Goal: Transaction & Acquisition: Purchase product/service

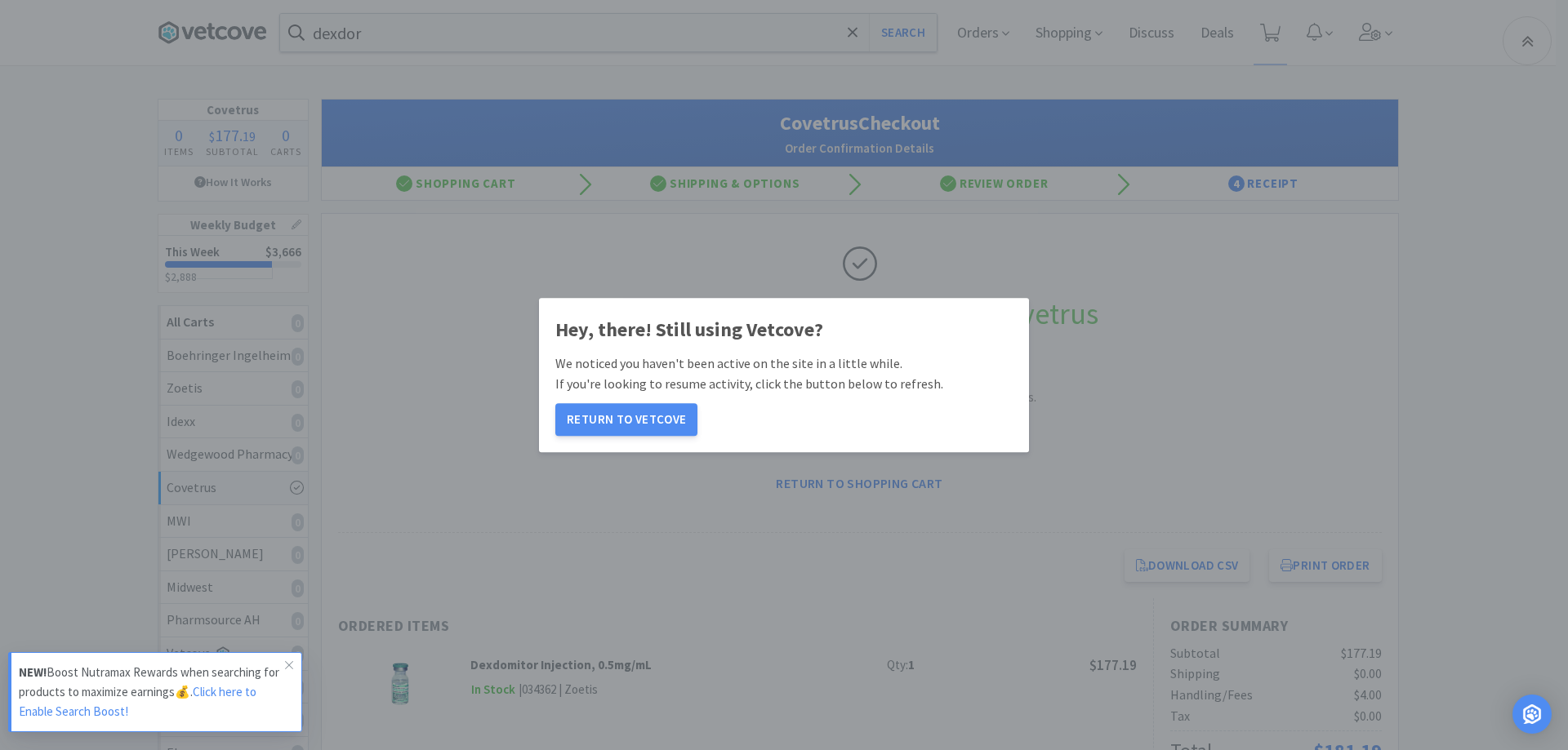
scroll to position [490, 0]
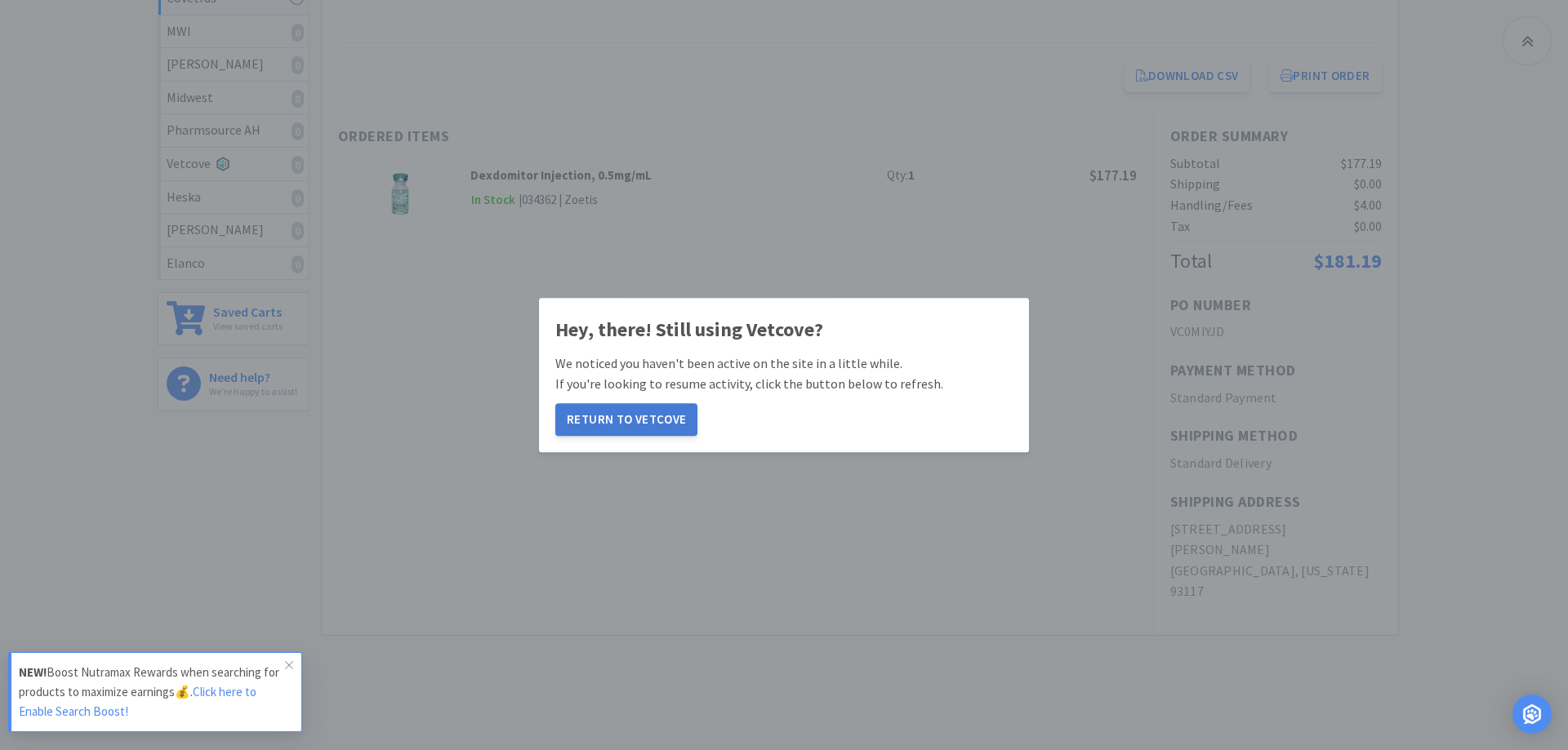
click at [631, 424] on button "Return to Vetcove" at bounding box center [627, 419] width 142 height 32
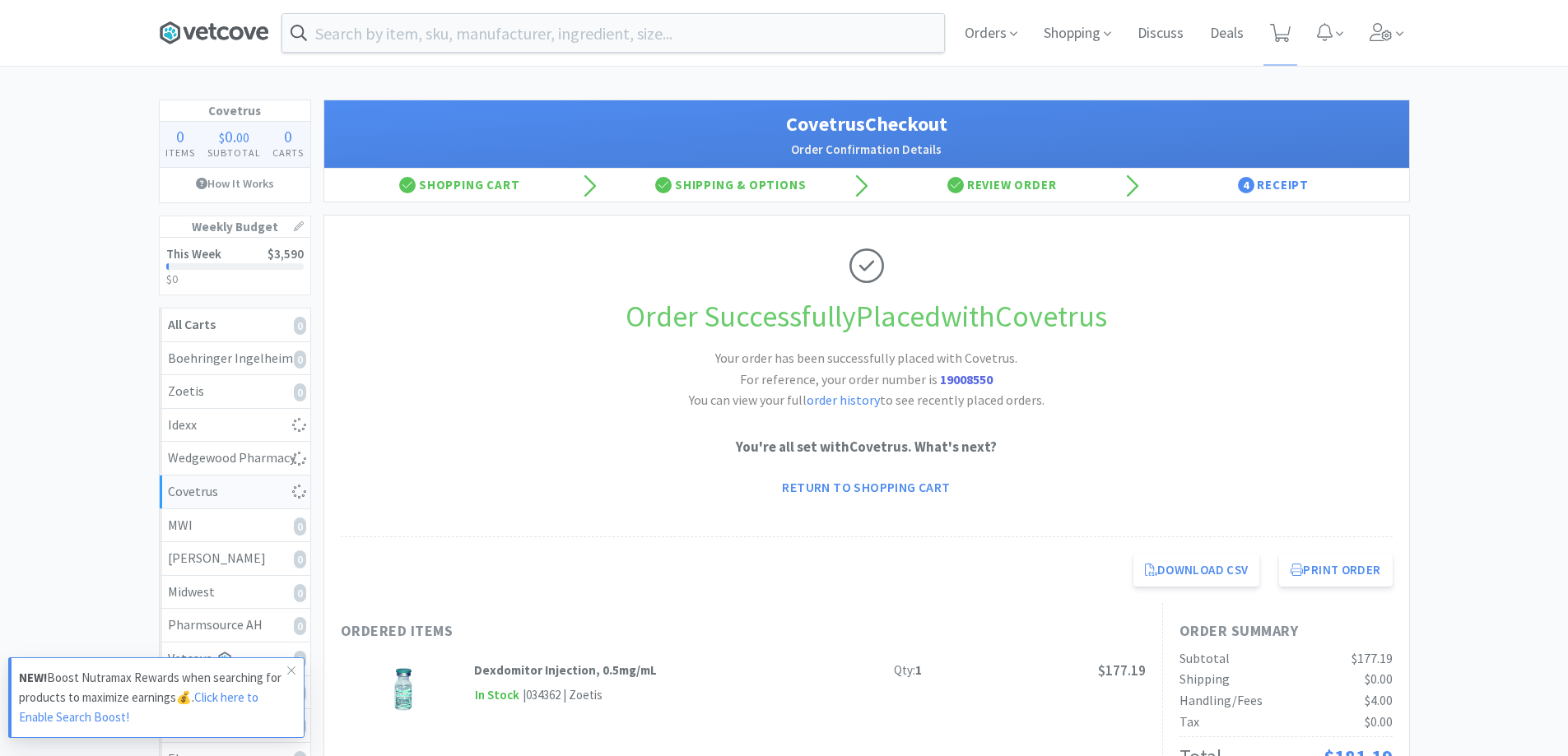
click at [229, 27] on icon at bounding box center [214, 33] width 111 height 25
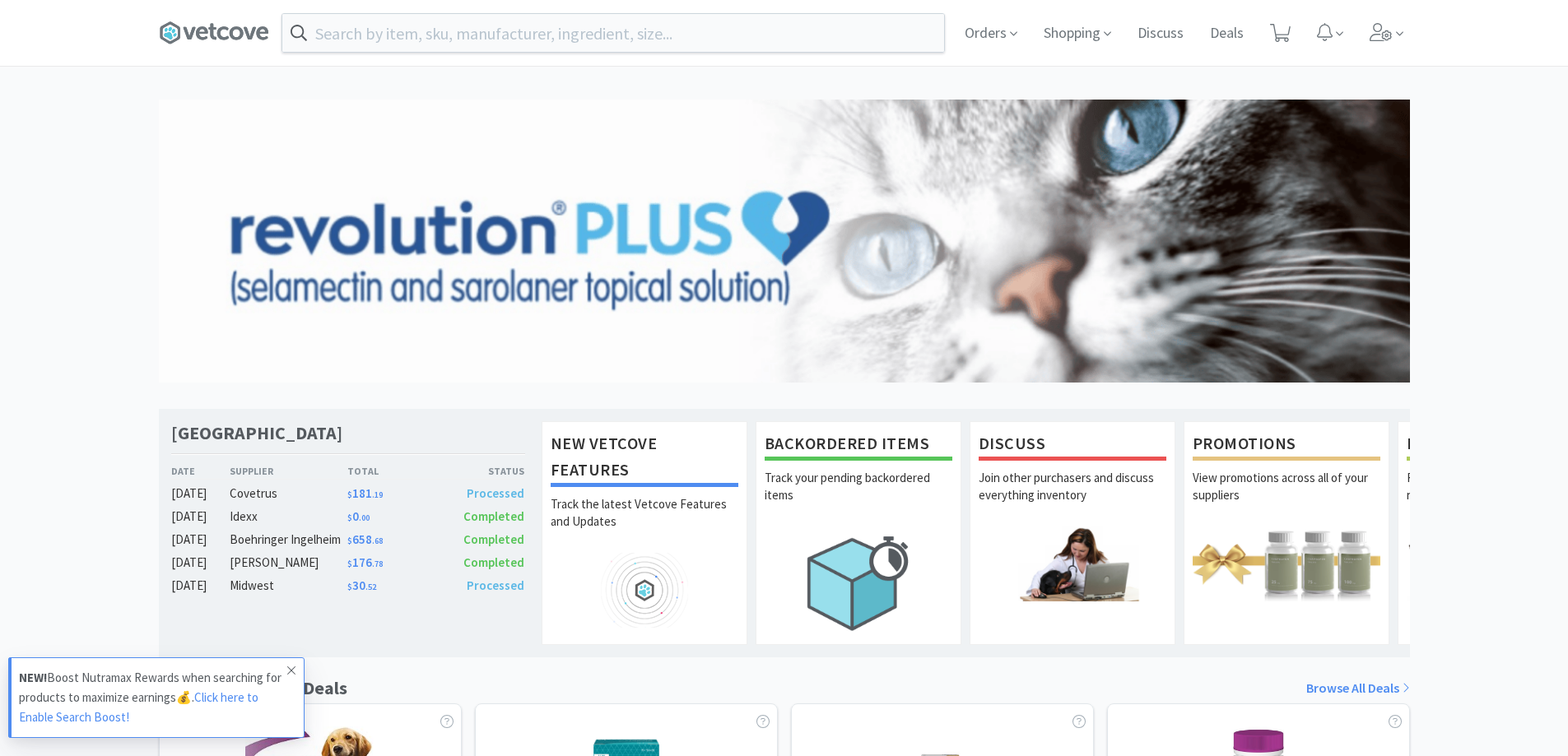
click at [296, 672] on span at bounding box center [291, 671] width 23 height 26
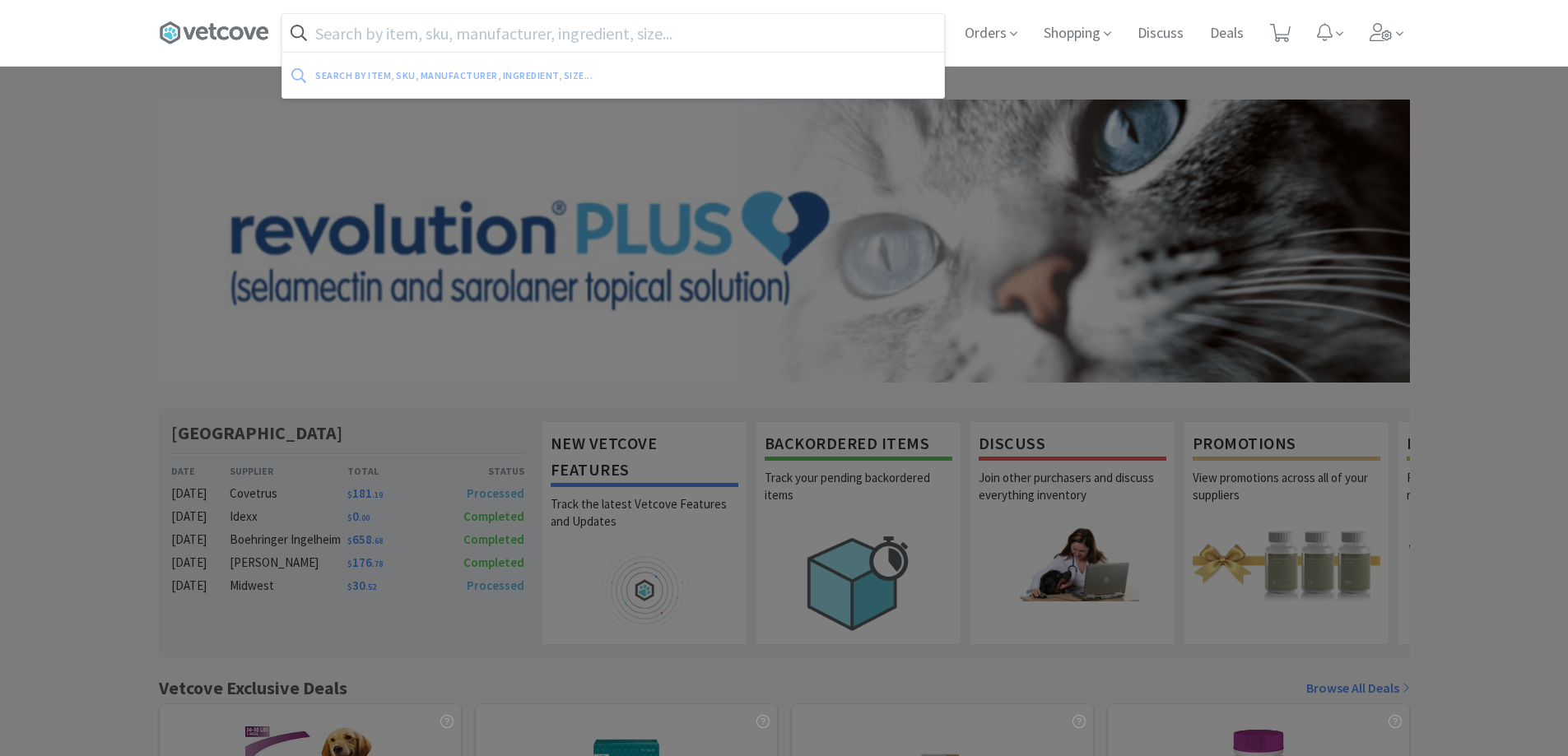
click at [580, 30] on input "text" at bounding box center [613, 33] width 661 height 38
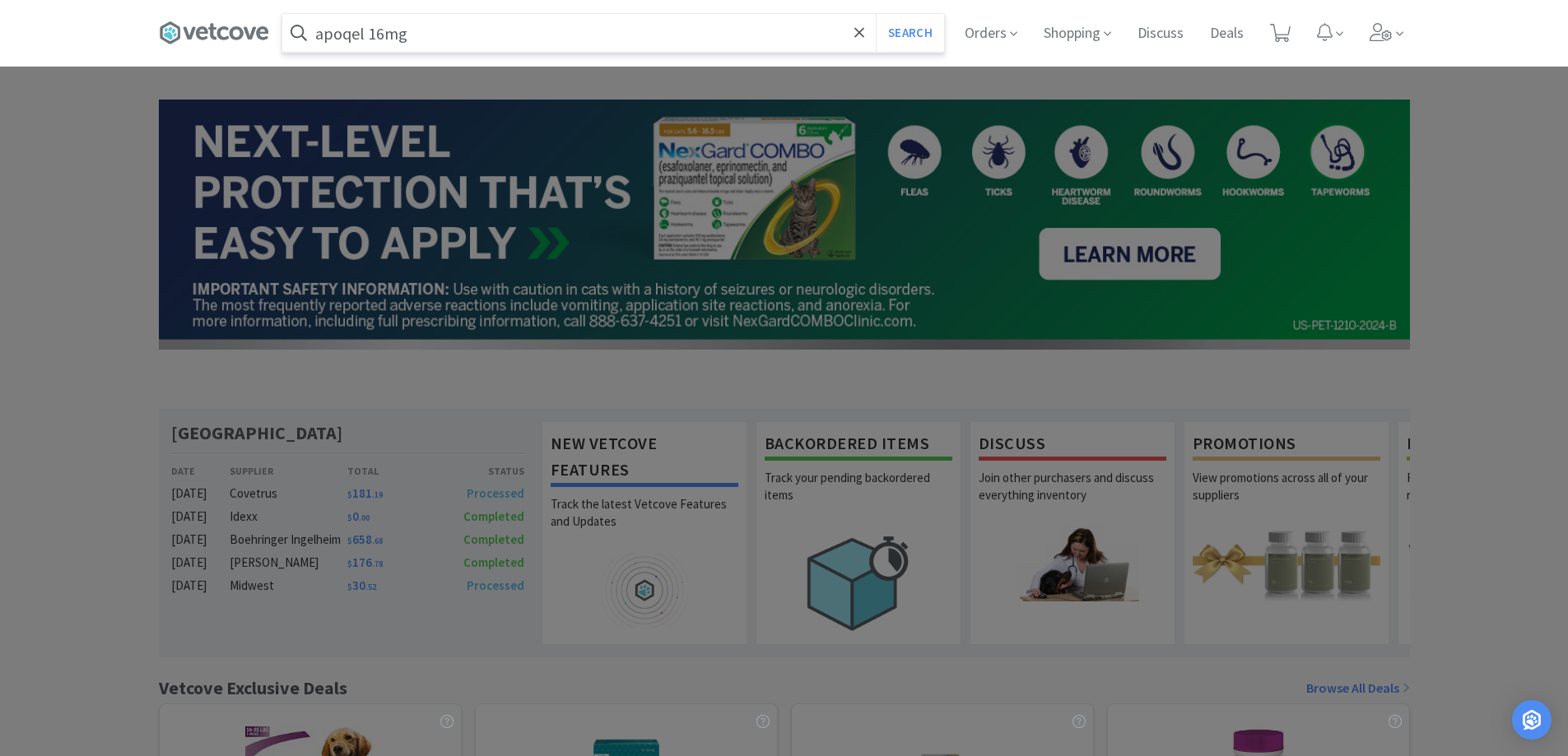
type input "apoqel 16mg"
click at [876, 14] on button "Search" at bounding box center [910, 33] width 69 height 38
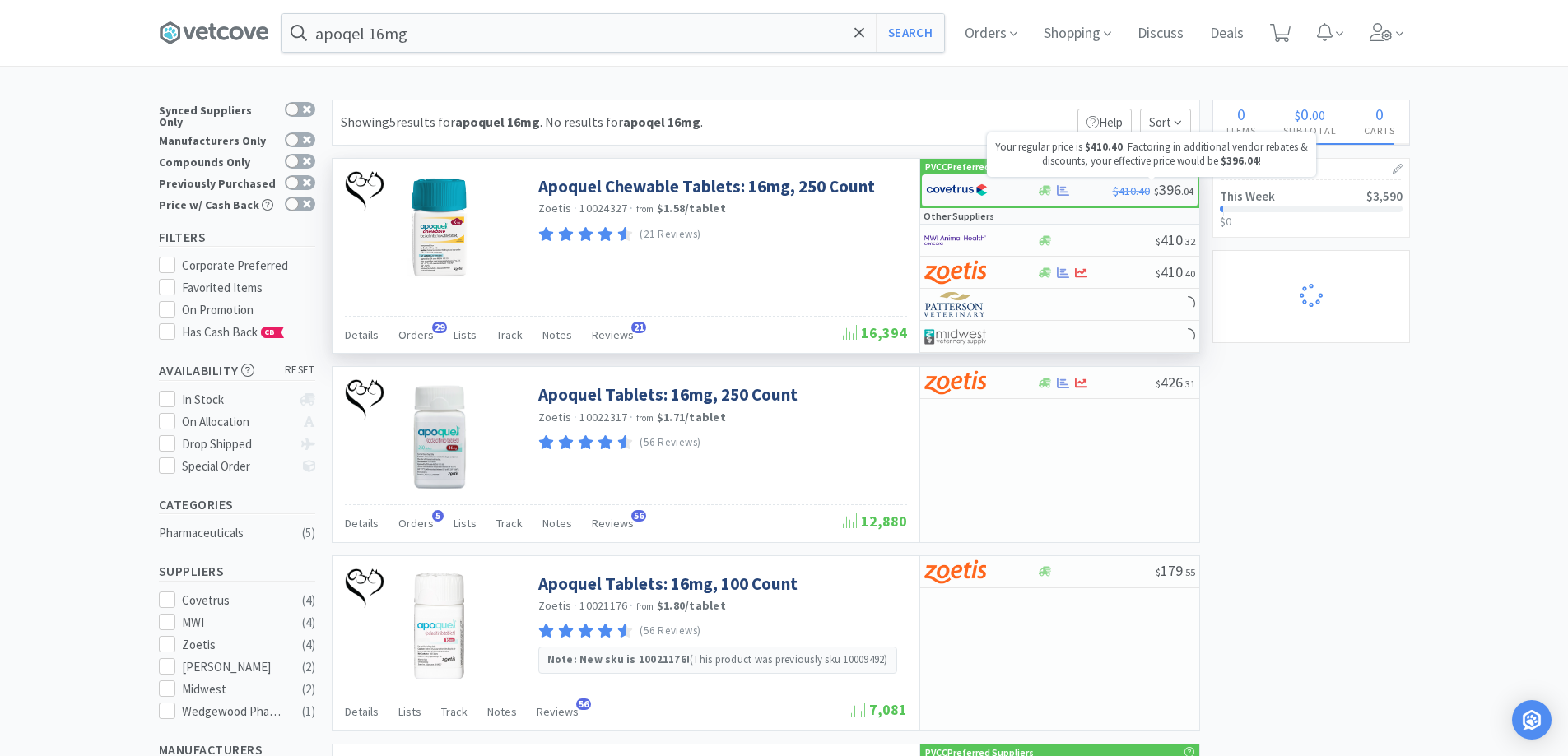
click at [1125, 198] on span "$410.40 $ 396 . 04" at bounding box center [1153, 189] width 81 height 19
select select "1"
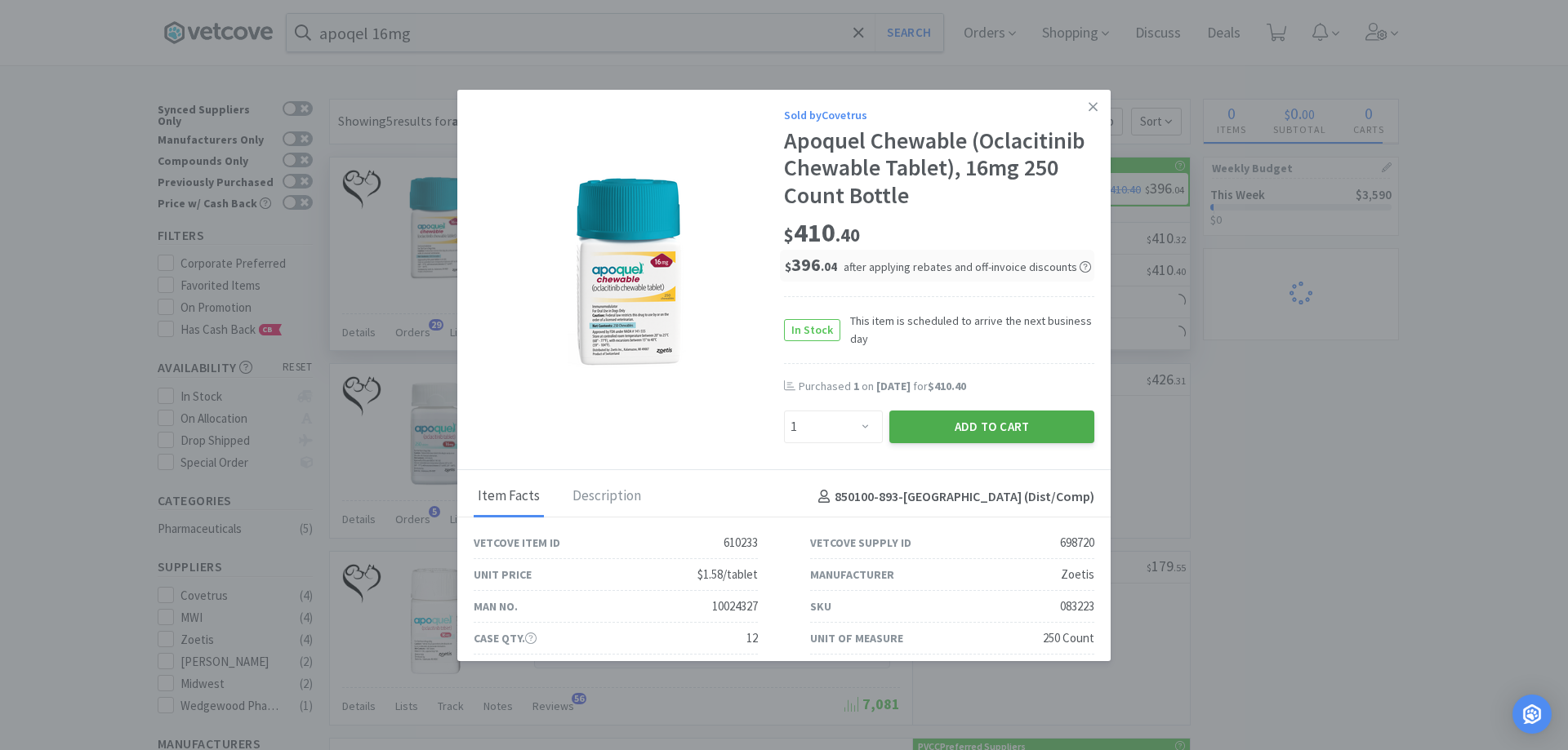
click at [956, 426] on button "Add to Cart" at bounding box center [992, 427] width 205 height 32
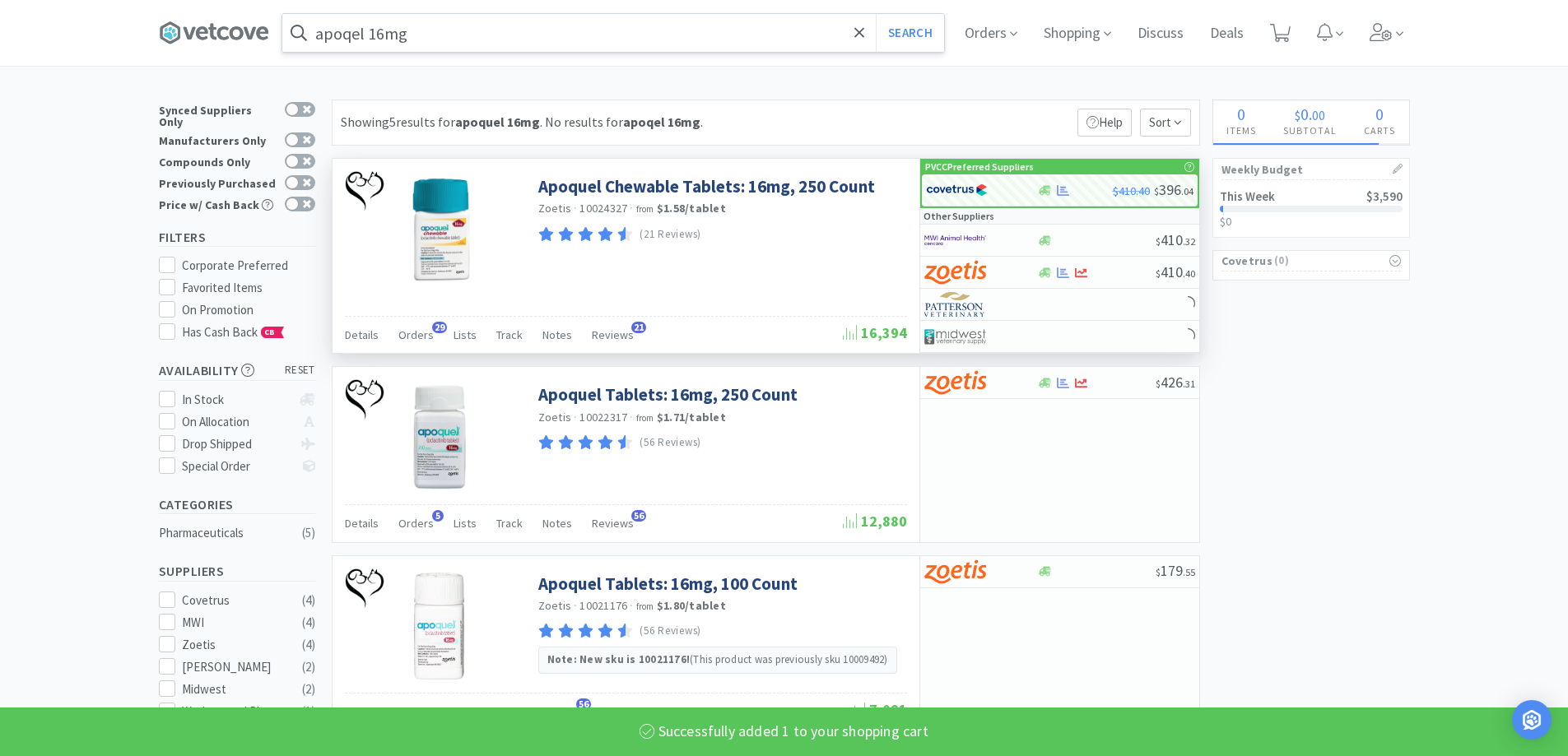
click at [445, 26] on input "apoqel 16mg" at bounding box center [613, 33] width 661 height 38
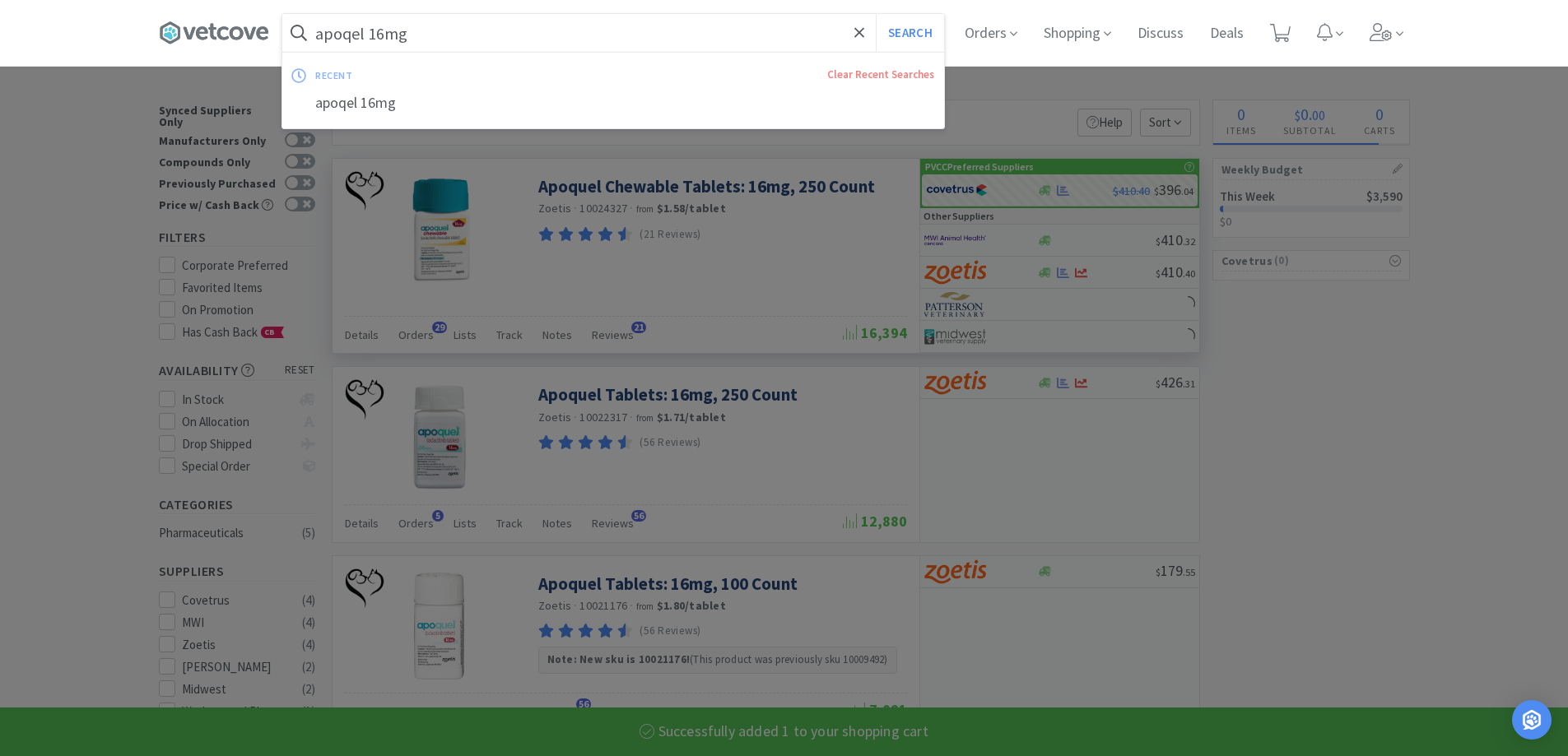
select select "1"
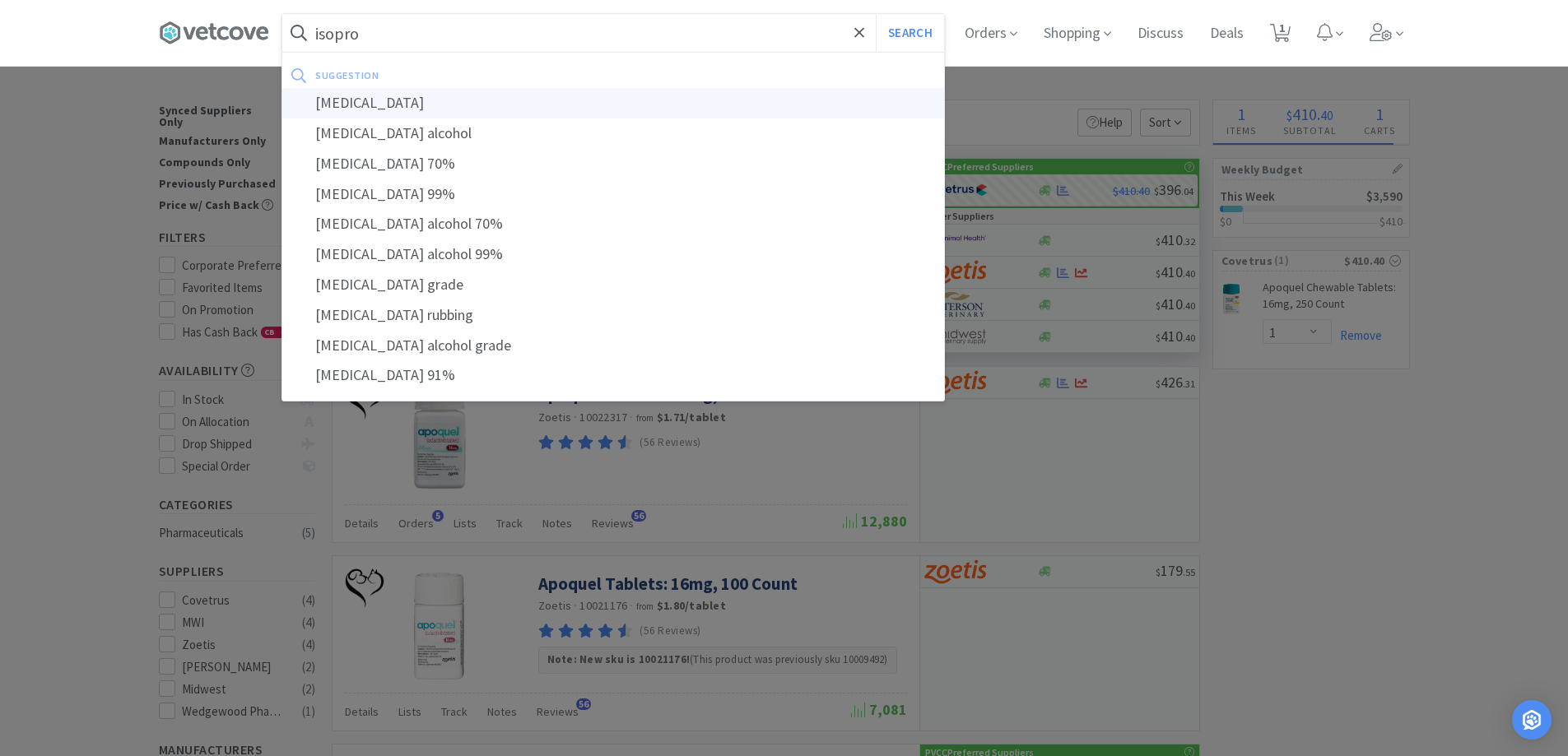
click at [379, 105] on div "[MEDICAL_DATA]" at bounding box center [613, 103] width 661 height 31
type input "[MEDICAL_DATA]"
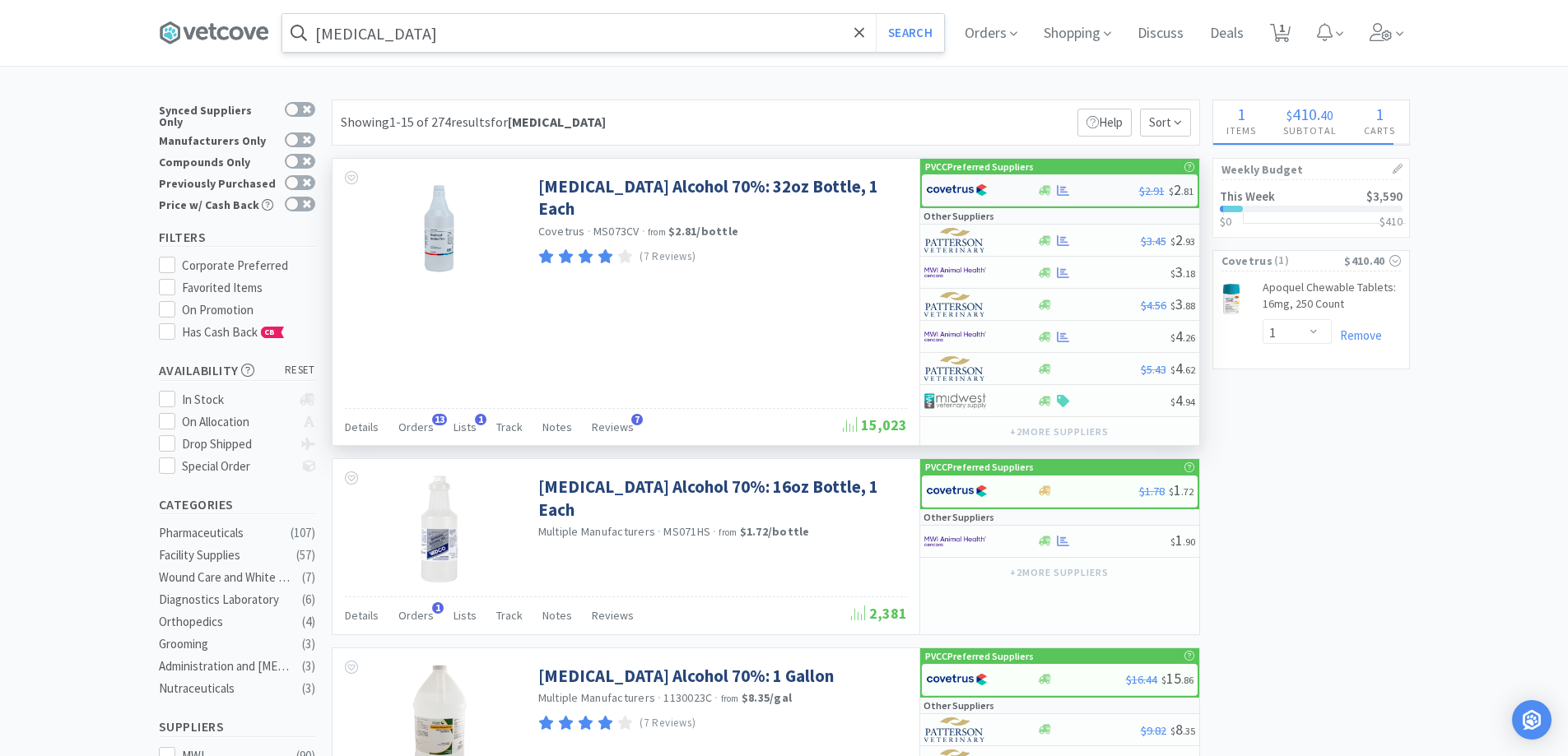
click at [1003, 191] on div at bounding box center [971, 190] width 90 height 28
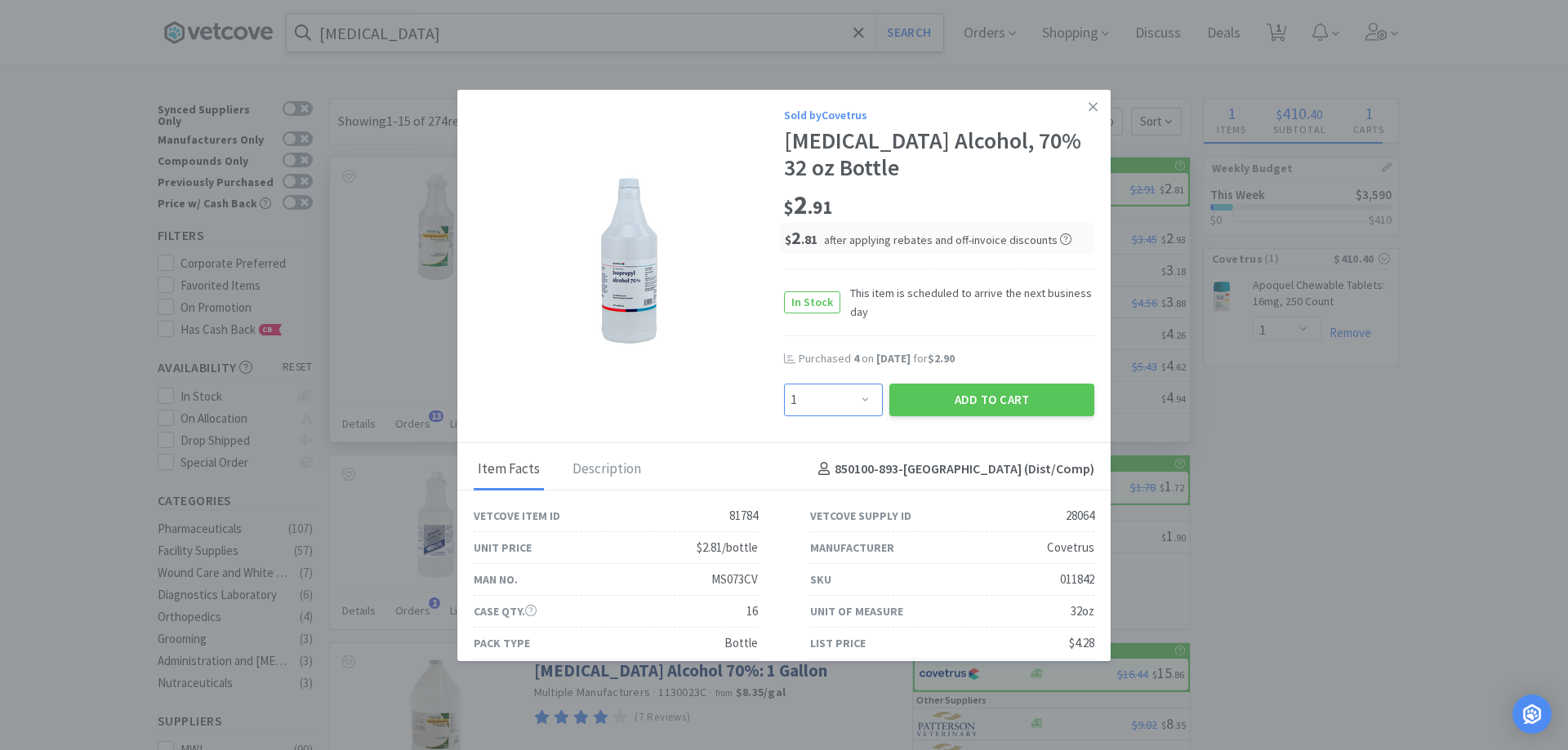
click at [847, 401] on select "Enter Quantity 1 2 3 4 5 6 7 8 9 10 11 12 13 14 15 16 17 18 19 20 Enter Quantity" at bounding box center [833, 400] width 99 height 32
select select "4"
click at [784, 384] on select "Enter Quantity 1 2 3 4 5 6 7 8 9 10 11 12 13 14 15 16 17 18 19 20 Enter Quantity" at bounding box center [833, 400] width 99 height 32
click at [921, 391] on button "Add to Cart" at bounding box center [992, 400] width 205 height 32
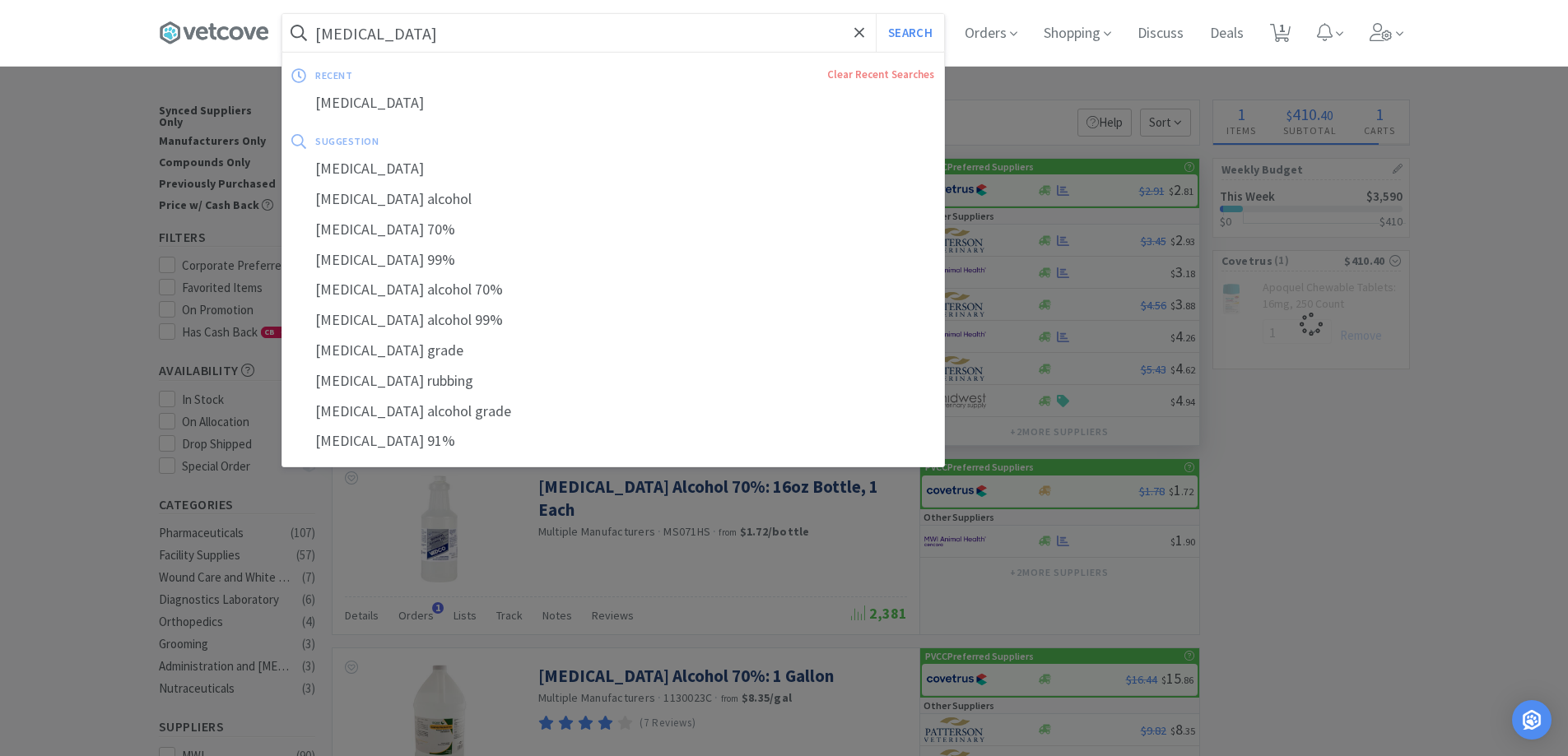
click at [412, 25] on input "[MEDICAL_DATA]" at bounding box center [613, 33] width 661 height 38
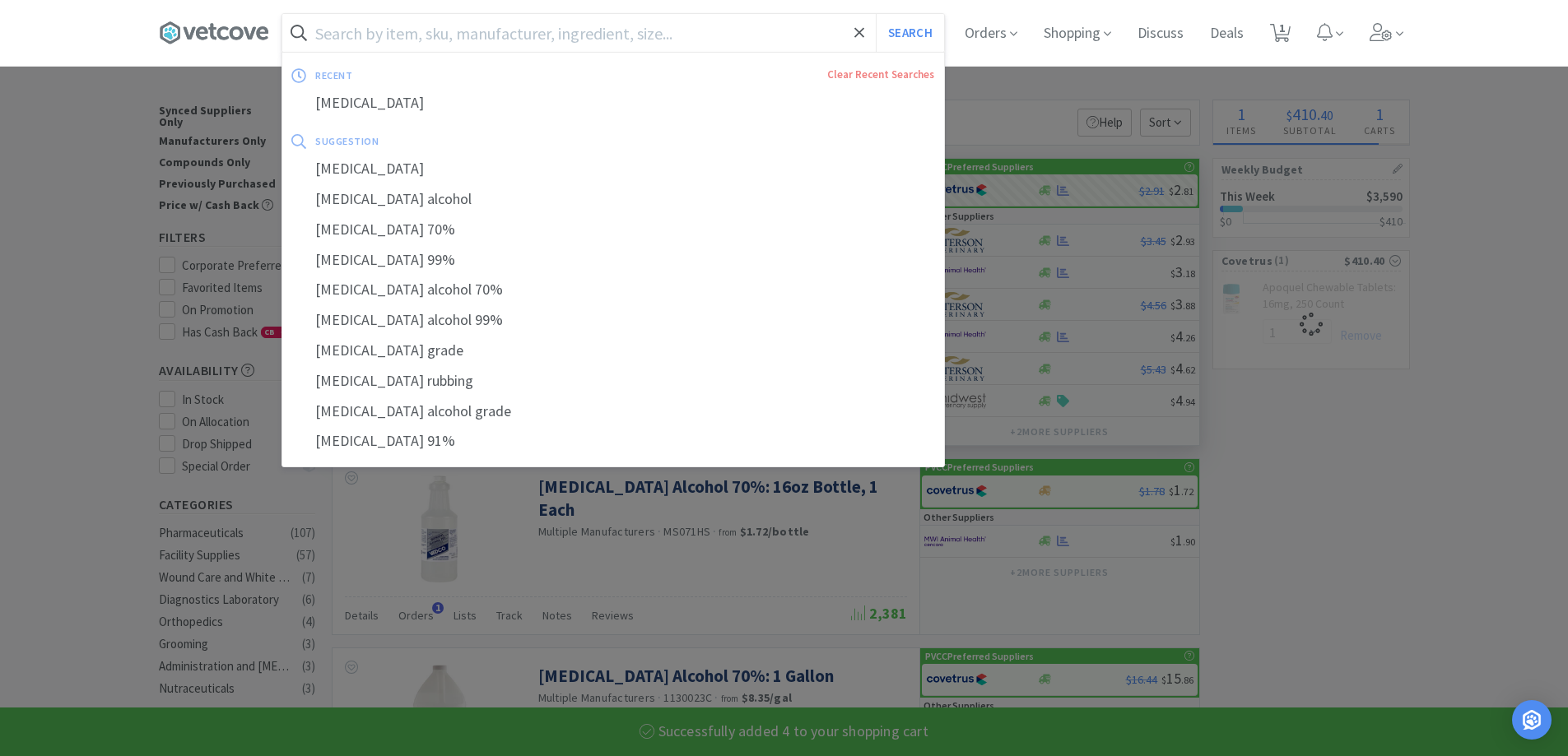
select select "4"
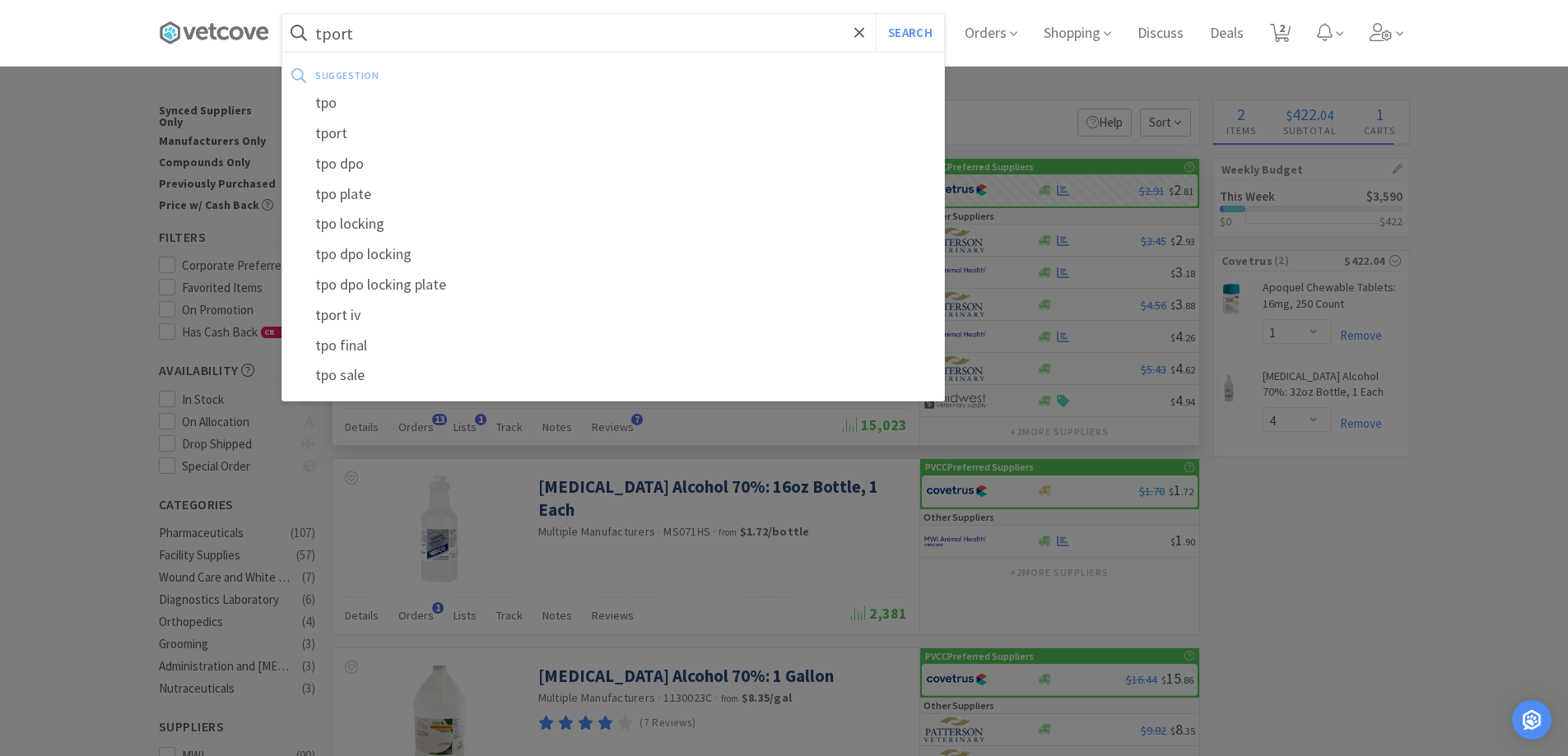
type input "tport"
click at [876, 14] on button "Search" at bounding box center [910, 33] width 69 height 38
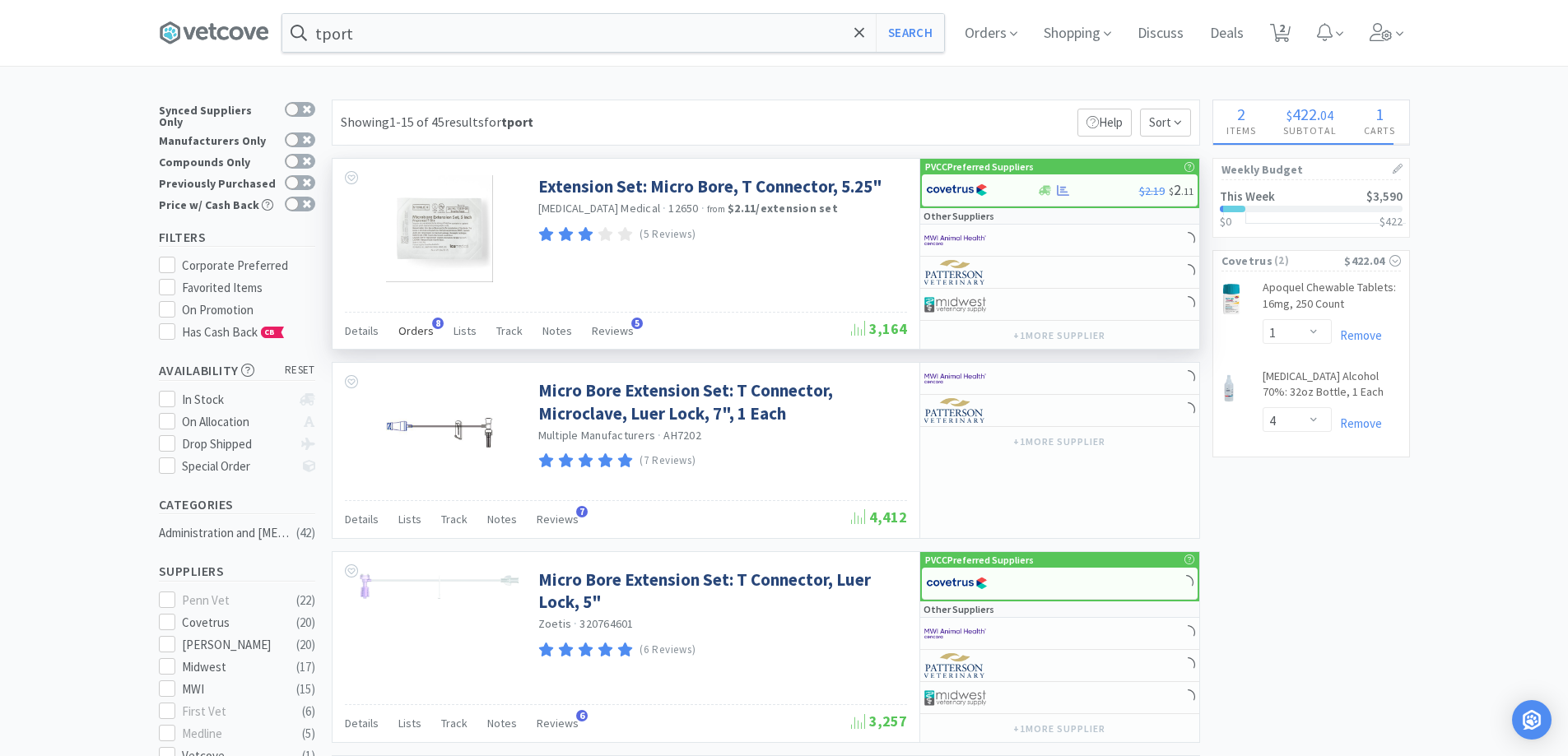
click at [423, 323] on span "Orders" at bounding box center [416, 331] width 35 height 15
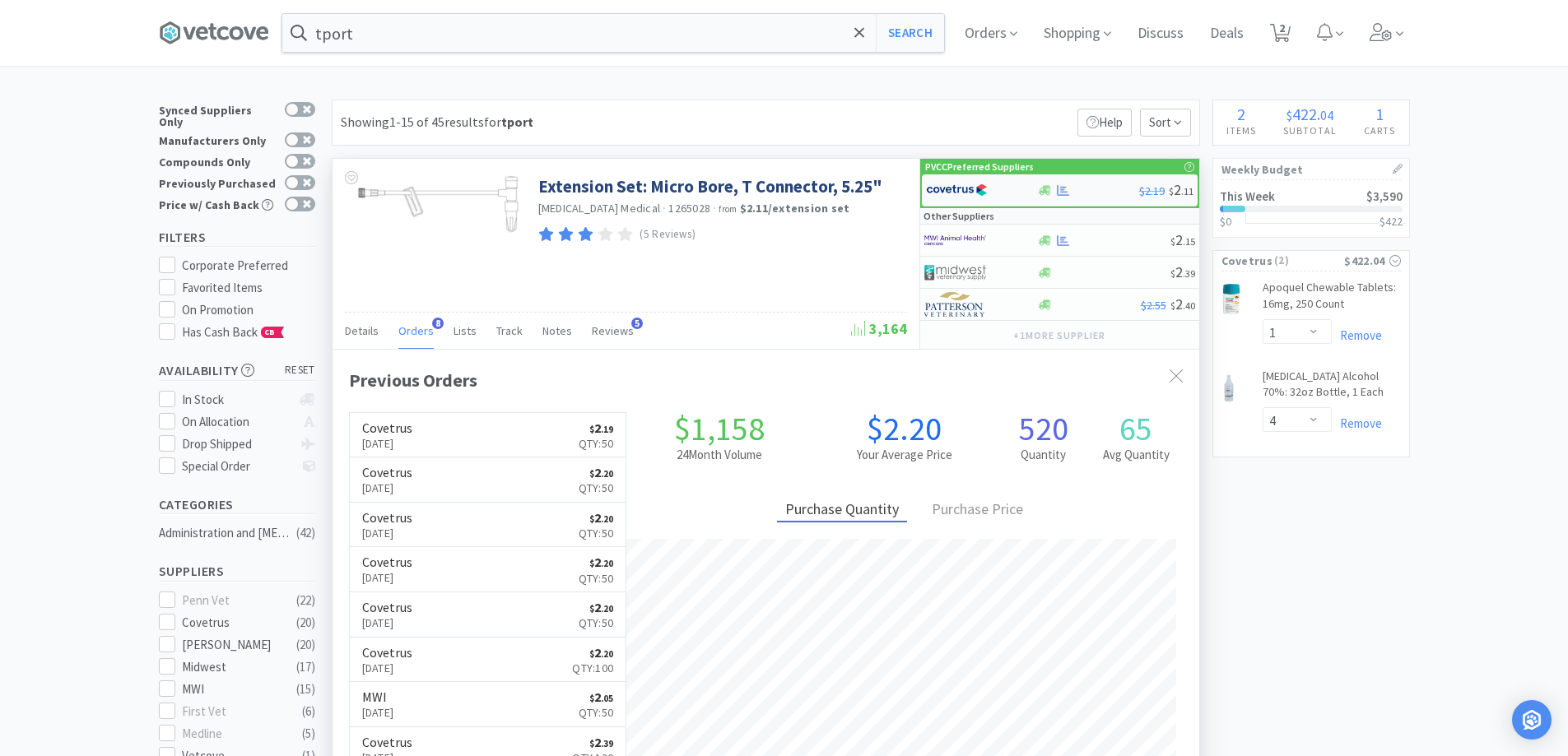
scroll to position [440, 867]
click at [1091, 189] on div at bounding box center [1089, 190] width 102 height 12
select select "1"
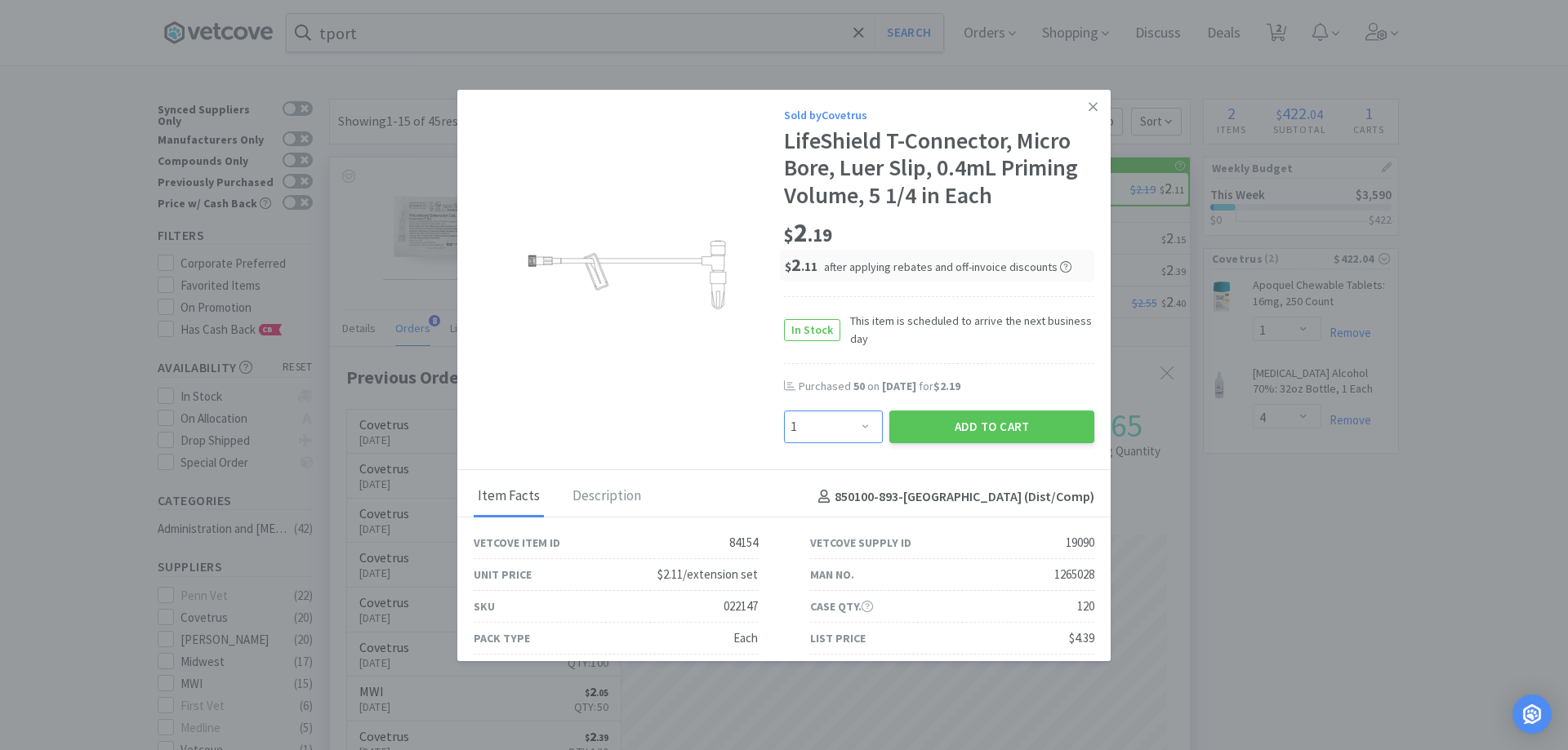
click at [827, 419] on select "Enter Quantity 1 2 3 4 5 6 7 8 9 10 11 12 13 14 15 16 17 18 19 20 Enter Quantity" at bounding box center [833, 427] width 99 height 32
click at [818, 421] on input at bounding box center [833, 428] width 97 height 31
type input "50"
select select "50"
click at [923, 426] on button "Add to Cart" at bounding box center [992, 427] width 205 height 32
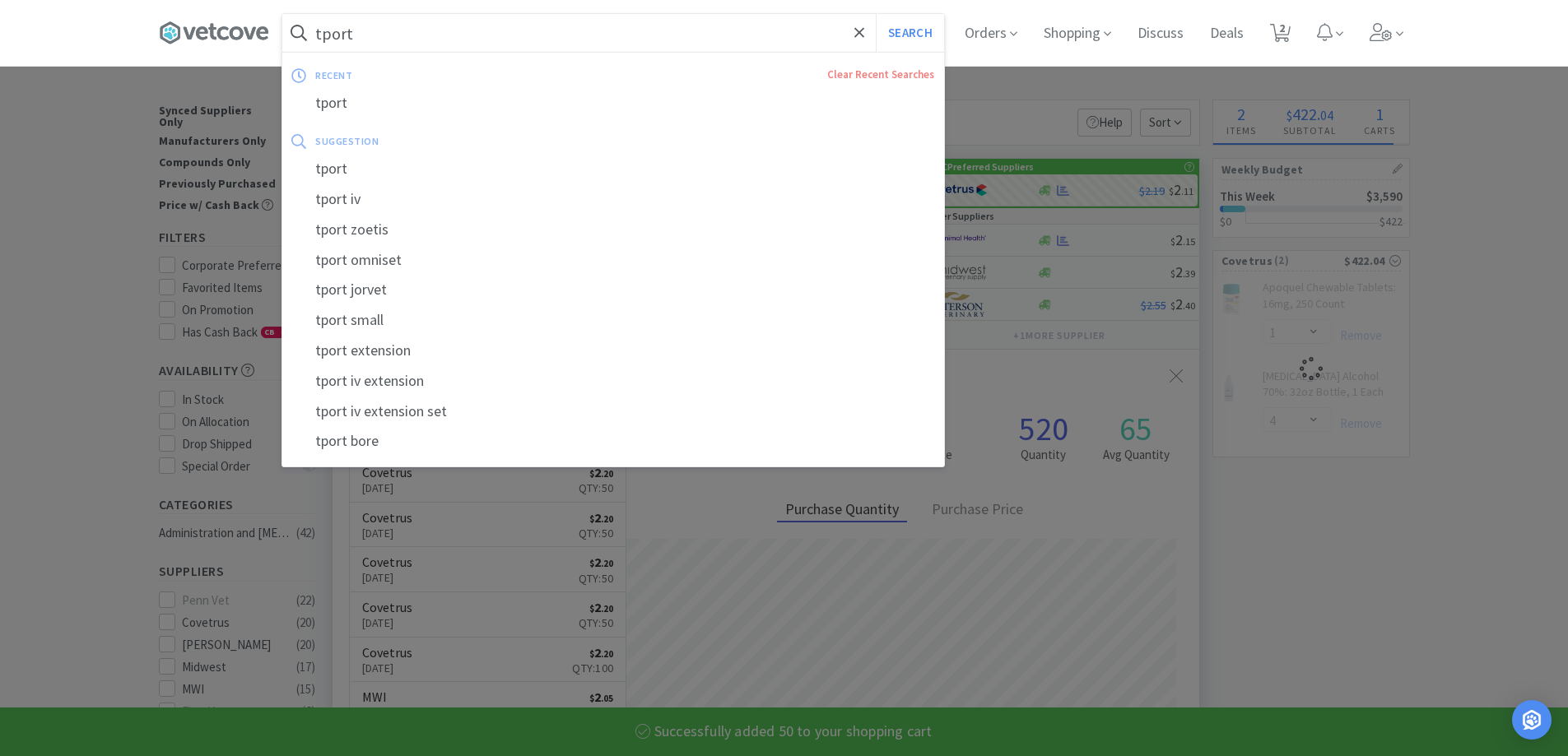
click at [423, 45] on input "tport" at bounding box center [613, 33] width 661 height 38
select select "50"
select select "4"
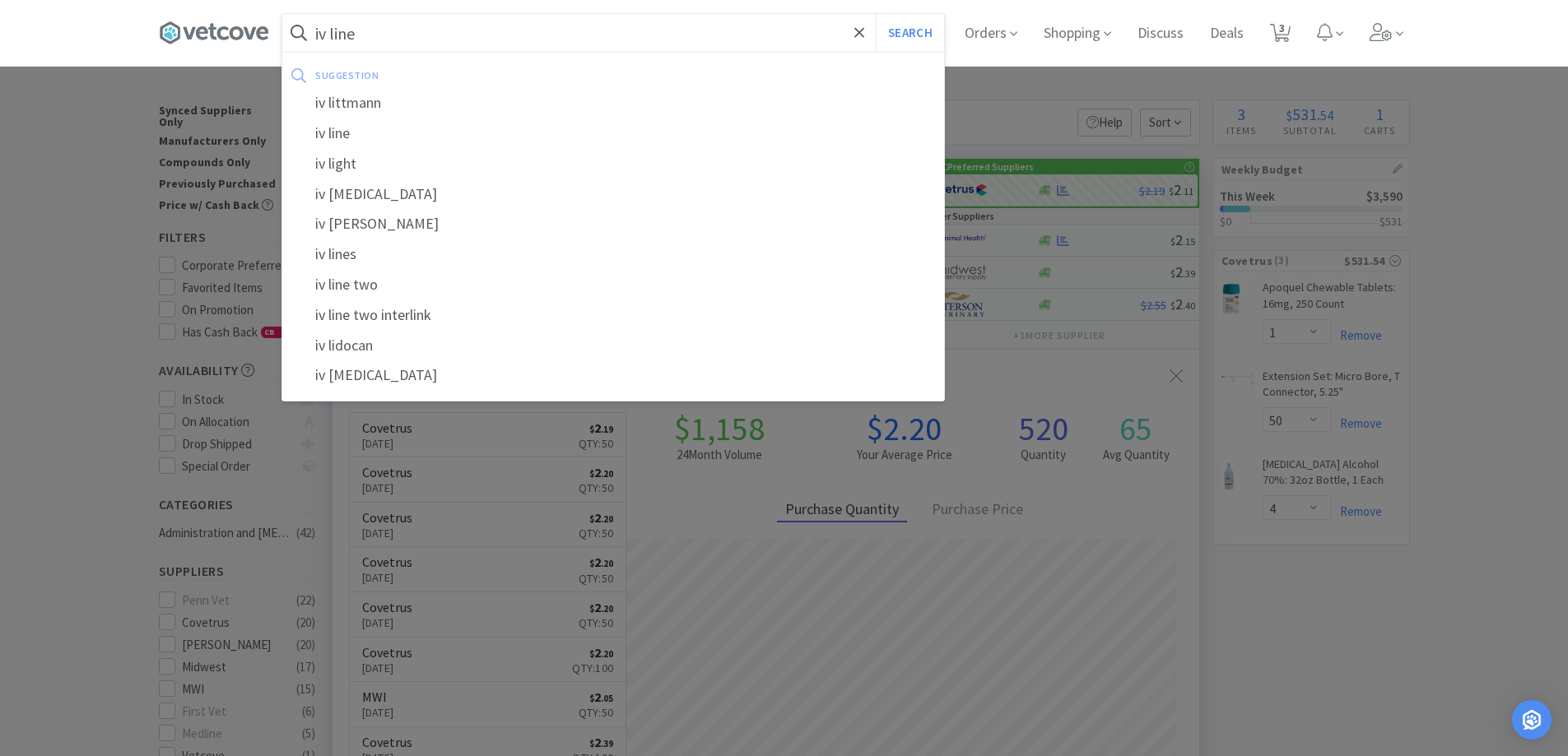
type input "iv line"
click at [876, 14] on button "Search" at bounding box center [910, 33] width 69 height 38
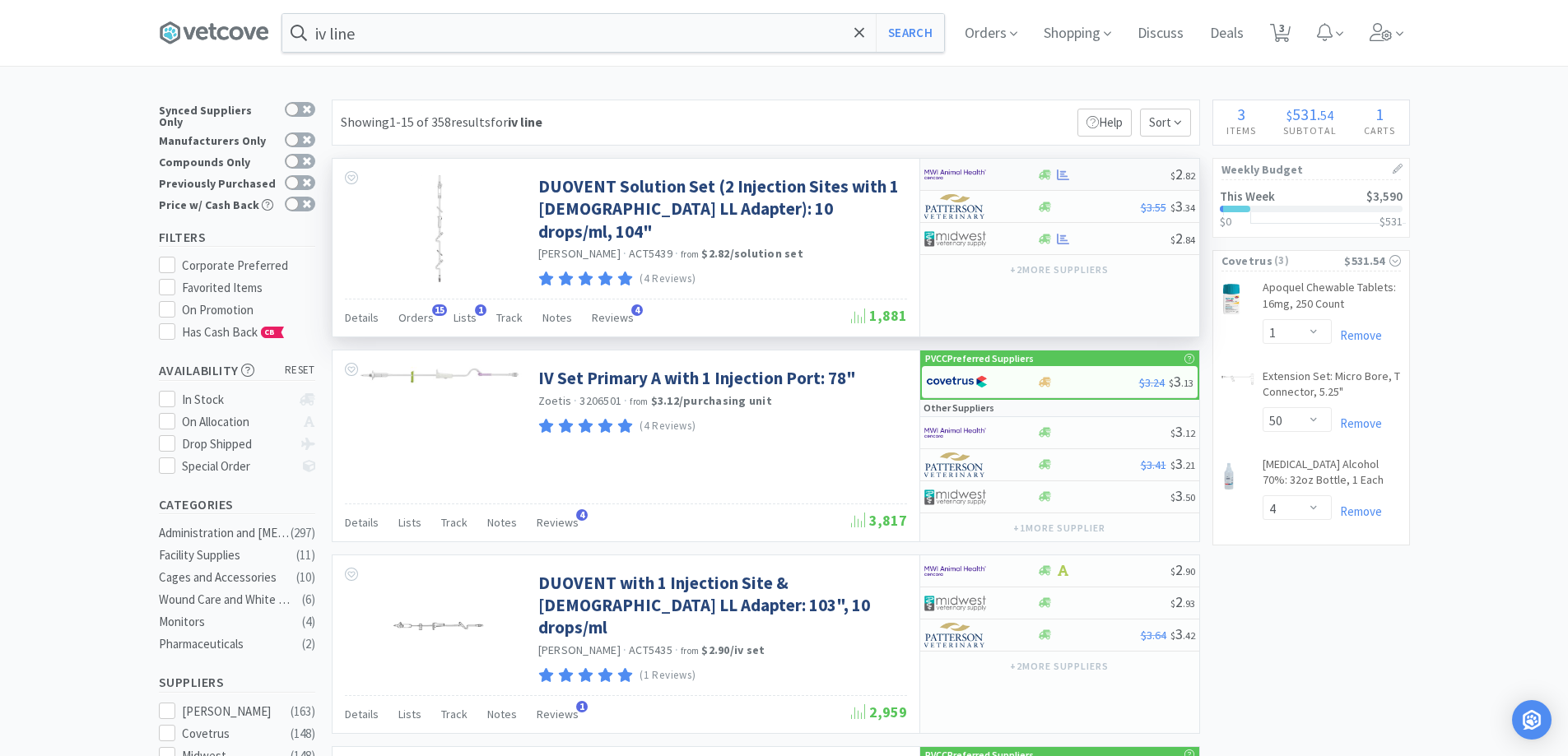
click at [1021, 173] on div at bounding box center [980, 175] width 112 height 28
select select "1"
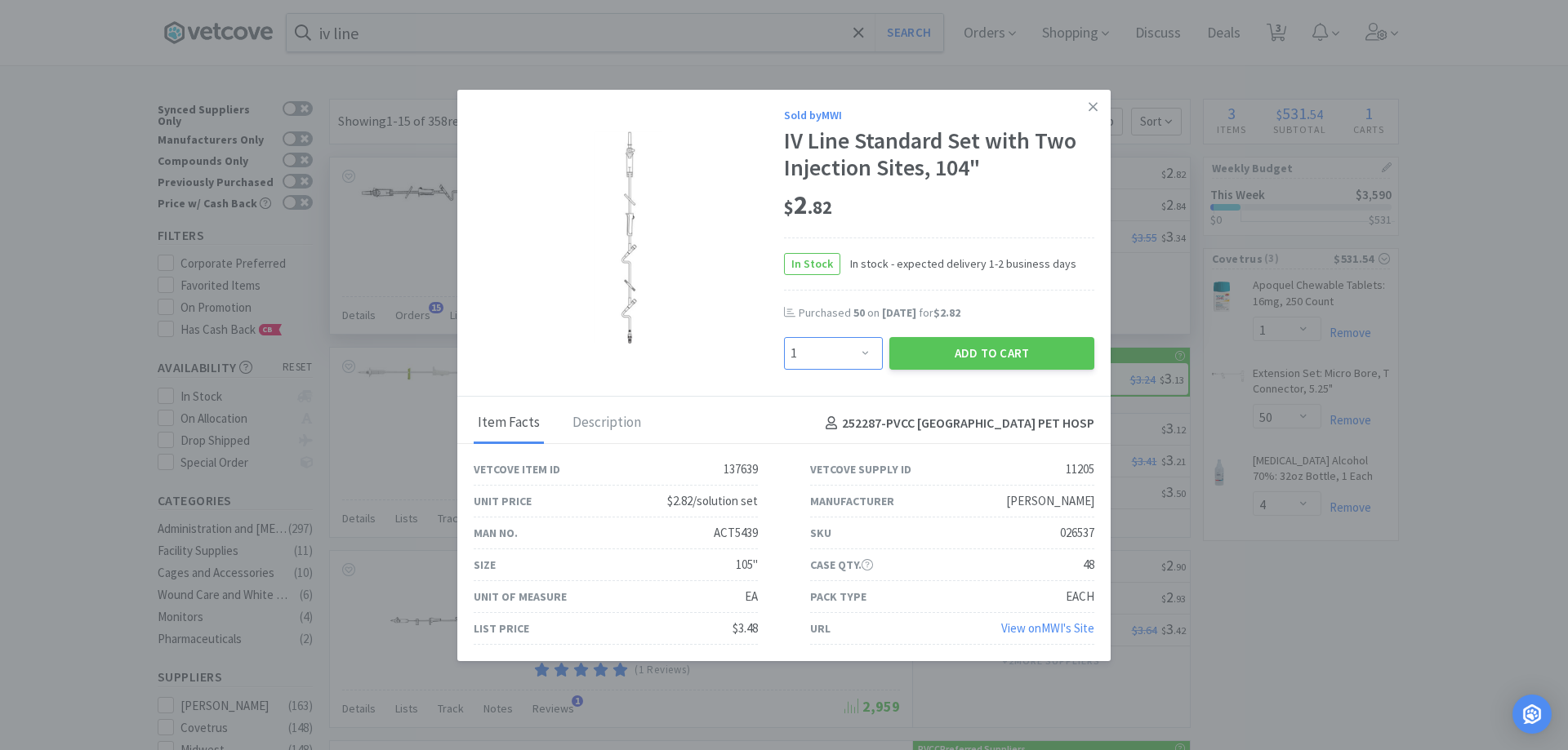
click at [812, 352] on select "Enter Quantity 1 2 3 4 5 6 7 8 9 10 11 12 13 14 15 16 17 18 19 20 Enter Quantity" at bounding box center [833, 353] width 99 height 32
click at [801, 354] on select "Enter Quantity 1 2 3 4 5 6 7 8 9 10 11 12 13 14 15 16 17 18 19 20 Enter Quantity" at bounding box center [833, 353] width 99 height 32
click at [794, 355] on select "Enter Quantity 1 2 3 4 5 6 7 8 9 10 11 12 13 14 15 16 17 18 19 20 Enter Quantity" at bounding box center [833, 353] width 99 height 32
click at [794, 354] on select "Enter Quantity 1 2 3 4 5 6 7 8 9 10 11 12 13 14 15 16 17 18 19 20 Enter Quantity" at bounding box center [833, 353] width 99 height 32
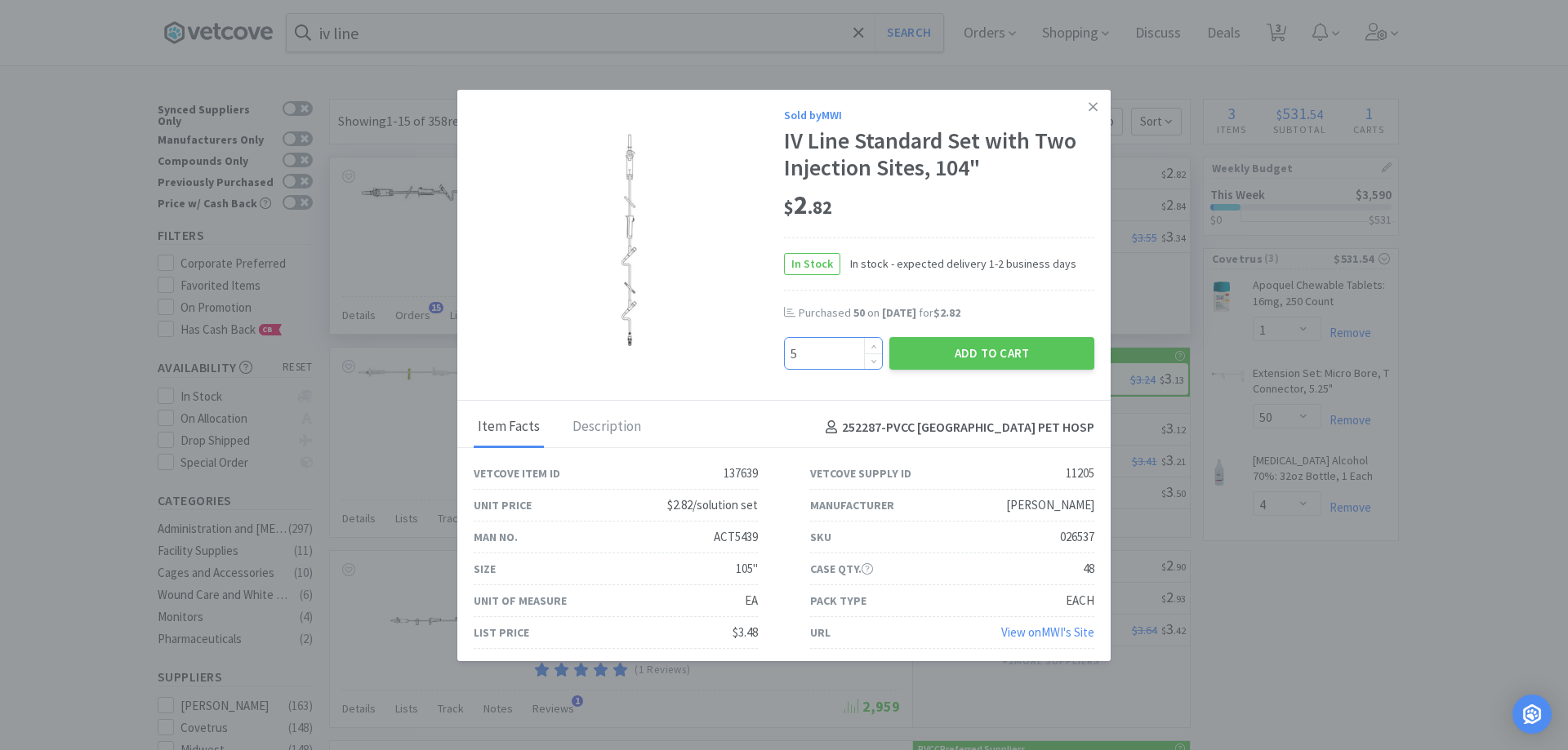
type input "50"
select select "50"
click at [983, 347] on button "Add to Cart" at bounding box center [992, 353] width 205 height 32
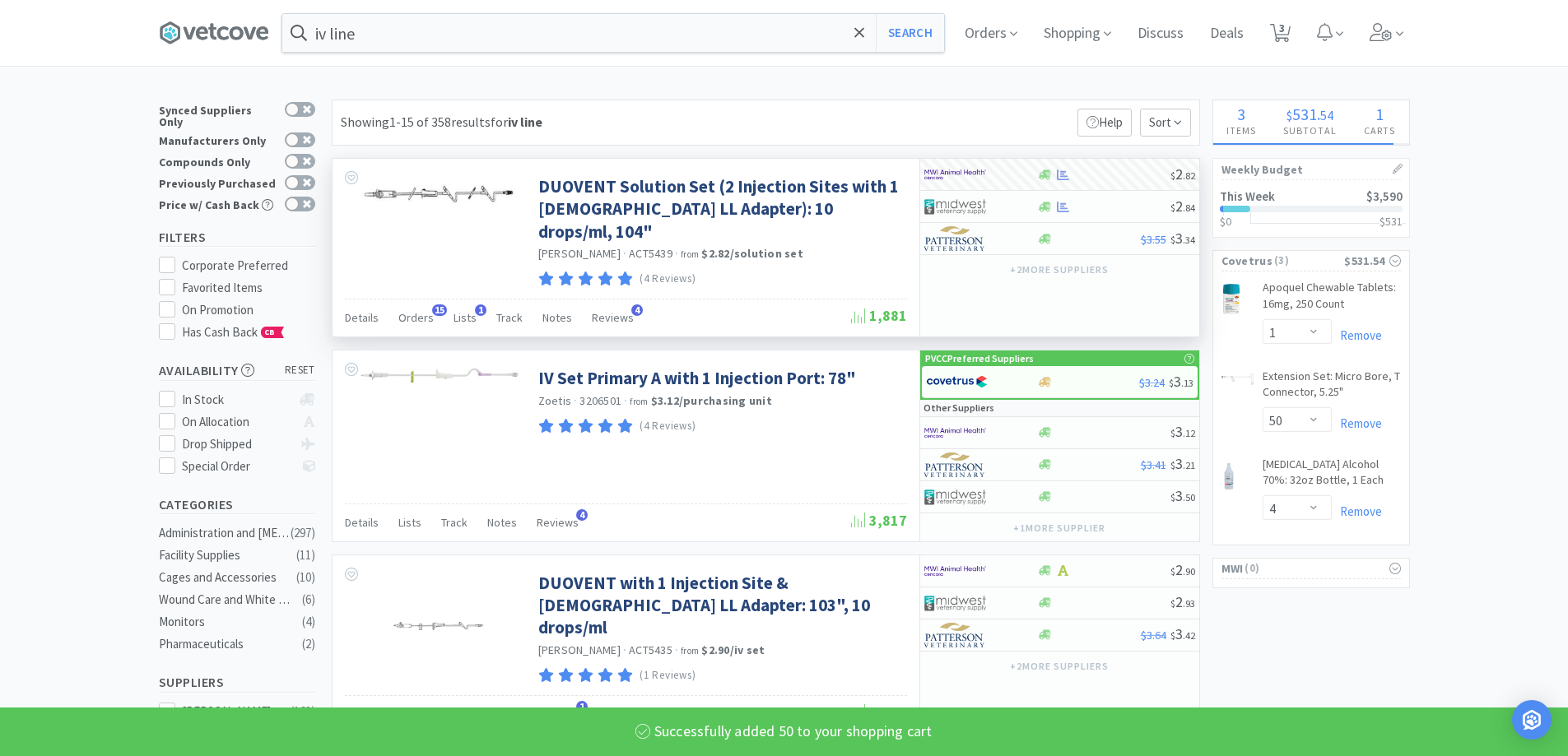
select select "50"
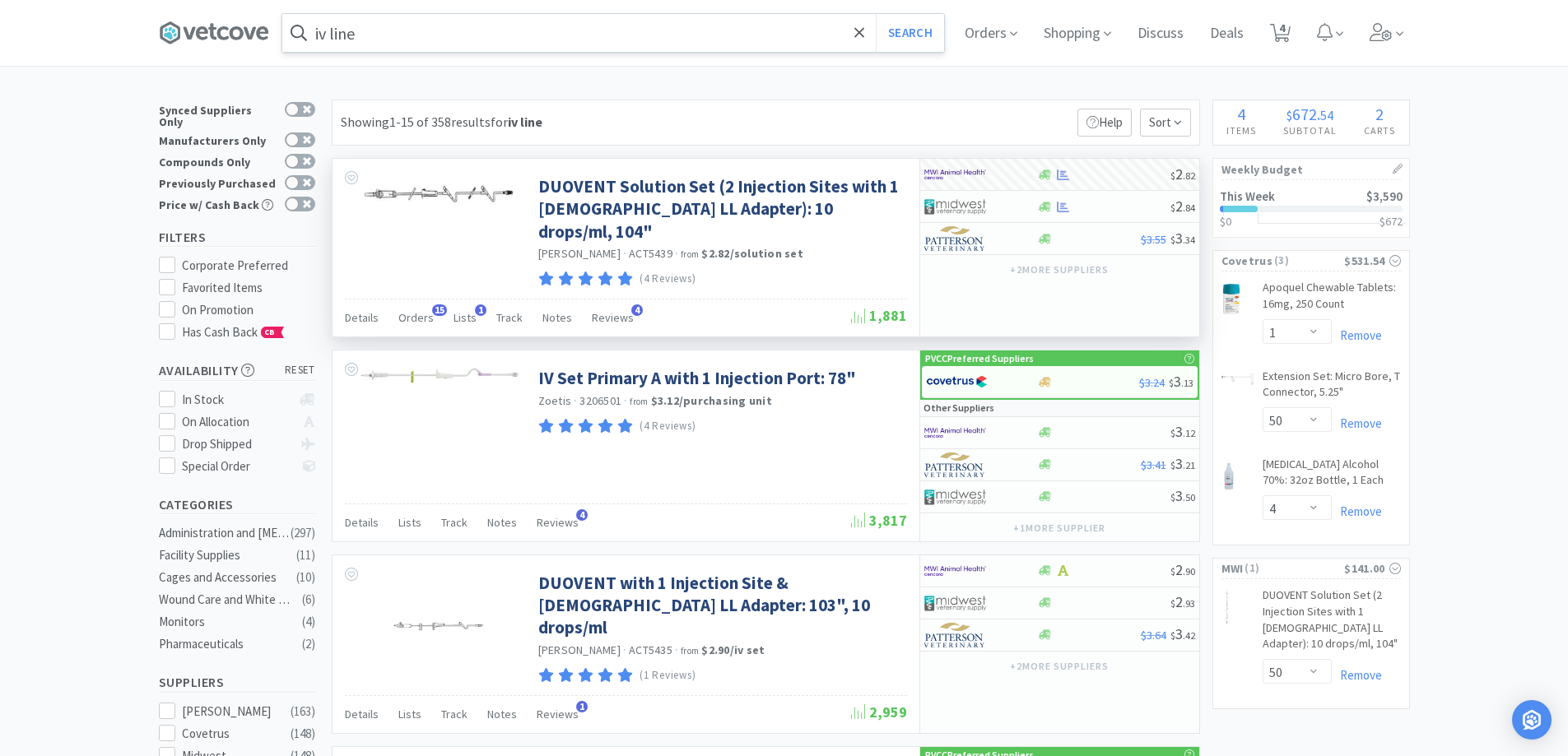
click at [386, 34] on input "iv line" at bounding box center [613, 33] width 661 height 38
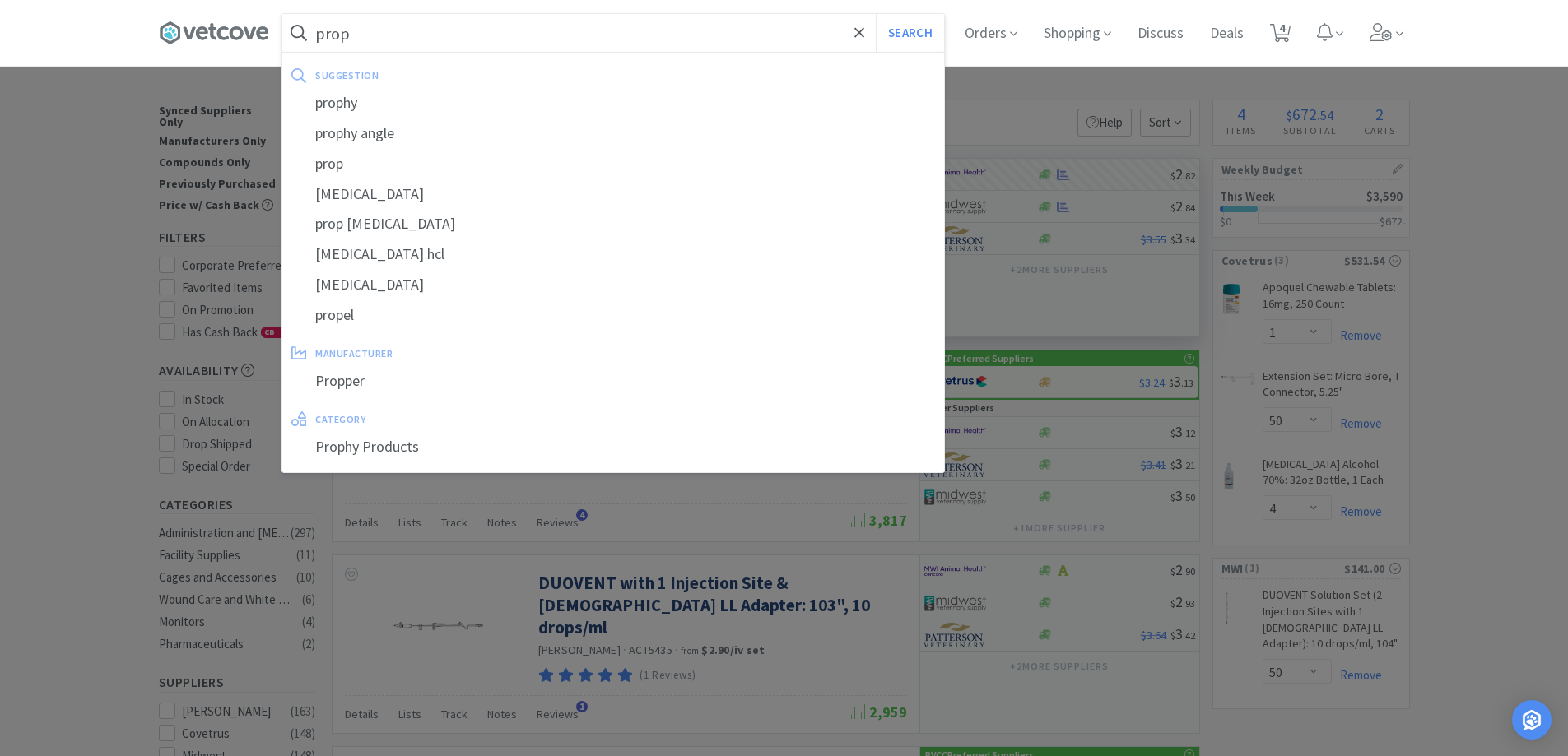
click at [876, 14] on button "Search" at bounding box center [910, 33] width 69 height 38
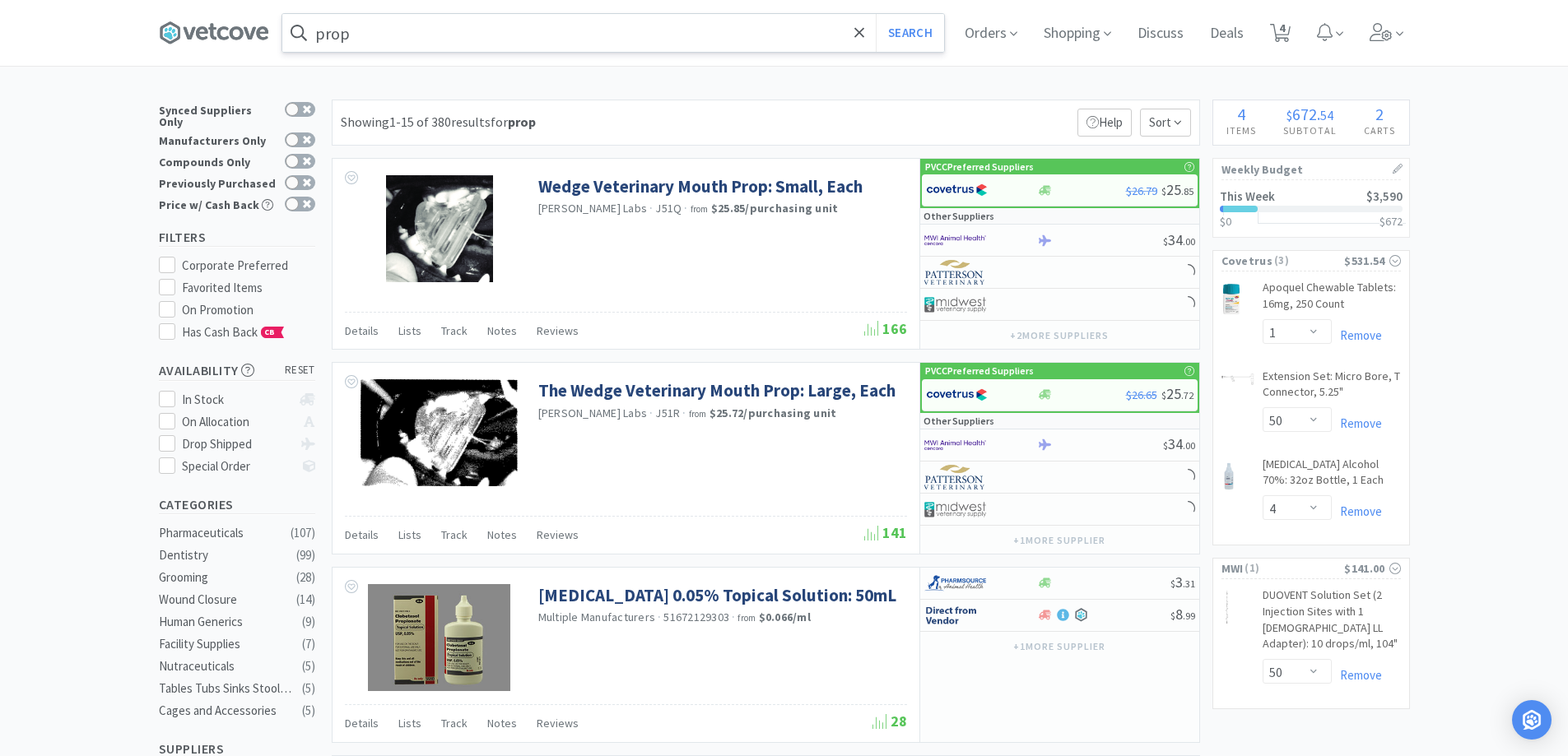
click at [394, 42] on input "prop" at bounding box center [613, 33] width 661 height 38
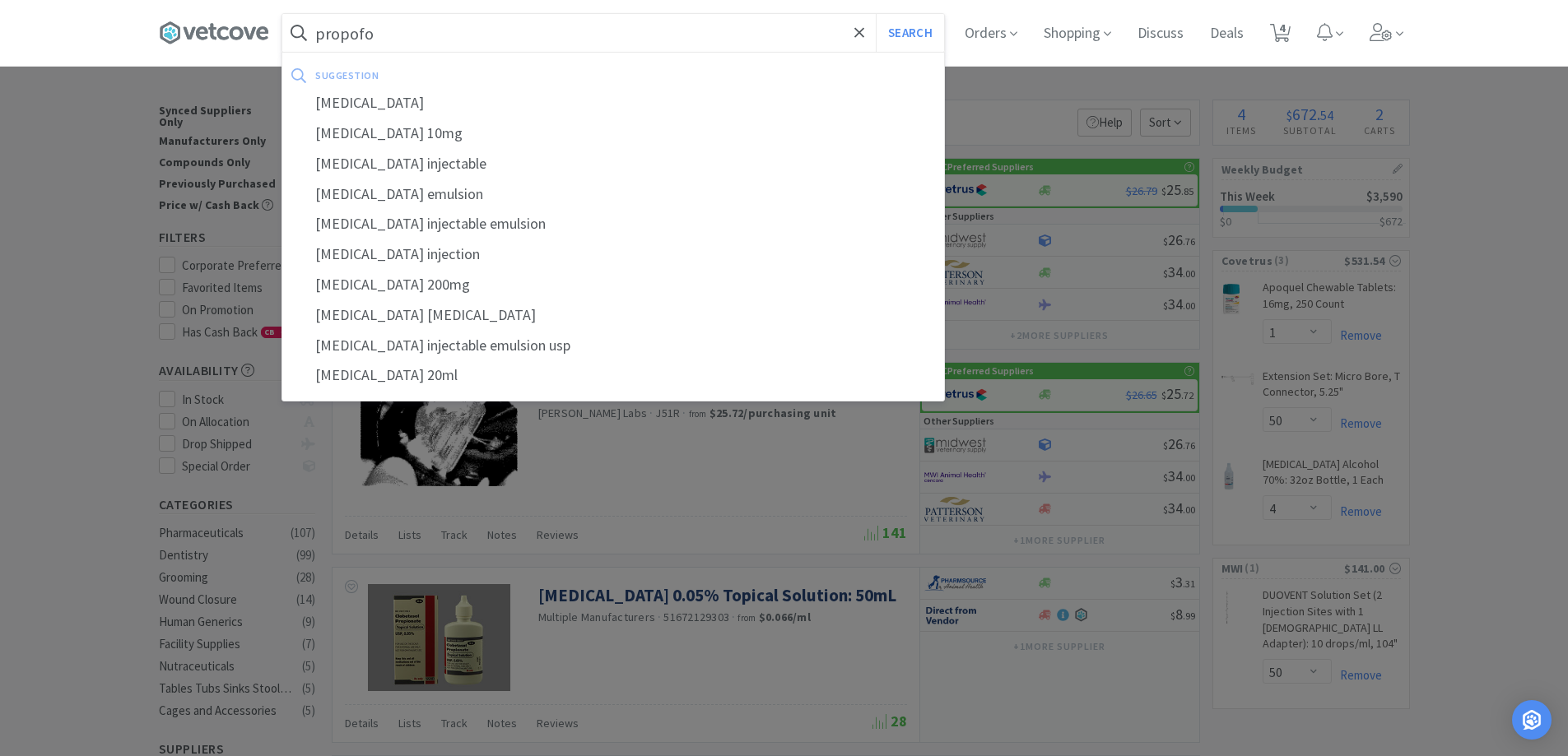
type input "propofo"
click at [876, 14] on button "Search" at bounding box center [910, 33] width 69 height 38
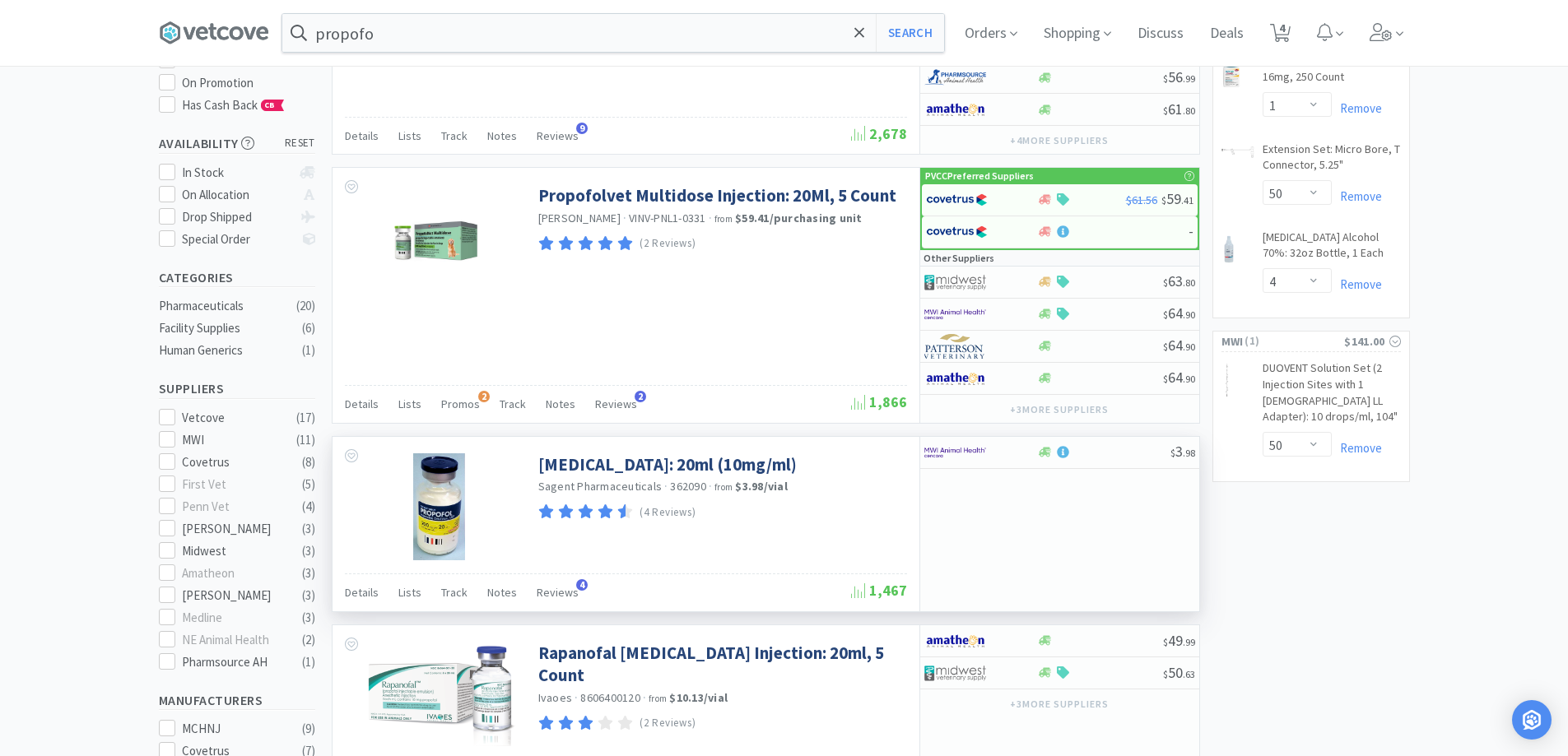
scroll to position [83, 0]
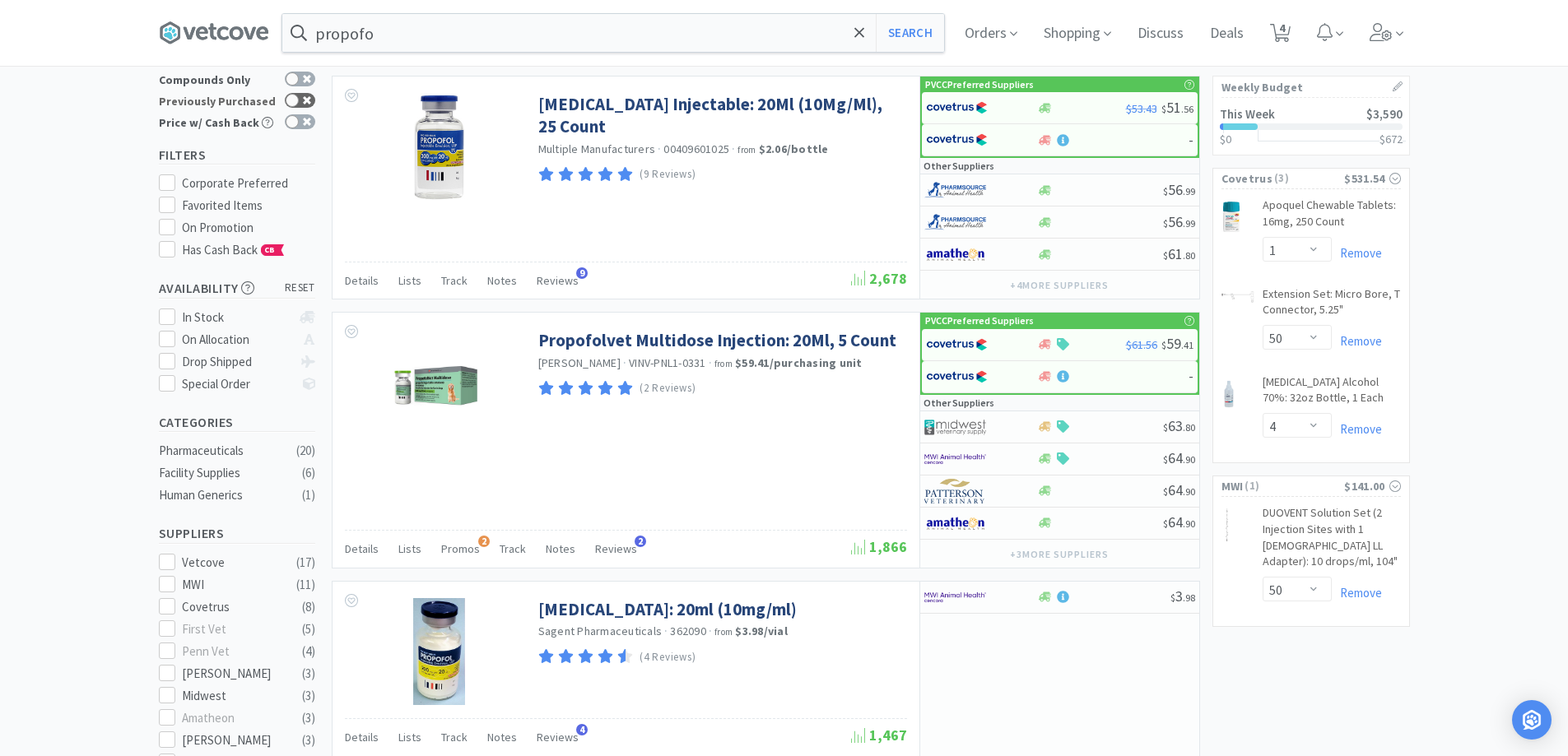
click at [300, 93] on div at bounding box center [300, 100] width 31 height 15
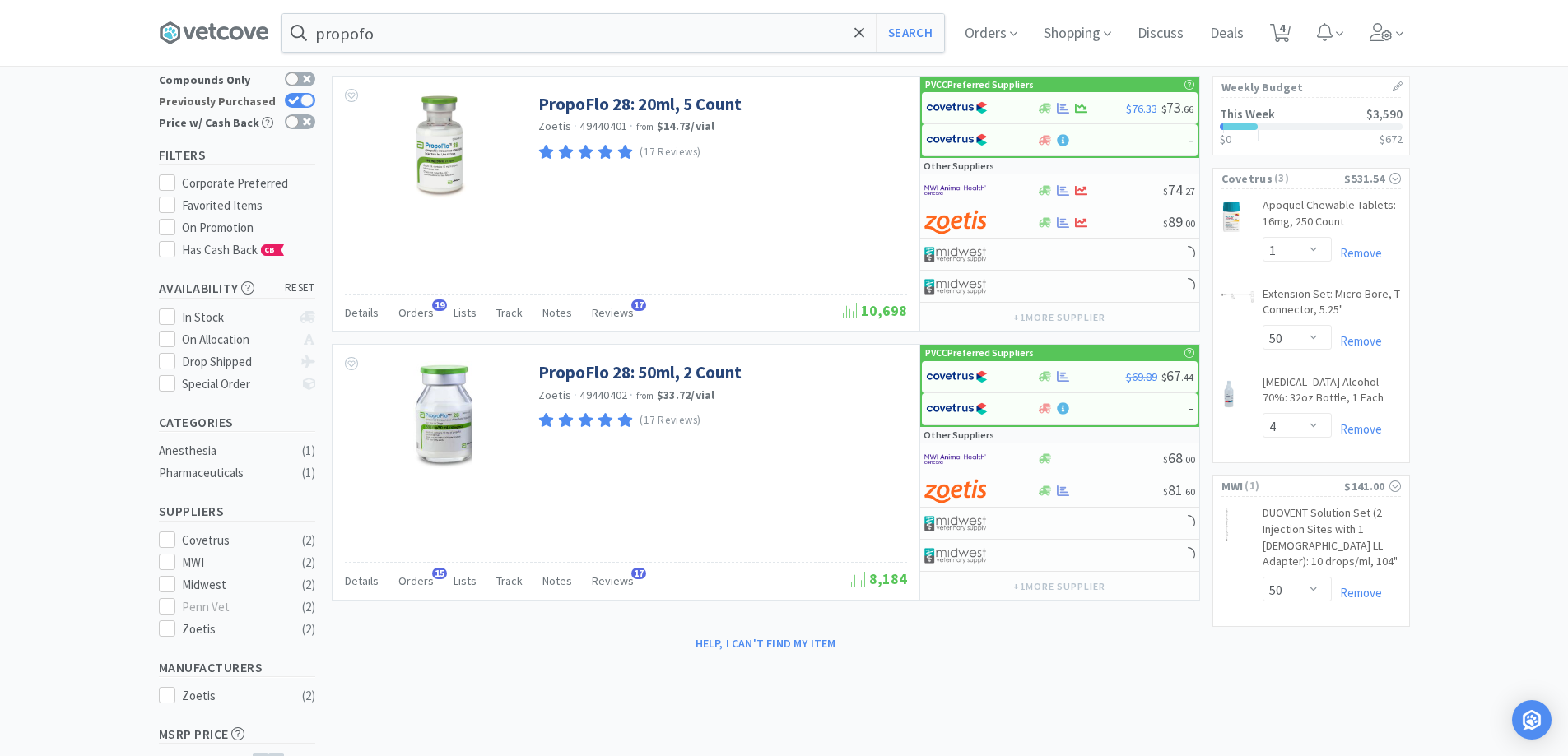
click at [300, 97] on div at bounding box center [300, 100] width 31 height 15
checkbox input "false"
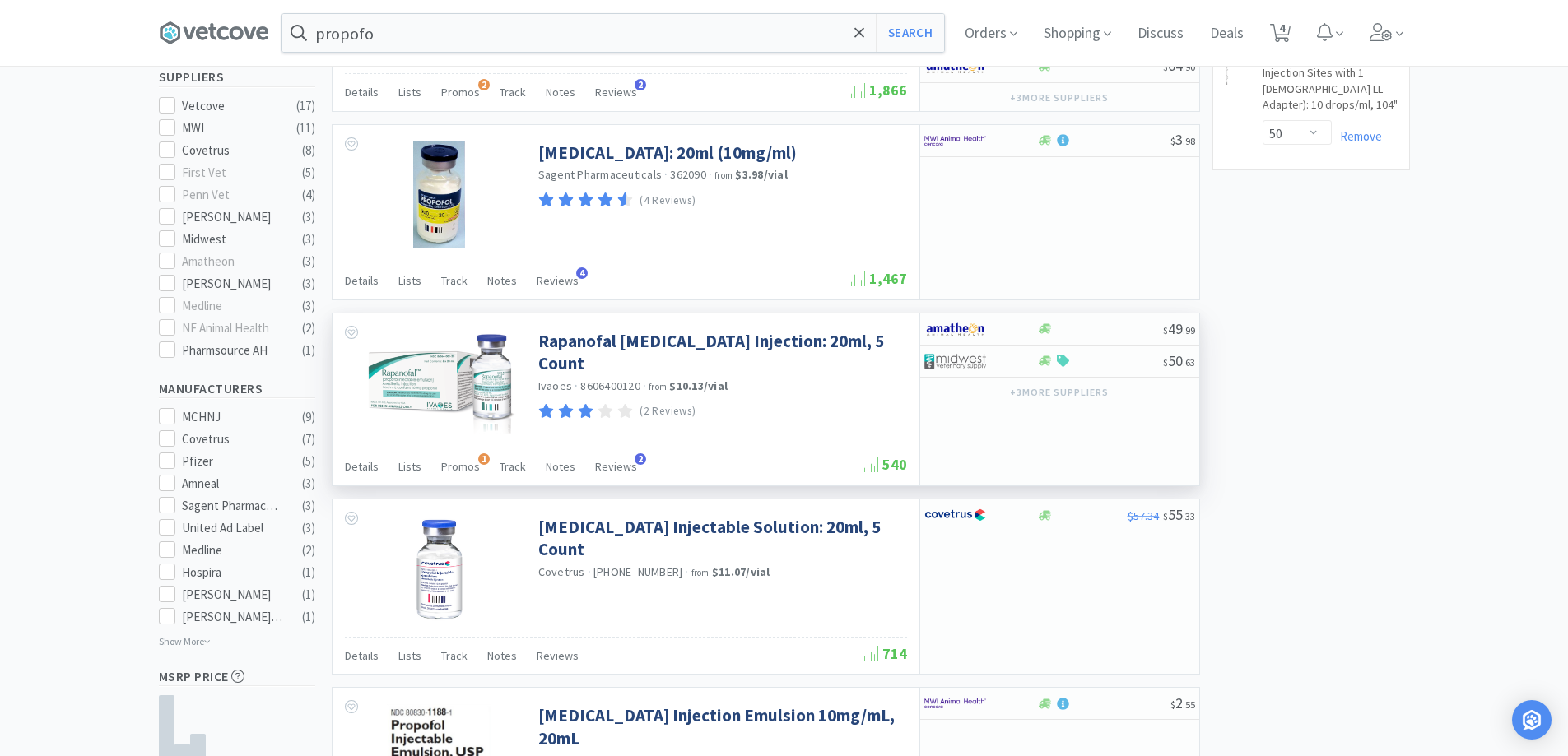
scroll to position [576, 0]
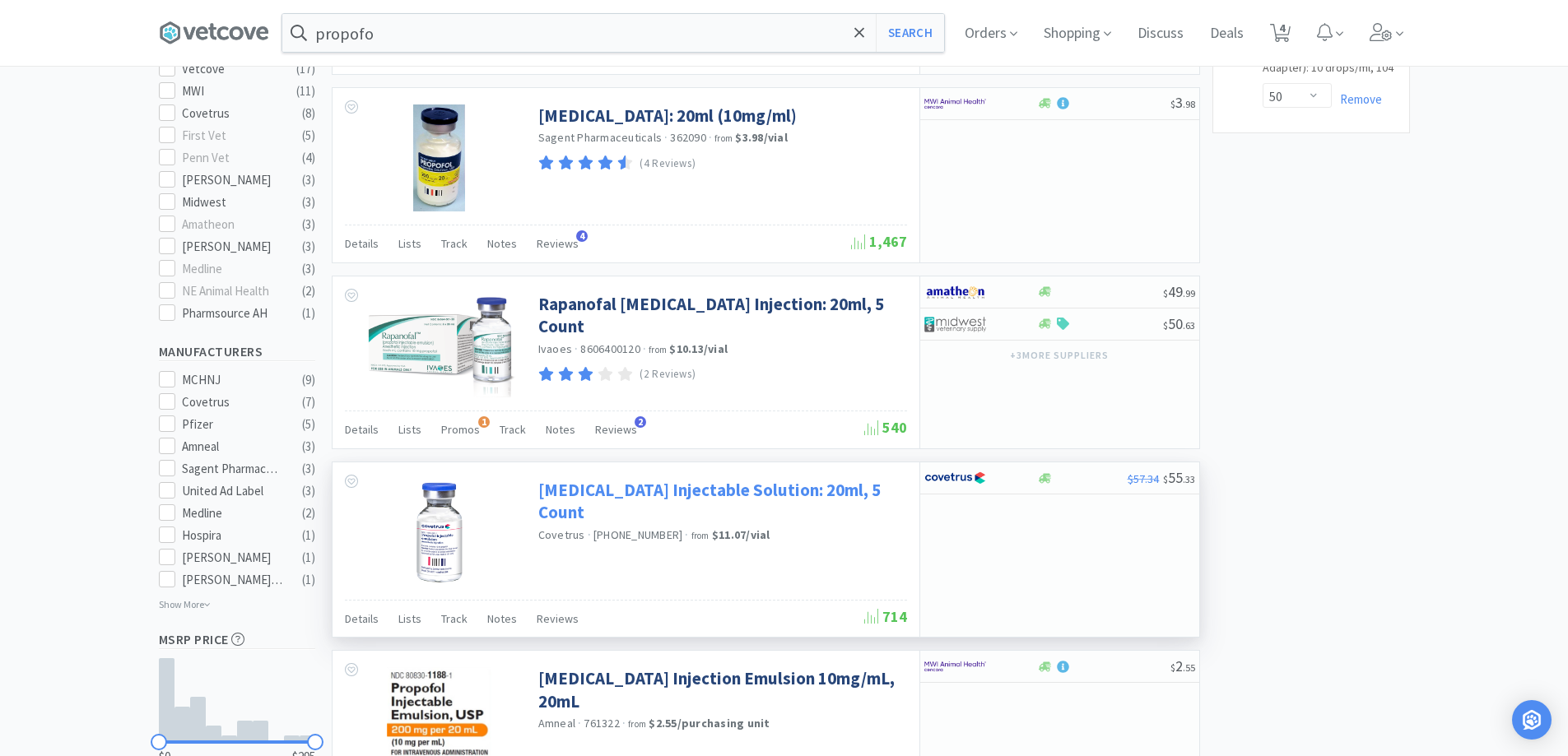
click at [639, 499] on link "[MEDICAL_DATA] Injectable Solution: 20ml, 5 Count" at bounding box center [721, 502] width 365 height 46
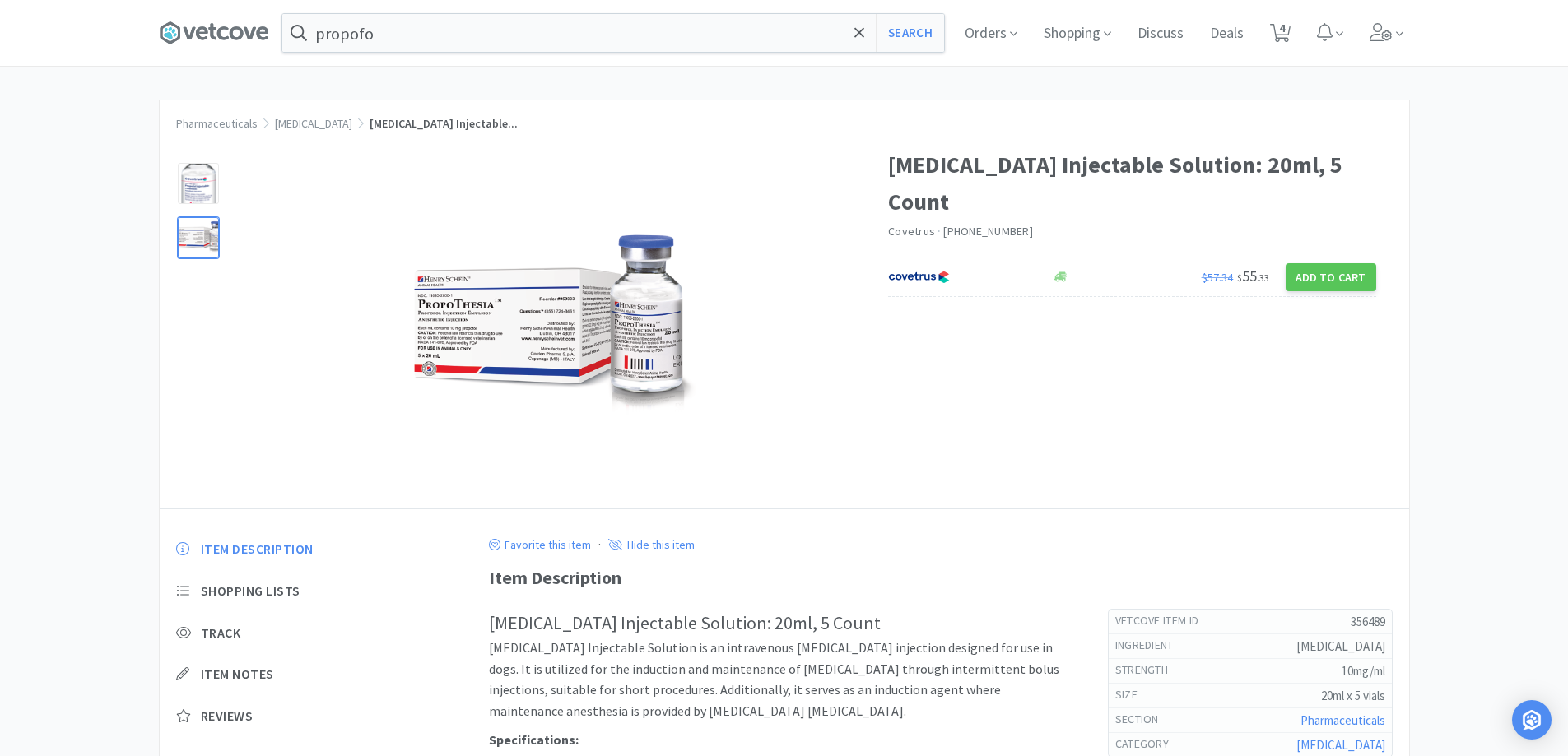
click at [208, 242] on div at bounding box center [198, 238] width 41 height 41
click at [651, 346] on img at bounding box center [548, 328] width 371 height 223
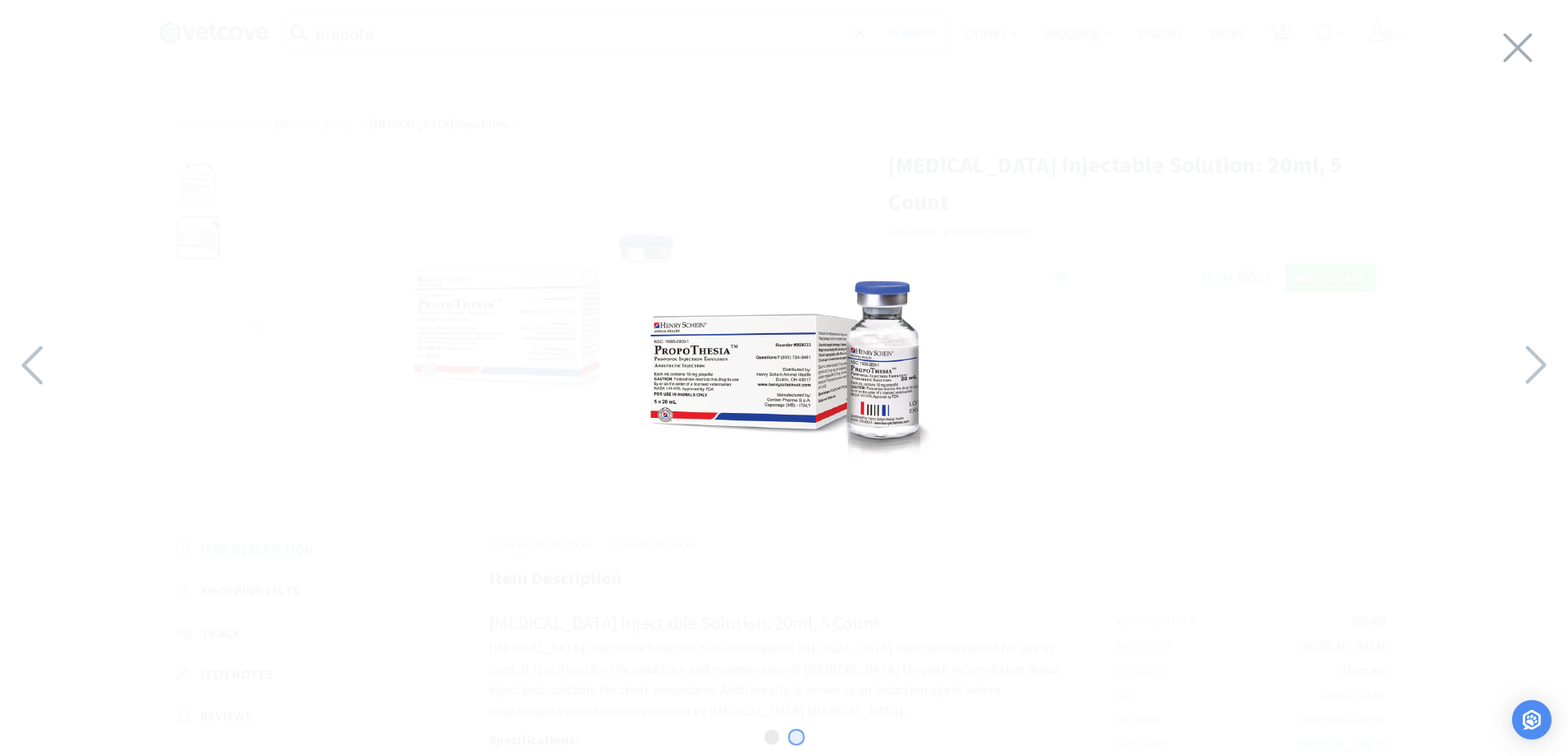
select select "1"
select select "50"
select select "4"
select select "50"
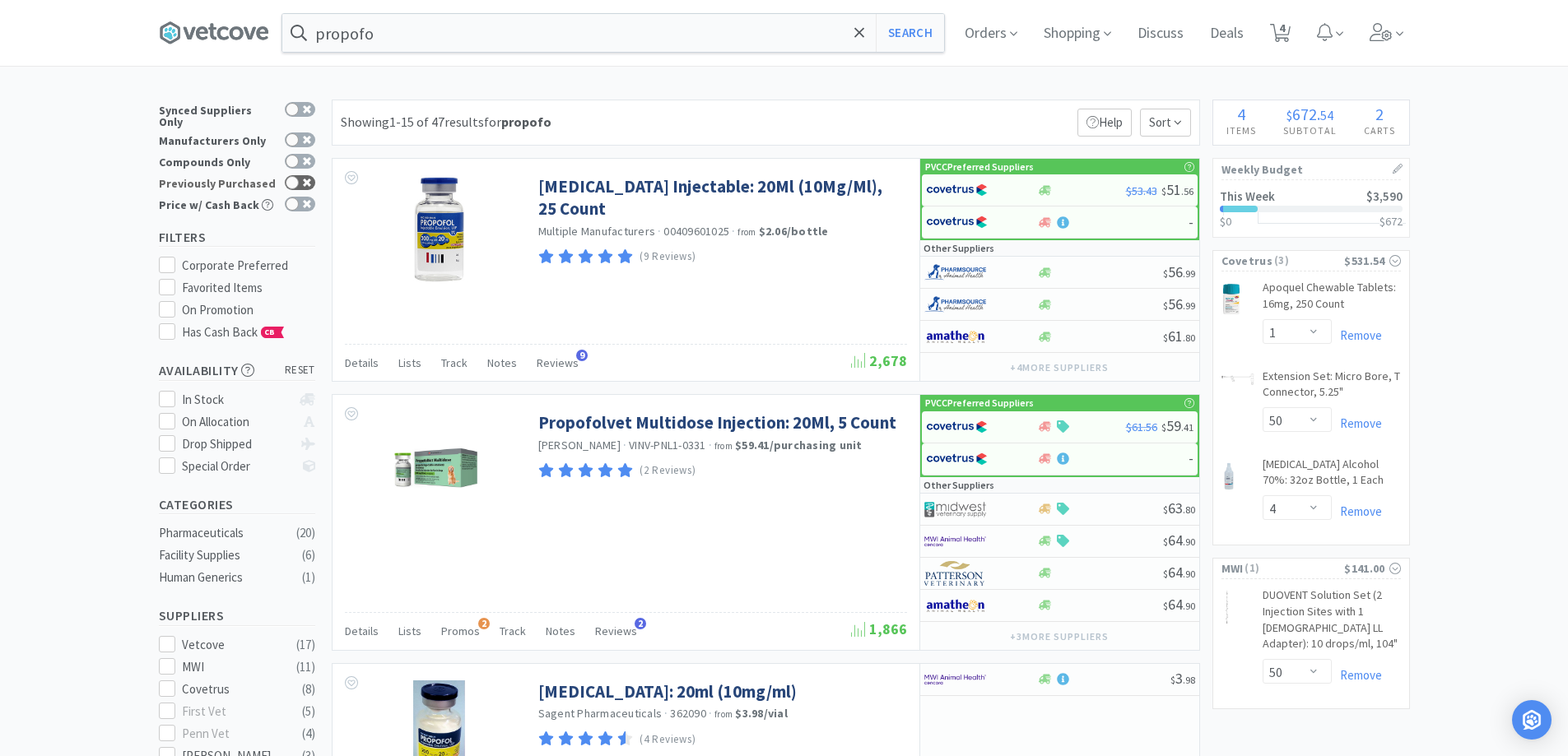
click at [301, 176] on div at bounding box center [300, 183] width 31 height 15
checkbox input "true"
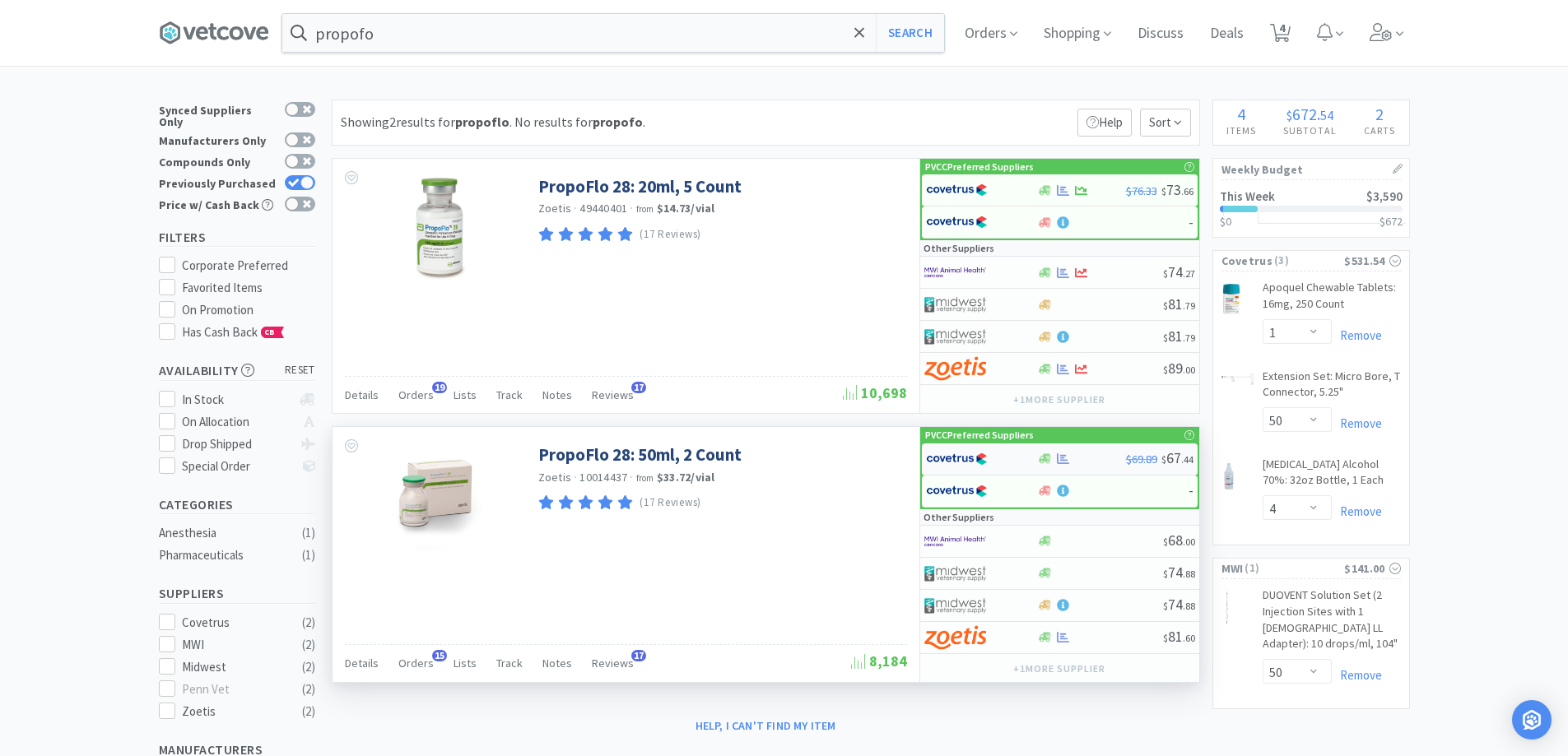
click at [1036, 465] on div at bounding box center [982, 459] width 111 height 28
select select "1"
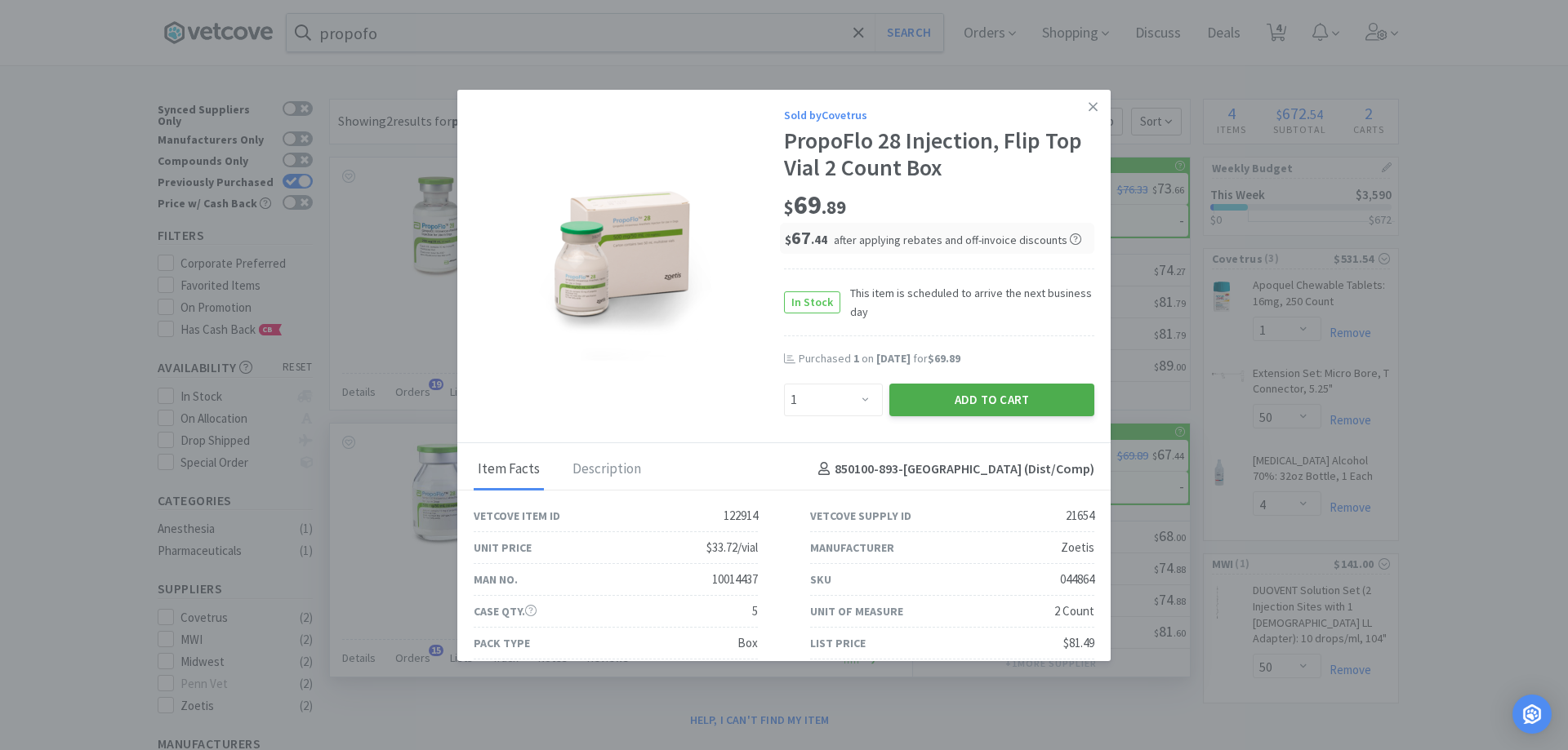
click at [912, 403] on button "Add to Cart" at bounding box center [992, 400] width 205 height 32
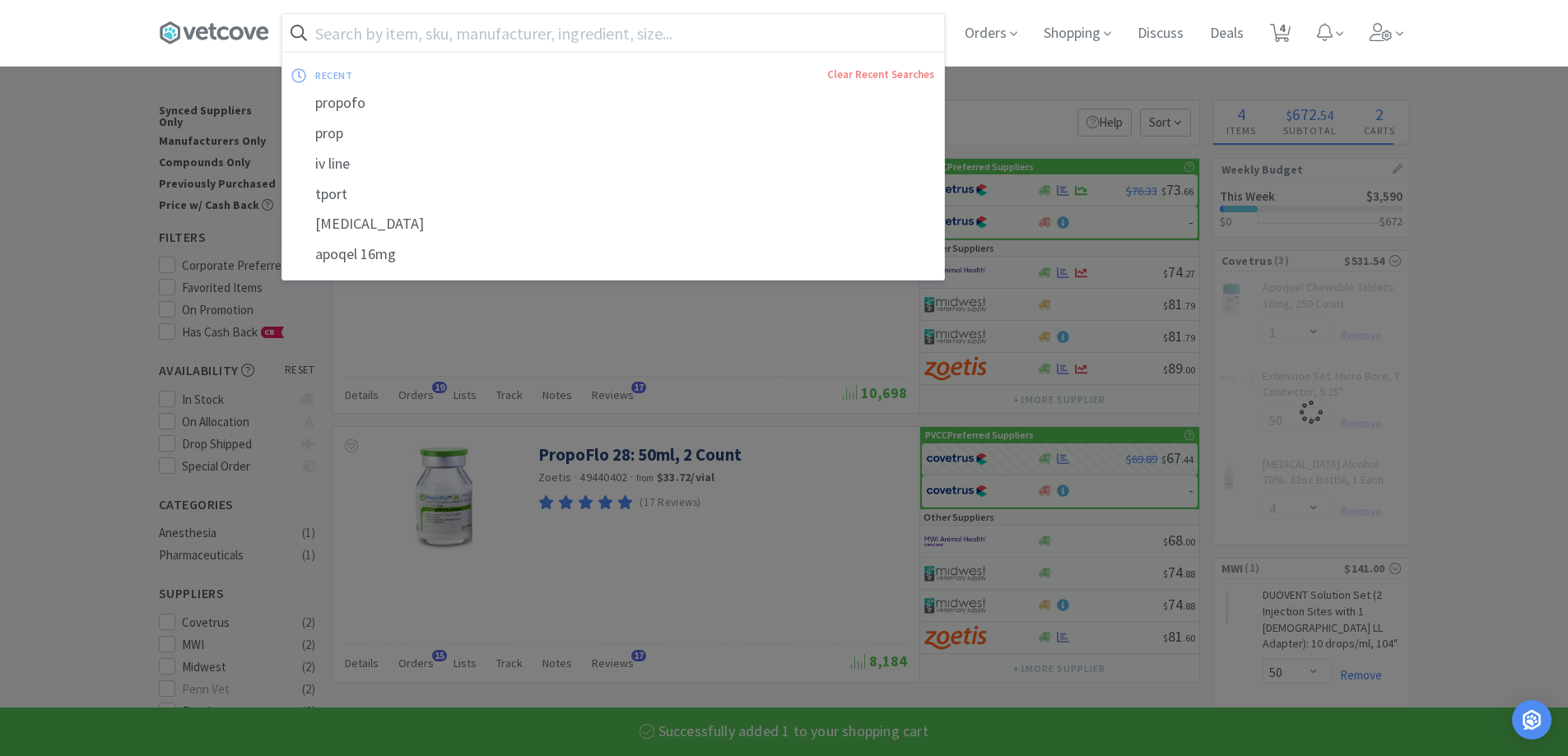
type input "3"
select select "1"
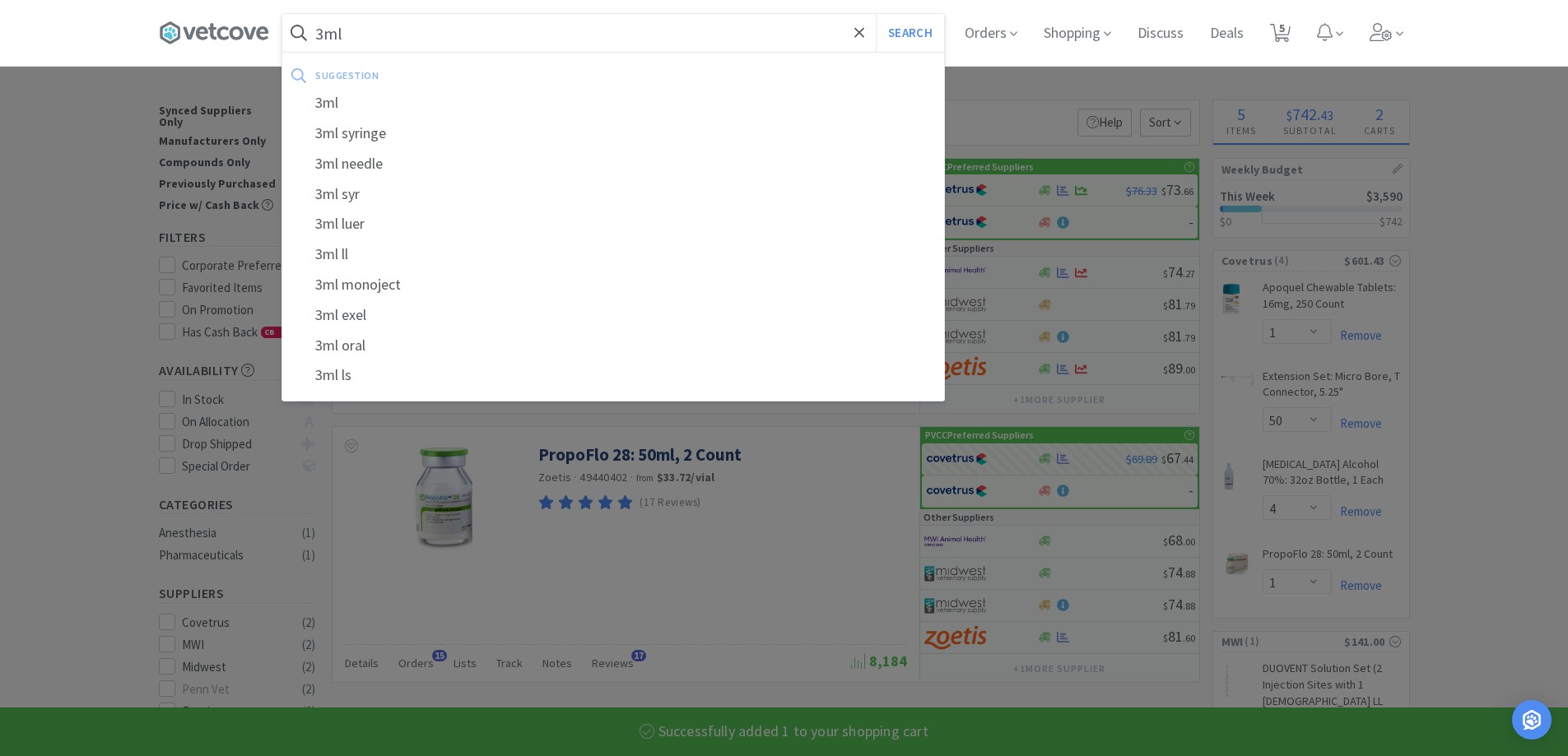
type input "3ml"
click at [876, 14] on button "Search" at bounding box center [910, 33] width 69 height 38
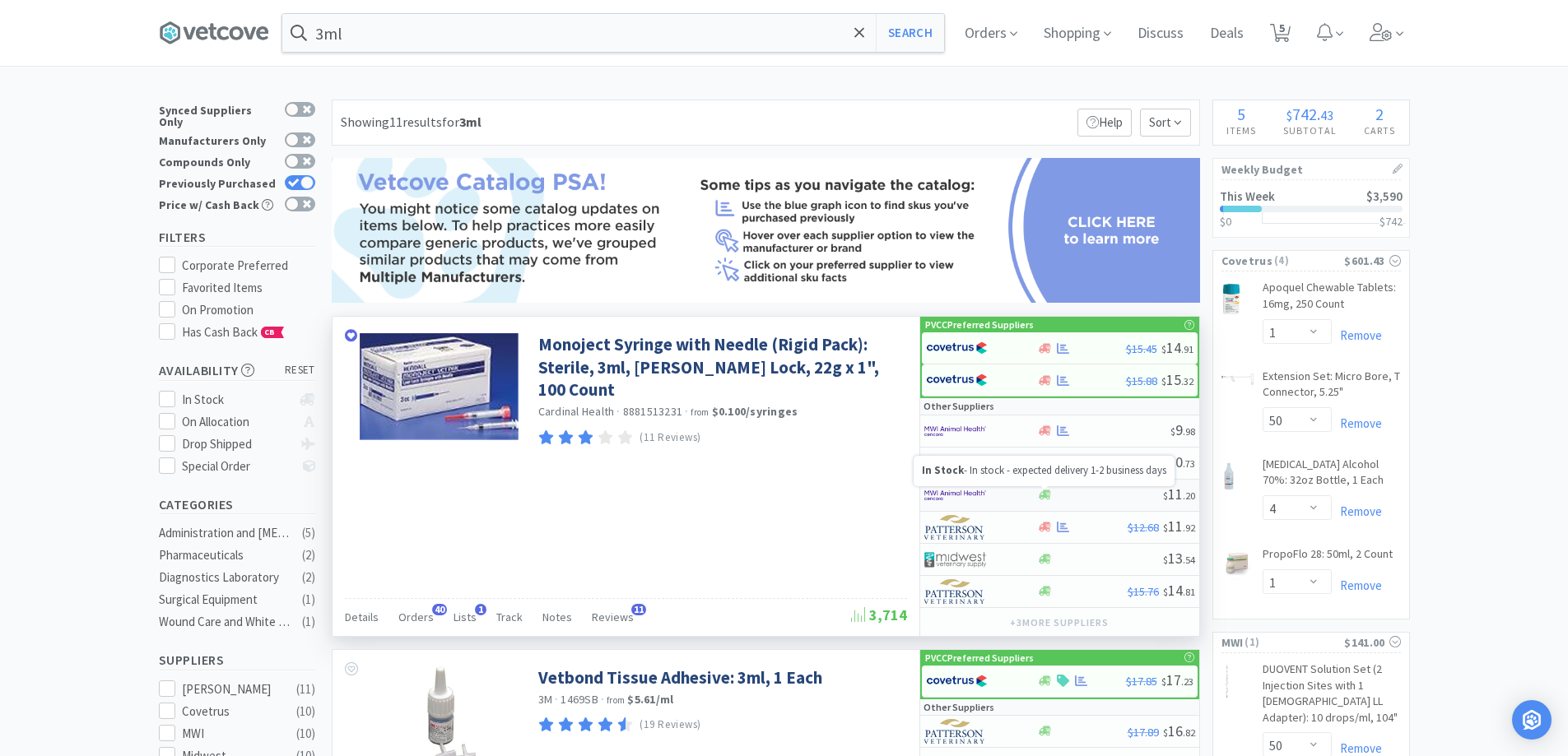
click at [1042, 498] on icon at bounding box center [1044, 494] width 12 height 12
select select "1"
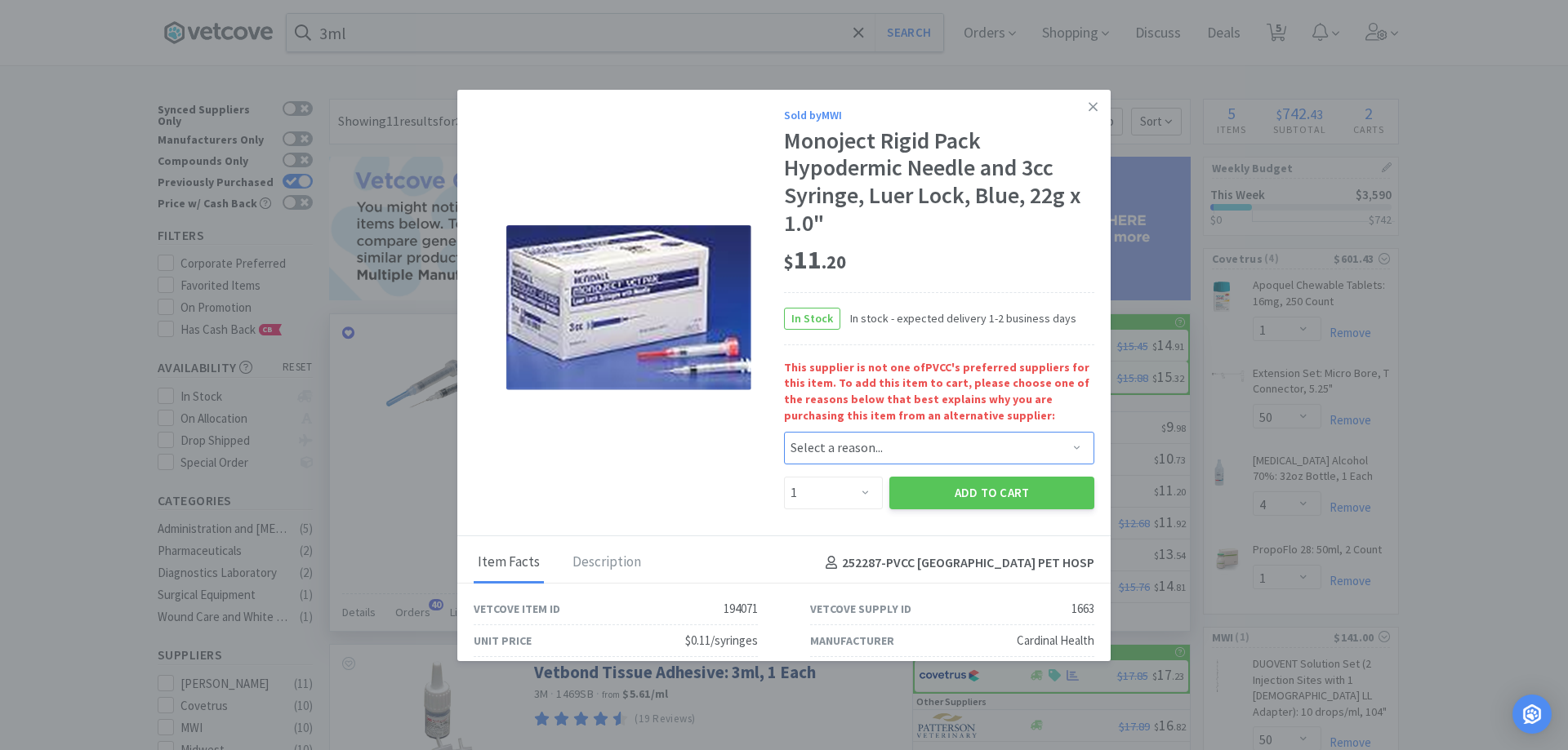
click at [864, 461] on select "Select a reason... Availability - This item is out of stock at the preferred su…" at bounding box center [939, 448] width 311 height 32
select select "availability"
click at [784, 432] on select "Select a reason... Availability - This item is out of stock at the preferred su…" at bounding box center [939, 448] width 311 height 32
click at [864, 494] on select "Enter Quantity 1 2 3 4 5 6 7 8 9 10 11 12 13 14 15 16 17 18 19 20 Enter Quantity" at bounding box center [833, 493] width 99 height 32
click at [784, 477] on select "Enter Quantity 1 2 3 4 5 6 7 8 9 10 11 12 13 14 15 16 17 18 19 20 Enter Quantity" at bounding box center [833, 493] width 99 height 32
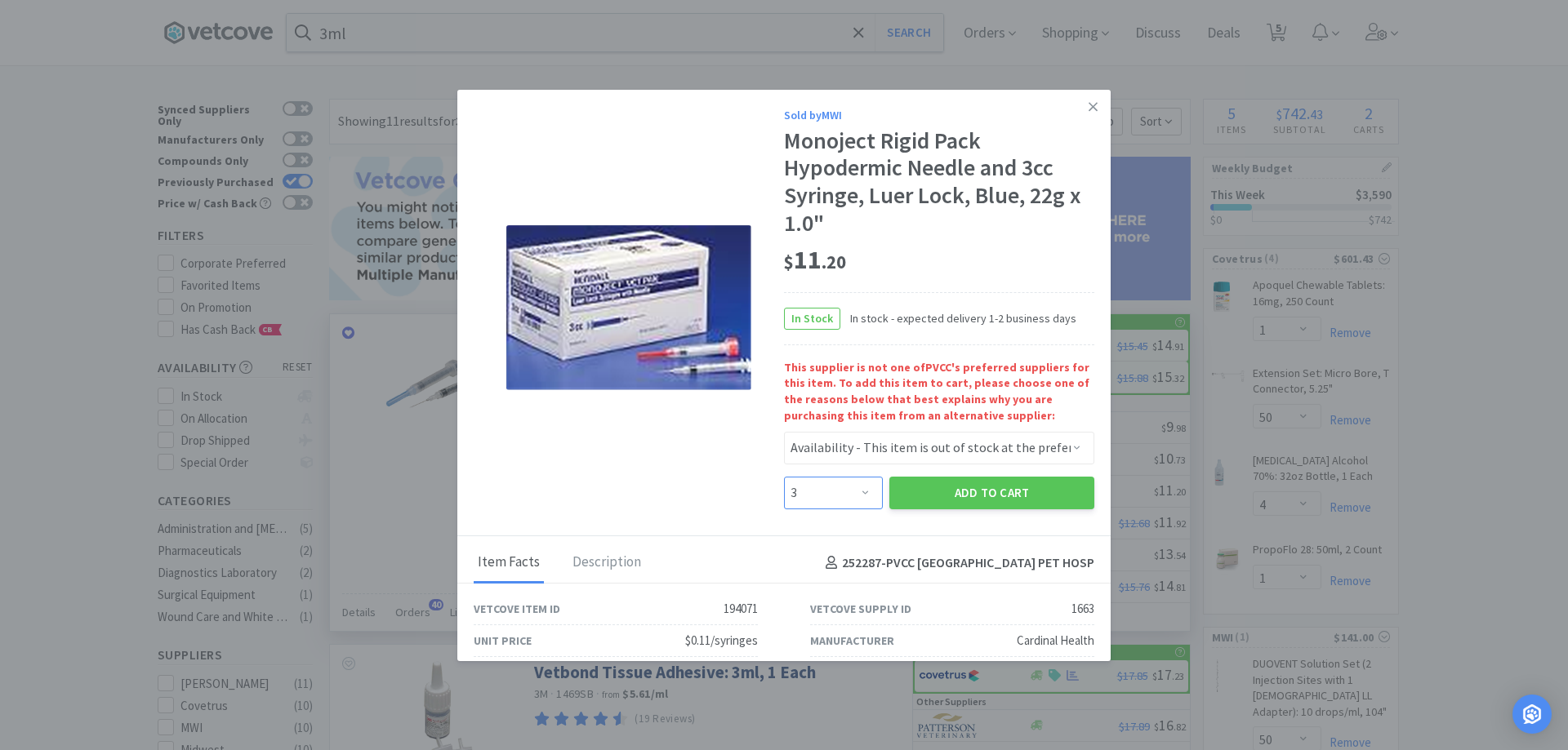
drag, startPoint x: 857, startPoint y: 491, endPoint x: 857, endPoint y: 484, distance: 7.0
click at [857, 484] on select "Enter Quantity 1 2 3 4 5 6 7 8 9 10 11 12 13 14 15 16 17 18 19 20 Enter Quantity" at bounding box center [833, 493] width 99 height 32
select select "4"
click at [784, 477] on select "Enter Quantity 1 2 3 4 5 6 7 8 9 10 11 12 13 14 15 16 17 18 19 20 Enter Quantity" at bounding box center [833, 493] width 99 height 32
click at [914, 507] on button "Add to Cart" at bounding box center [992, 493] width 205 height 32
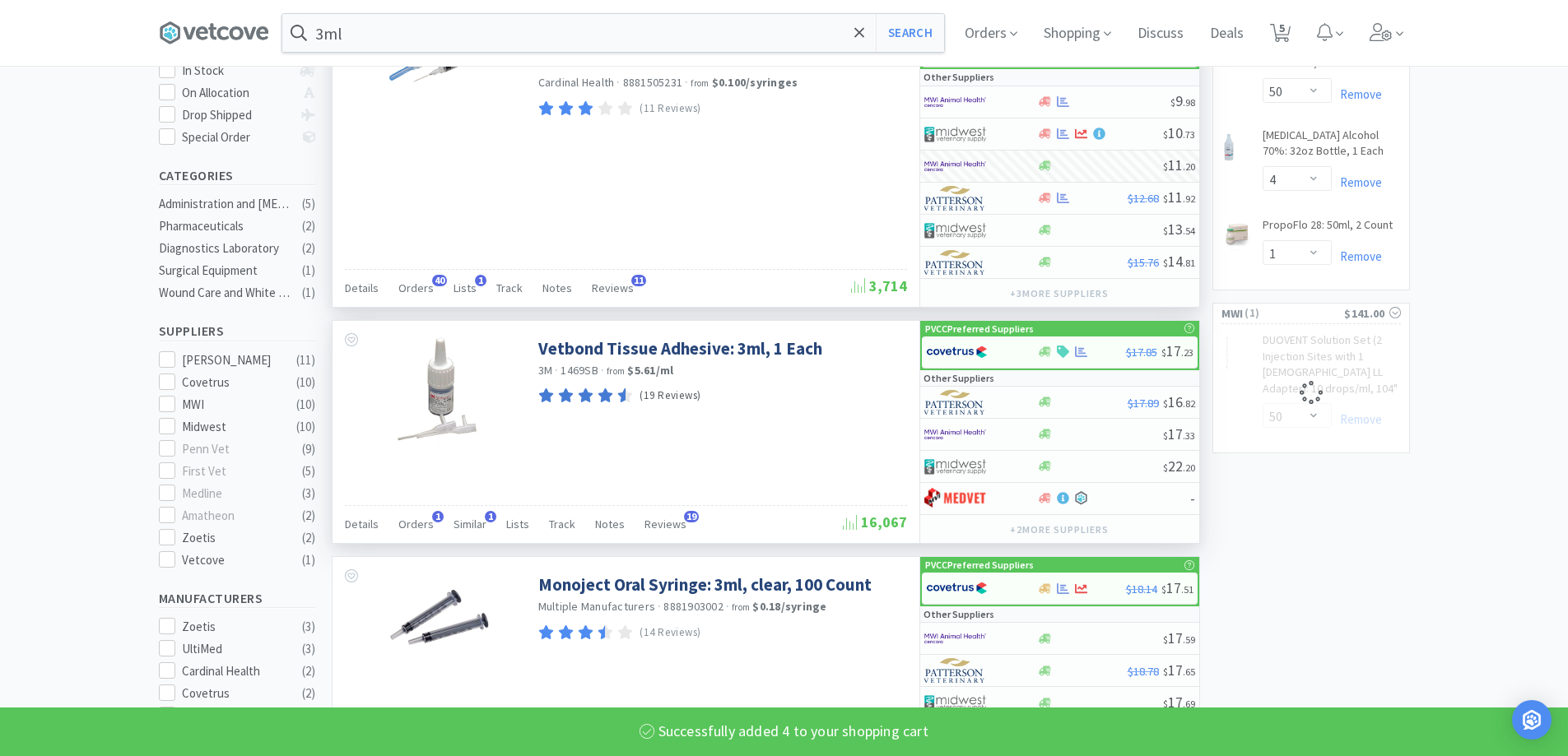
select select "4"
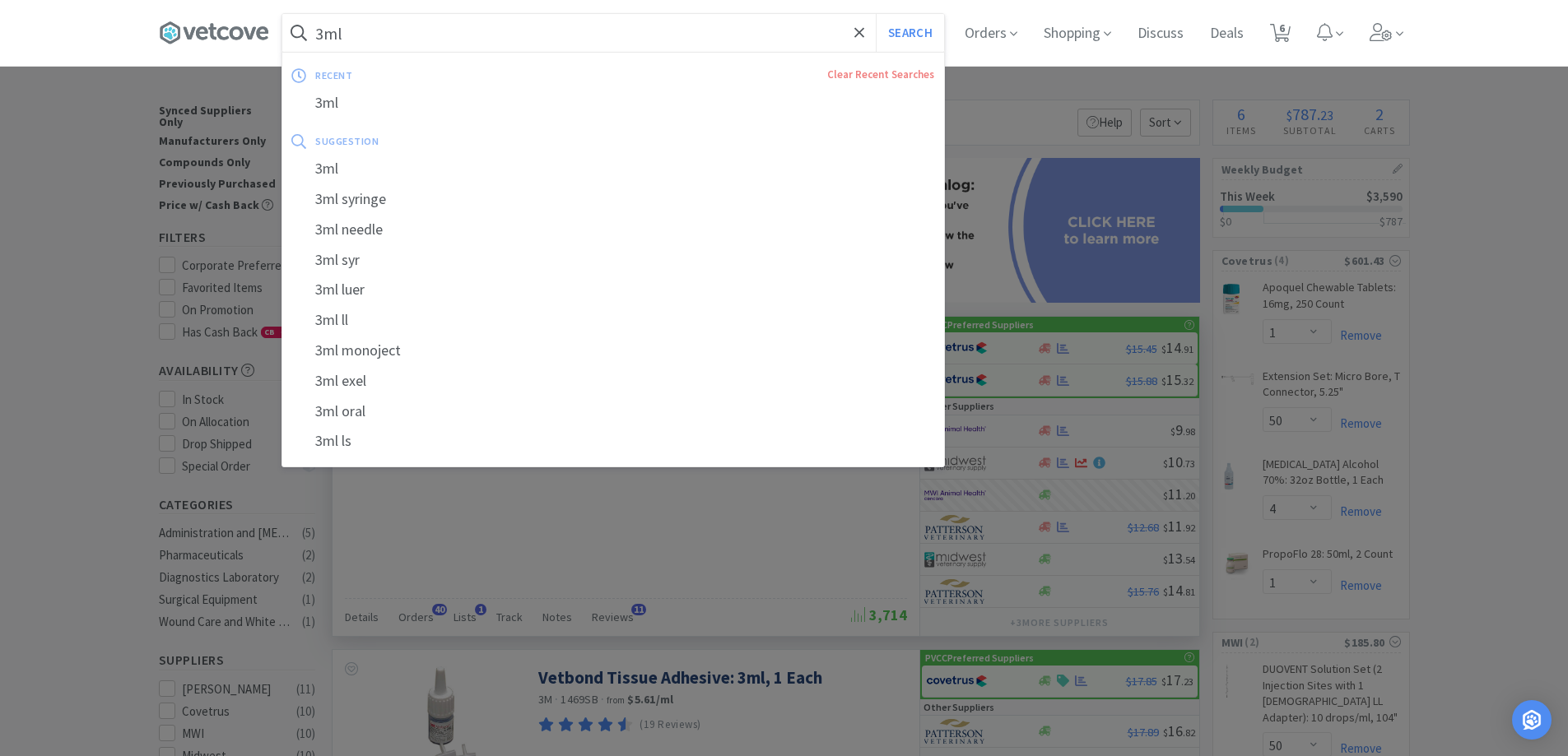
click at [421, 46] on input "3ml" at bounding box center [613, 33] width 661 height 38
click at [382, 46] on input "3ml" at bounding box center [613, 33] width 661 height 38
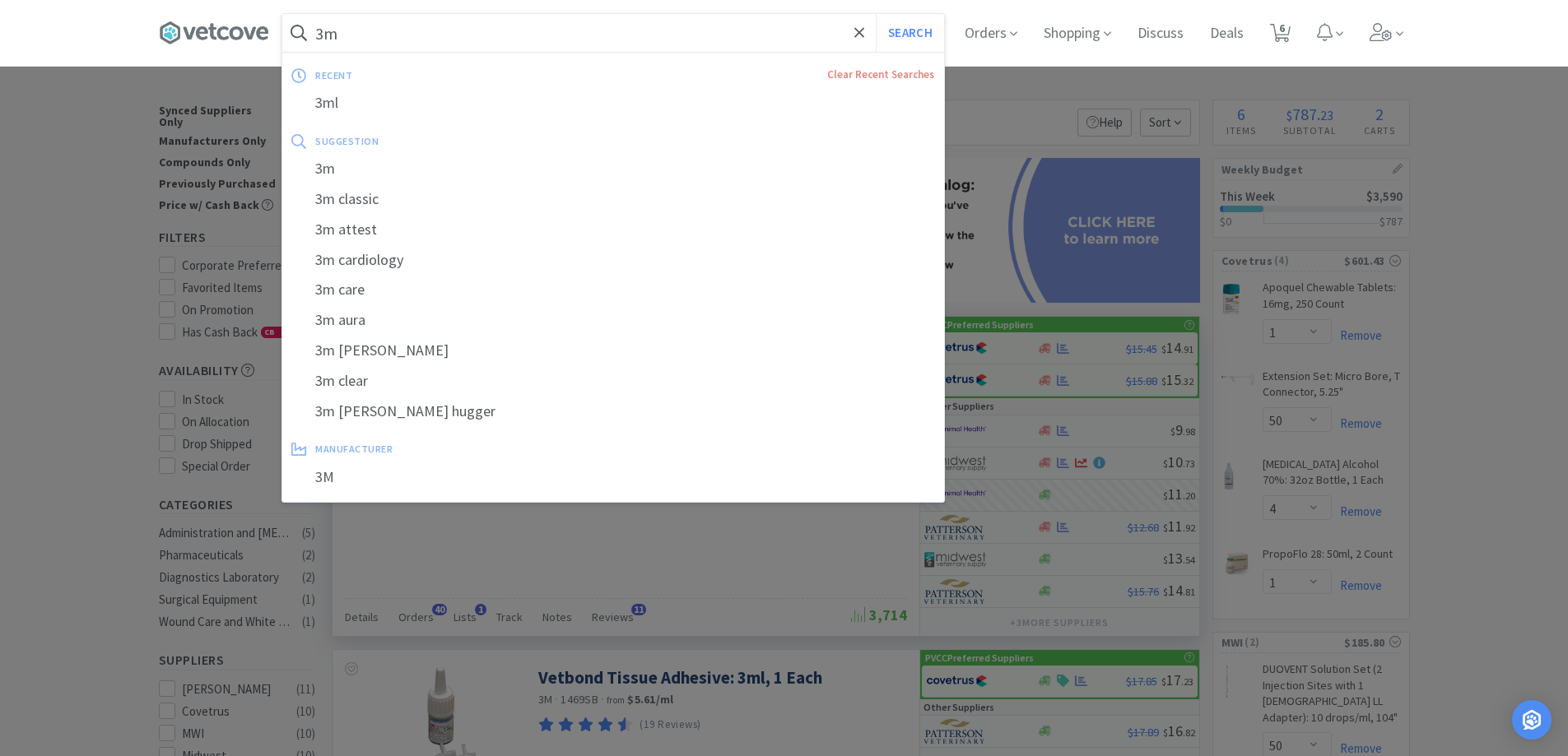
type input "3"
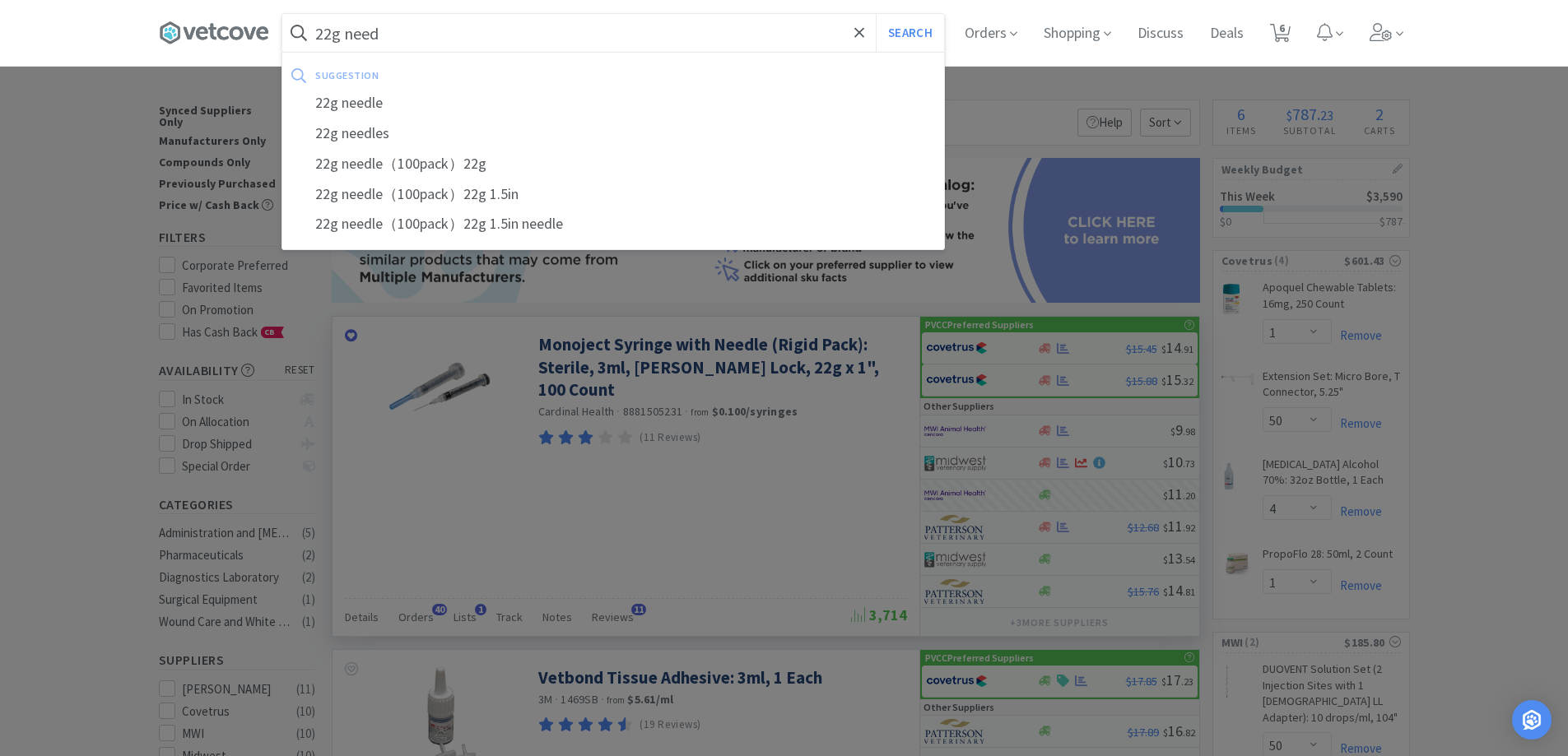
type input "22g need"
click at [876, 14] on button "Search" at bounding box center [910, 33] width 69 height 38
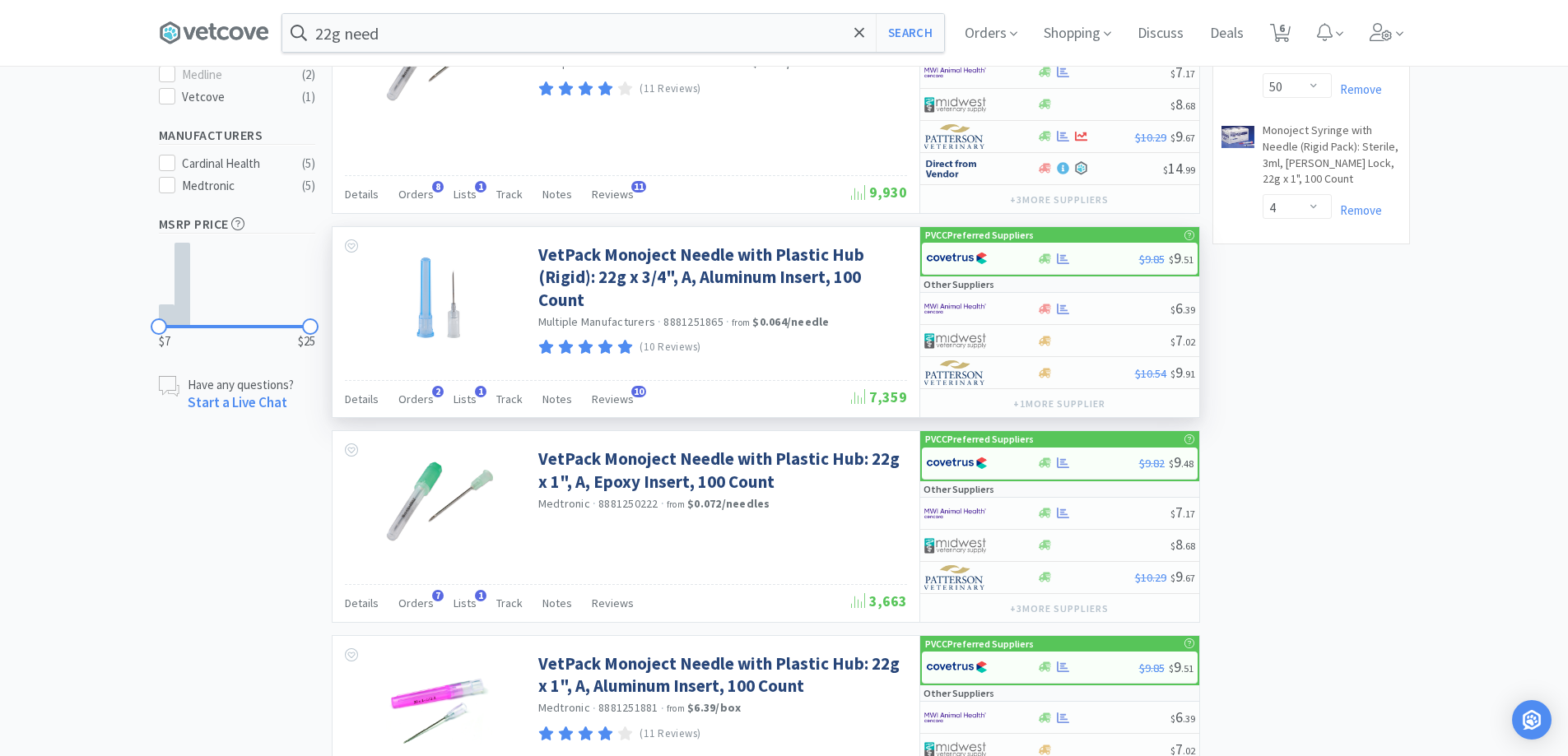
scroll to position [741, 0]
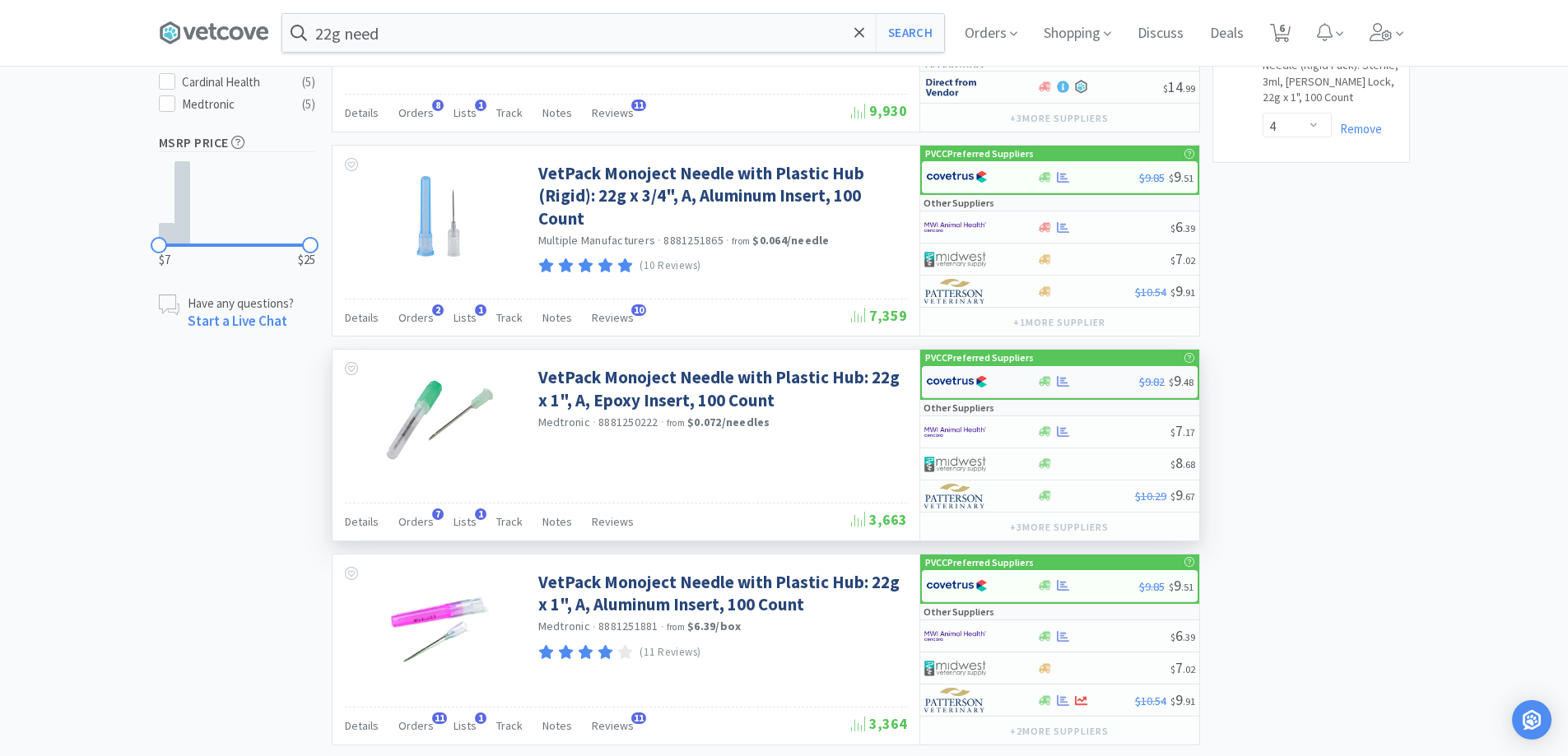
click at [1013, 373] on div at bounding box center [971, 382] width 90 height 28
select select "1"
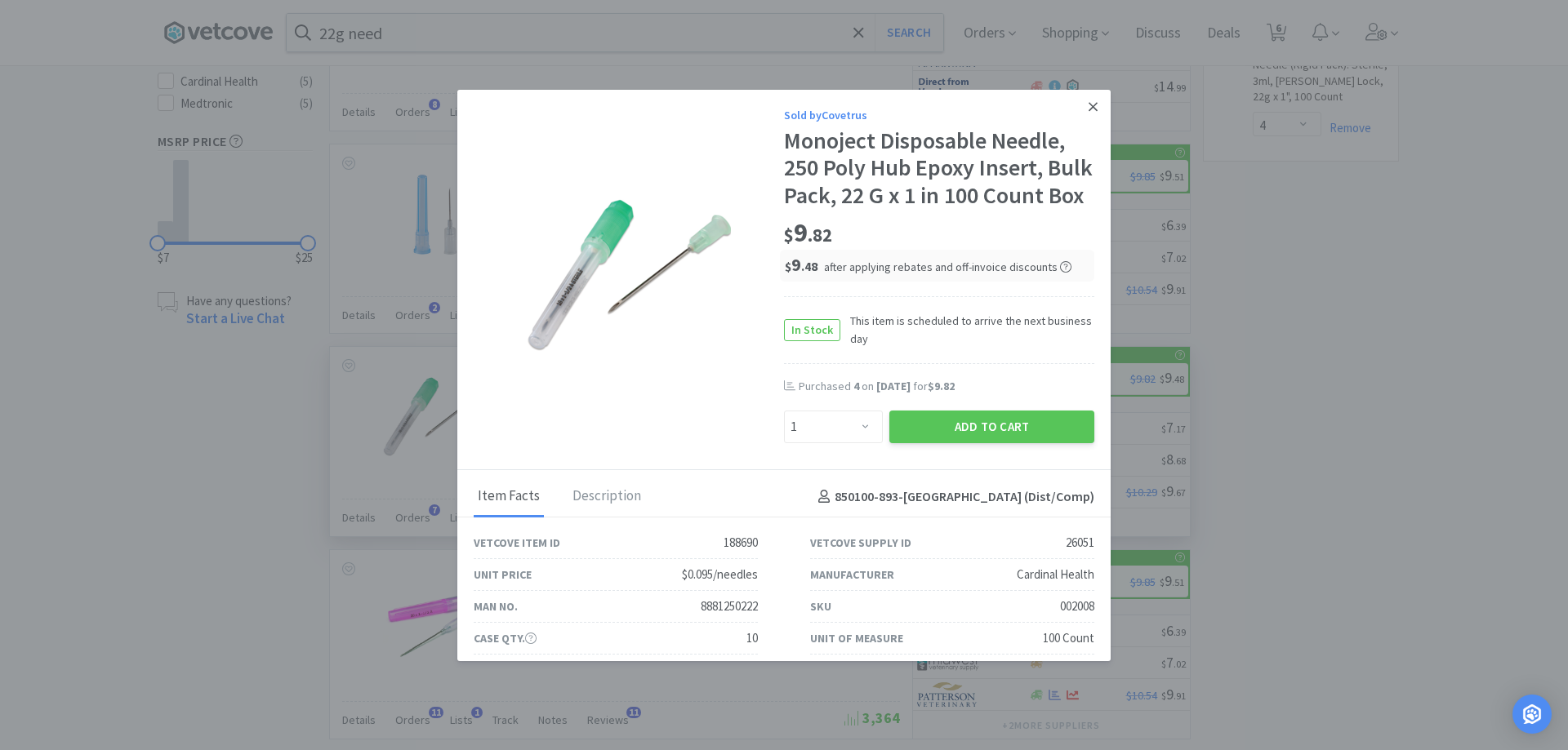
click at [1089, 106] on icon at bounding box center [1093, 107] width 9 height 15
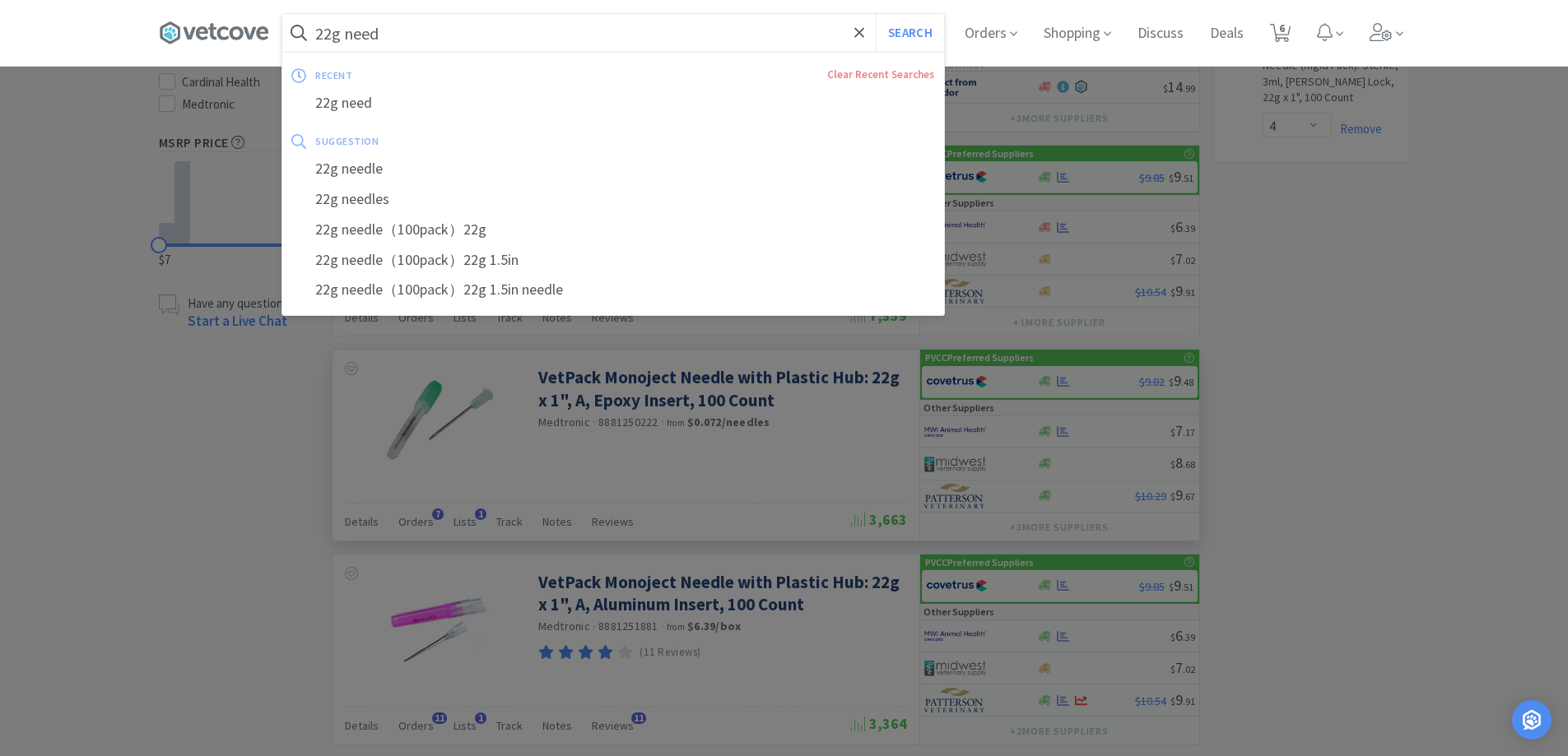
click at [498, 37] on input "22g need" at bounding box center [613, 33] width 661 height 38
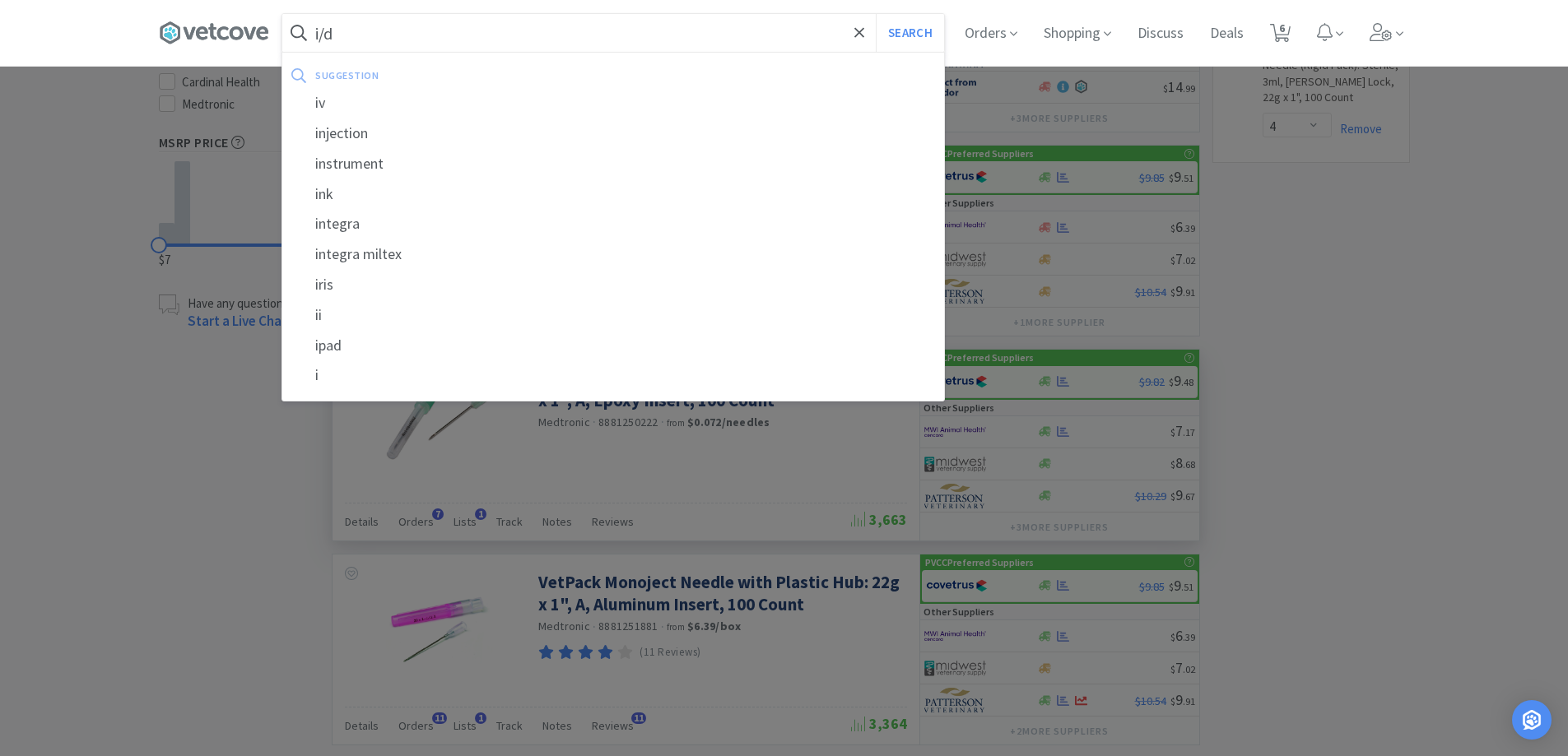
type input "i/d"
click at [876, 14] on button "Search" at bounding box center [910, 33] width 69 height 38
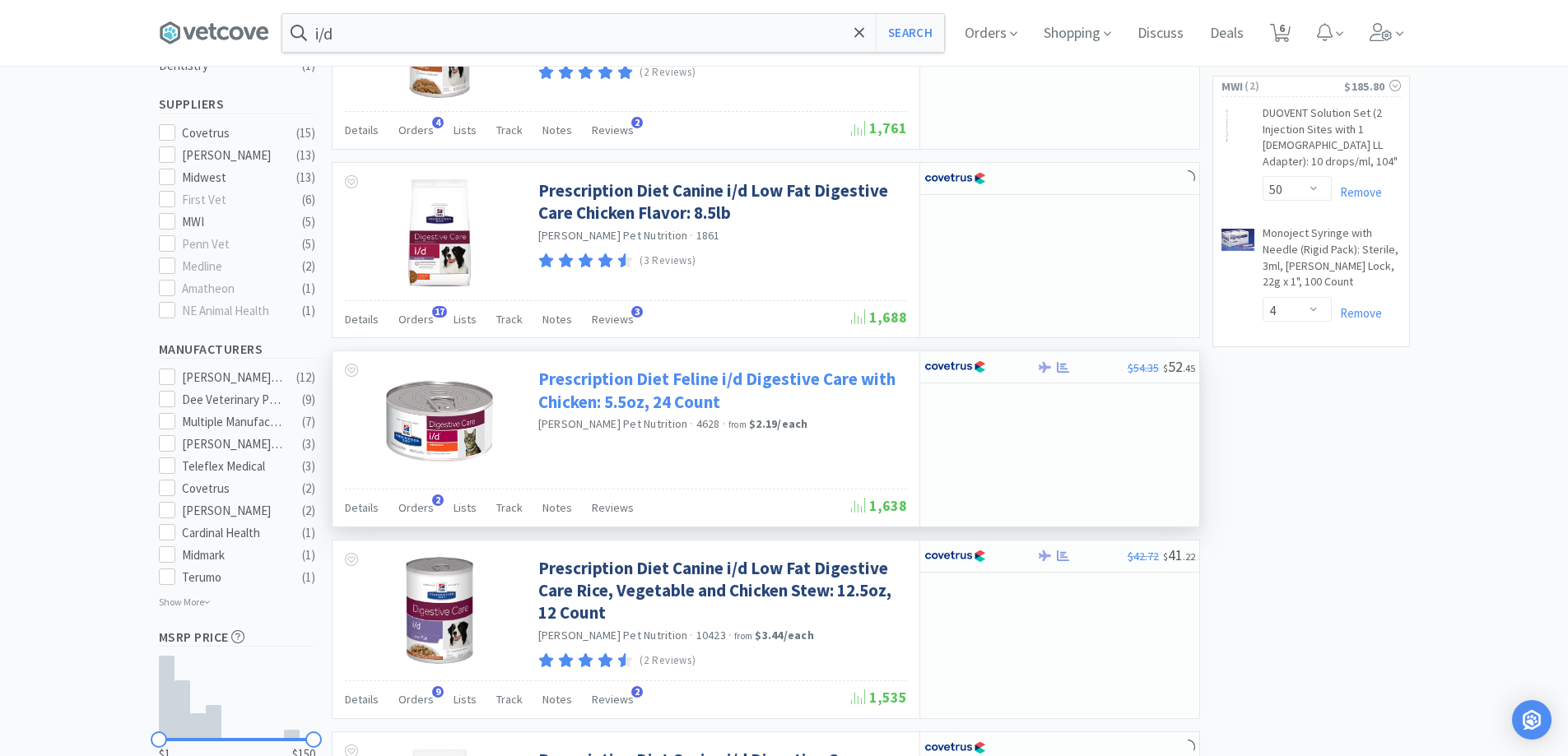
scroll to position [494, 0]
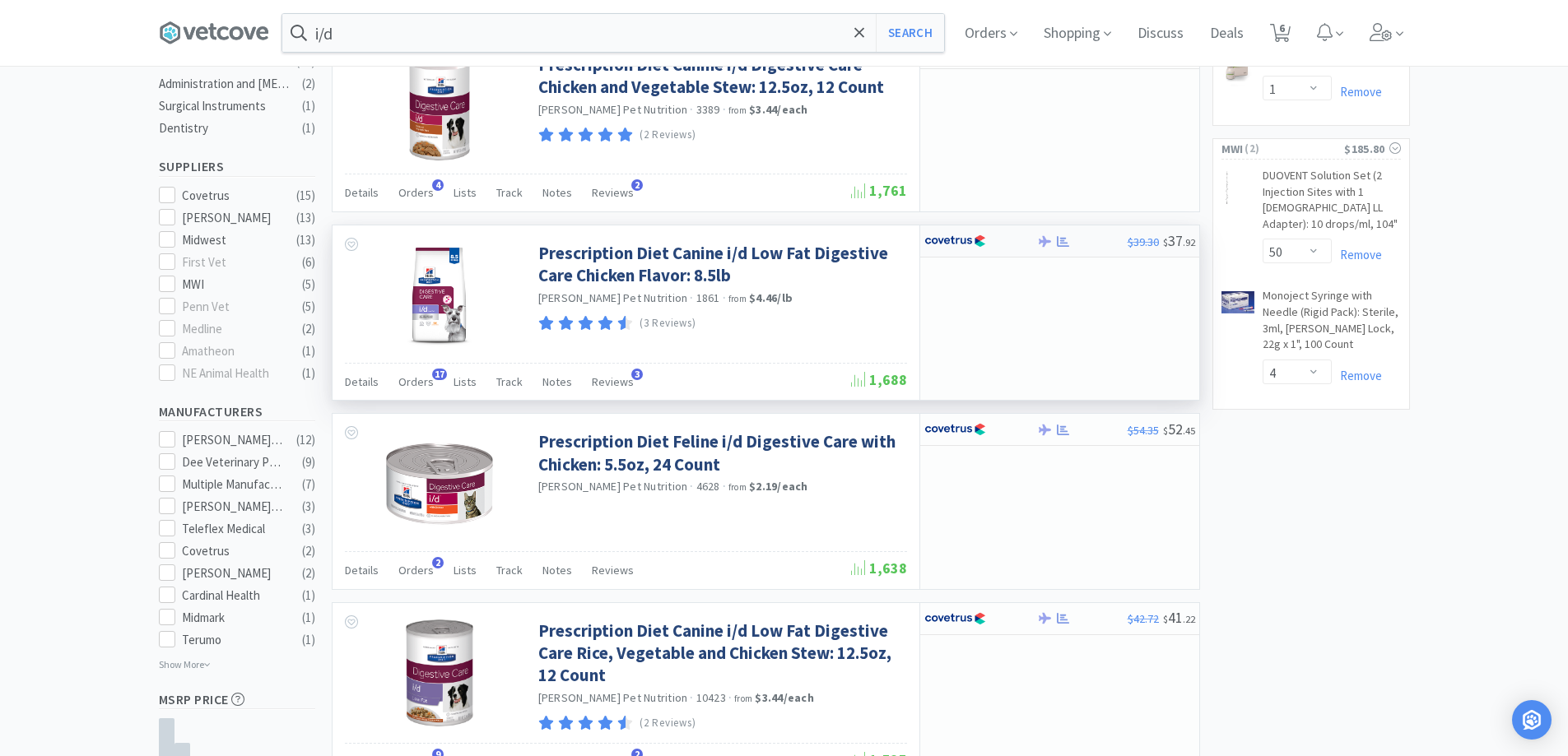
click at [1024, 238] on div at bounding box center [980, 241] width 112 height 28
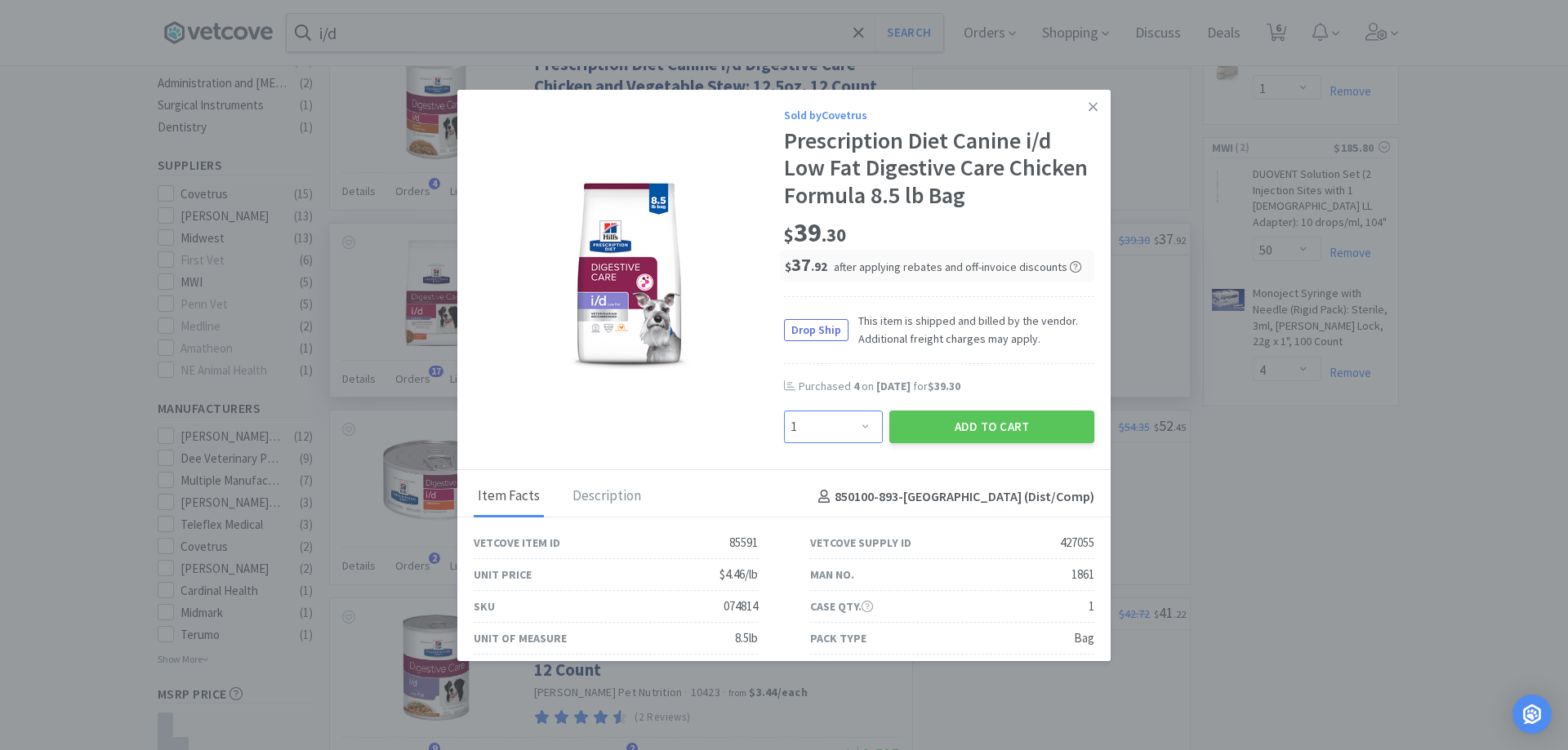
drag, startPoint x: 831, startPoint y: 434, endPoint x: 831, endPoint y: 423, distance: 11.0
click at [831, 434] on select "Enter Quantity 1 2 3 4 5 6 7 8 9 10 11 12 13 14 15 16 17 18 19 20 Enter Quantity" at bounding box center [833, 427] width 99 height 32
select select "3"
click at [784, 411] on select "Enter Quantity 1 2 3 4 5 6 7 8 9 10 11 12 13 14 15 16 17 18 19 20 Enter Quantity" at bounding box center [833, 427] width 99 height 32
click at [946, 418] on button "Add to Cart" at bounding box center [992, 427] width 205 height 32
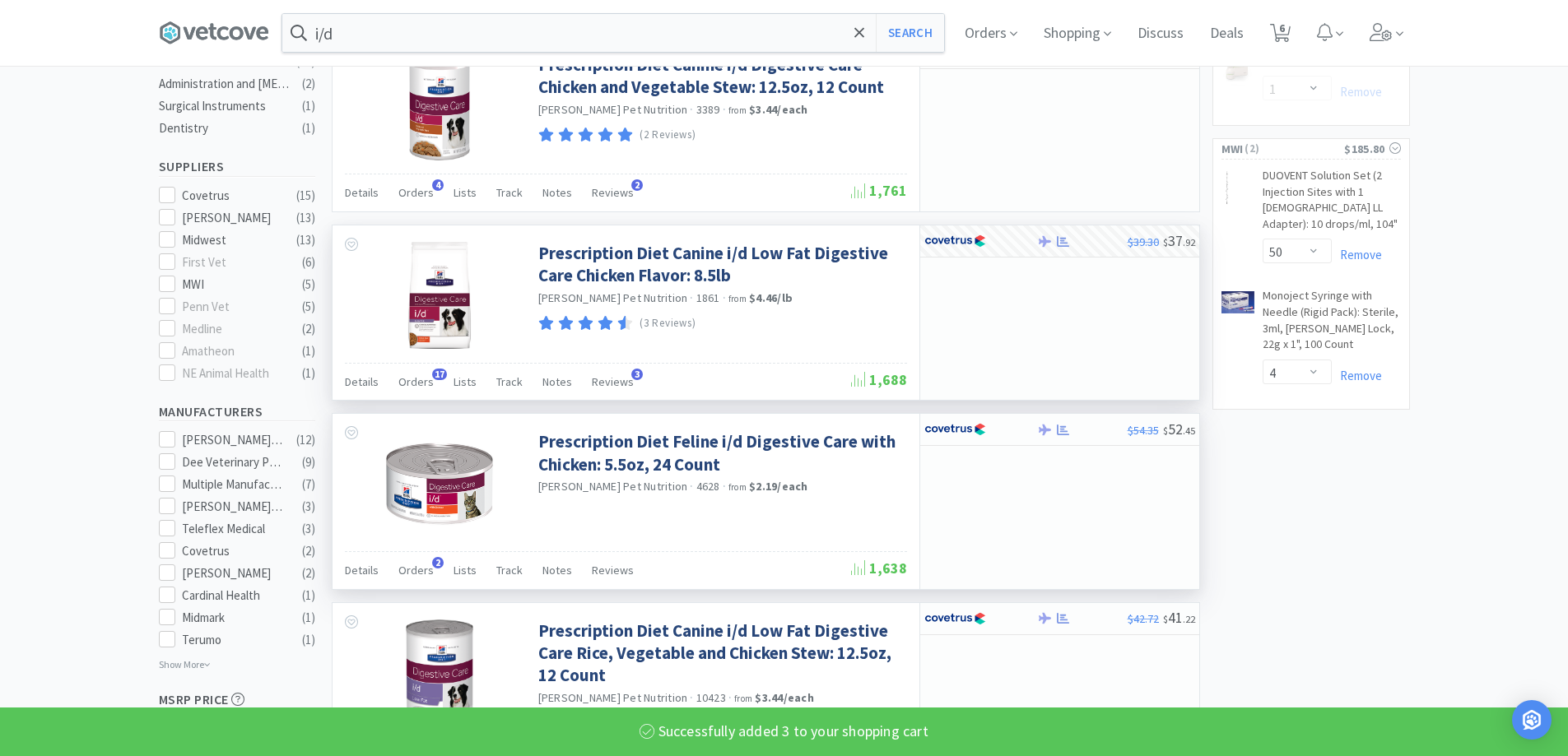
select select "3"
select select "1"
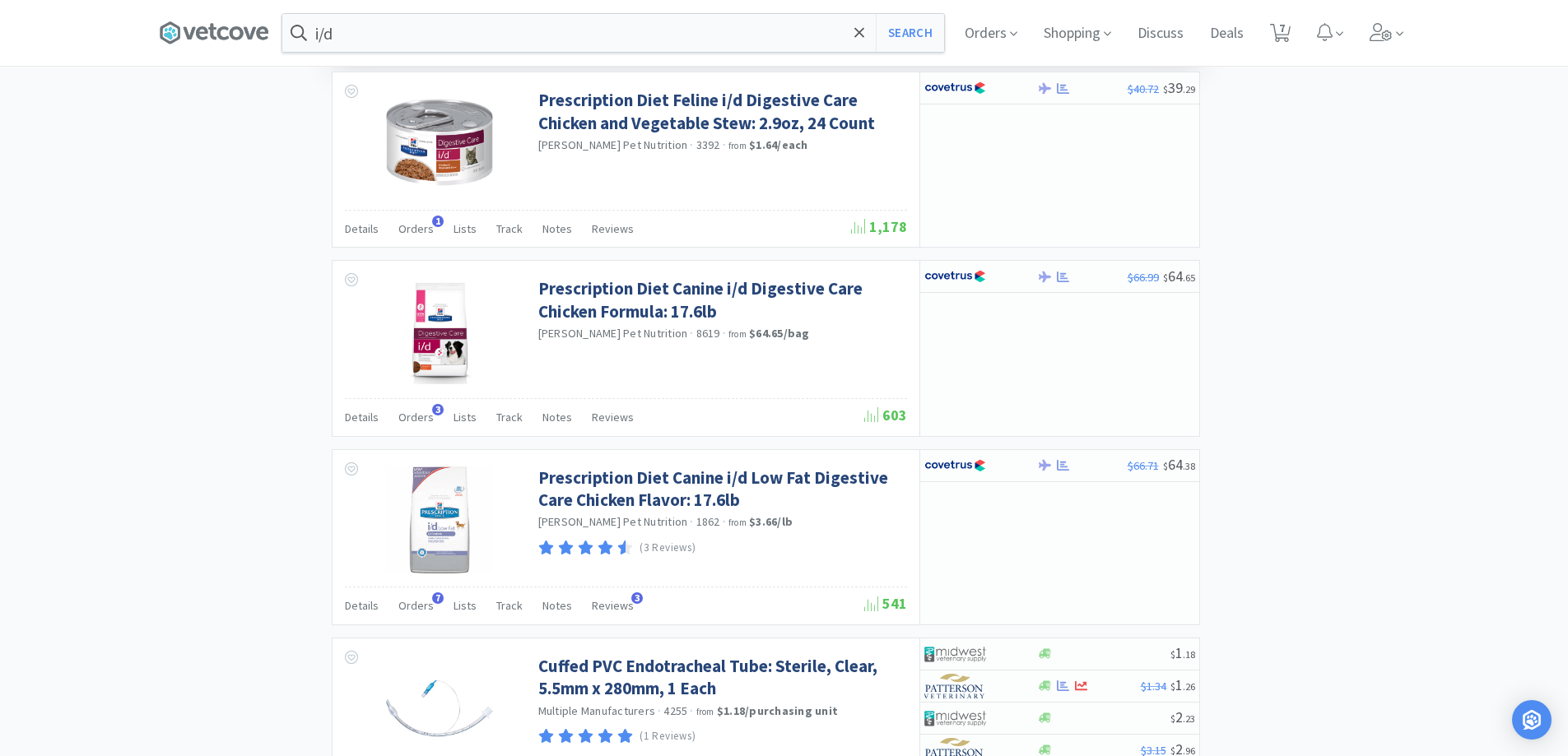
scroll to position [1811, 0]
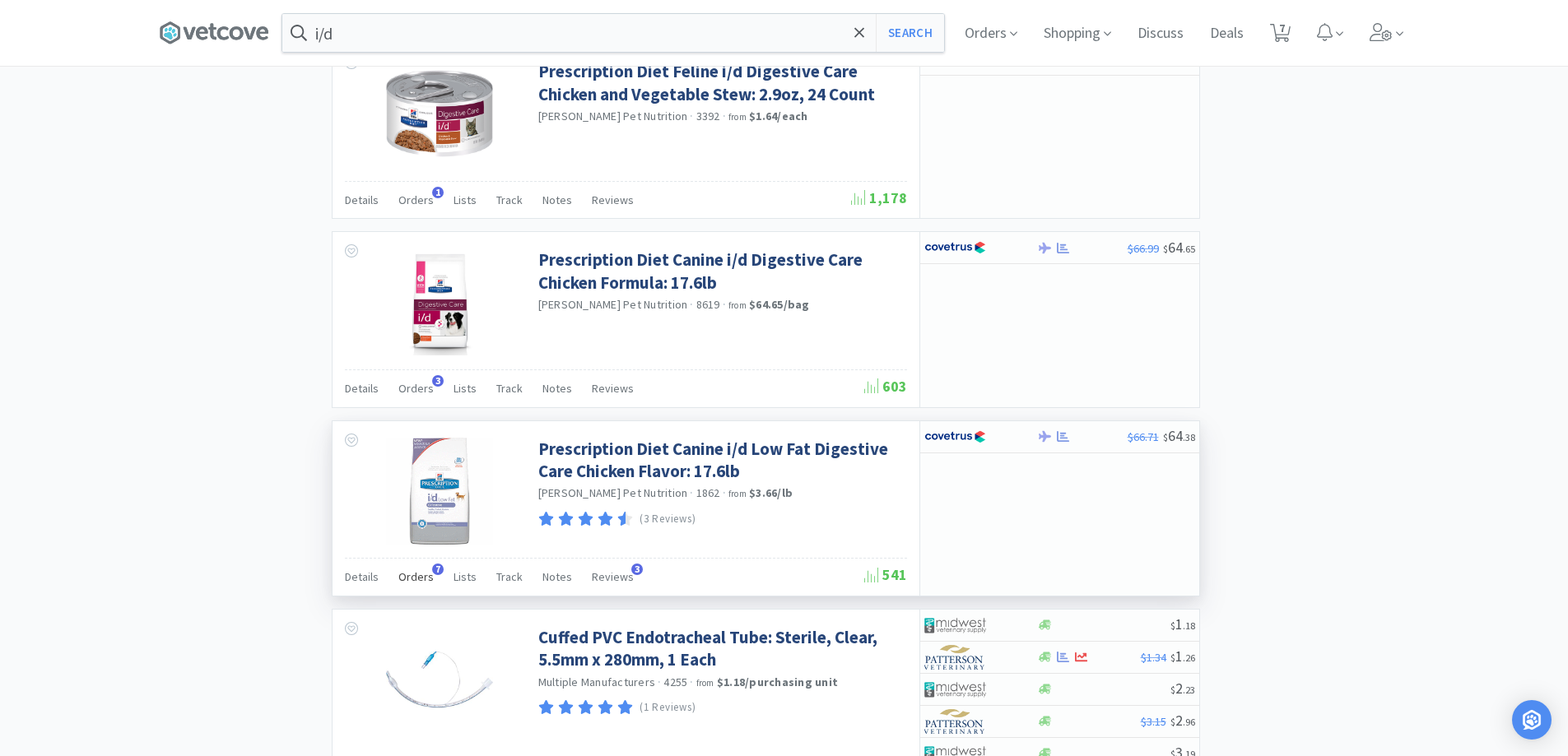
click at [424, 579] on span "Orders" at bounding box center [416, 577] width 35 height 15
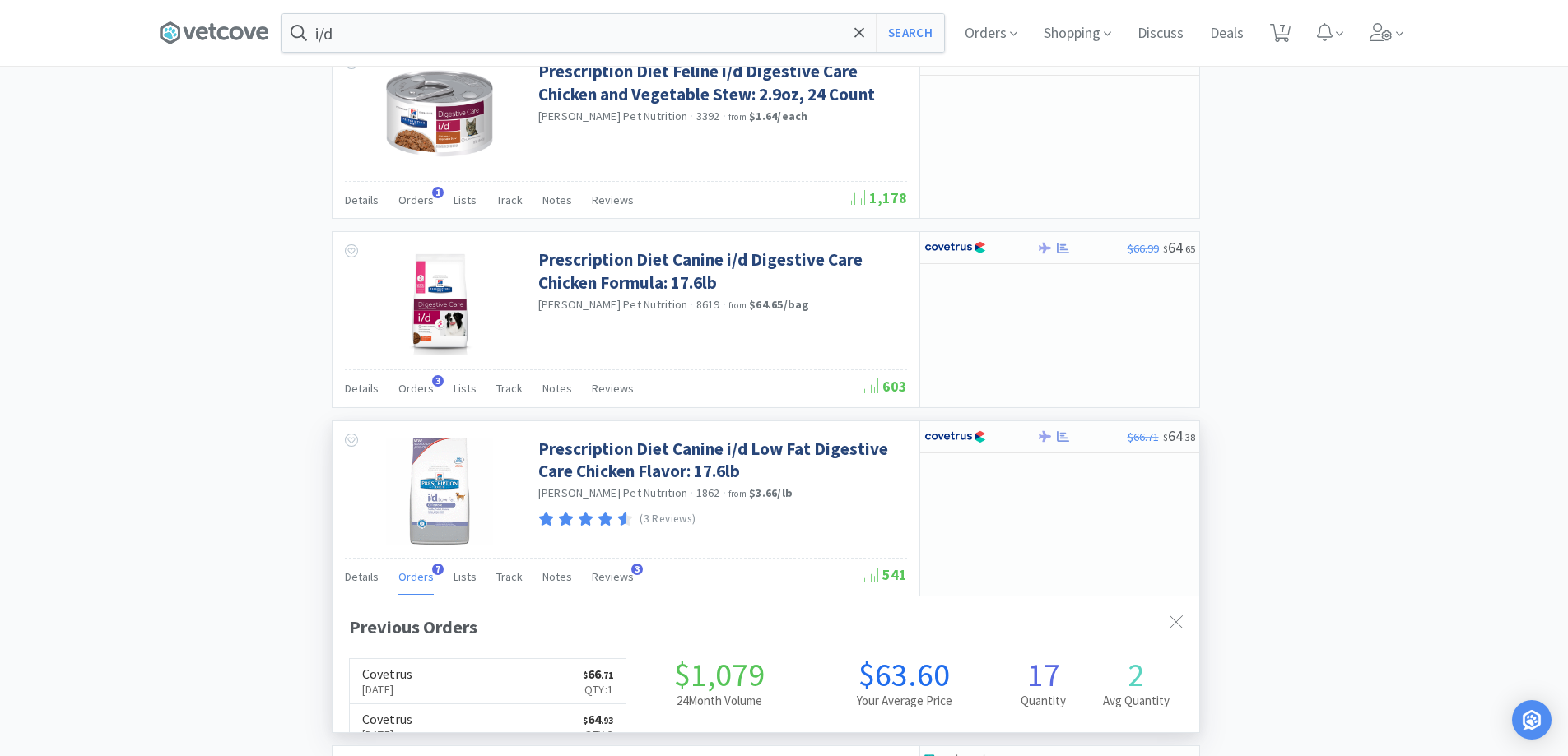
scroll to position [426, 867]
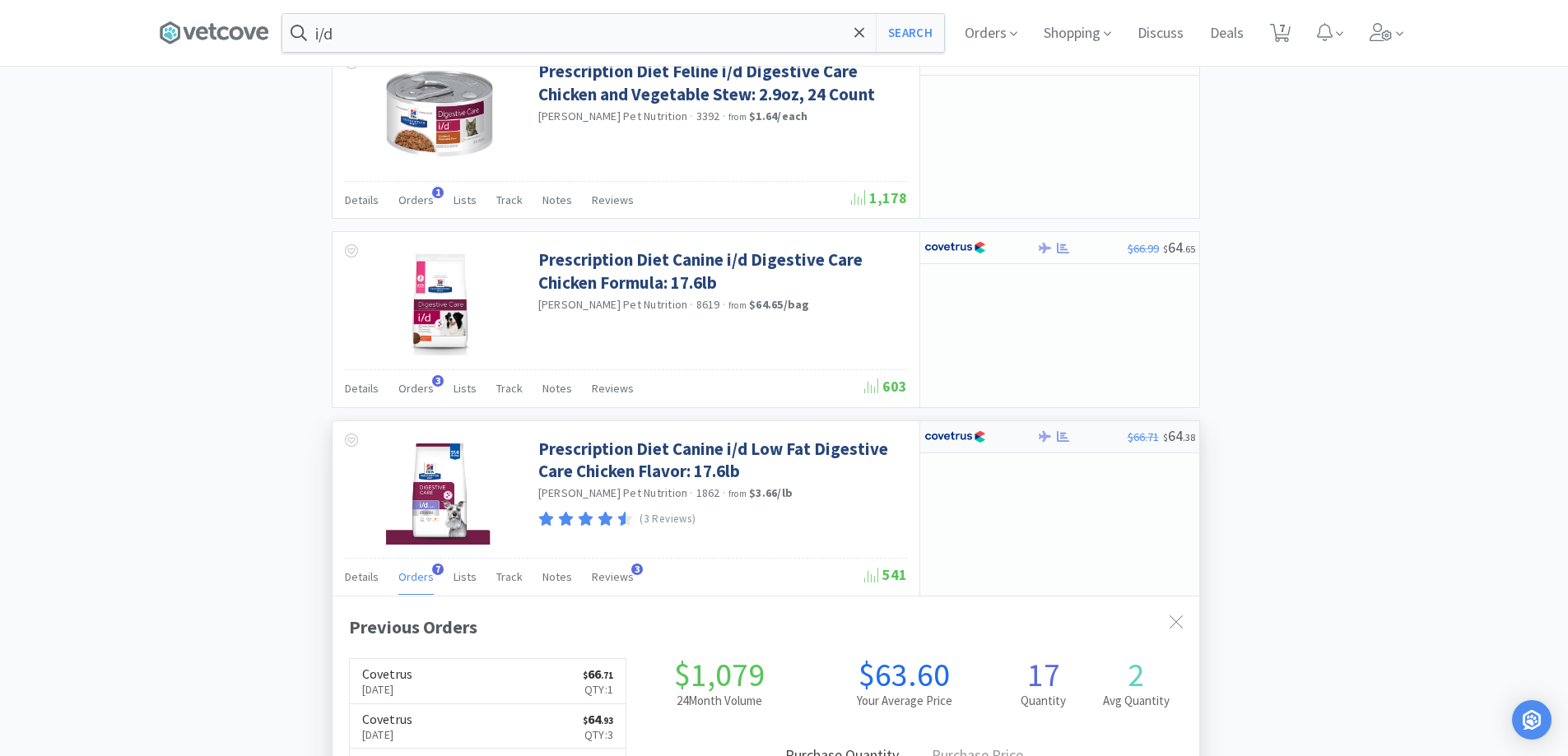
click at [1029, 442] on div at bounding box center [980, 437] width 112 height 28
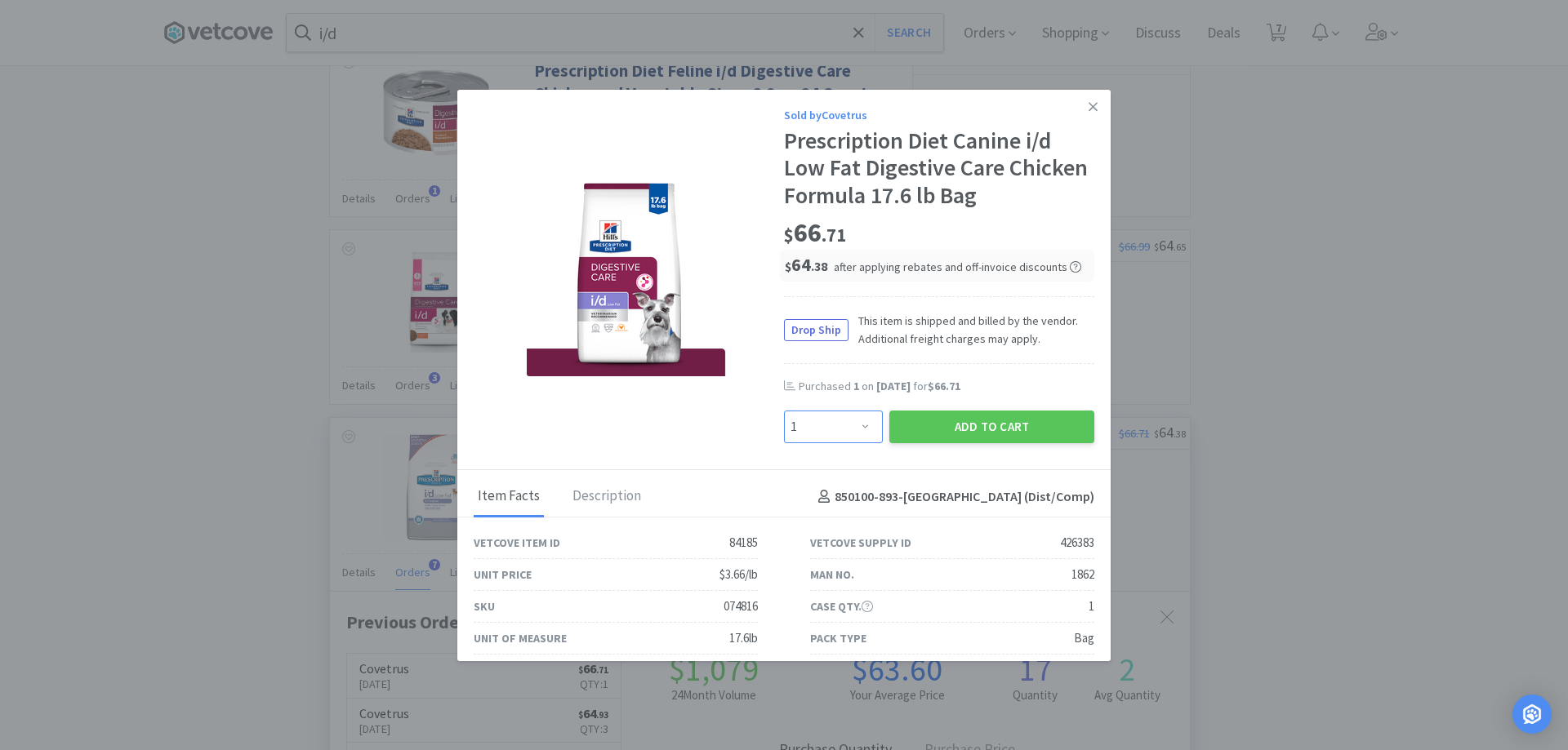
click at [859, 421] on select "Enter Quantity 1 2 3 4 5 6 7 8 9 10 11 12 13 14 15 16 17 18 19 20 Enter Quantity" at bounding box center [833, 427] width 99 height 32
select select "2"
click at [784, 411] on select "Enter Quantity 1 2 3 4 5 6 7 8 9 10 11 12 13 14 15 16 17 18 19 20 Enter Quantity" at bounding box center [833, 427] width 99 height 32
click at [958, 419] on button "Add to Cart" at bounding box center [992, 427] width 205 height 32
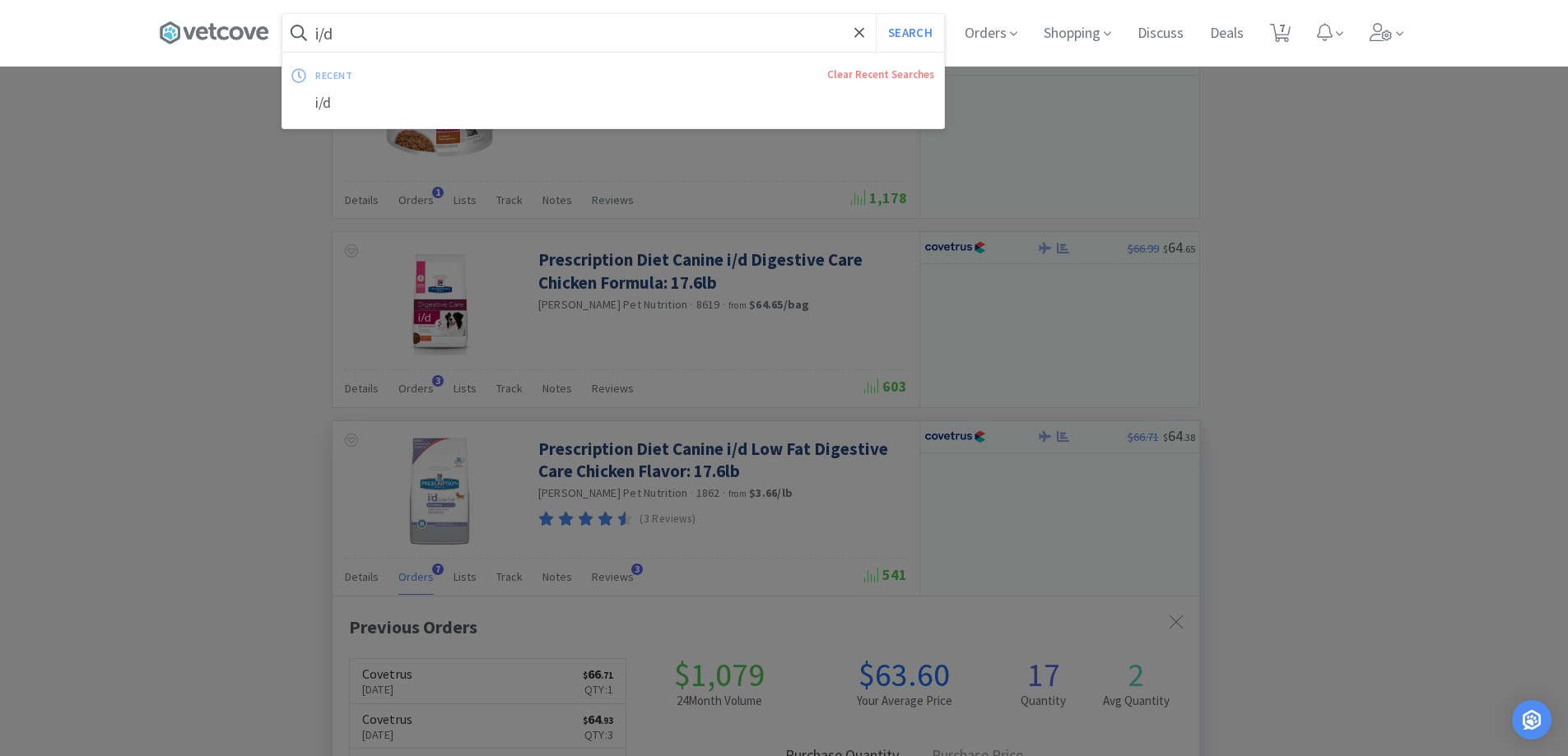
click at [363, 34] on input "i/d" at bounding box center [613, 33] width 661 height 38
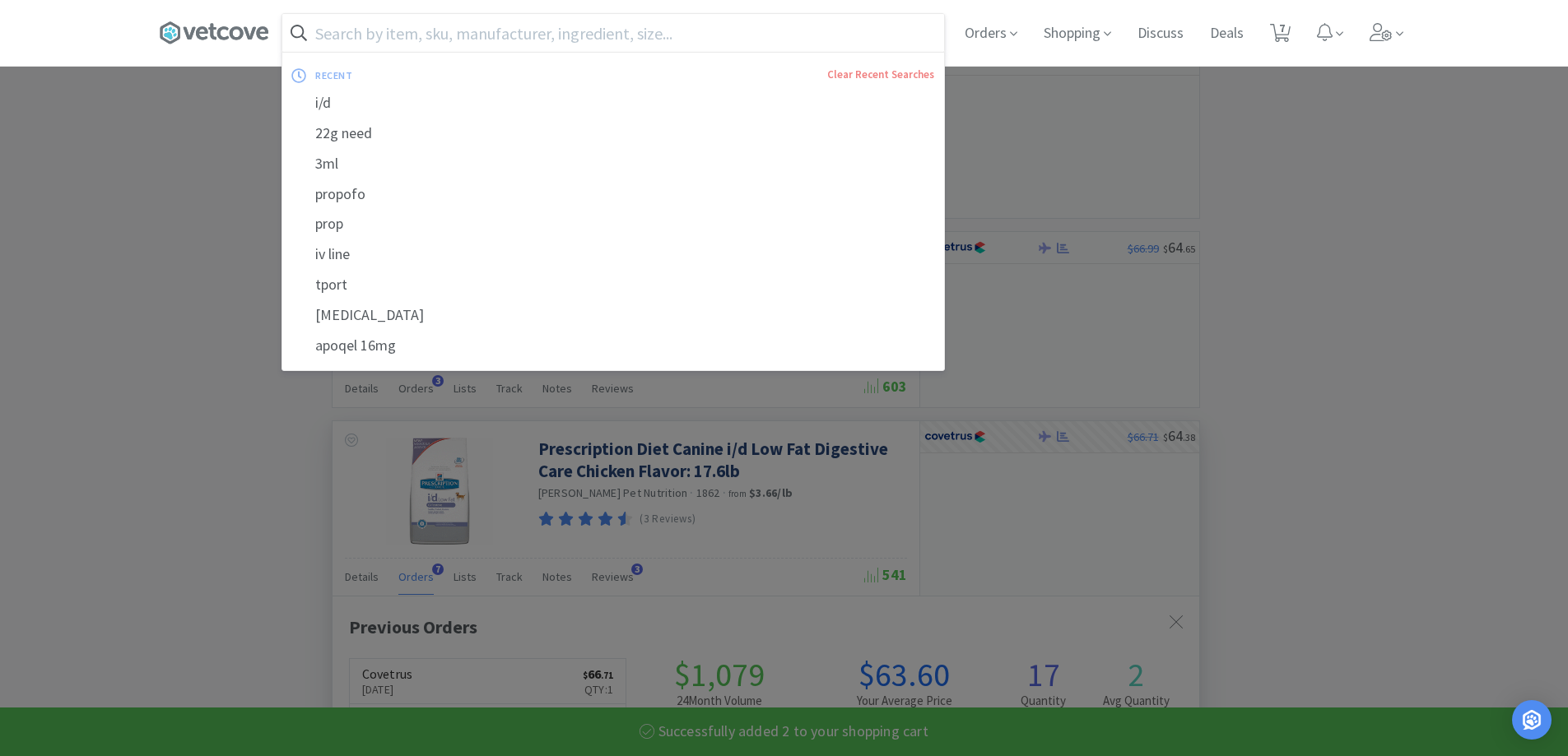
select select "2"
select select "3"
select select "1"
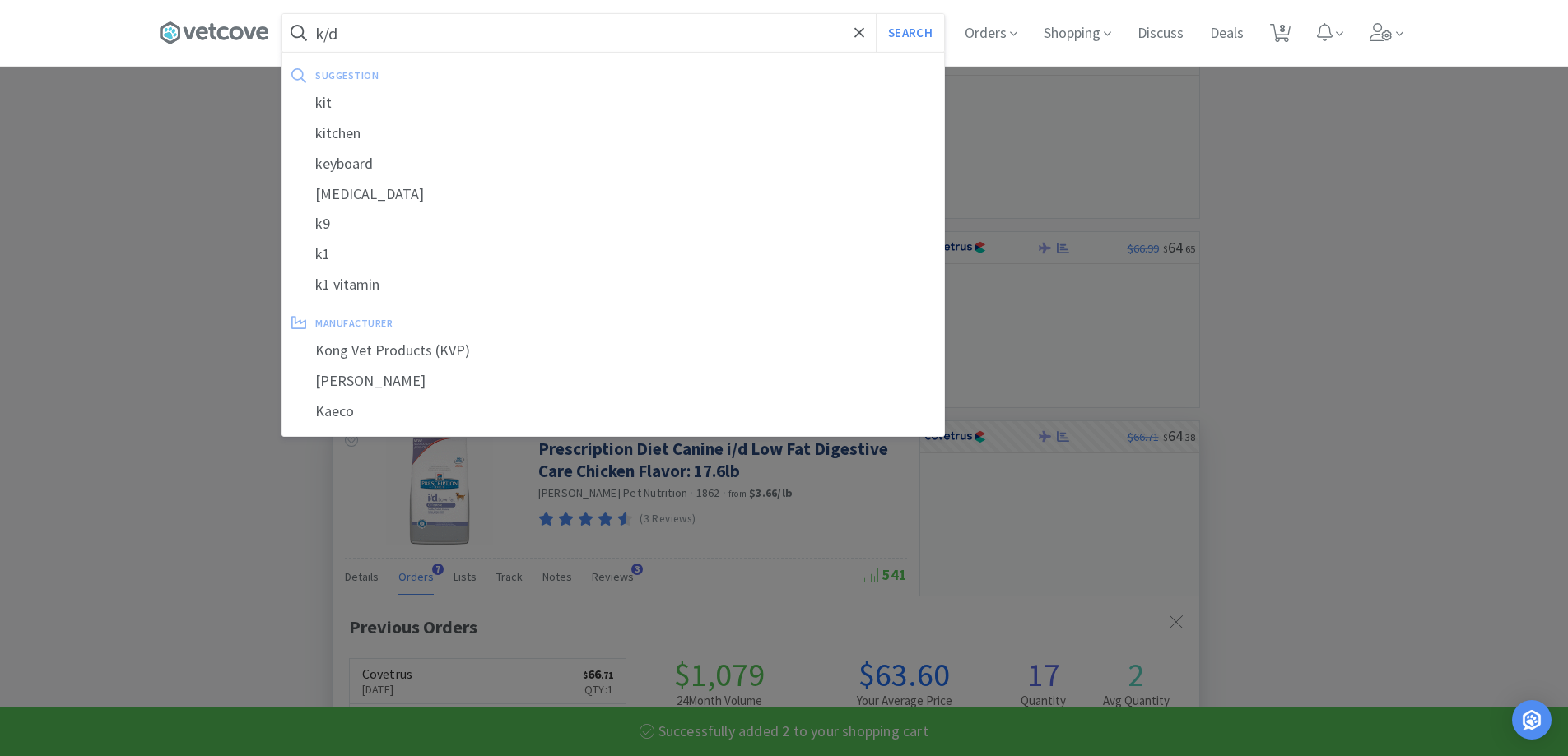
type input "k/d"
click at [876, 14] on button "Search" at bounding box center [910, 33] width 69 height 38
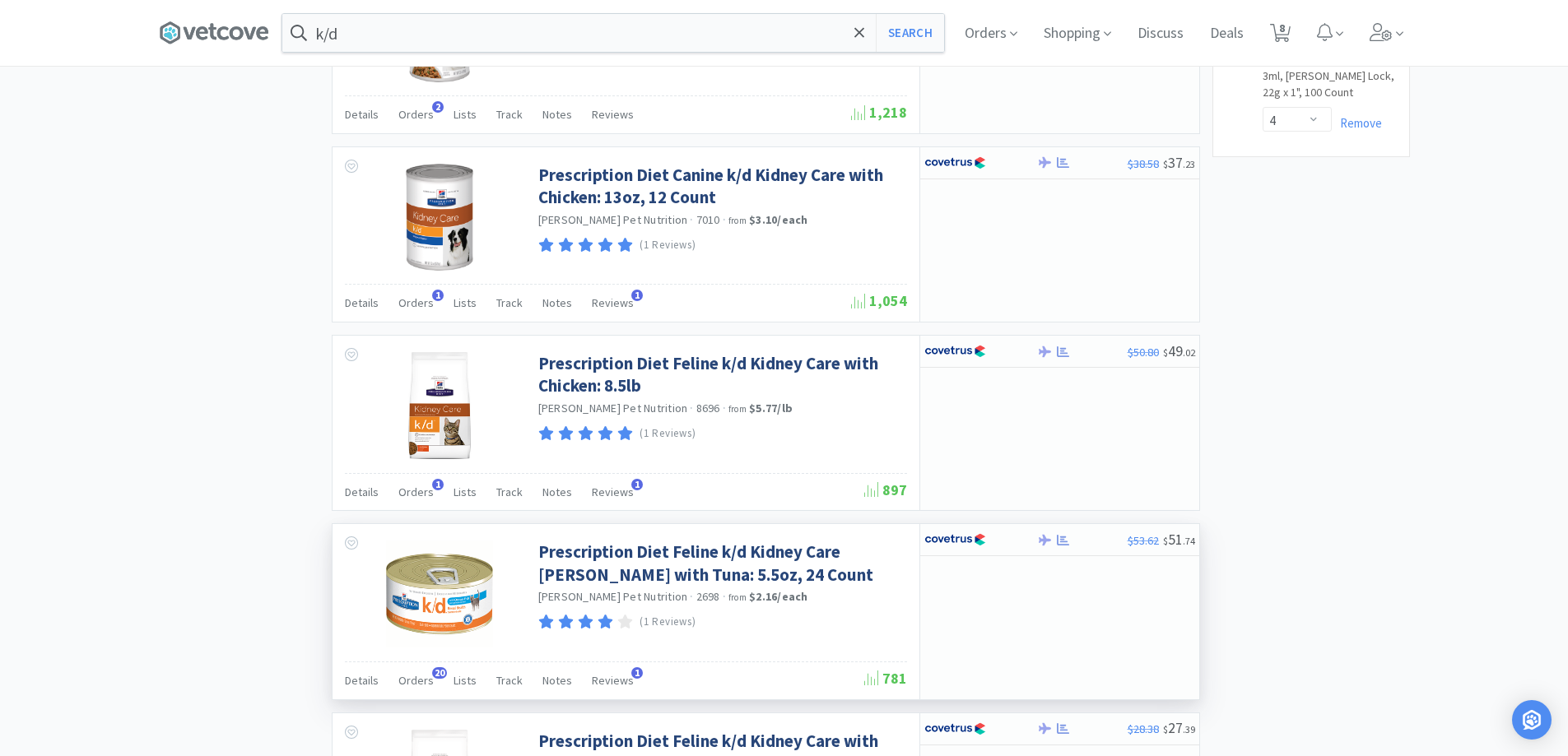
scroll to position [987, 0]
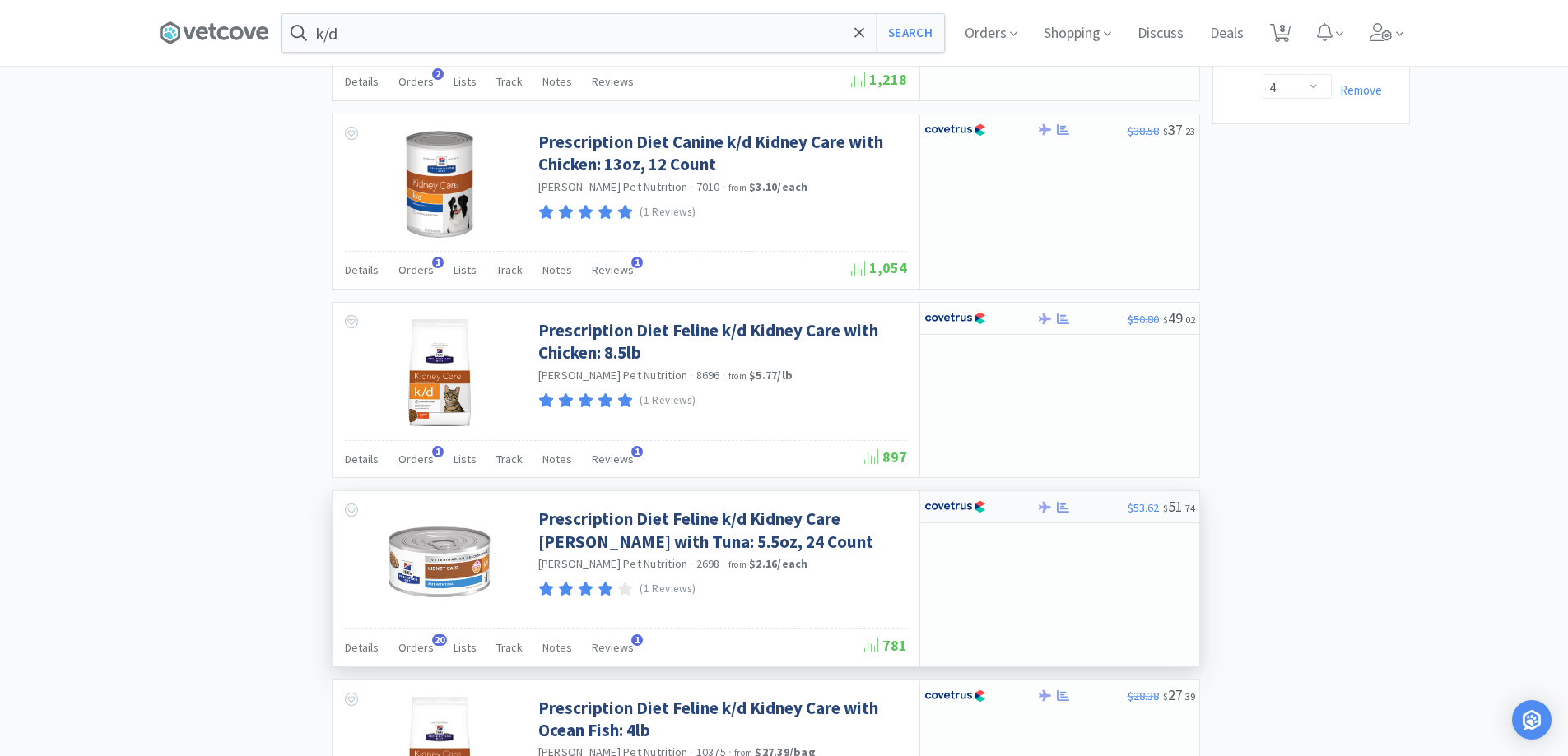
click at [1074, 507] on div at bounding box center [1082, 507] width 90 height 12
select select "1"
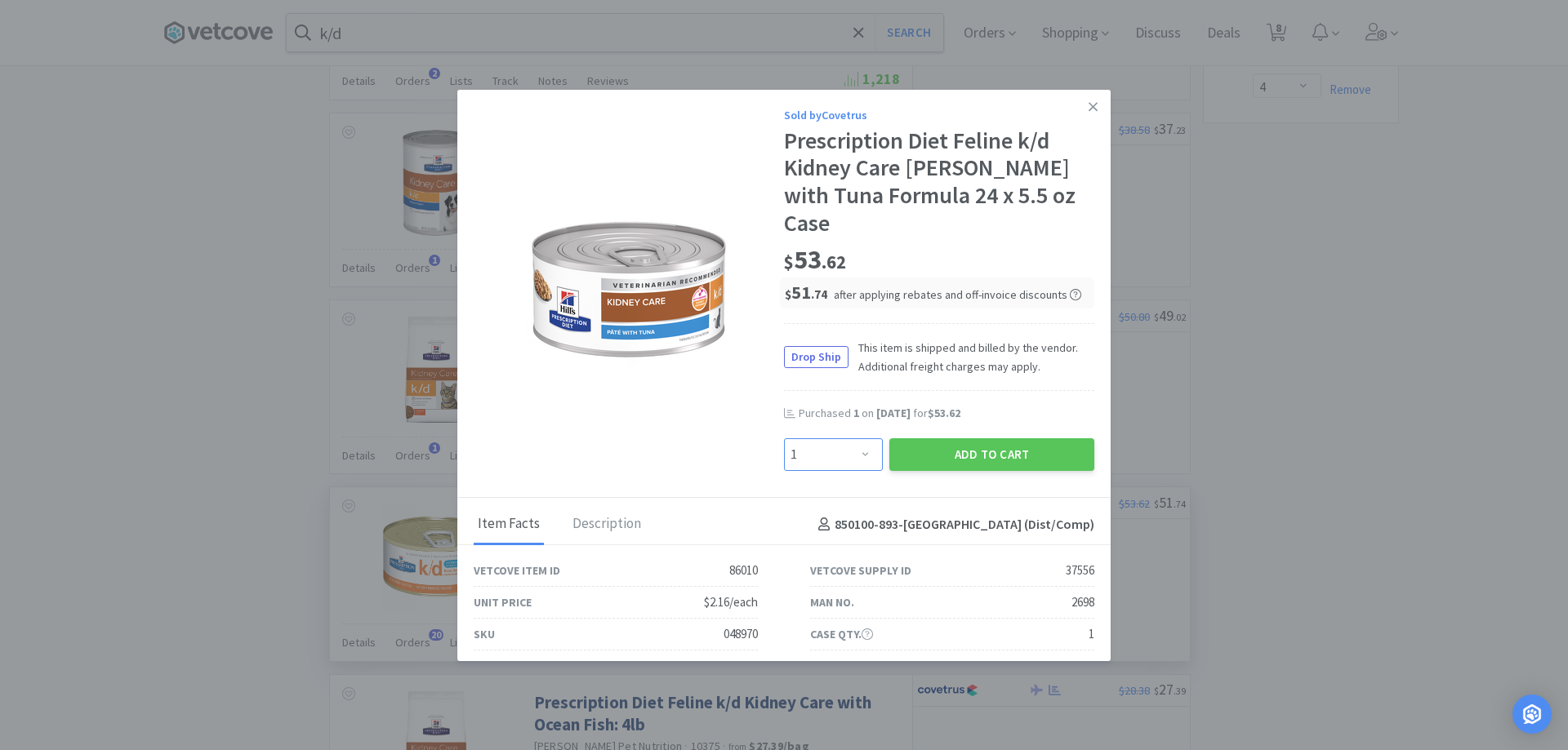
click at [844, 439] on select "Enter Quantity 1 2 3 4 5 6 7 8 9 10 11 12 13 14 15 16 17 18 19 20 Enter Quantity" at bounding box center [833, 454] width 99 height 32
click at [784, 439] on select "Enter Quantity 1 2 3 4 5 6 7 8 9 10 11 12 13 14 15 16 17 18 19 20 Enter Quantity" at bounding box center [833, 454] width 99 height 32
click at [1010, 439] on button "Add to Cart" at bounding box center [992, 454] width 205 height 32
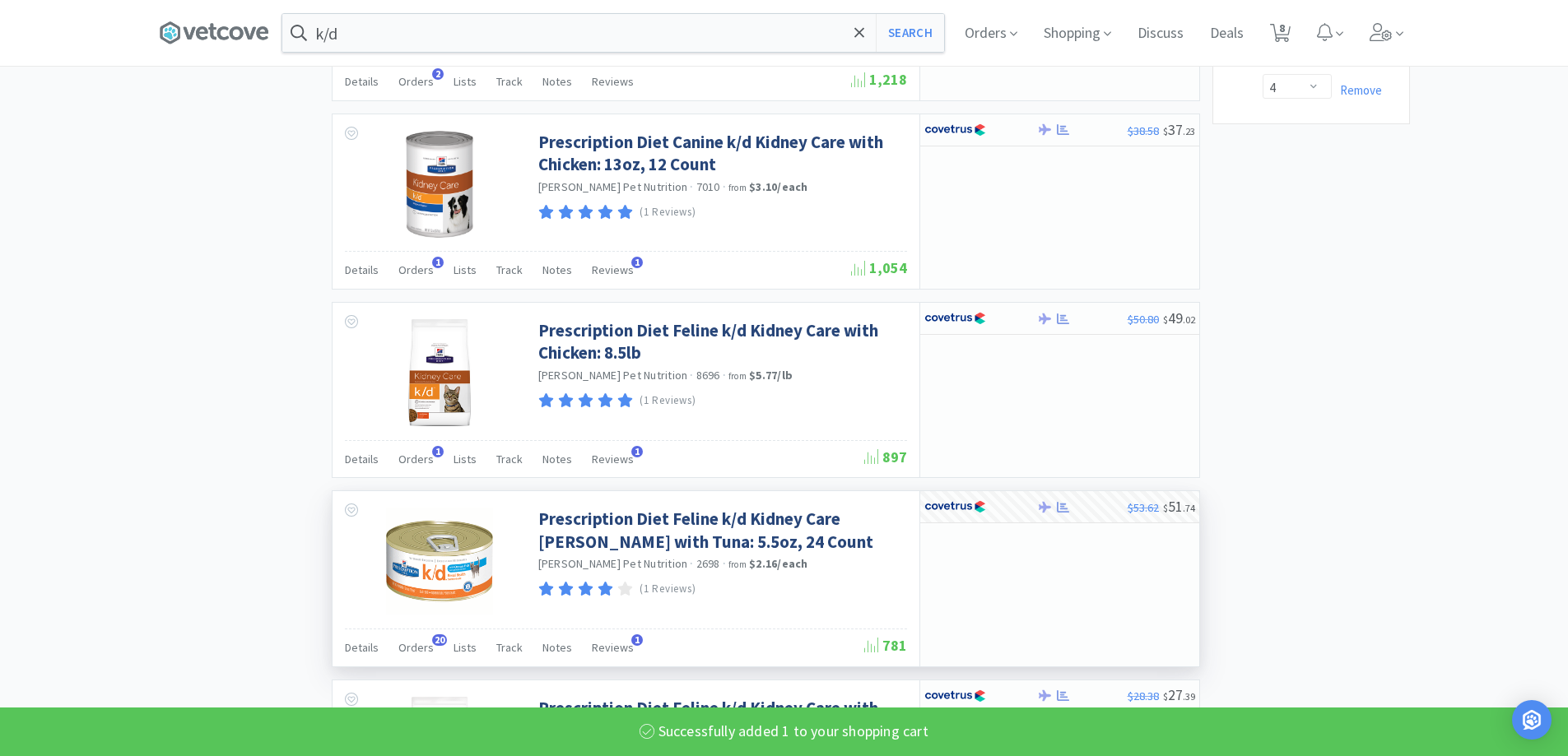
select select "1"
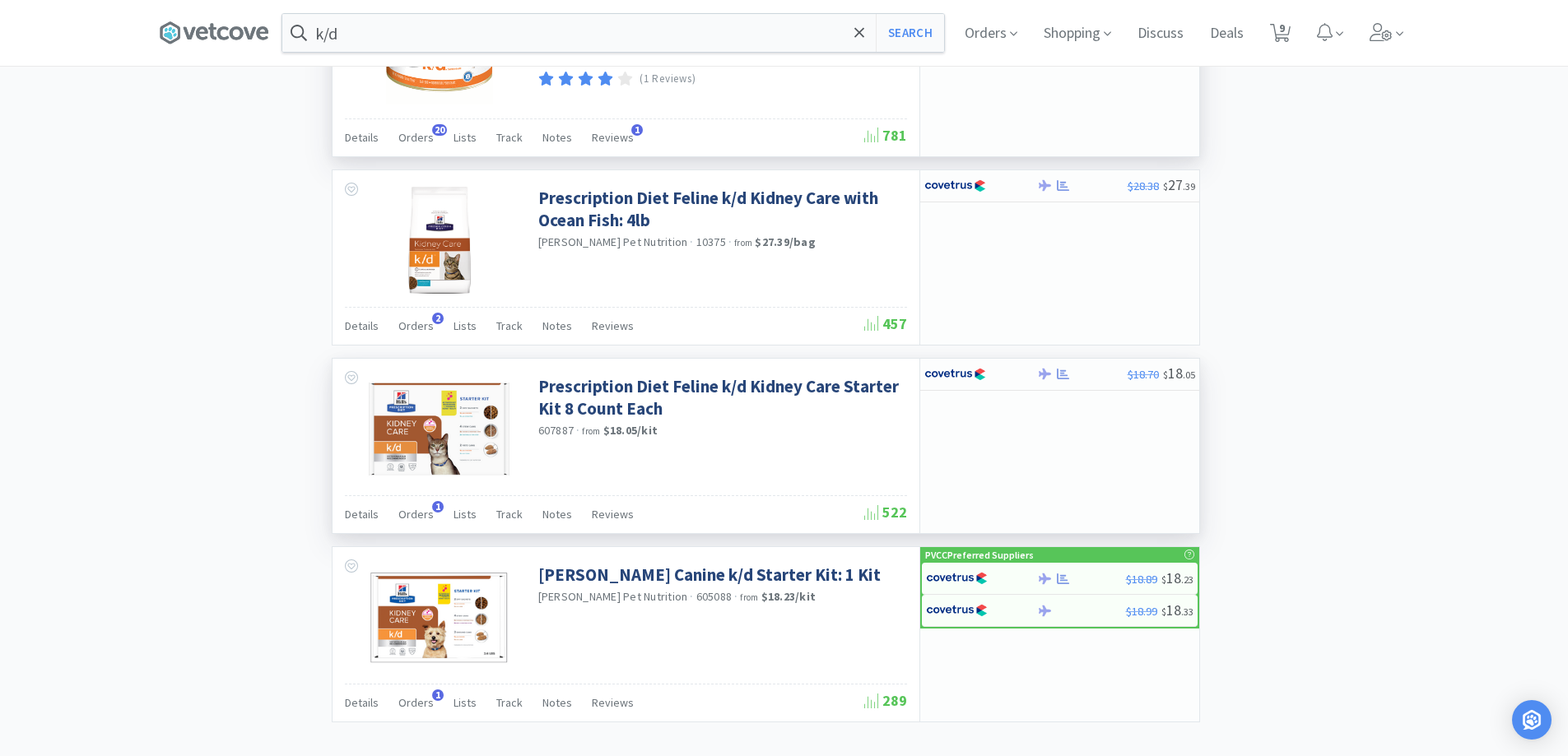
scroll to position [1564, 0]
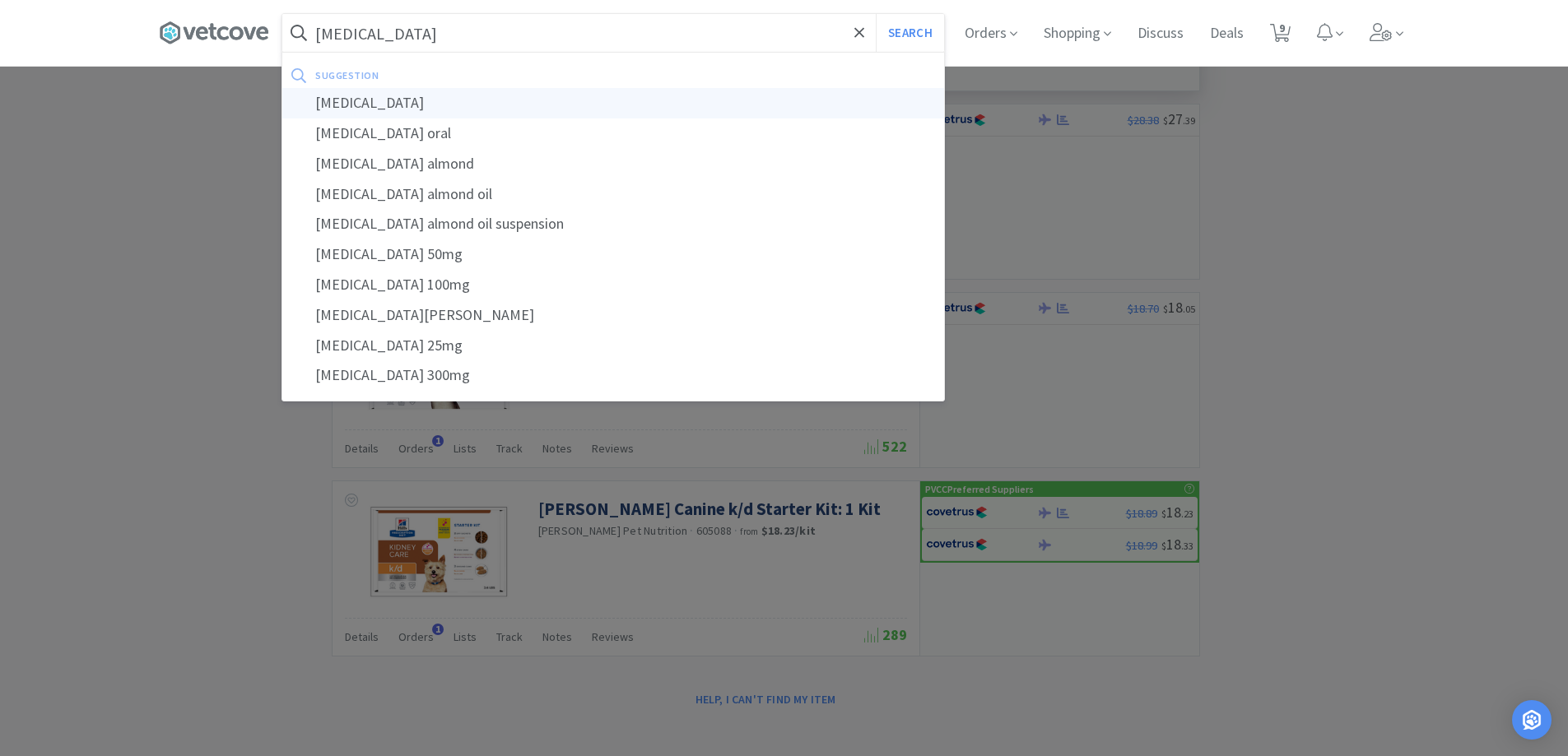
type input "[MEDICAL_DATA]"
click at [876, 14] on button "Search" at bounding box center [910, 33] width 69 height 38
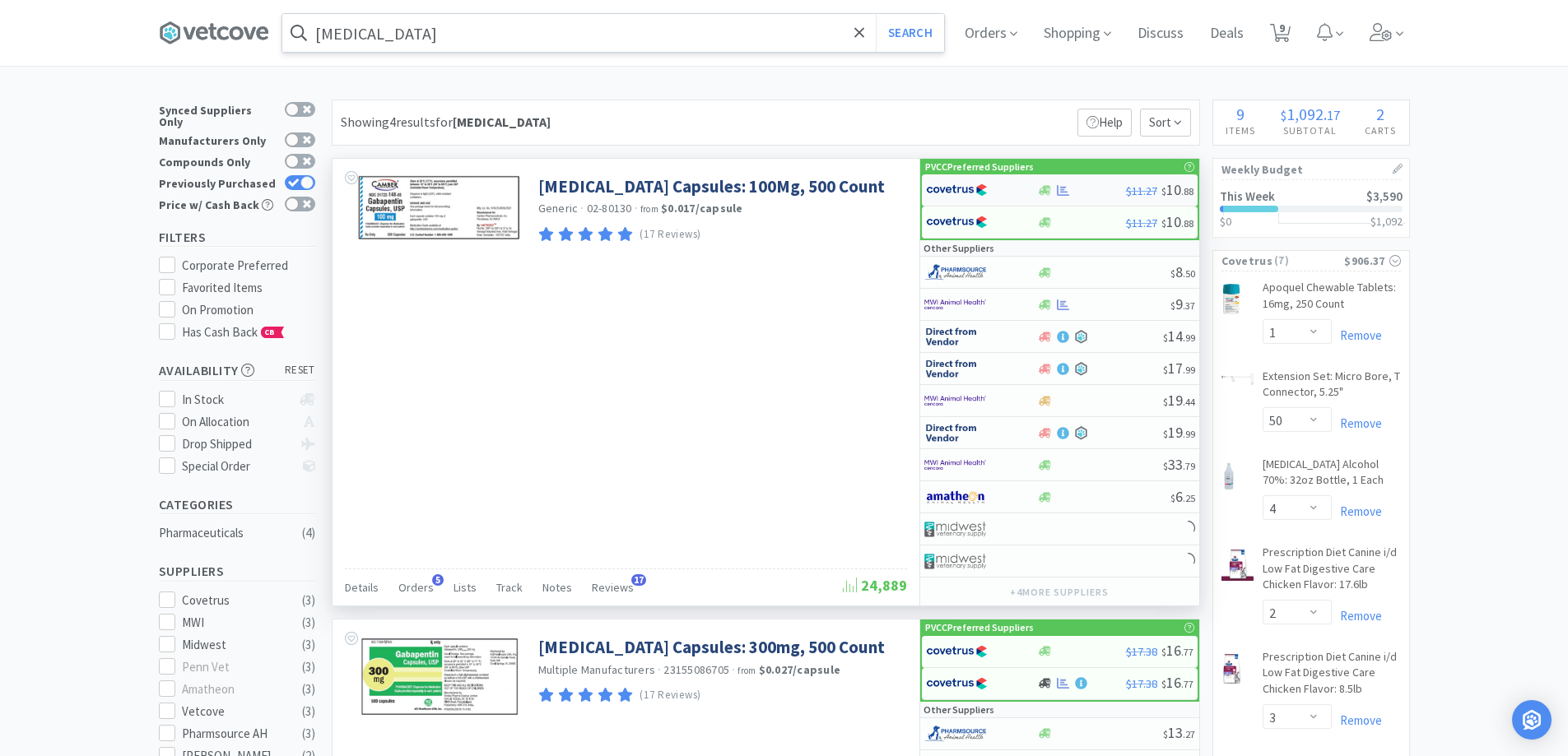
click at [1098, 194] on div at bounding box center [1082, 190] width 89 height 12
select select "1"
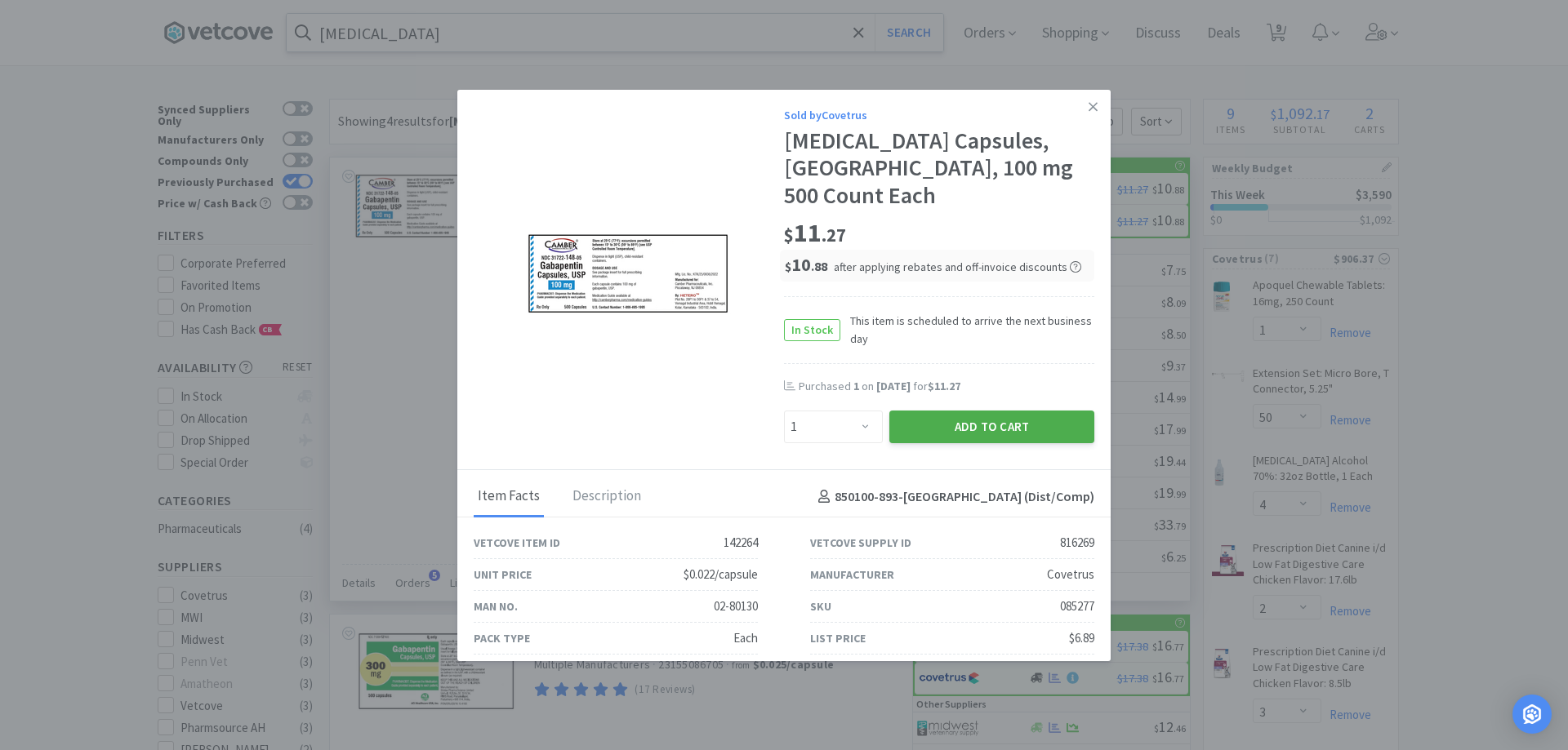
click at [936, 411] on button "Add to Cart" at bounding box center [992, 427] width 205 height 32
click at [1089, 105] on icon at bounding box center [1093, 107] width 9 height 15
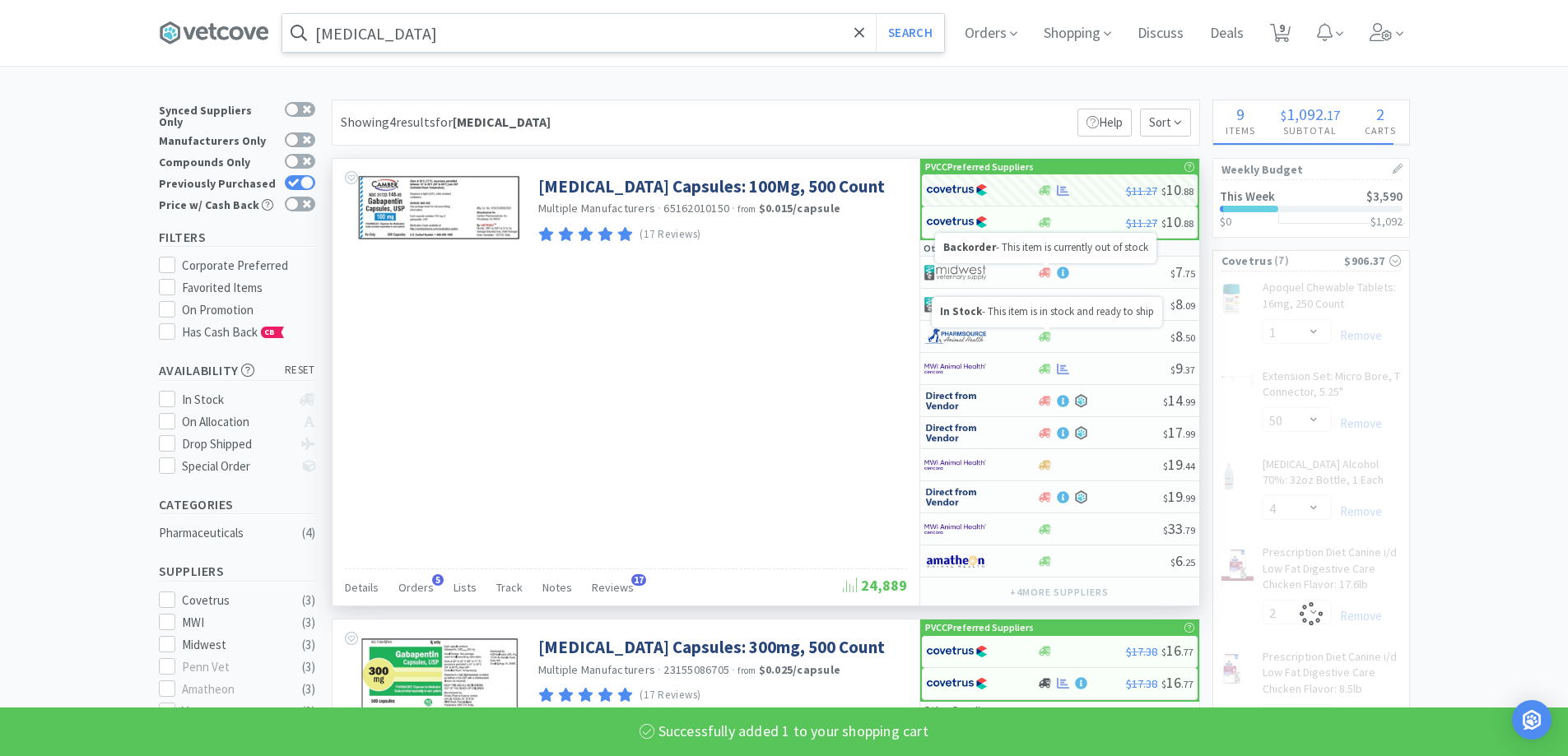
select select "1"
select select "4"
select select "2"
select select "3"
select select "1"
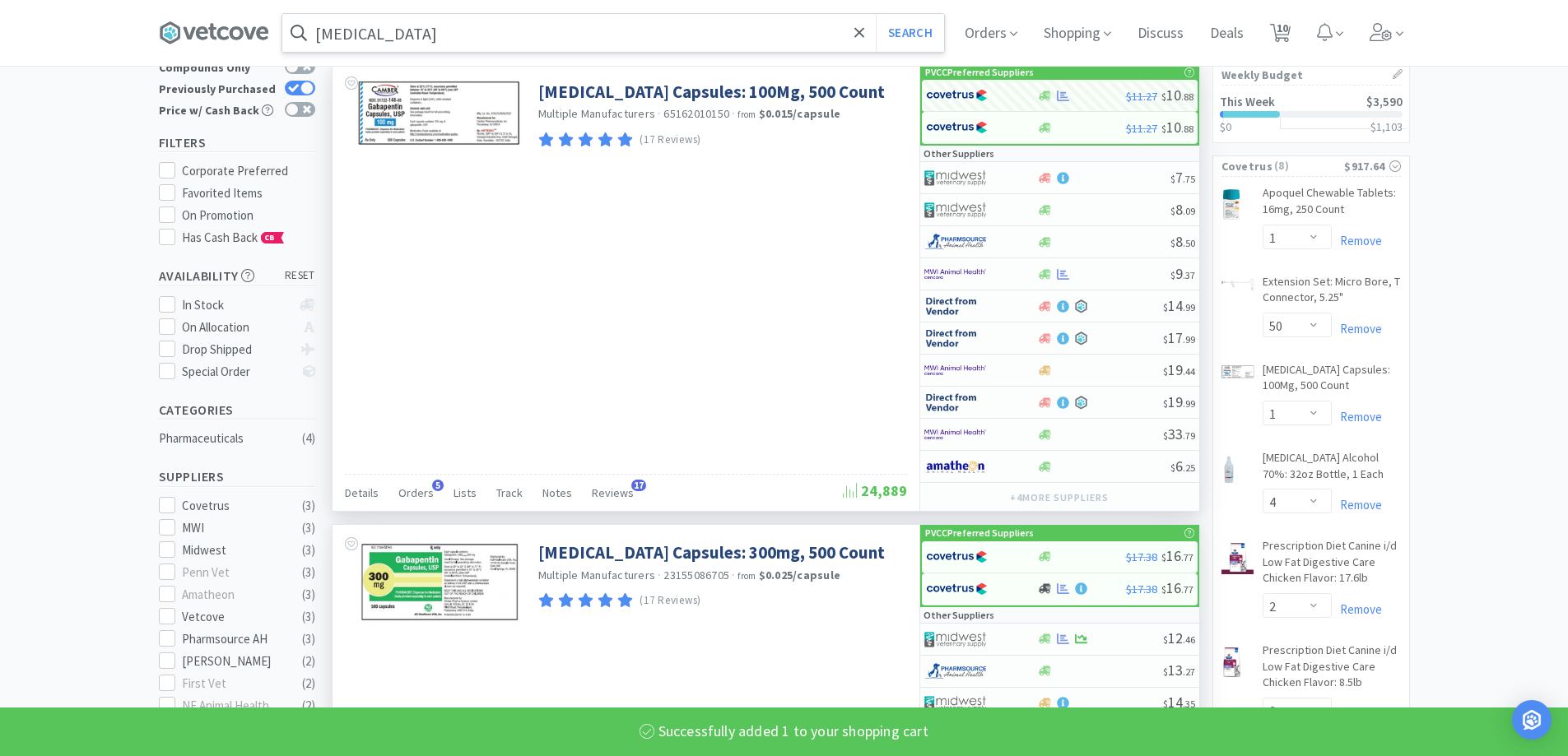
scroll to position [329, 0]
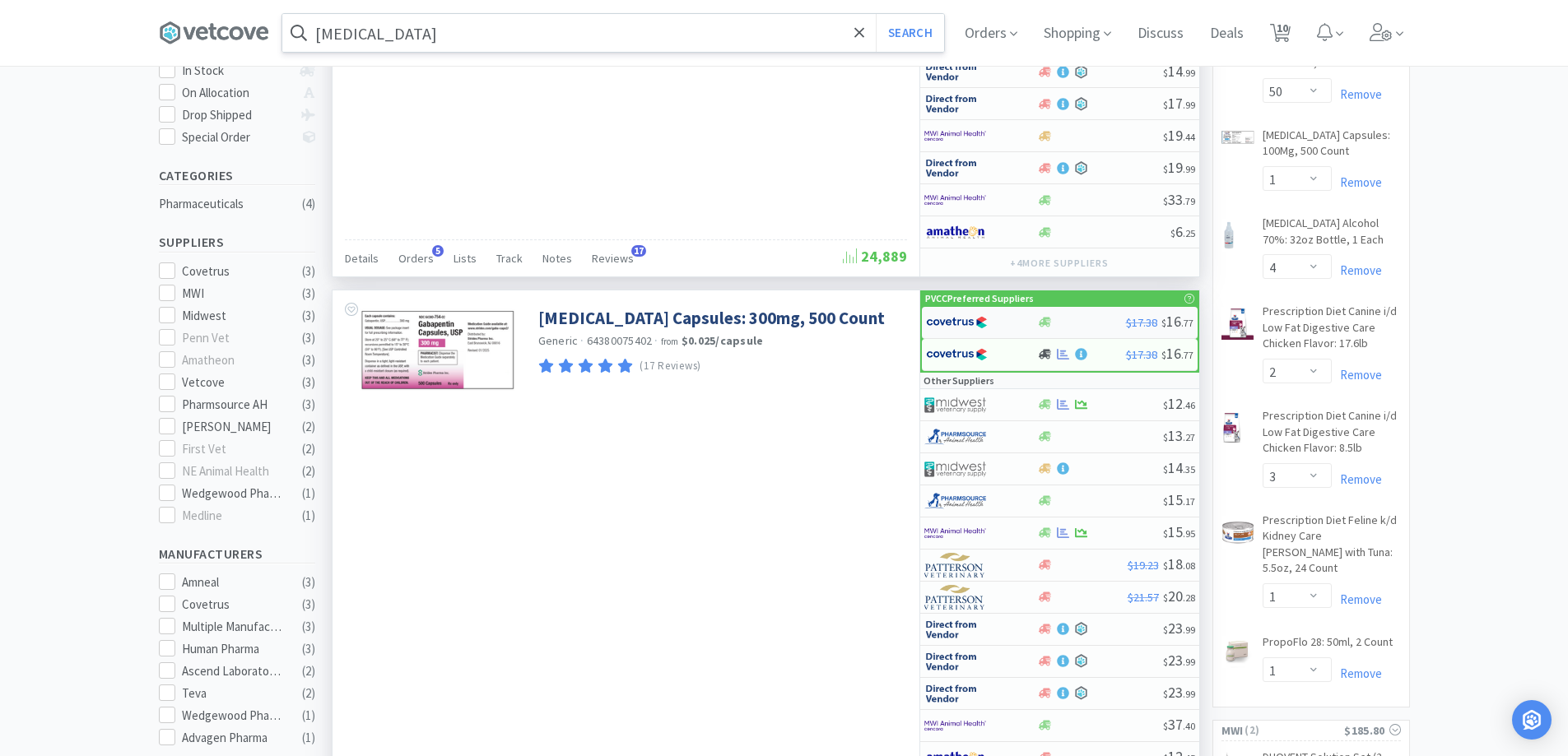
click at [1060, 321] on div at bounding box center [1082, 321] width 89 height 12
select select "1"
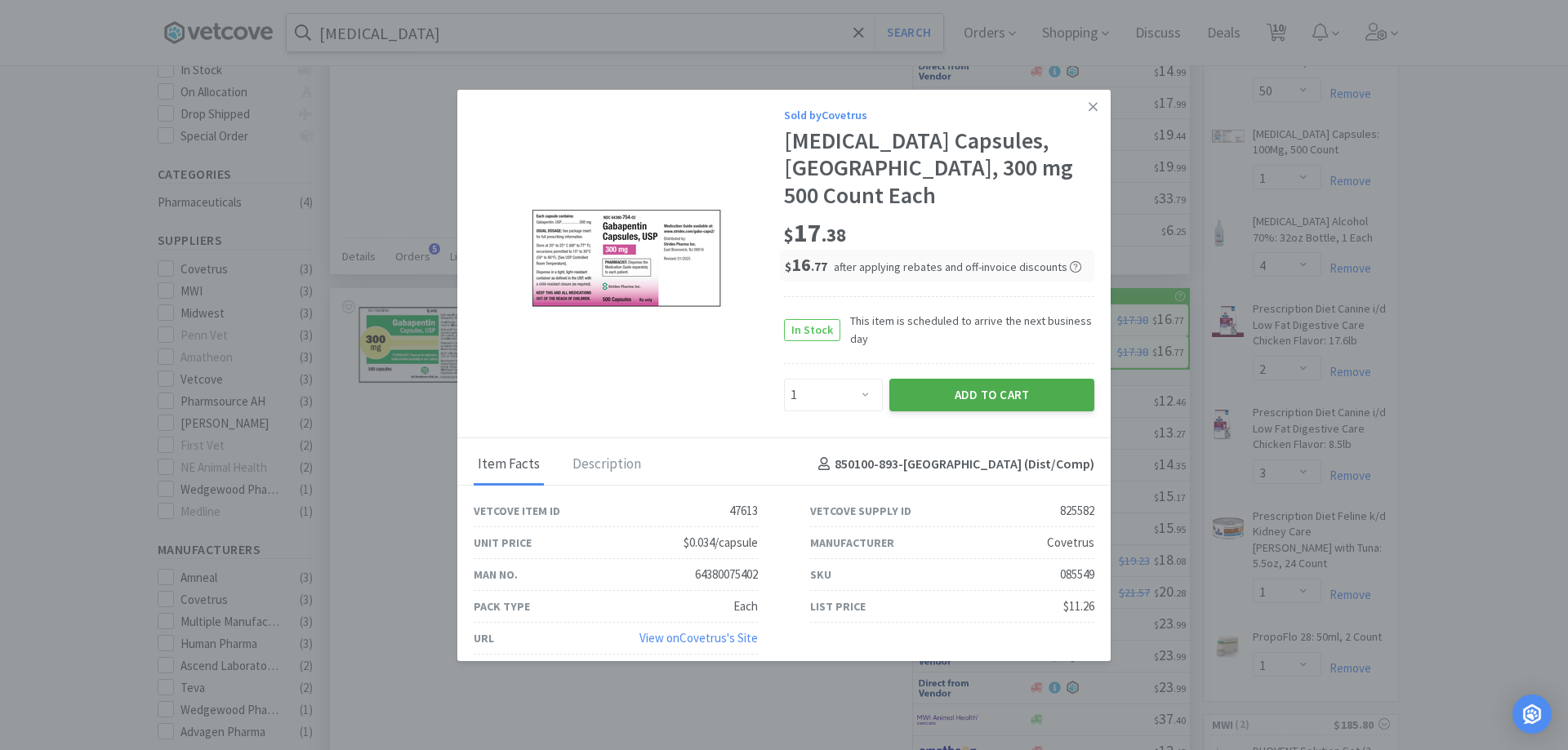
click at [971, 381] on button "Add to Cart" at bounding box center [992, 394] width 205 height 32
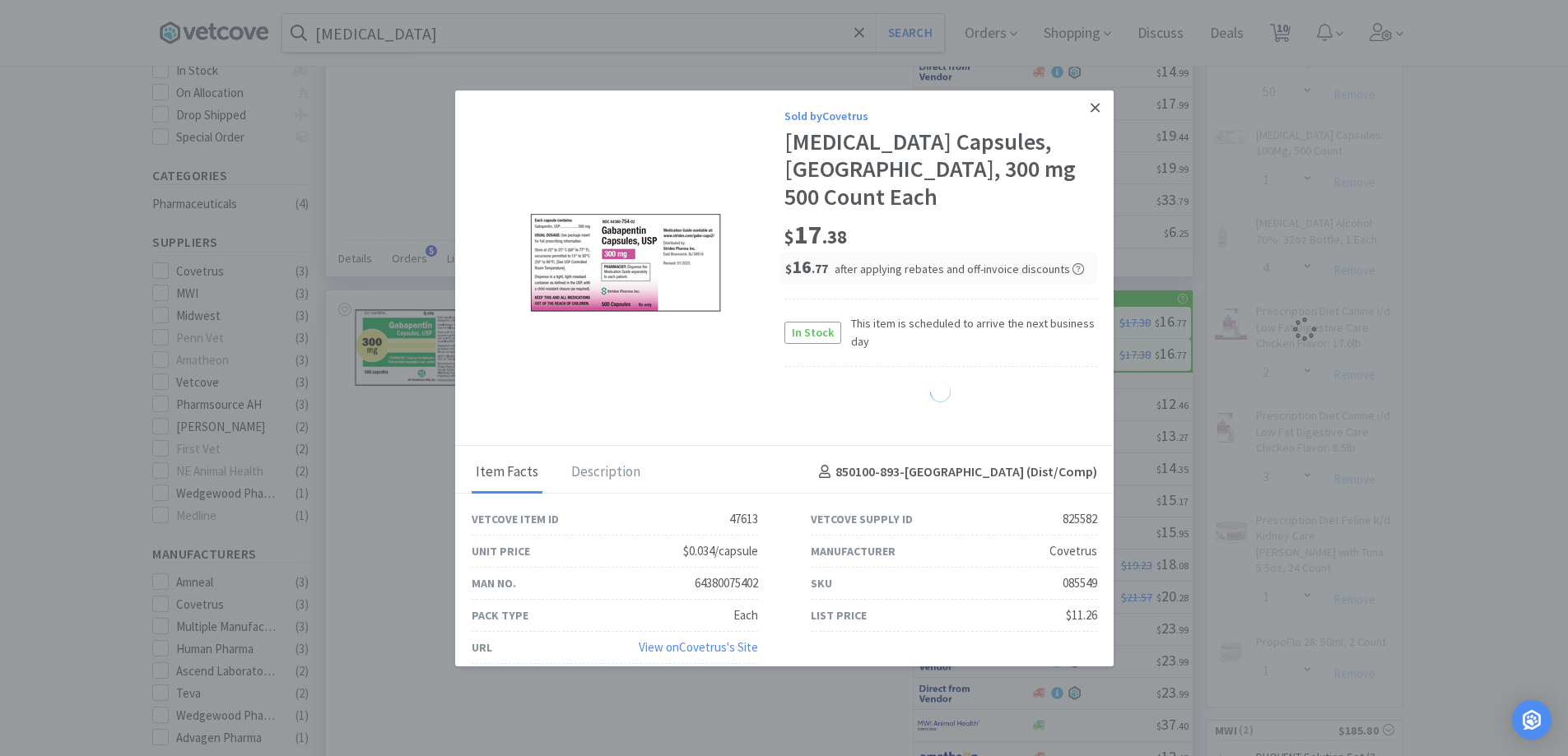
click at [1110, 112] on div "$ 17 . 99" at bounding box center [1053, 104] width 279 height 33
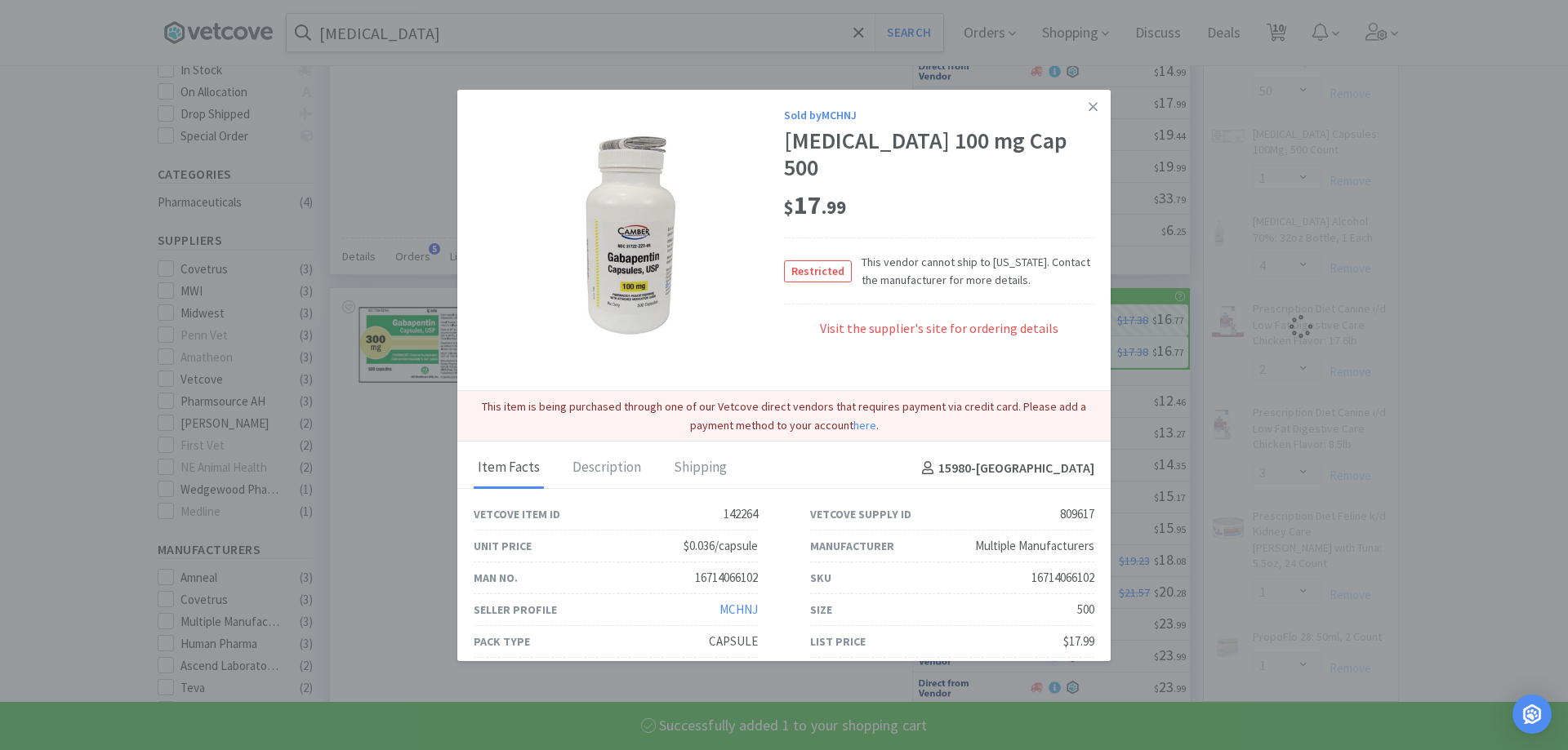
select select "1"
select select "4"
select select "2"
select select "3"
select select "1"
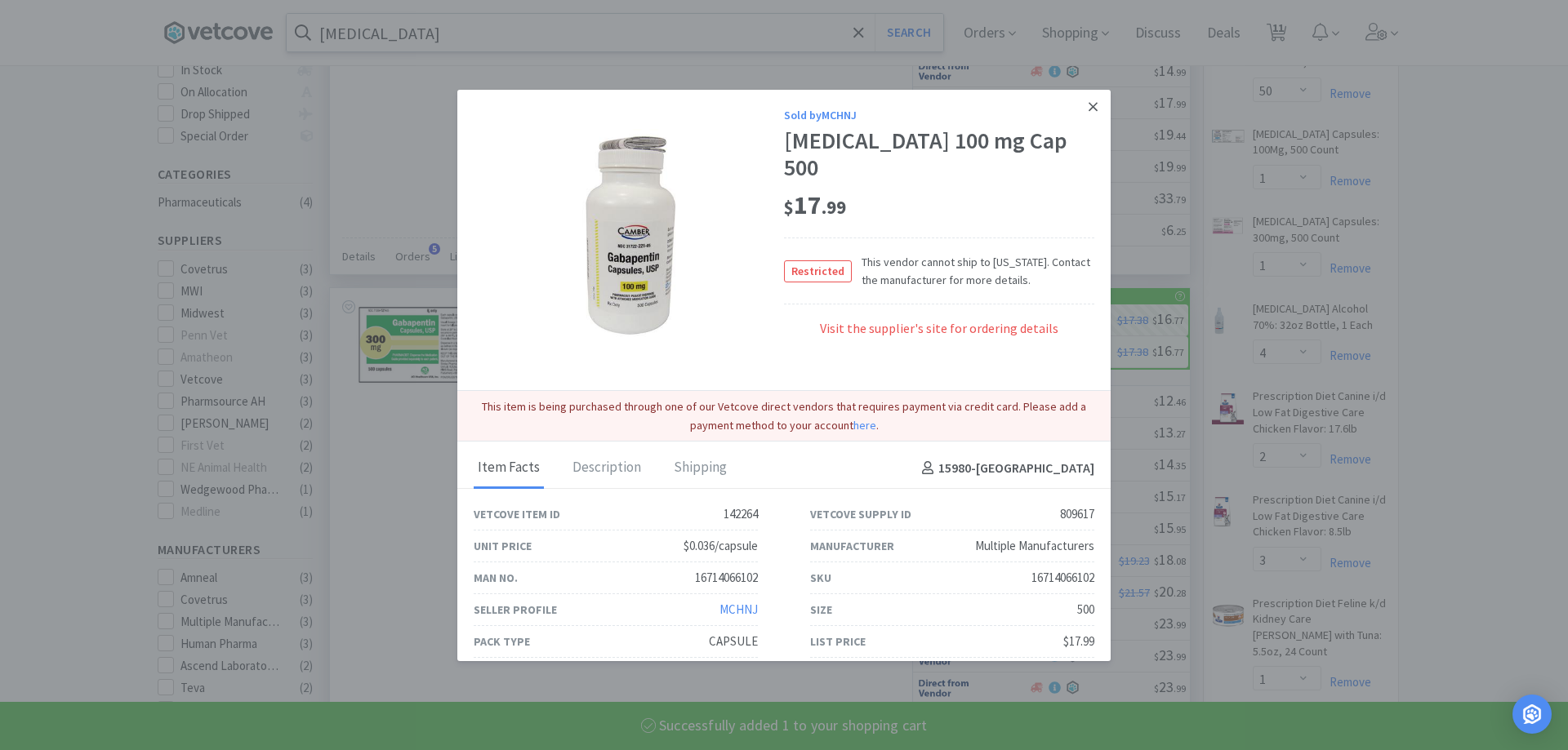
click at [1093, 111] on icon at bounding box center [1093, 107] width 9 height 9
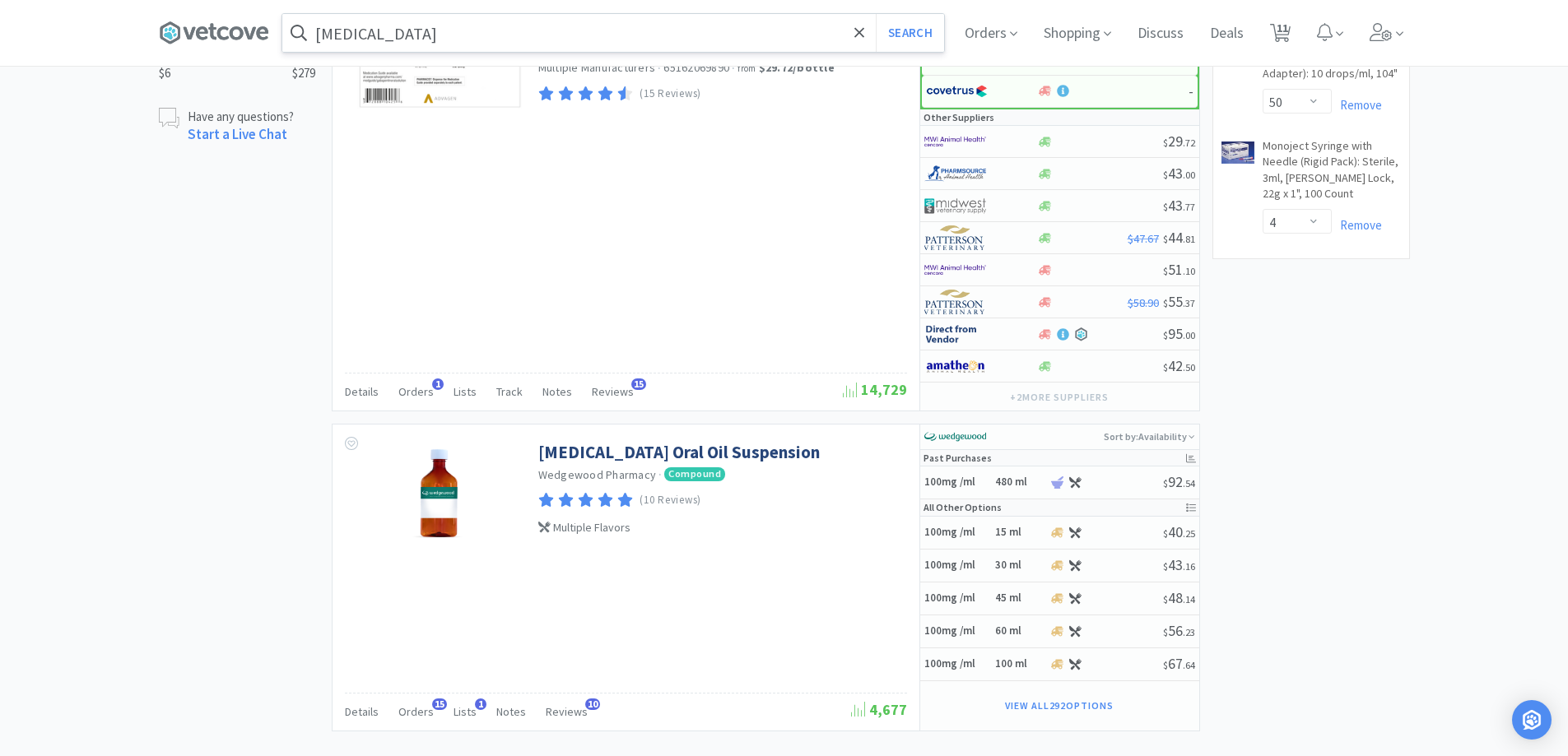
scroll to position [1153, 0]
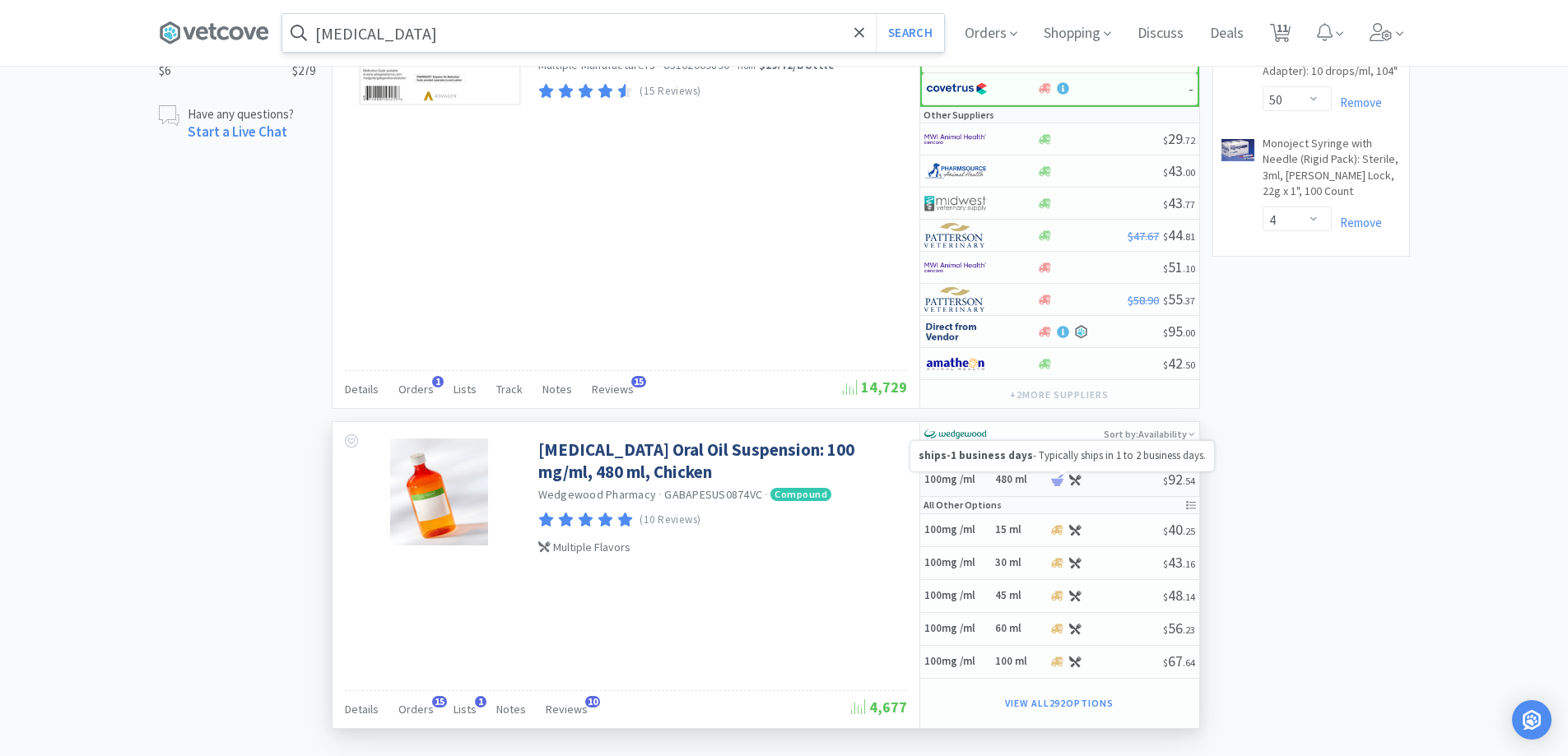
click at [1055, 477] on icon at bounding box center [1057, 479] width 12 height 12
select select "14"
select select "1"
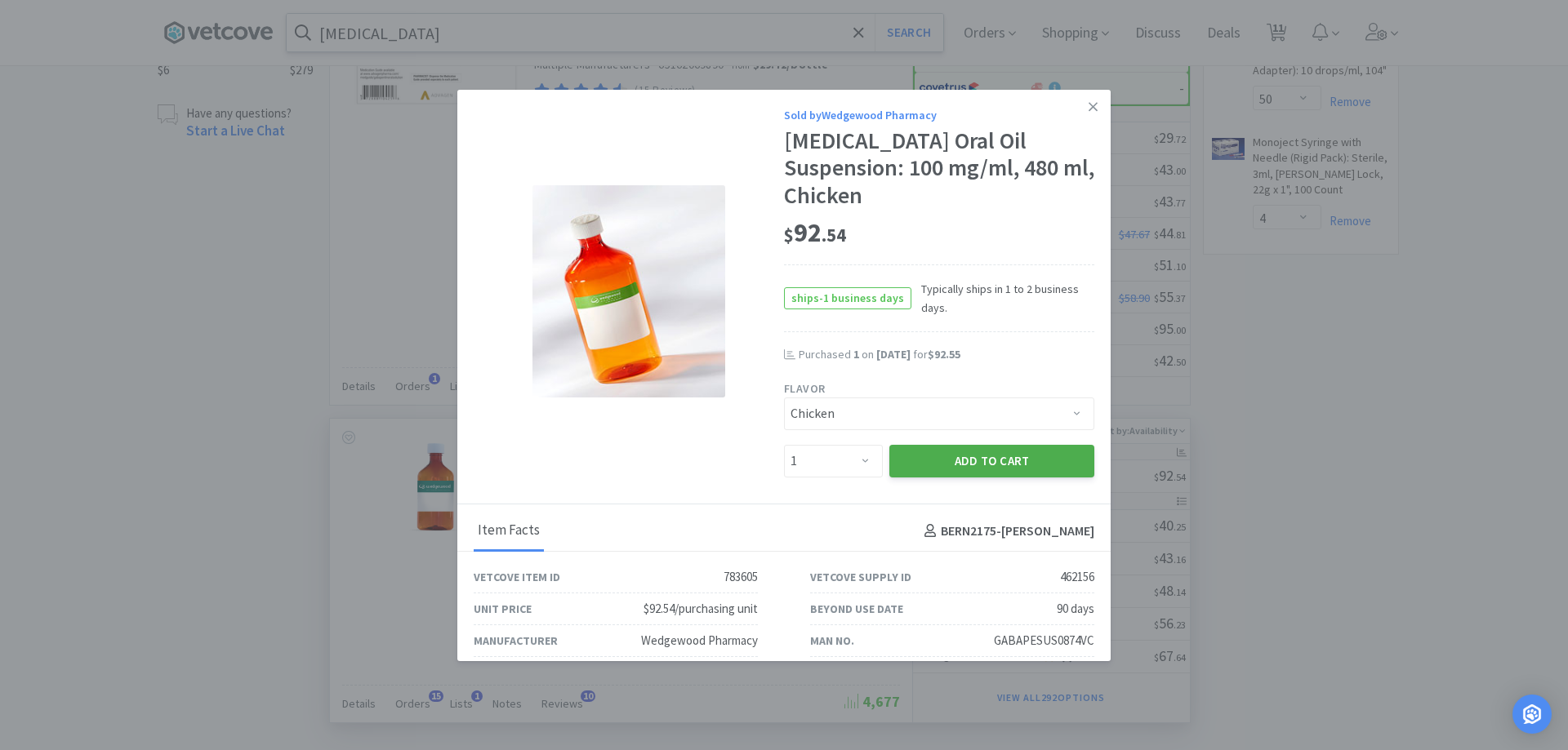
click at [929, 463] on button "Add to Cart" at bounding box center [992, 461] width 205 height 32
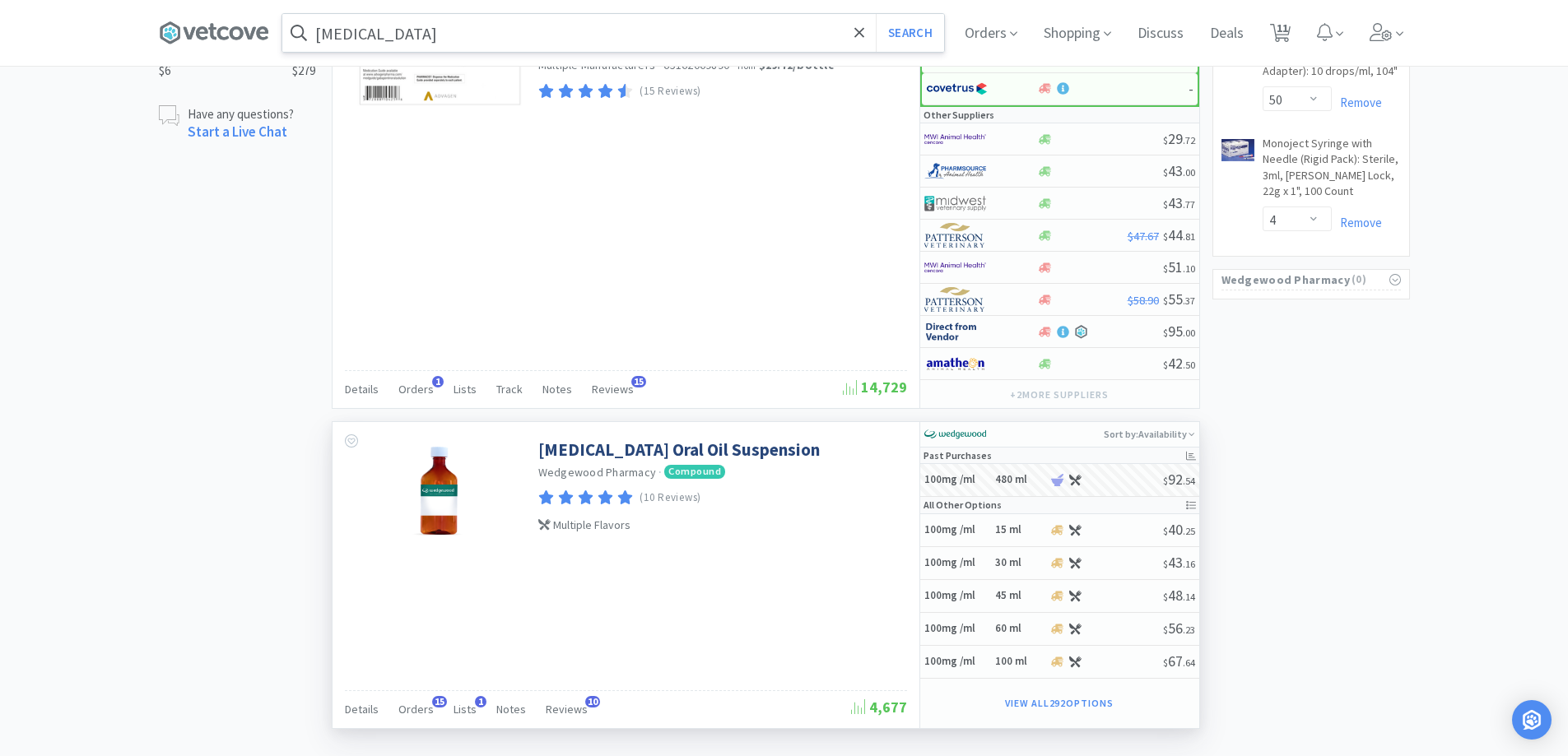
click at [640, 65] on div "[MEDICAL_DATA] Search Orders Shopping Discuss Discuss Deals Deals 11 11" at bounding box center [784, 33] width 1251 height 66
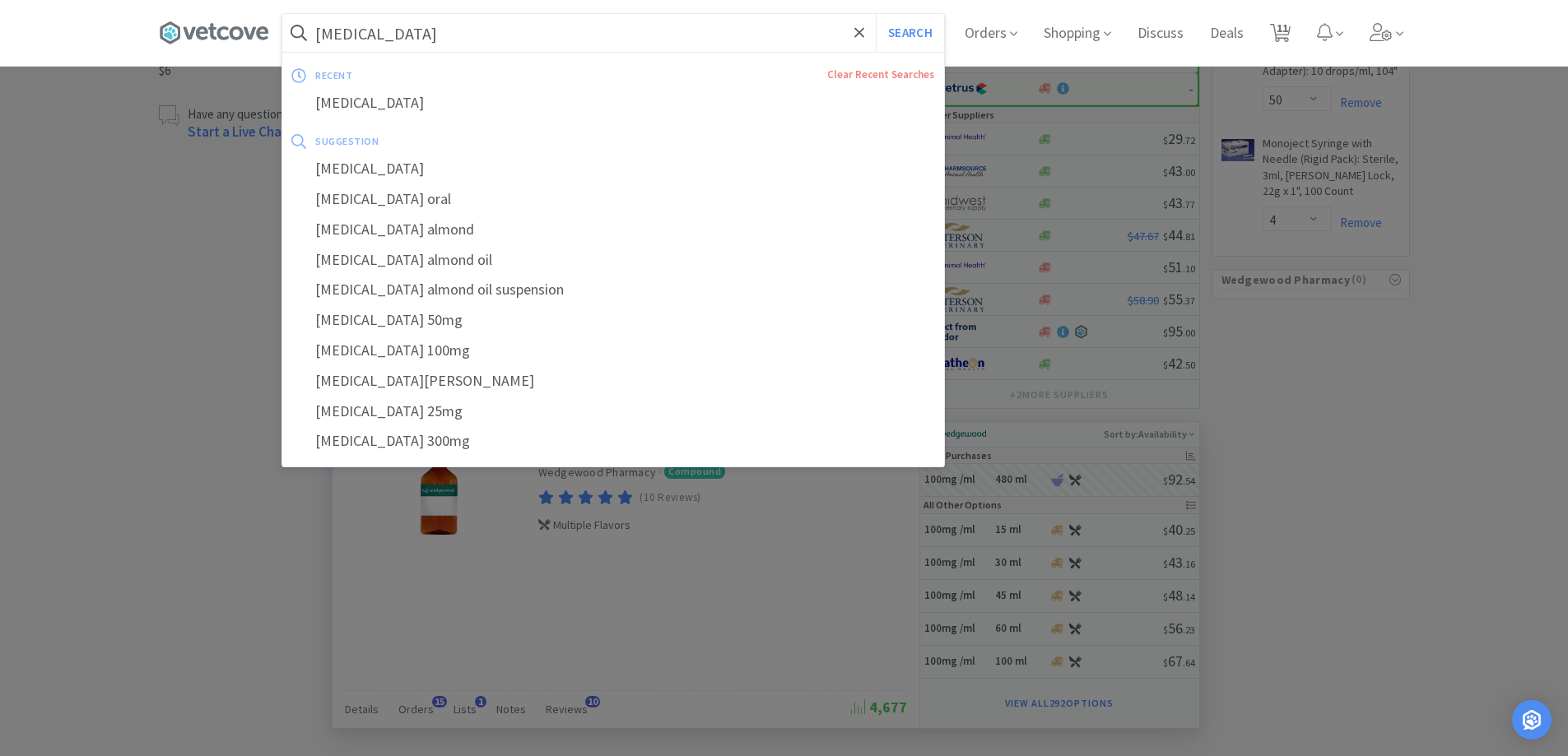
click at [649, 40] on input "[MEDICAL_DATA]" at bounding box center [613, 33] width 661 height 38
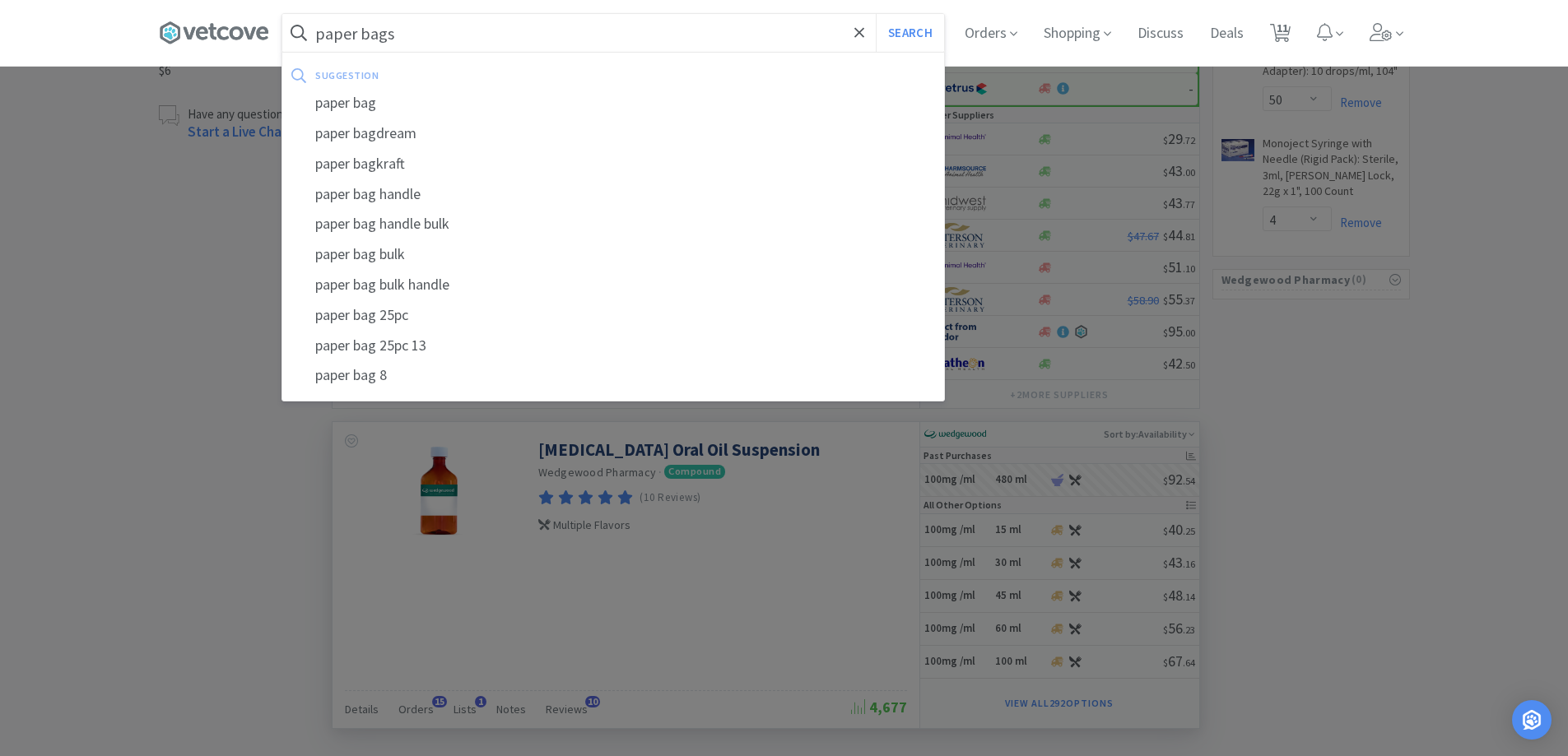
click at [876, 14] on button "Search" at bounding box center [910, 33] width 69 height 38
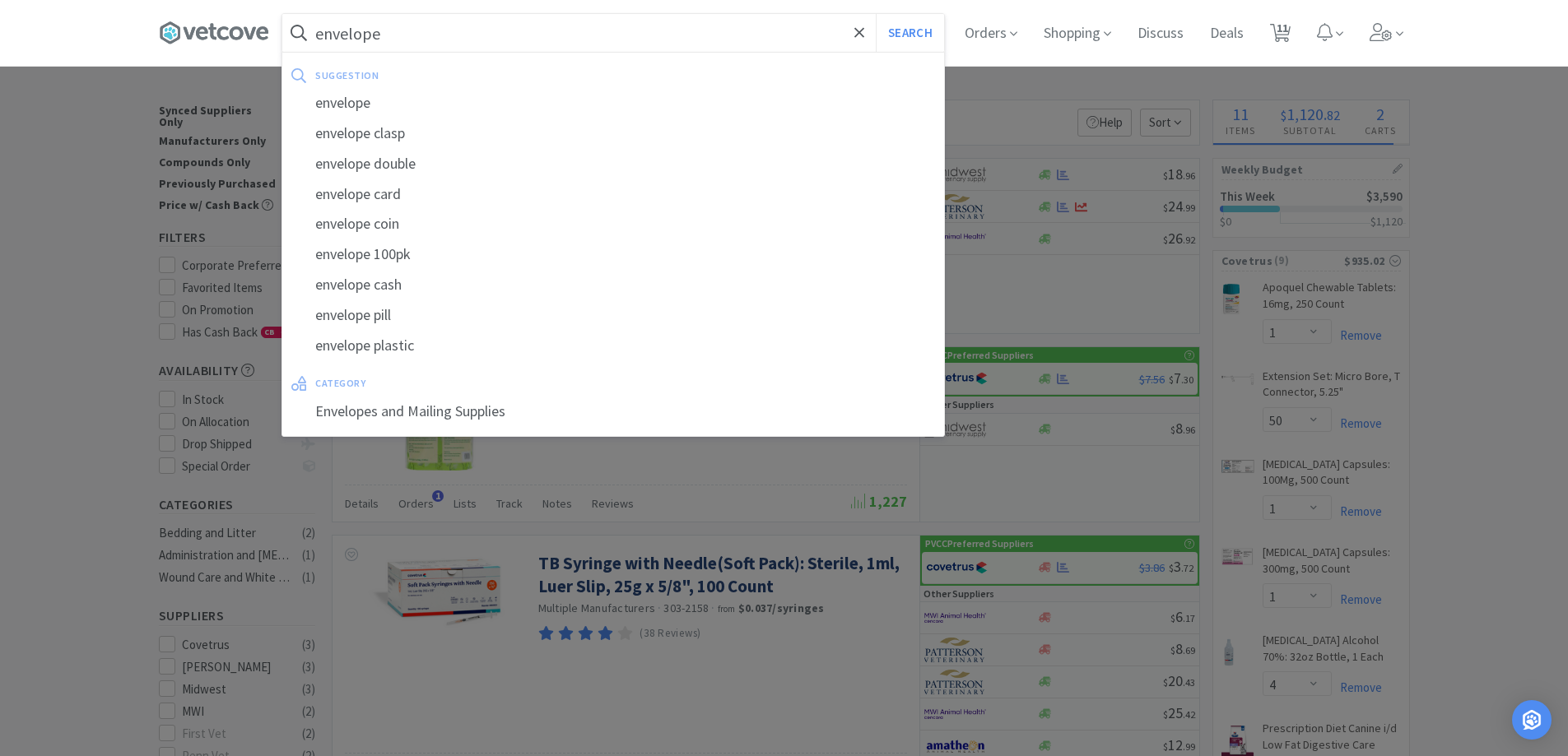
type input "envelope"
click at [876, 14] on button "Search" at bounding box center [910, 33] width 69 height 38
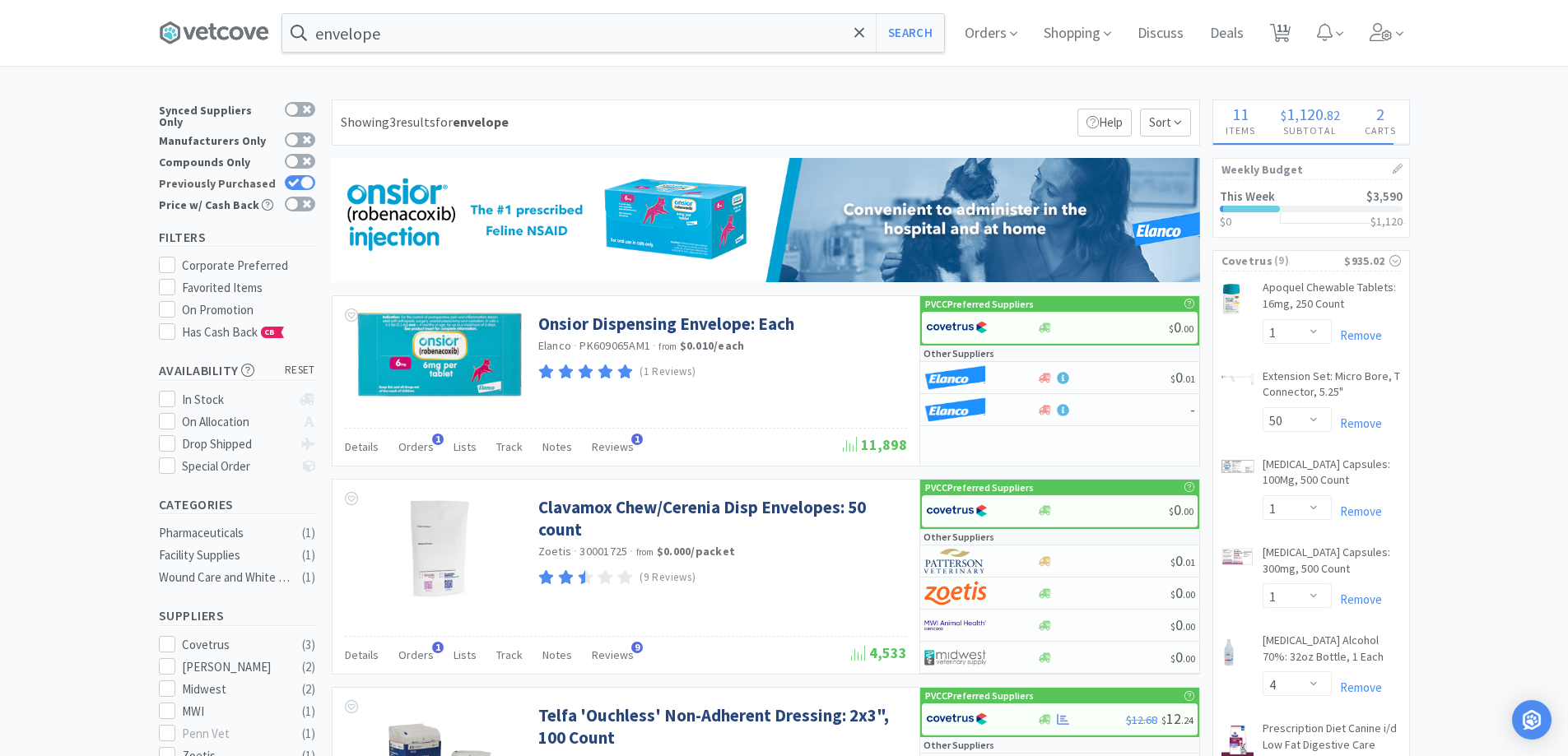
click at [304, 176] on div at bounding box center [307, 183] width 13 height 13
checkbox input "false"
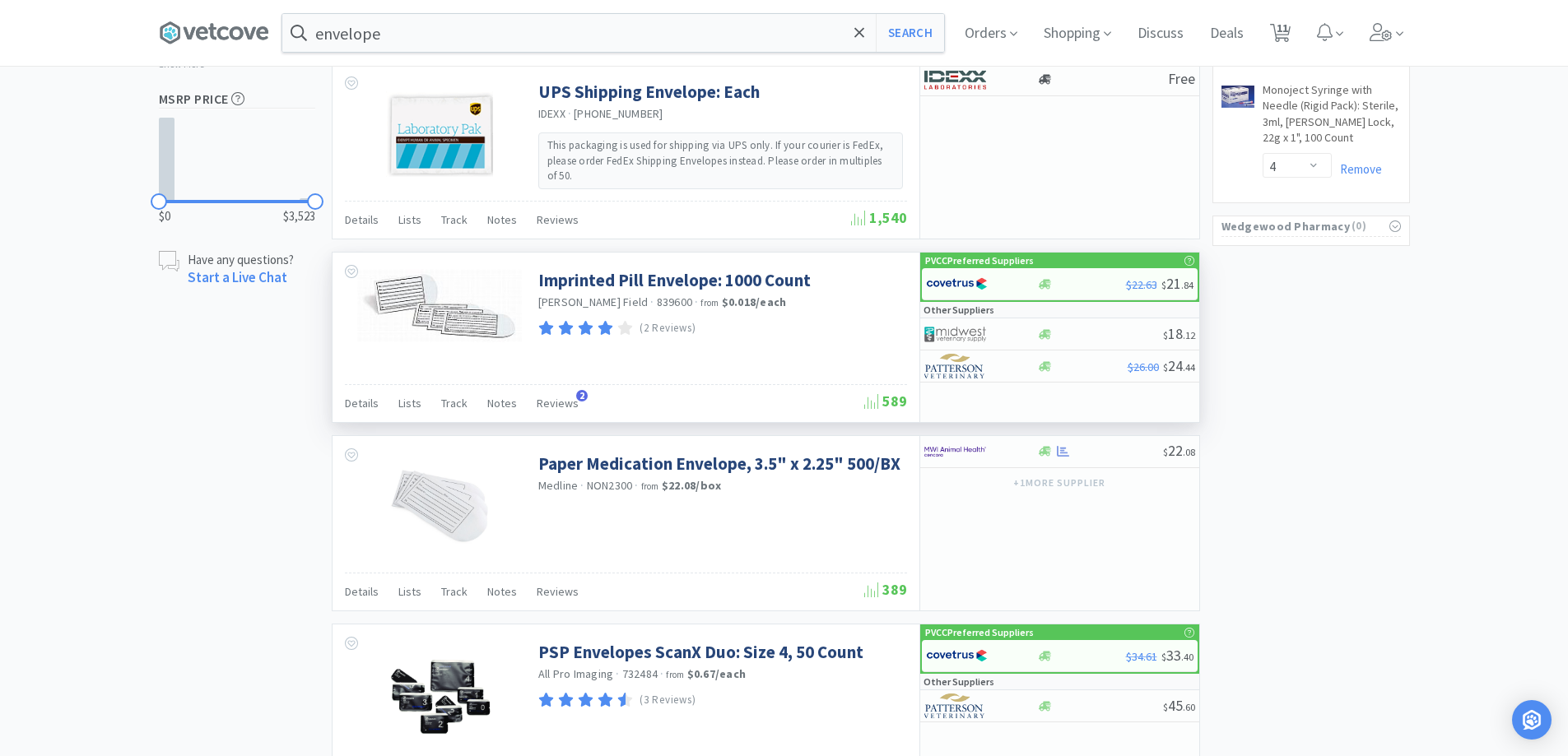
scroll to position [1234, 0]
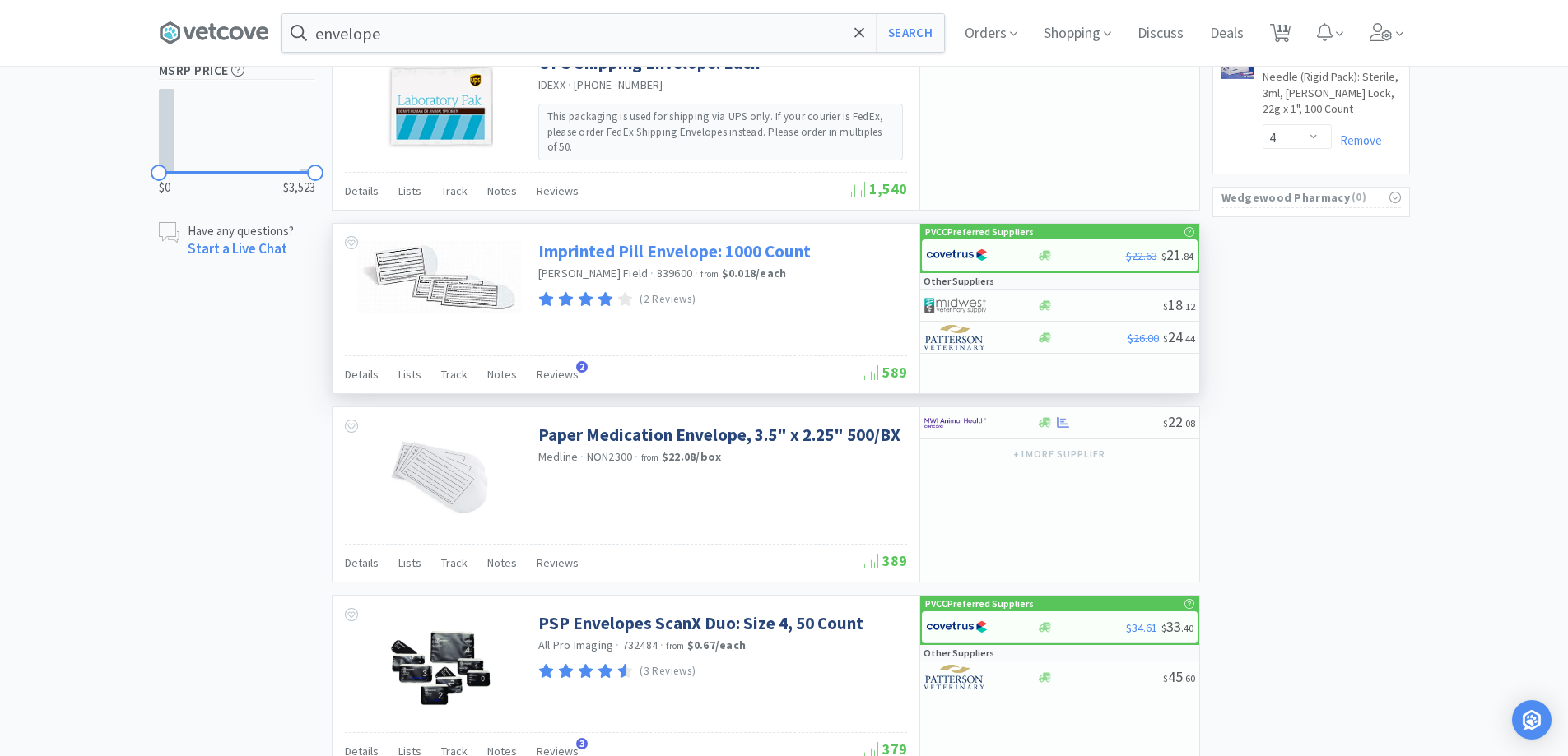
click at [617, 260] on link "Imprinted Pill Envelope: 1000 Count" at bounding box center [674, 252] width 272 height 22
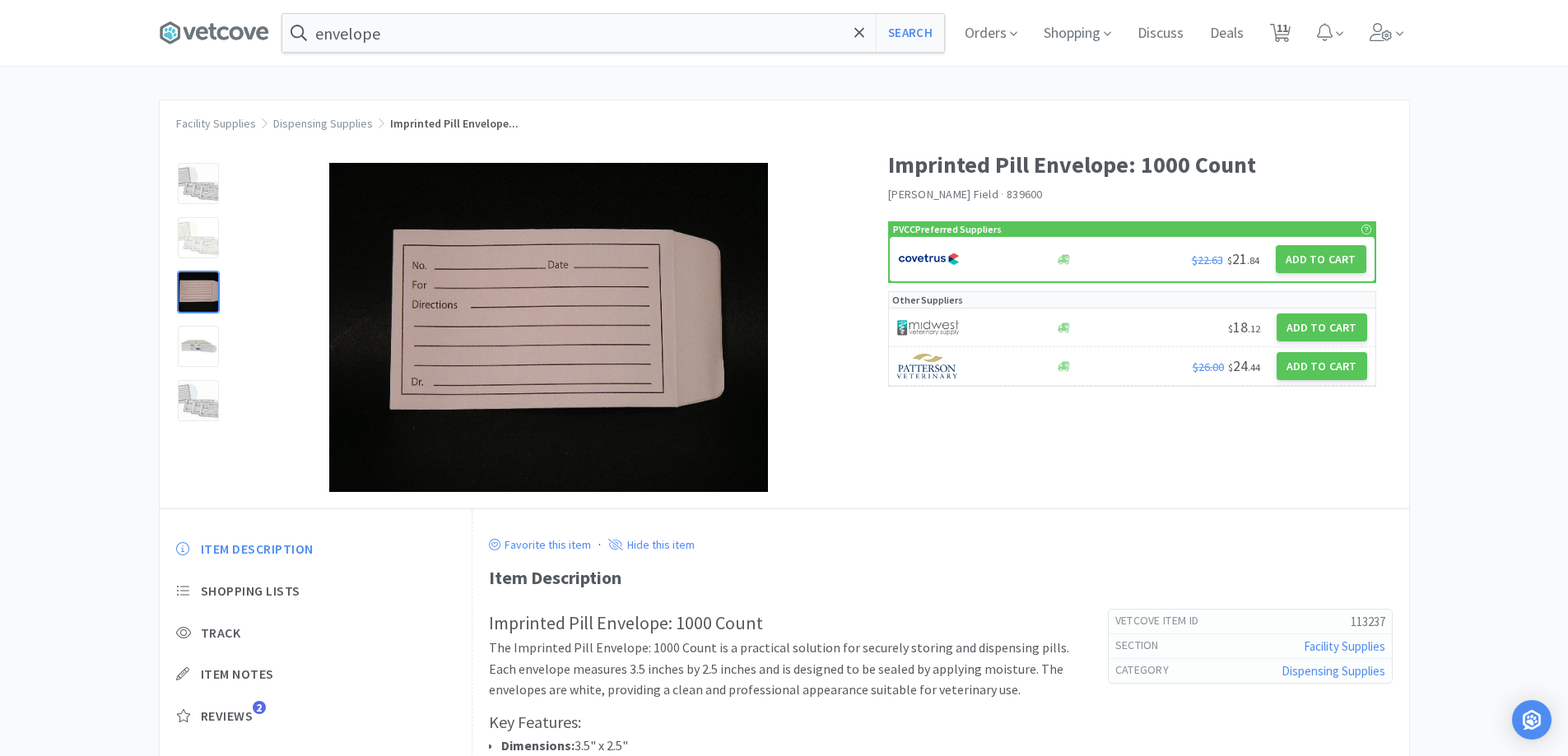
click at [200, 291] on div at bounding box center [198, 292] width 41 height 41
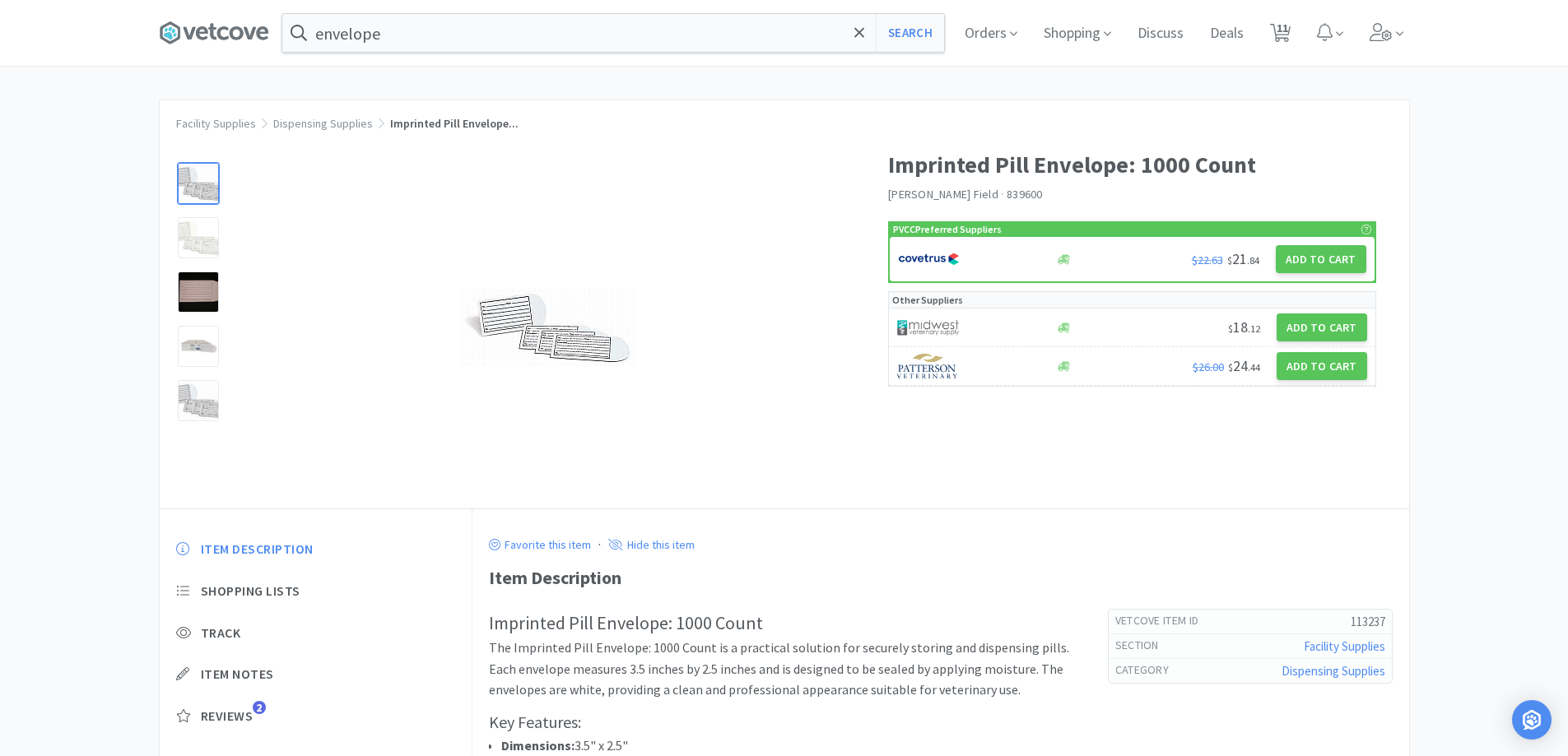
select select "1"
select select "50"
select select "1"
select select "4"
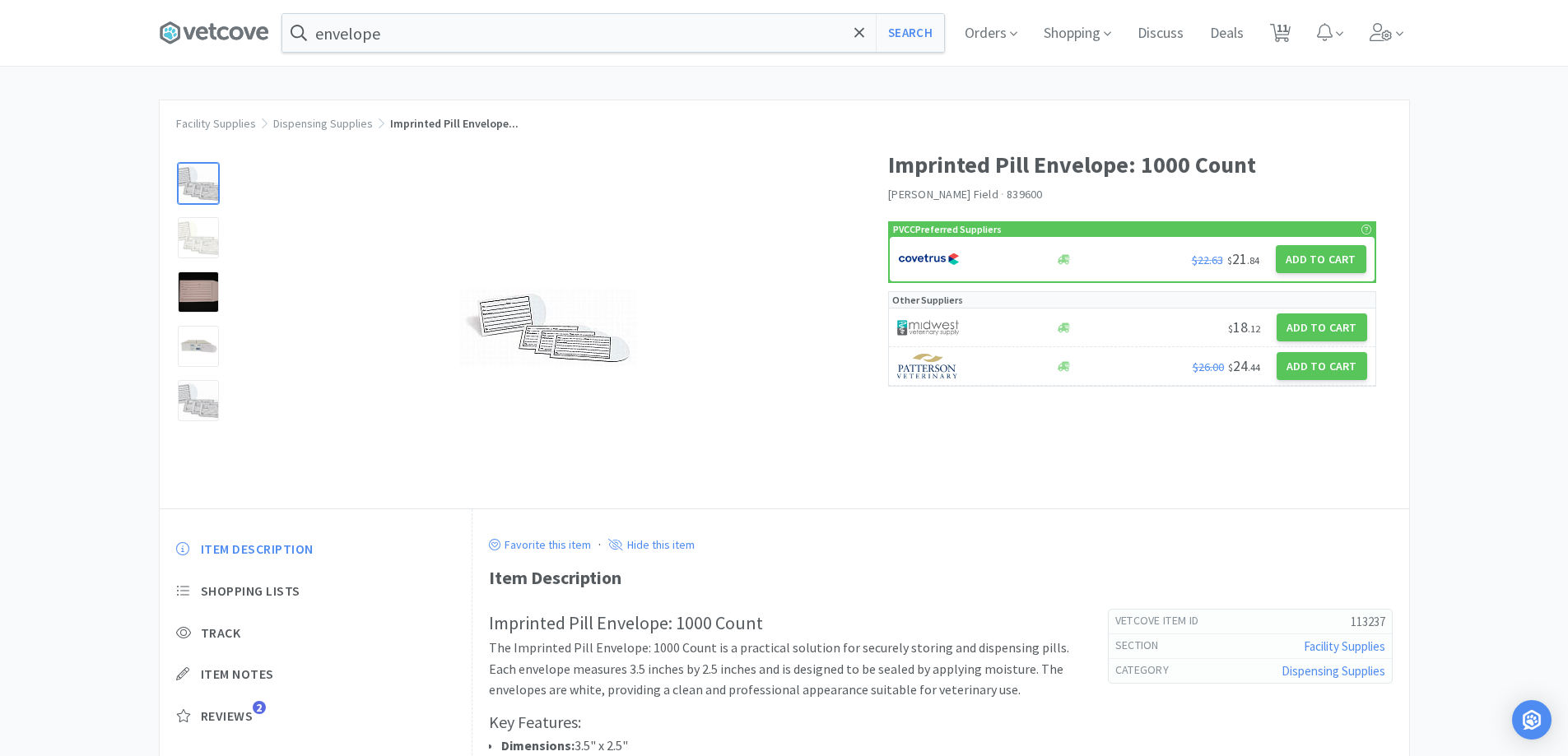
select select "2"
select select "3"
select select "1"
select select "50"
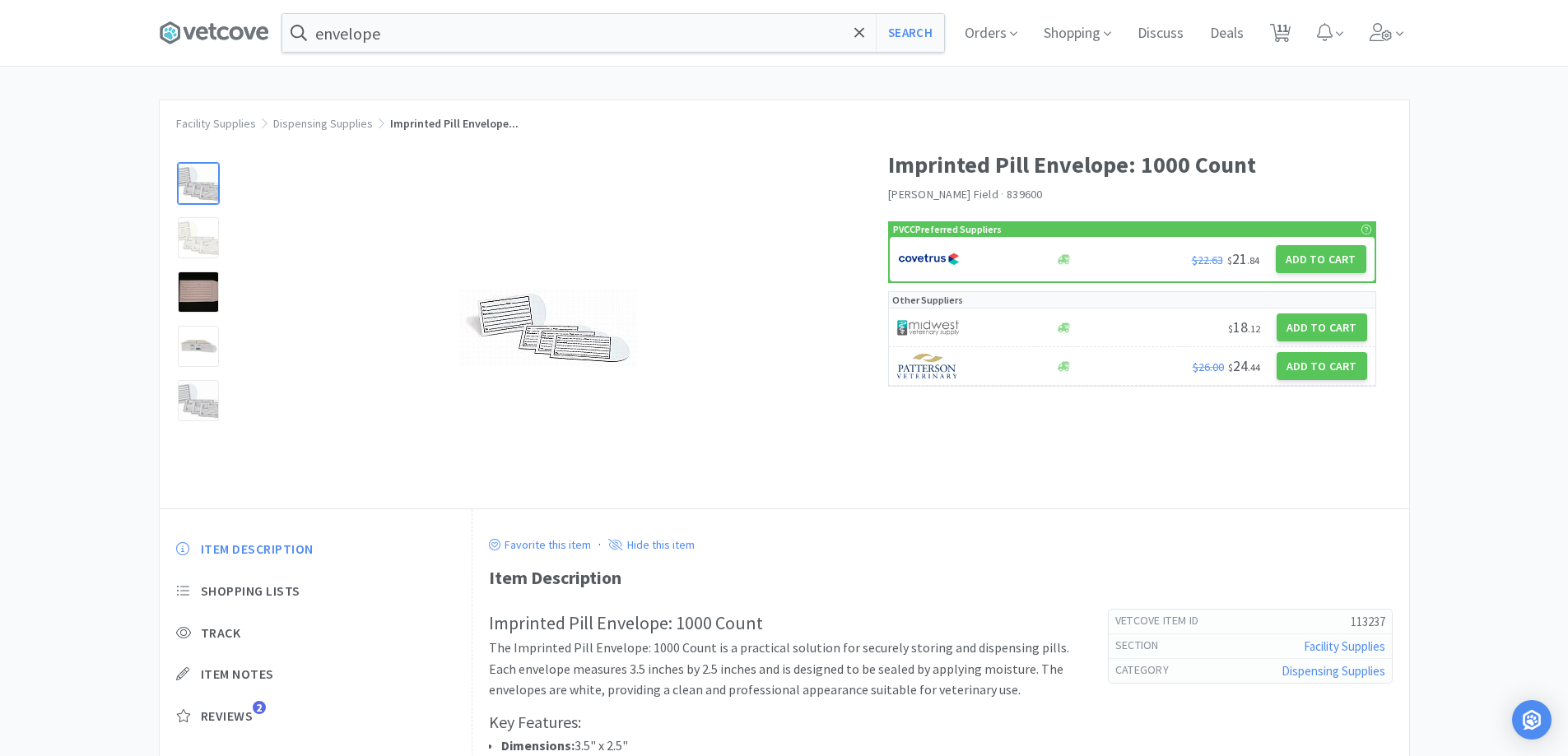
select select "4"
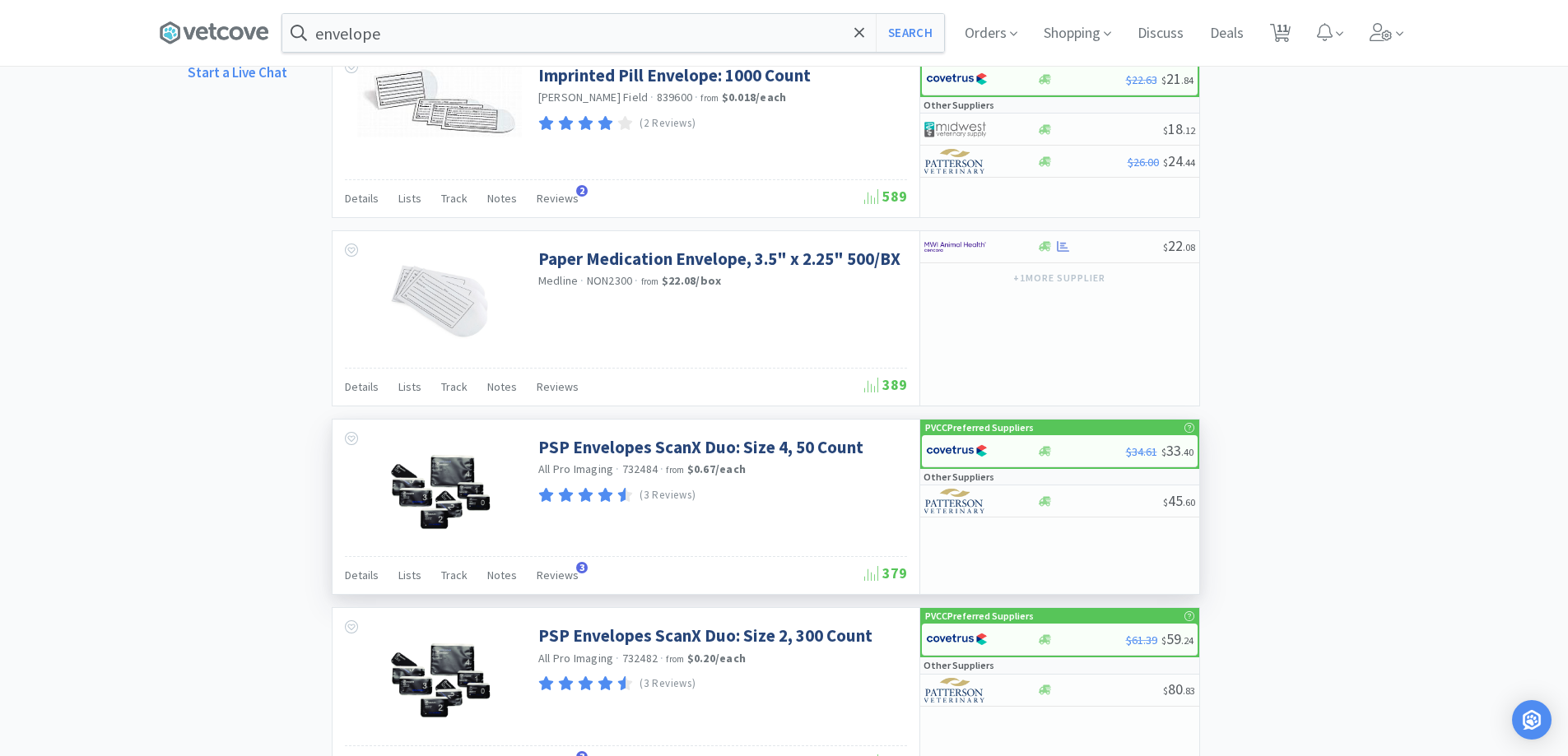
scroll to position [1382, 0]
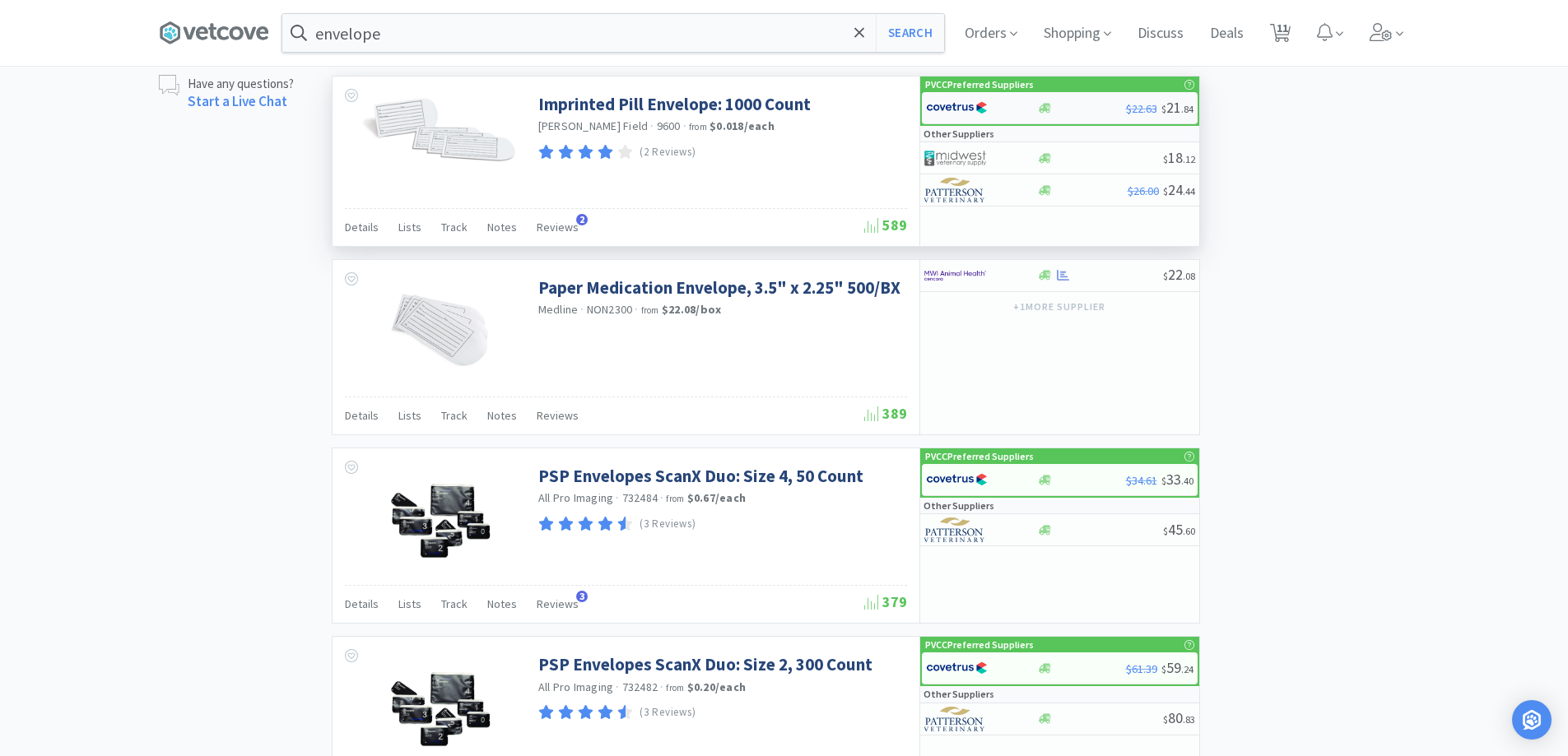
click at [1074, 111] on div at bounding box center [1082, 108] width 89 height 12
select select "1"
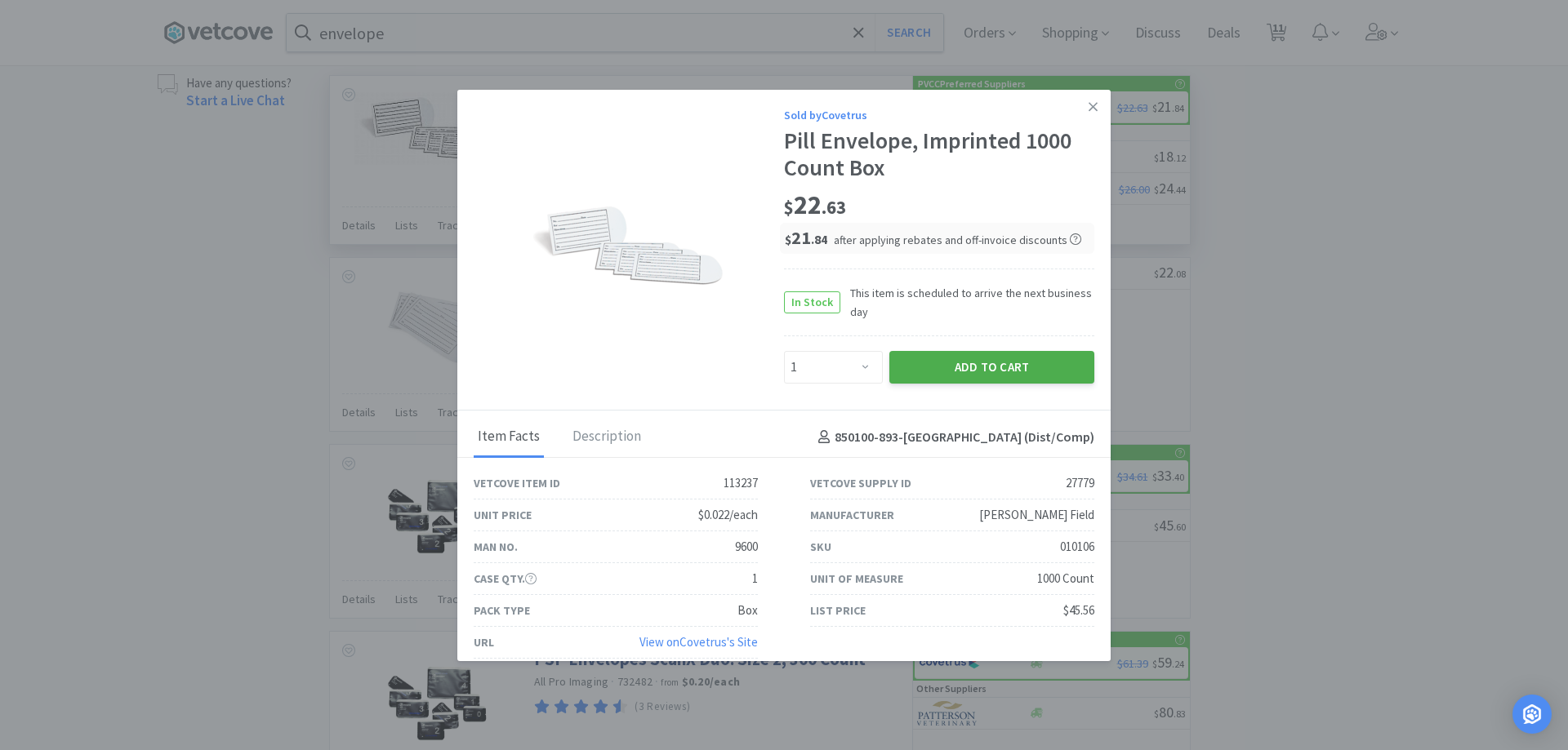
click at [948, 365] on button "Add to Cart" at bounding box center [992, 367] width 205 height 32
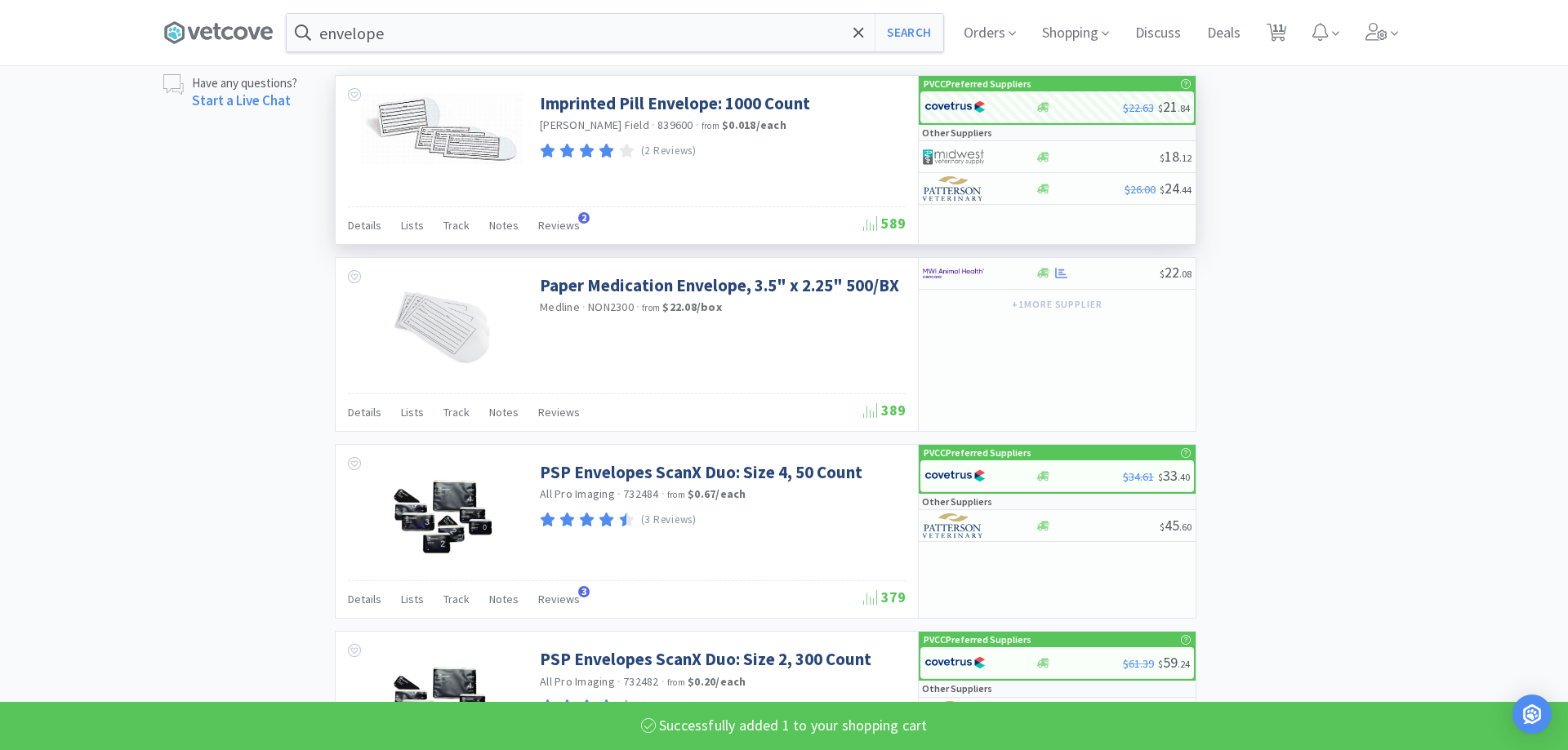
select select "1"
select select "4"
select select "2"
select select "3"
select select "1"
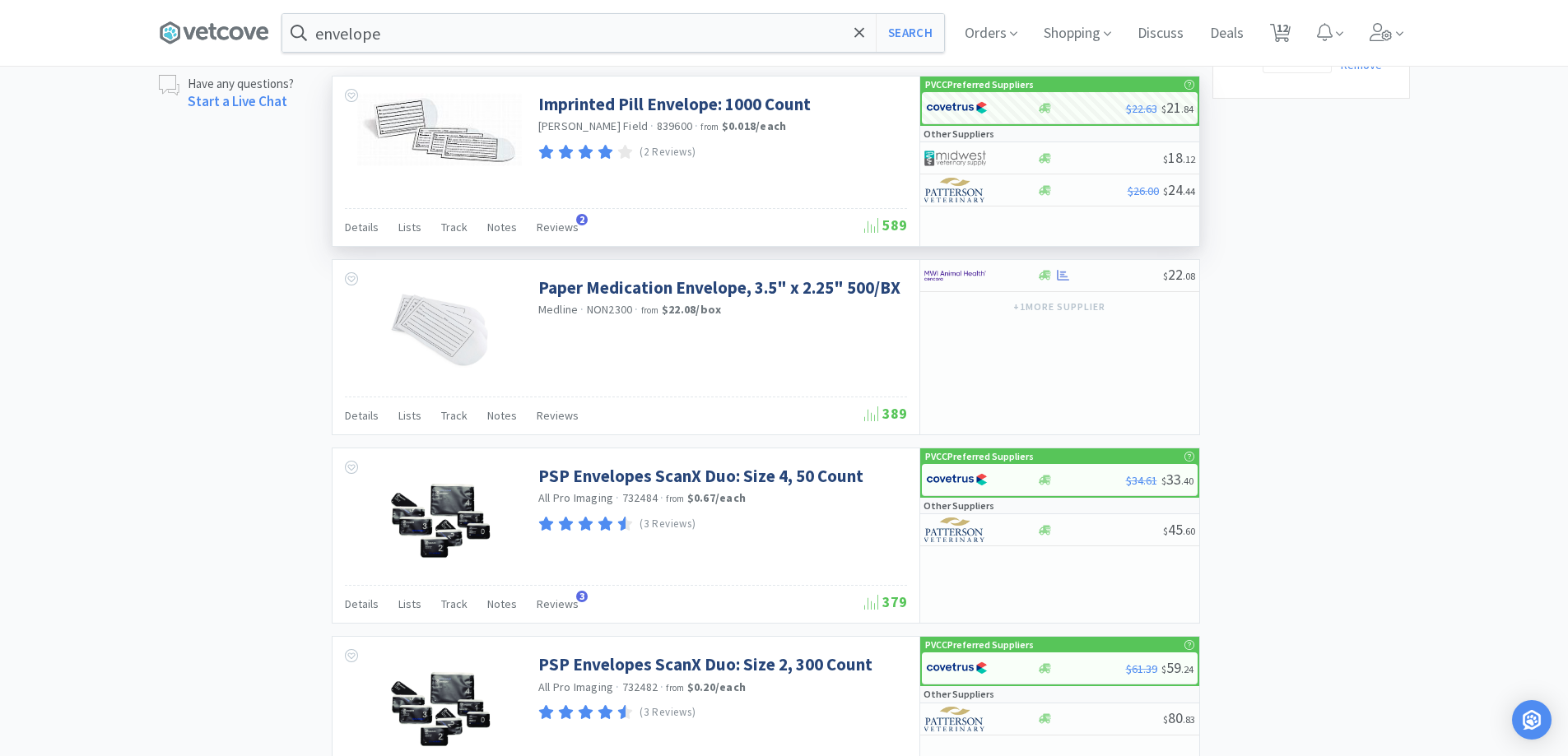
click at [437, 54] on div "envelope Search Orders Shopping Discuss Discuss Deals Deals 12 12" at bounding box center [784, 33] width 1251 height 66
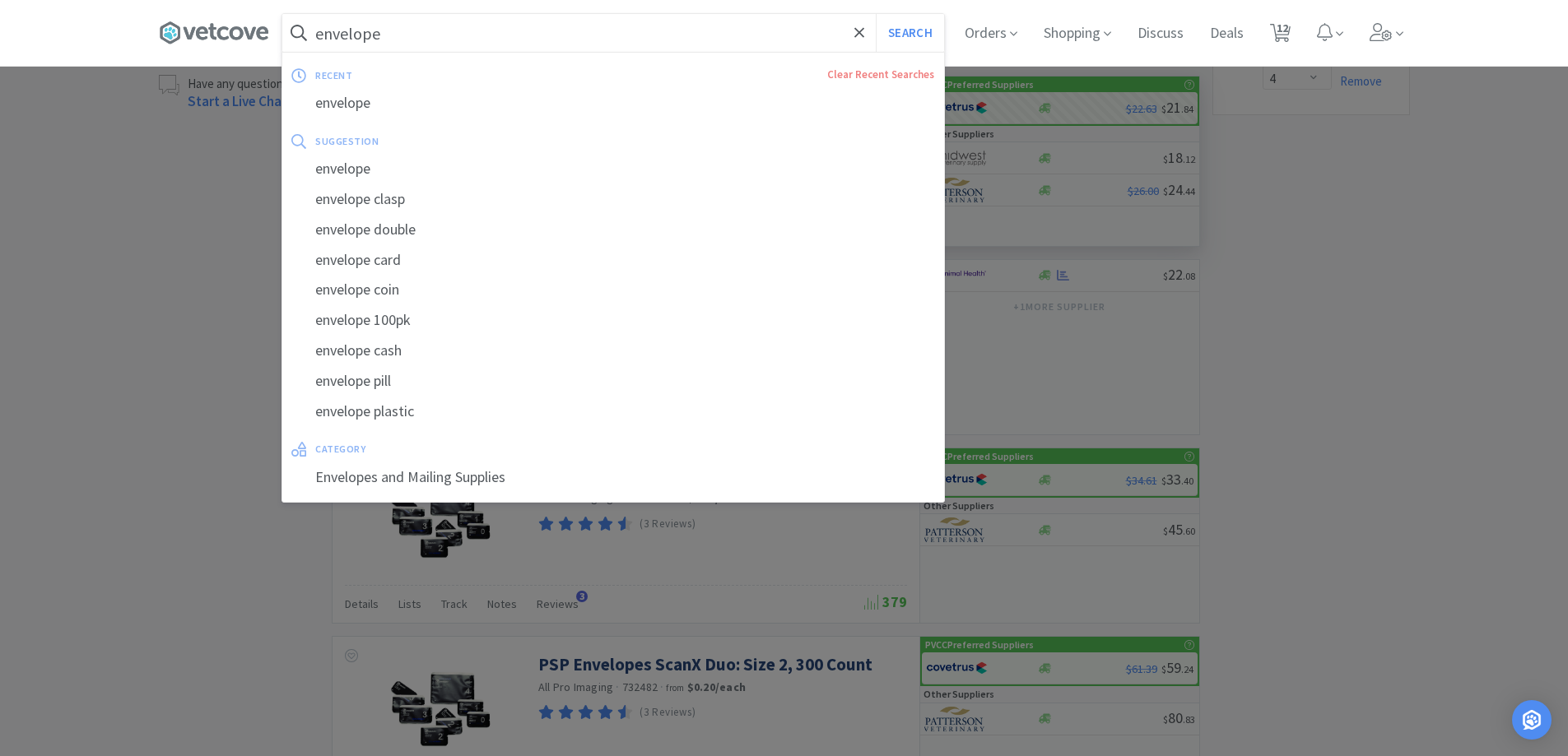
click at [421, 40] on input "envelope" at bounding box center [613, 33] width 661 height 38
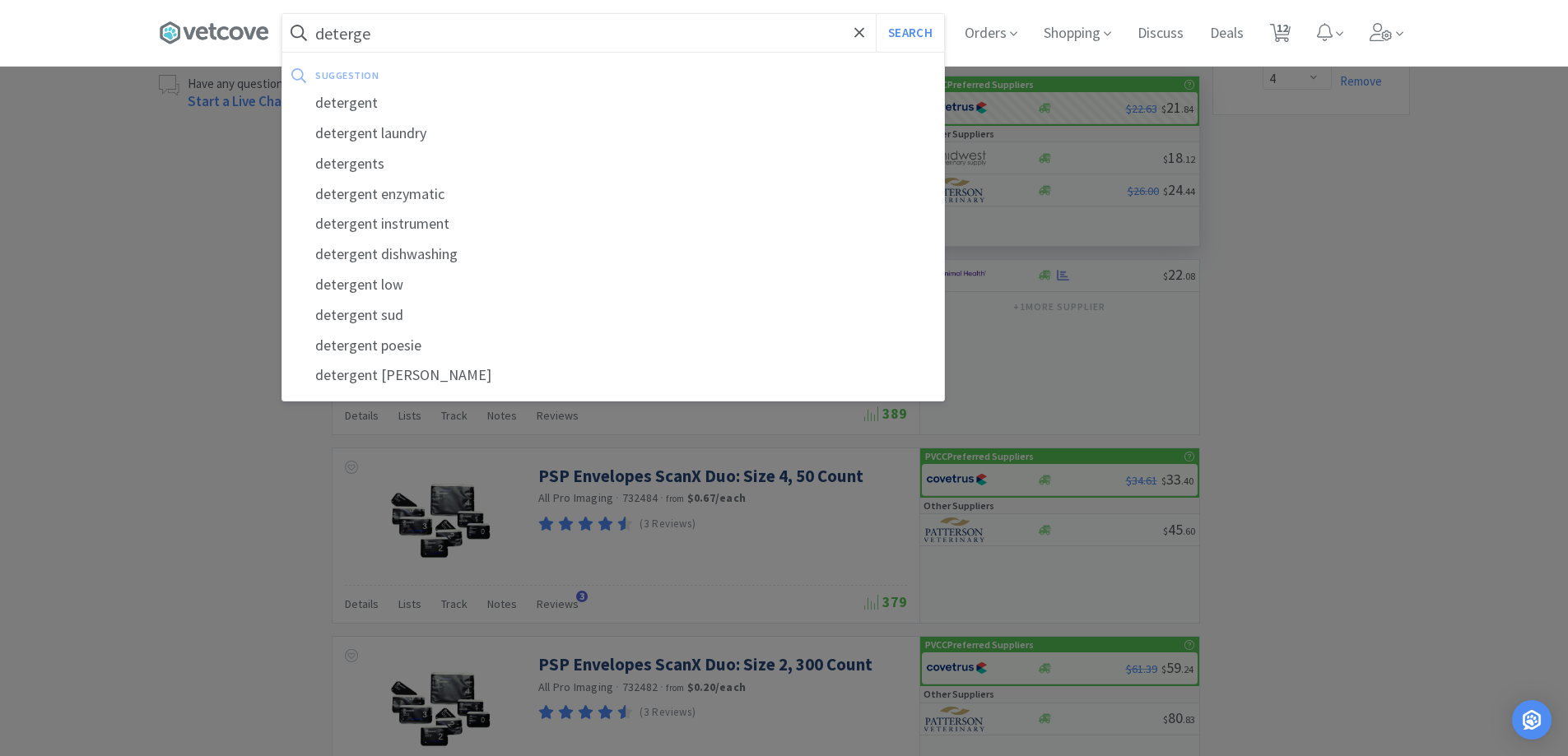
type input "detergen"
select select "1"
type input "detergen"
click at [876, 14] on button "Search" at bounding box center [910, 33] width 69 height 38
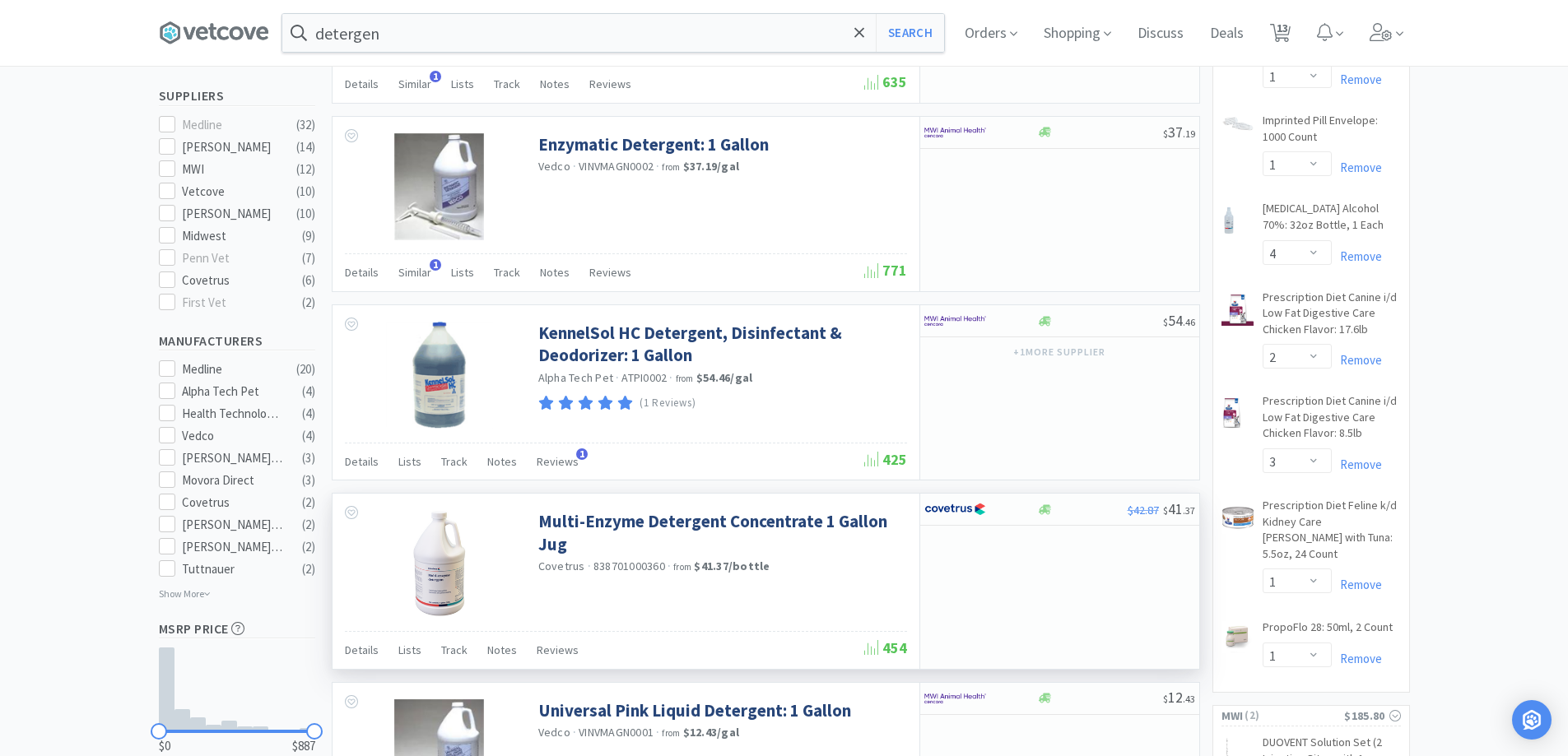
scroll to position [576, 0]
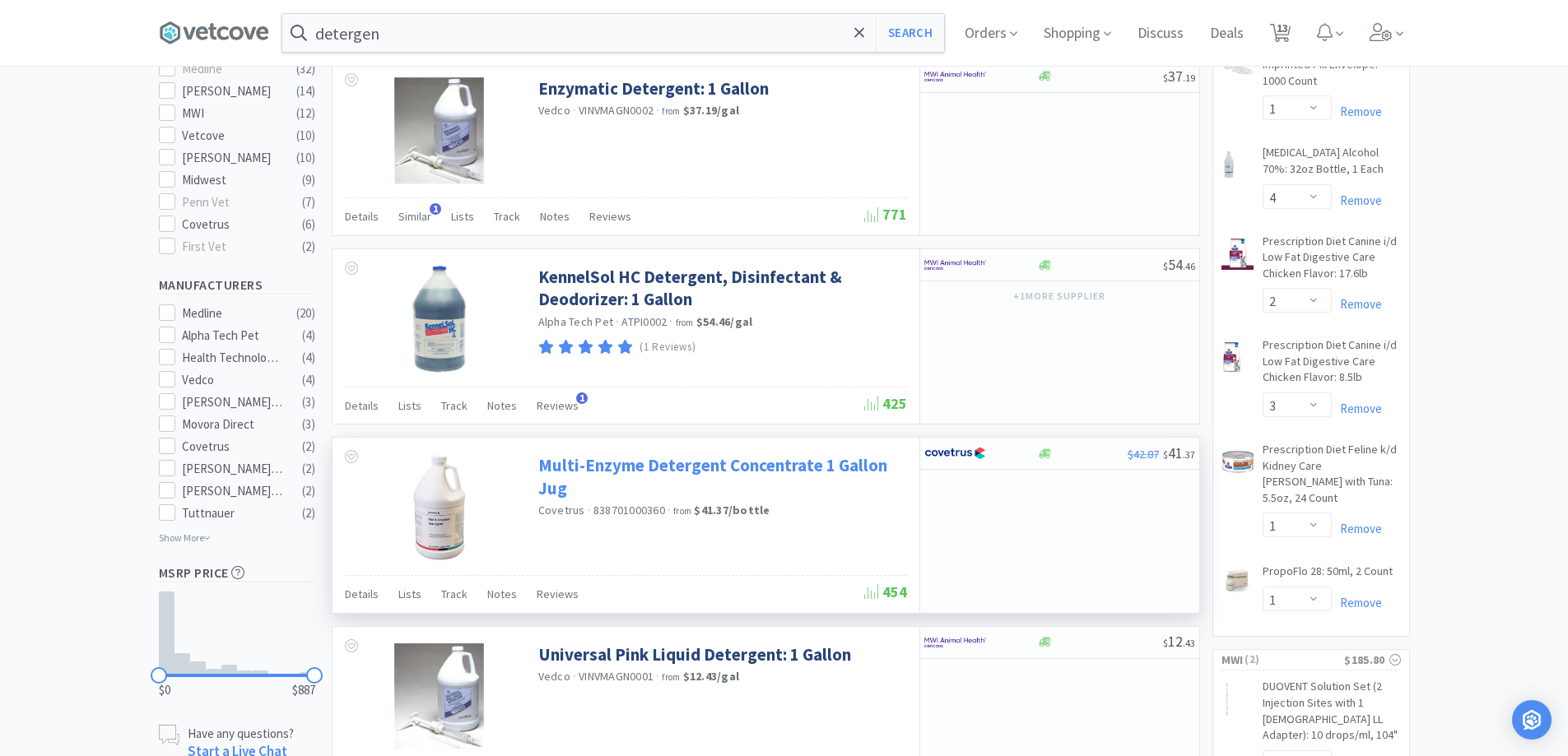
click at [734, 464] on link "Multi-Enzyme Detergent Concentrate 1 Gallon Jug" at bounding box center [721, 476] width 365 height 46
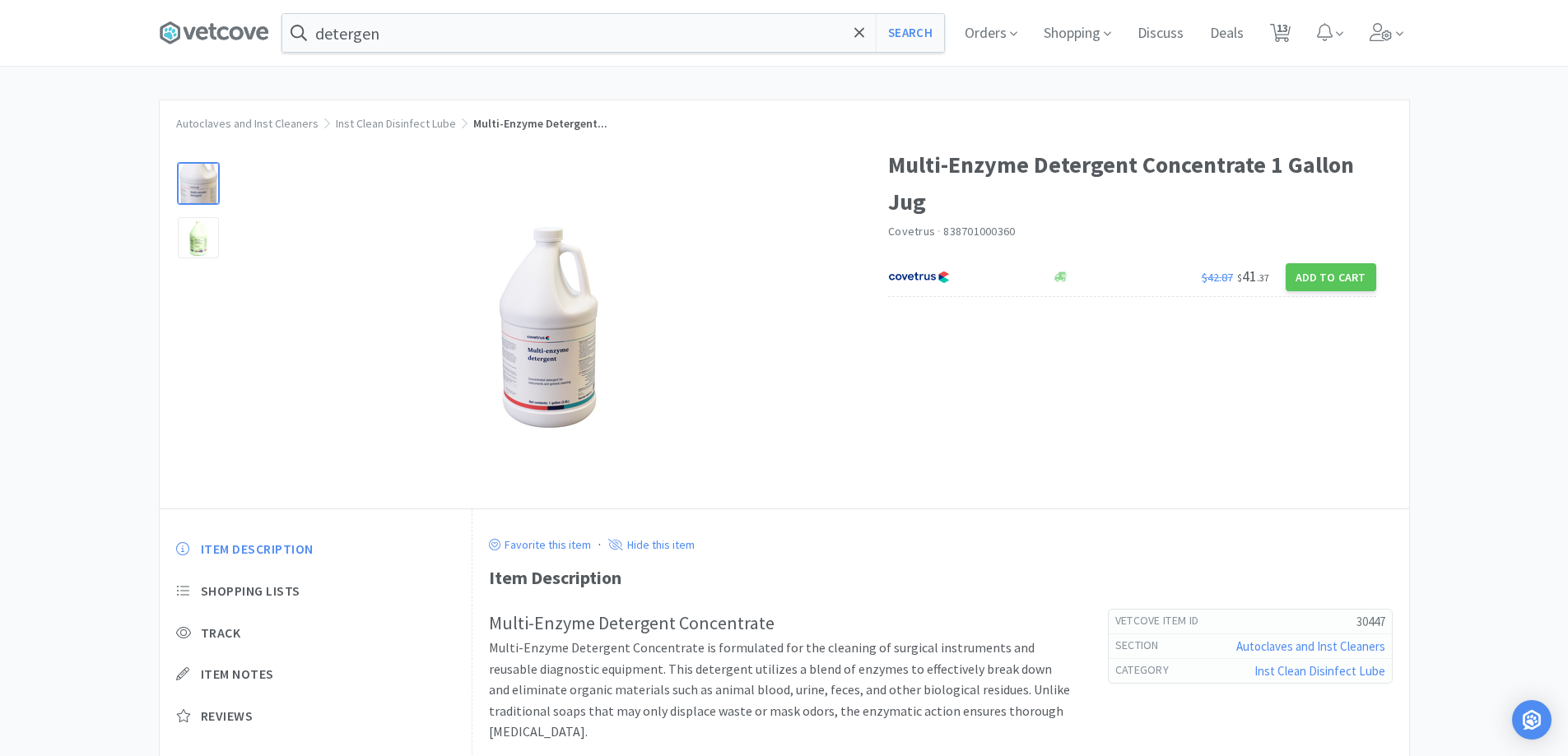
select select "1"
select select "50"
select select "1"
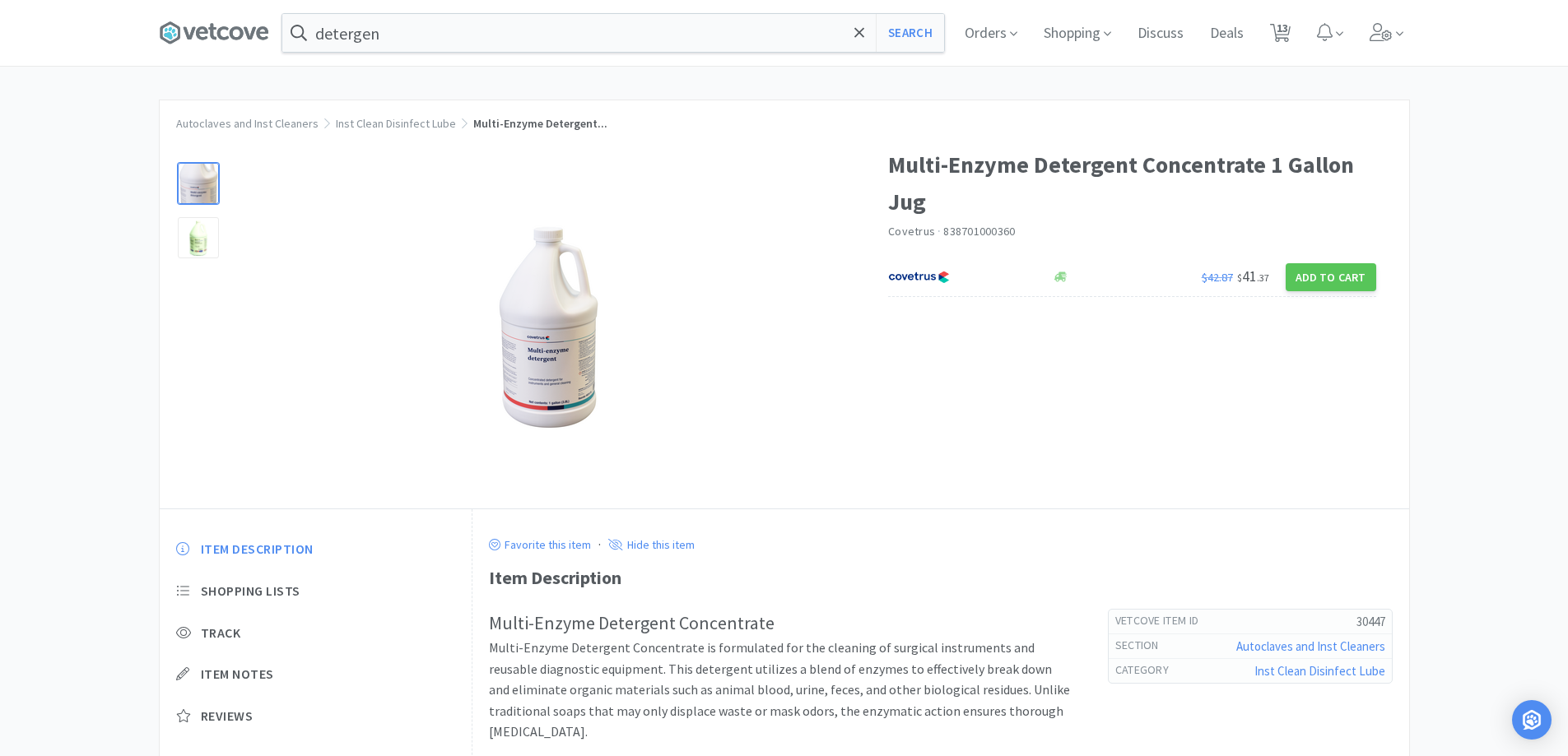
select select "4"
select select "2"
select select "3"
select select "1"
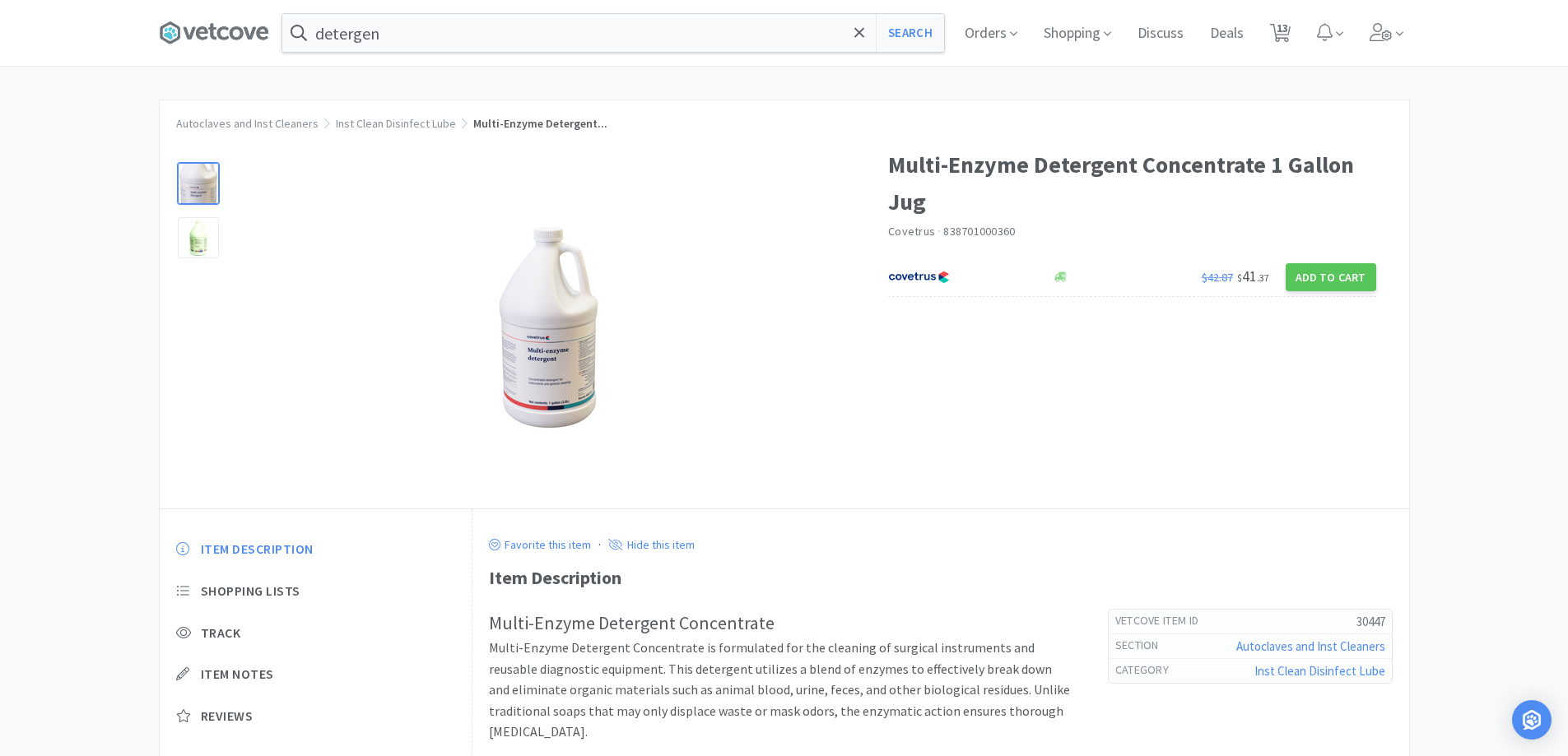
select select "50"
select select "4"
select select "1"
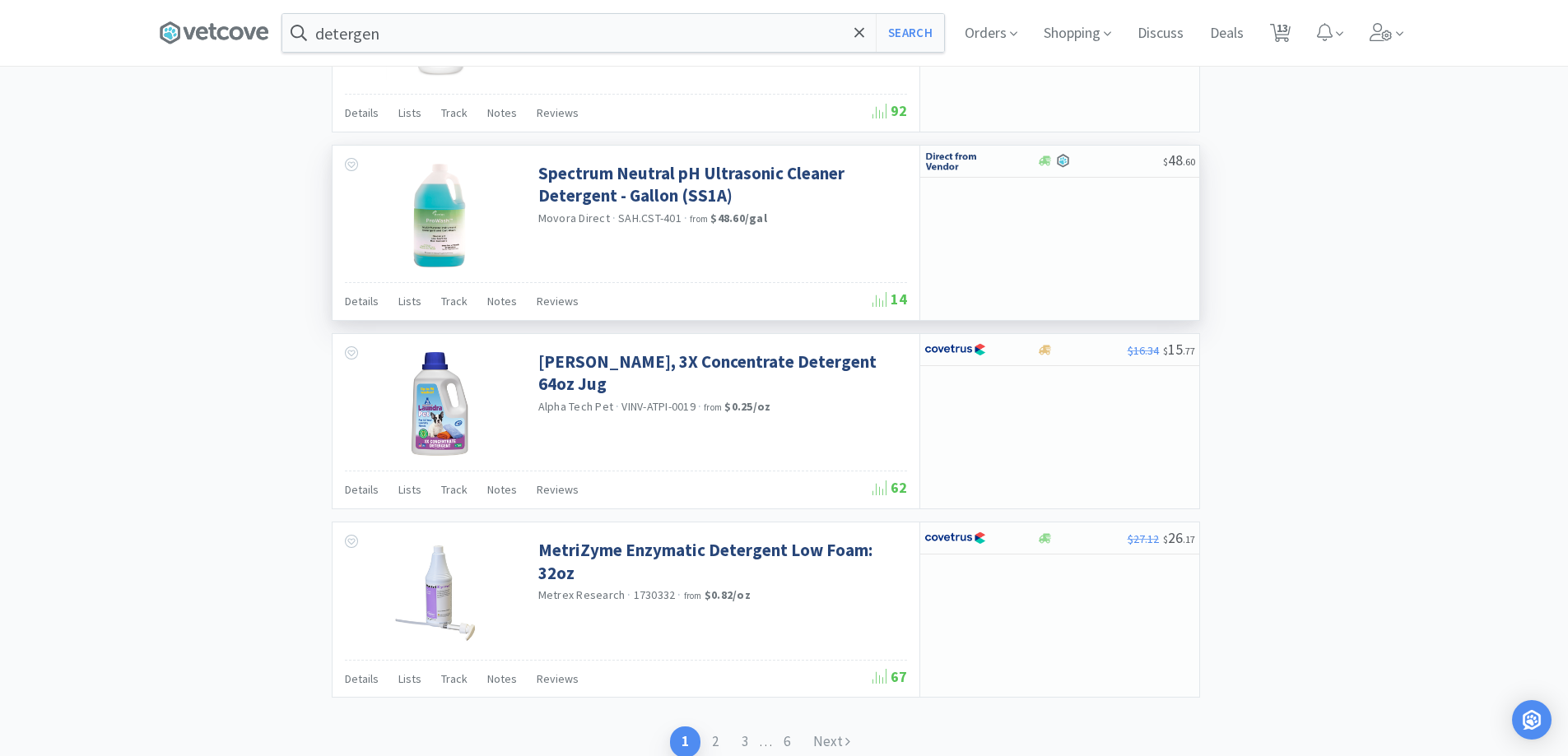
scroll to position [2387, 0]
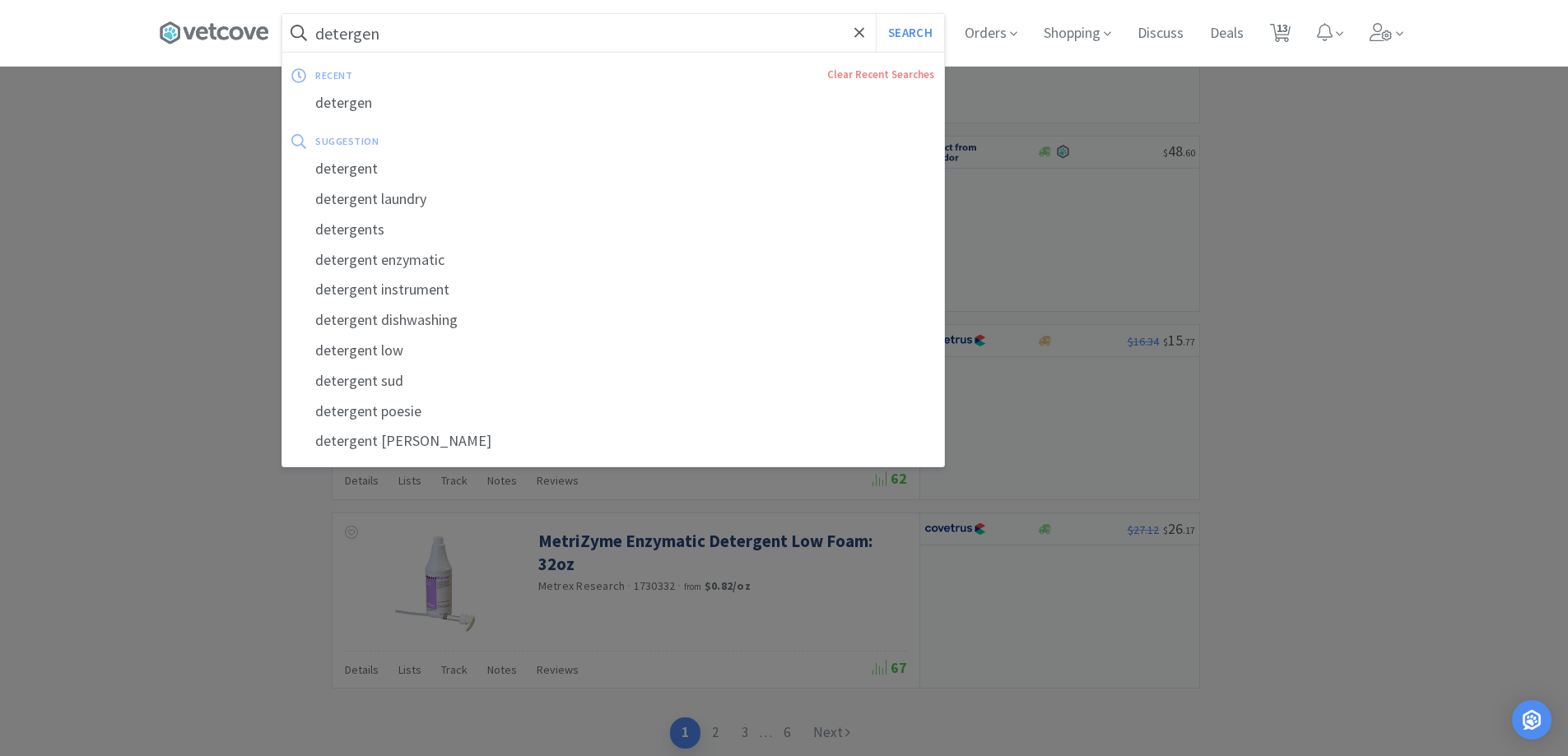
click at [407, 43] on input "detergen" at bounding box center [613, 33] width 661 height 38
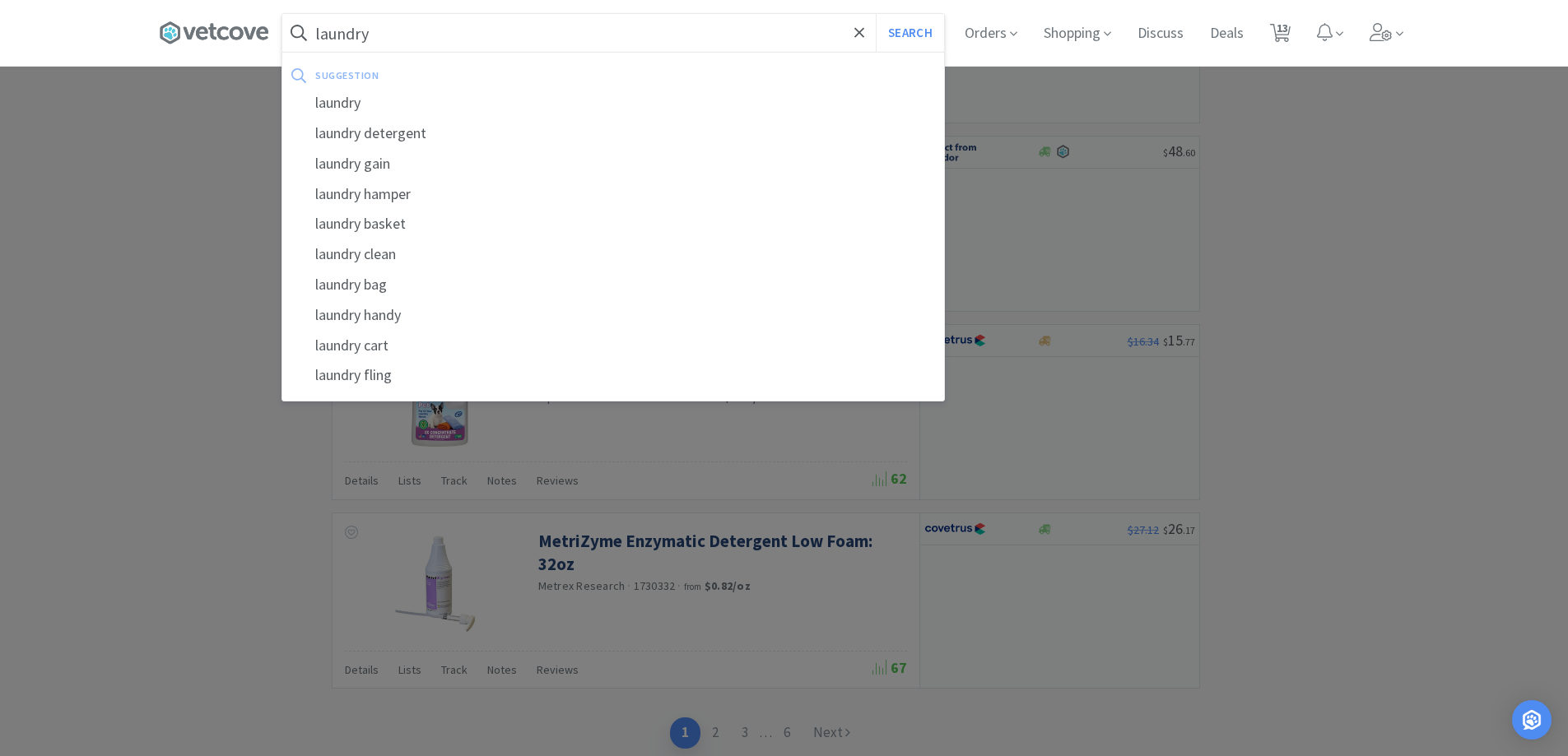
type input "laundry"
click at [876, 14] on button "Search" at bounding box center [910, 33] width 69 height 38
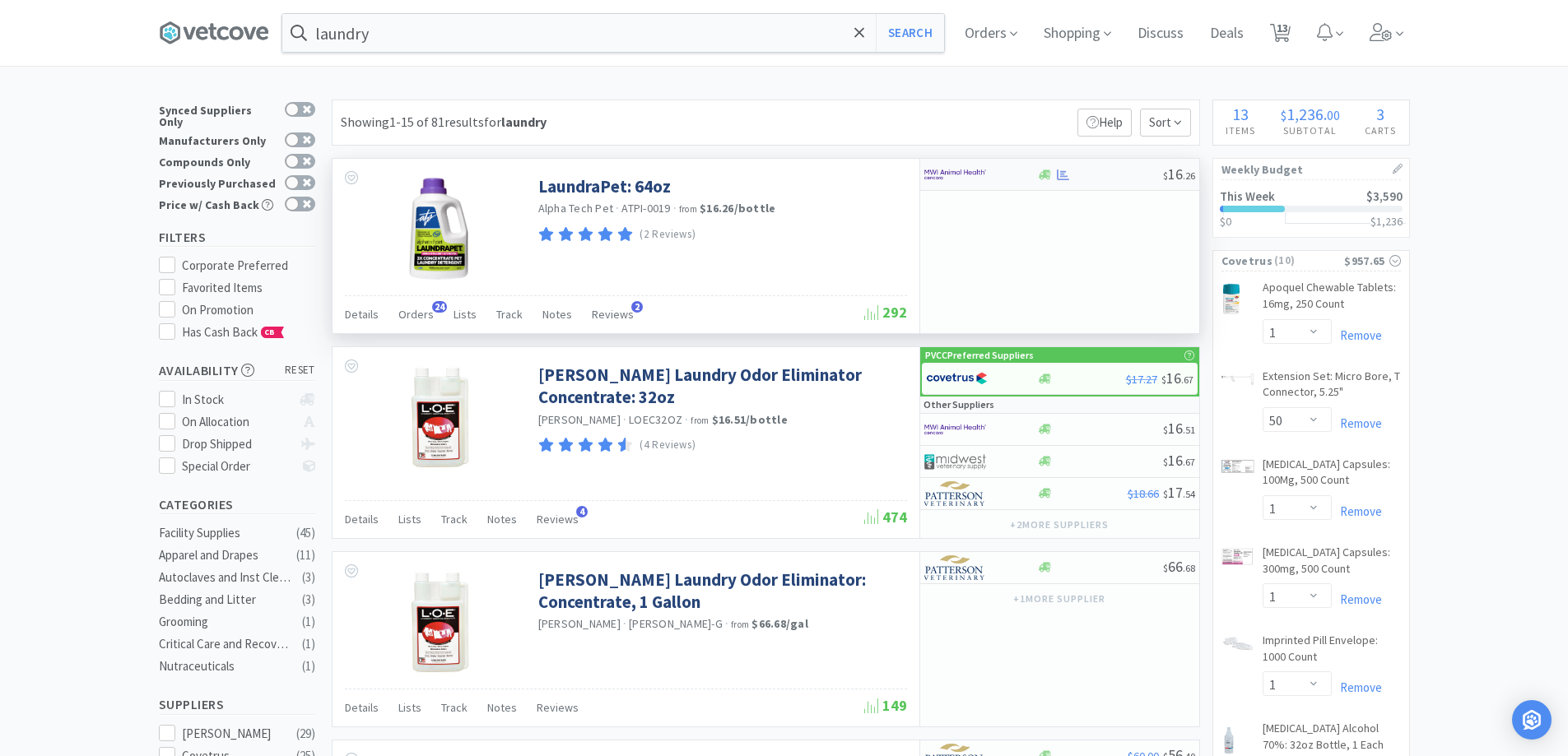
click at [1067, 184] on div "$ 16 . 26" at bounding box center [1060, 175] width 279 height 33
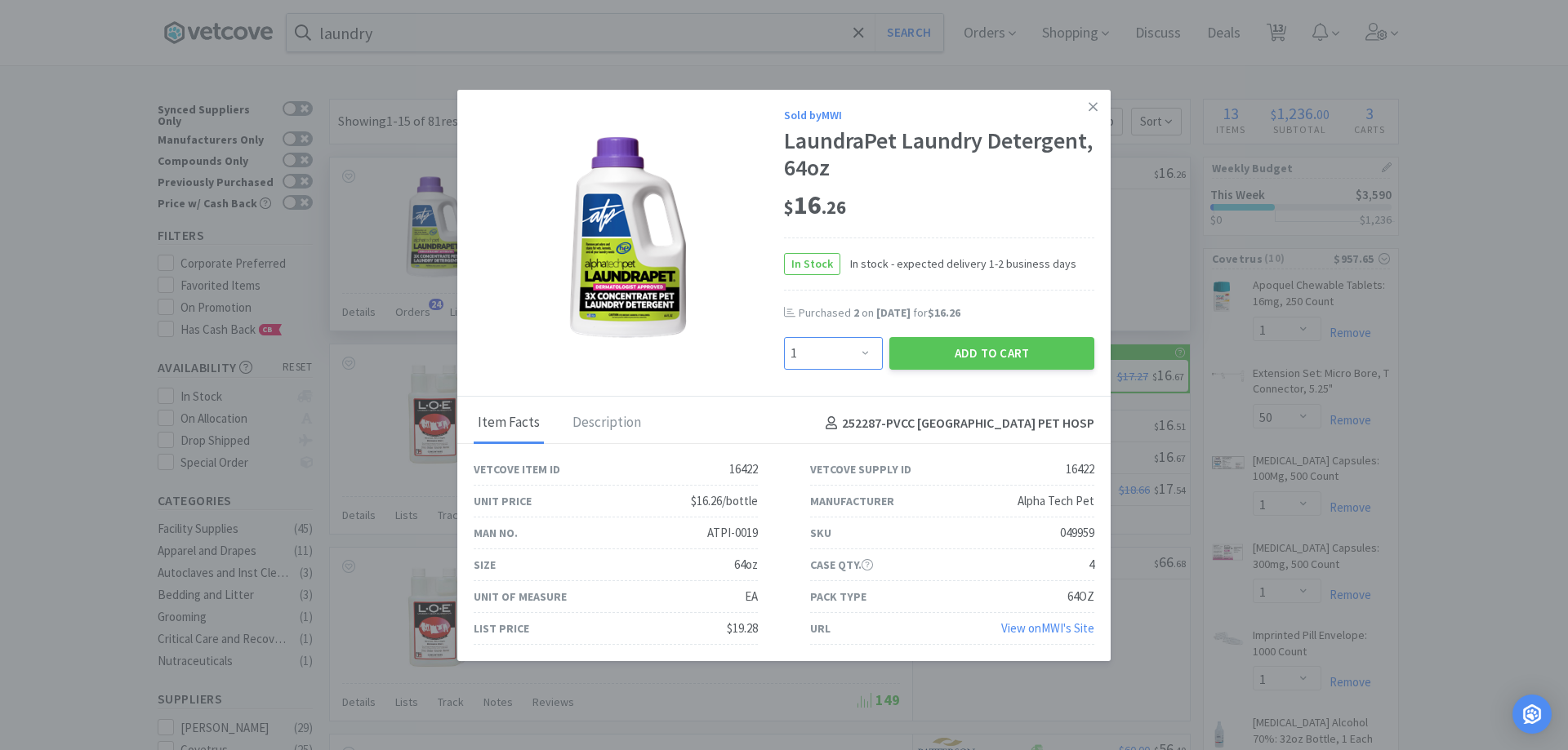
drag, startPoint x: 850, startPoint y: 347, endPoint x: 827, endPoint y: 355, distance: 24.4
click at [850, 347] on select "Enter Quantity 1 2 3 4 5 6 7 8 9 10 11 12 13 14 15 16 17 18 19 20 Enter Quantity" at bounding box center [833, 353] width 99 height 32
select select "3"
click at [784, 337] on select "Enter Quantity 1 2 3 4 5 6 7 8 9 10 11 12 13 14 15 16 17 18 19 20 Enter Quantity" at bounding box center [833, 353] width 99 height 32
drag, startPoint x: 907, startPoint y: 348, endPoint x: 902, endPoint y: 356, distance: 9.4
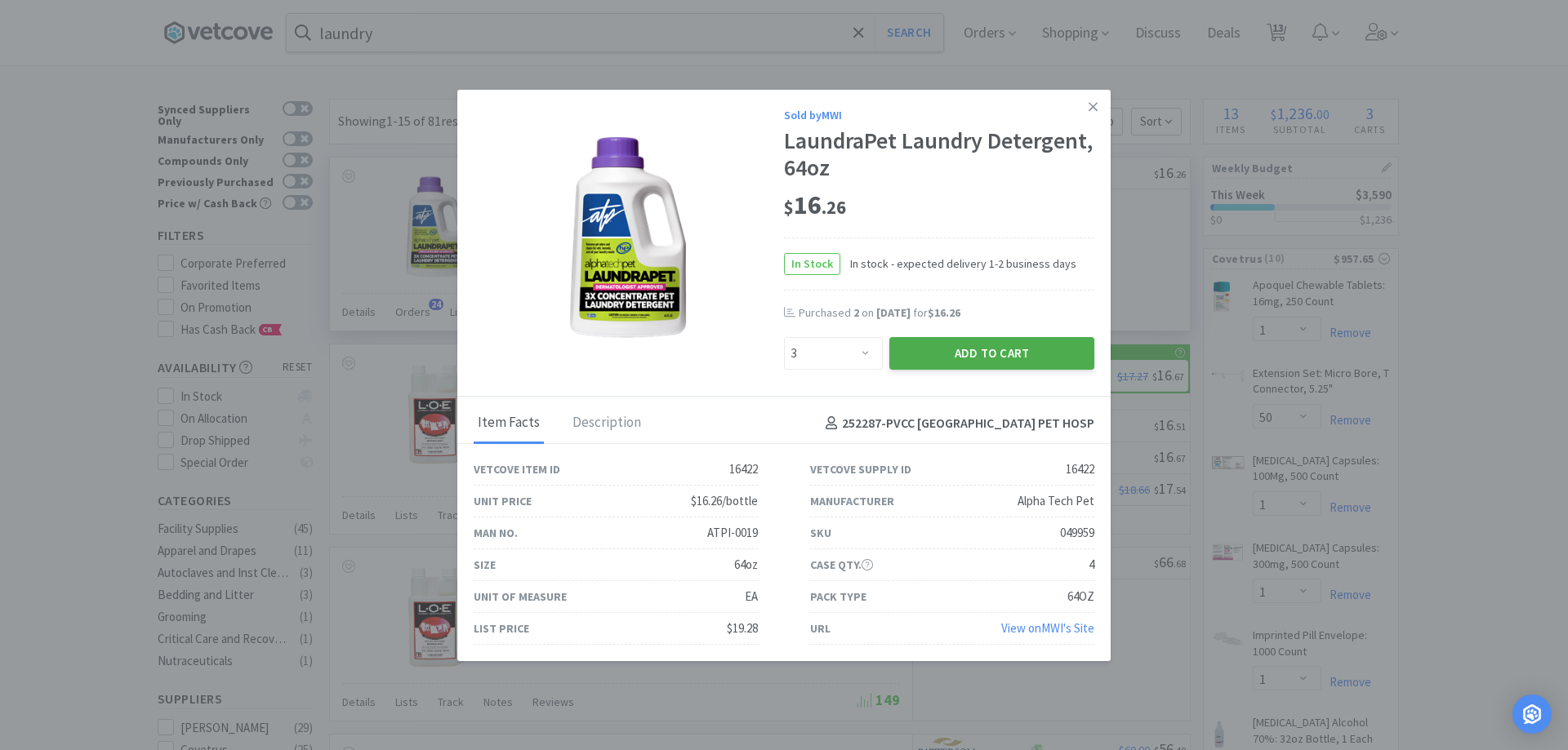
click at [902, 356] on button "Add to Cart" at bounding box center [992, 353] width 205 height 32
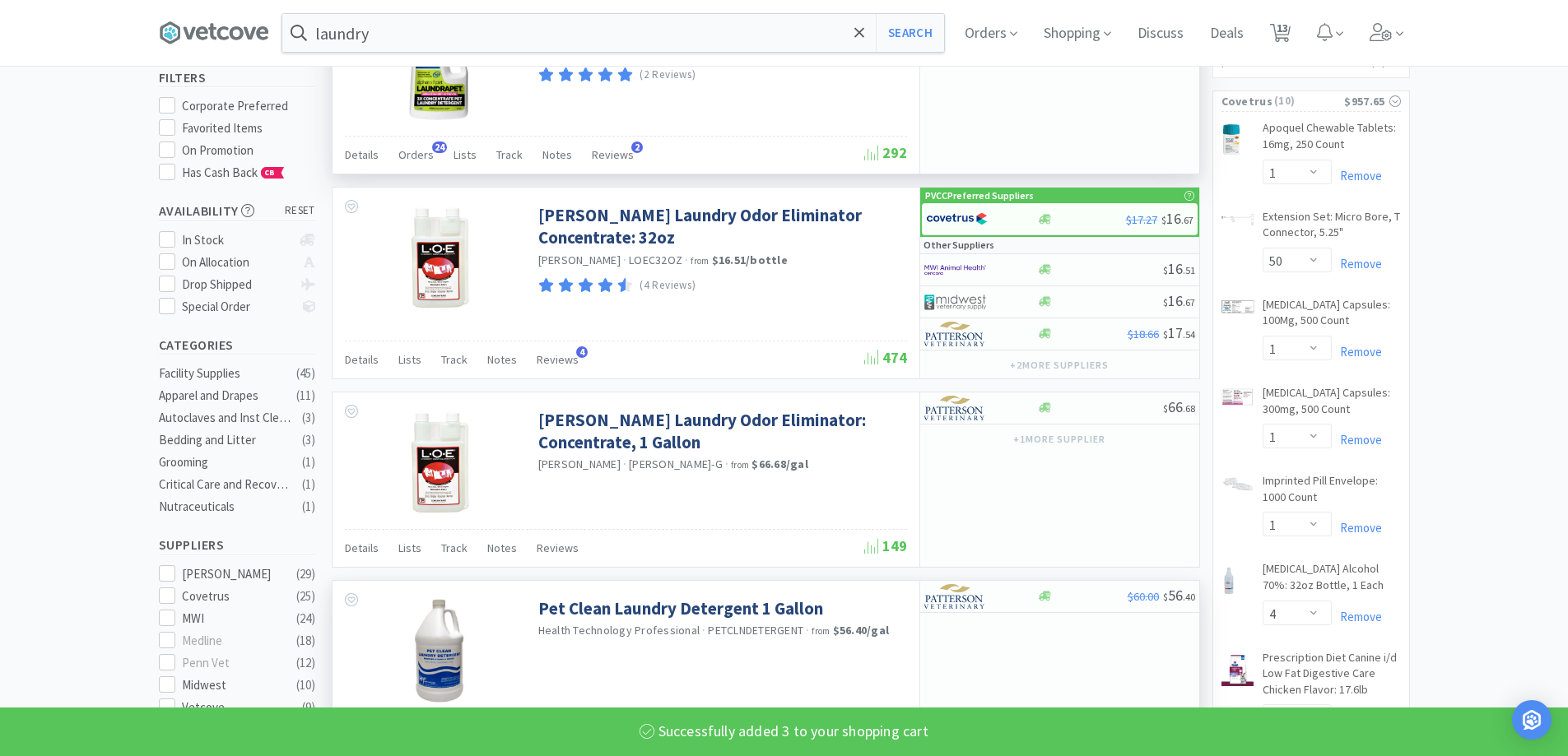
scroll to position [494, 0]
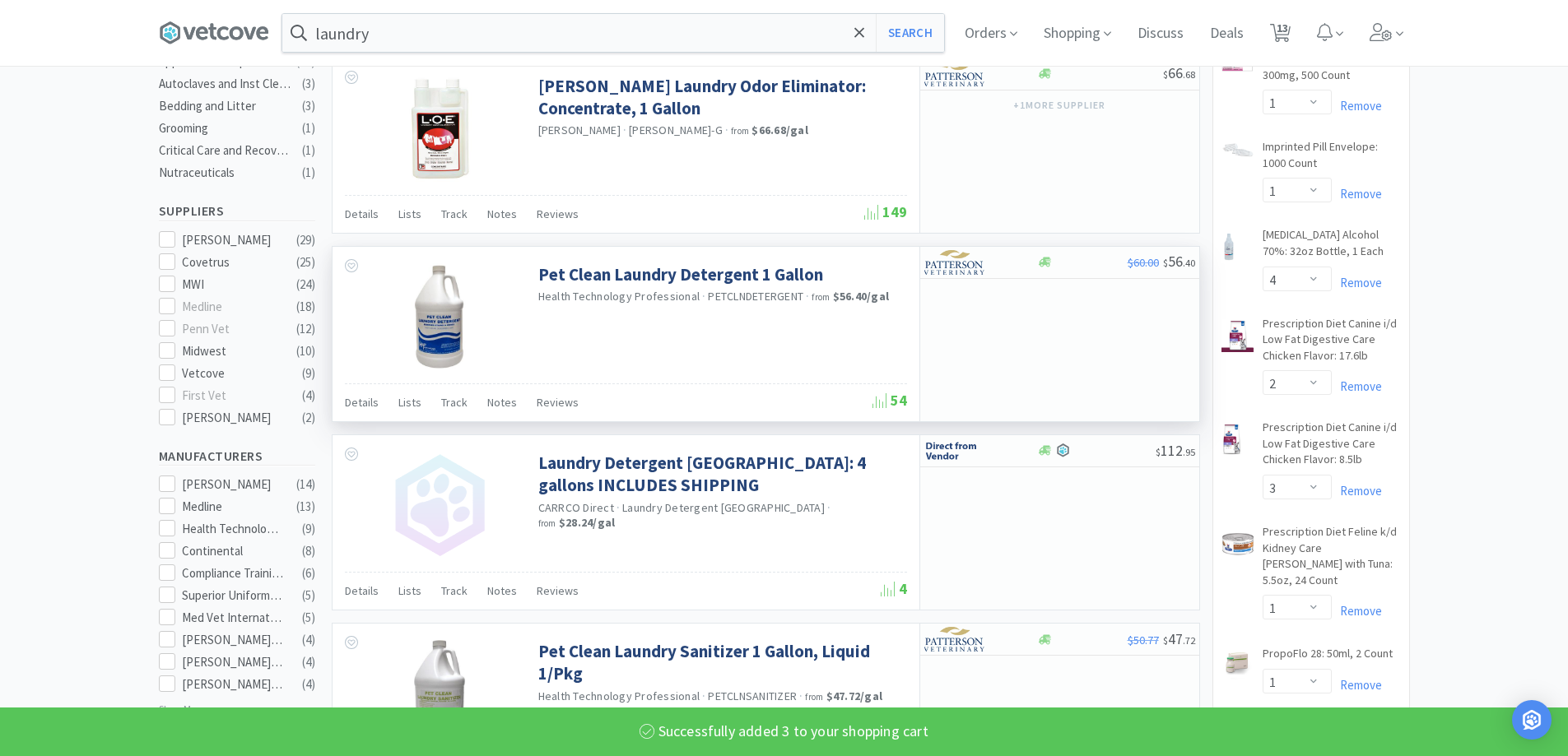
select select "3"
select select "4"
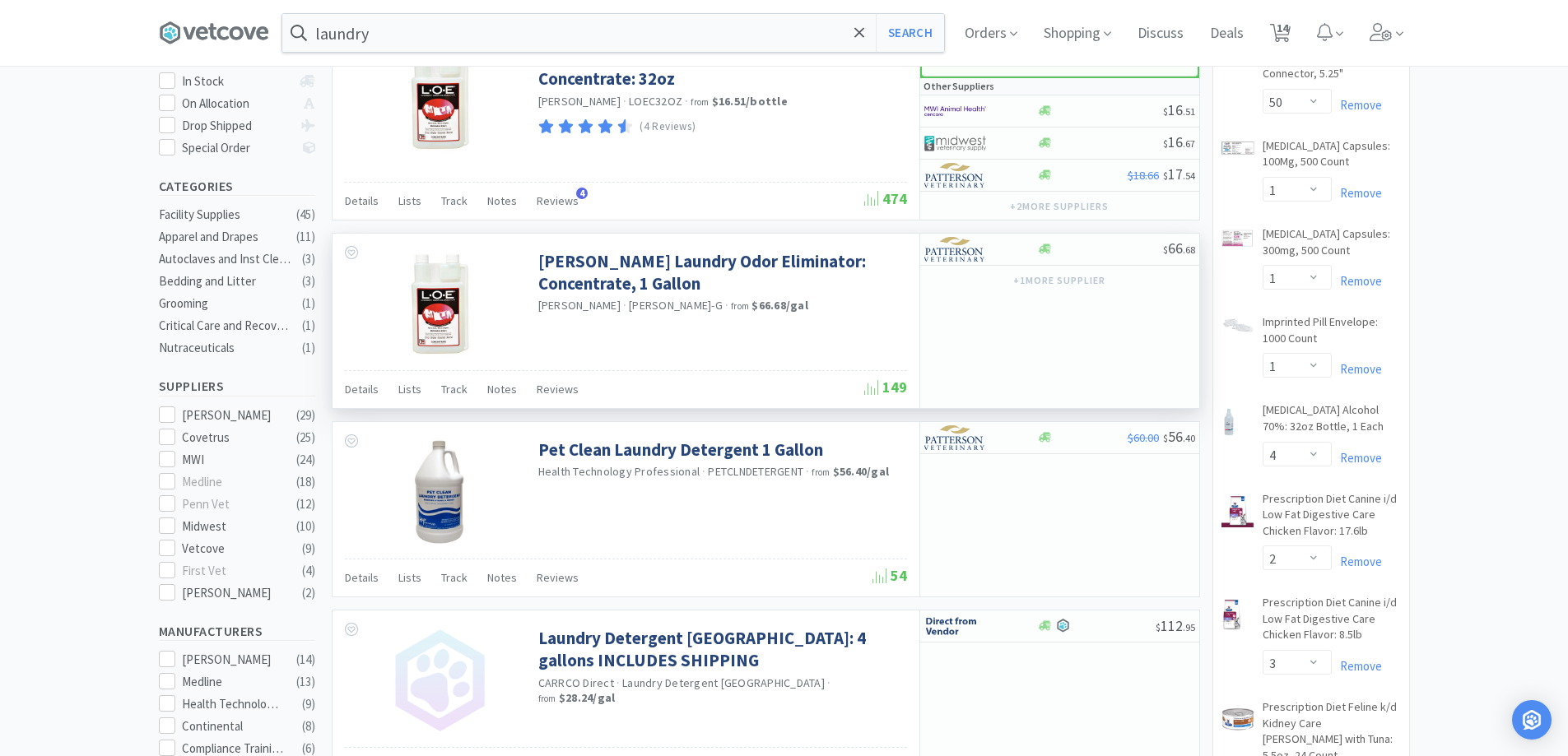
scroll to position [164, 0]
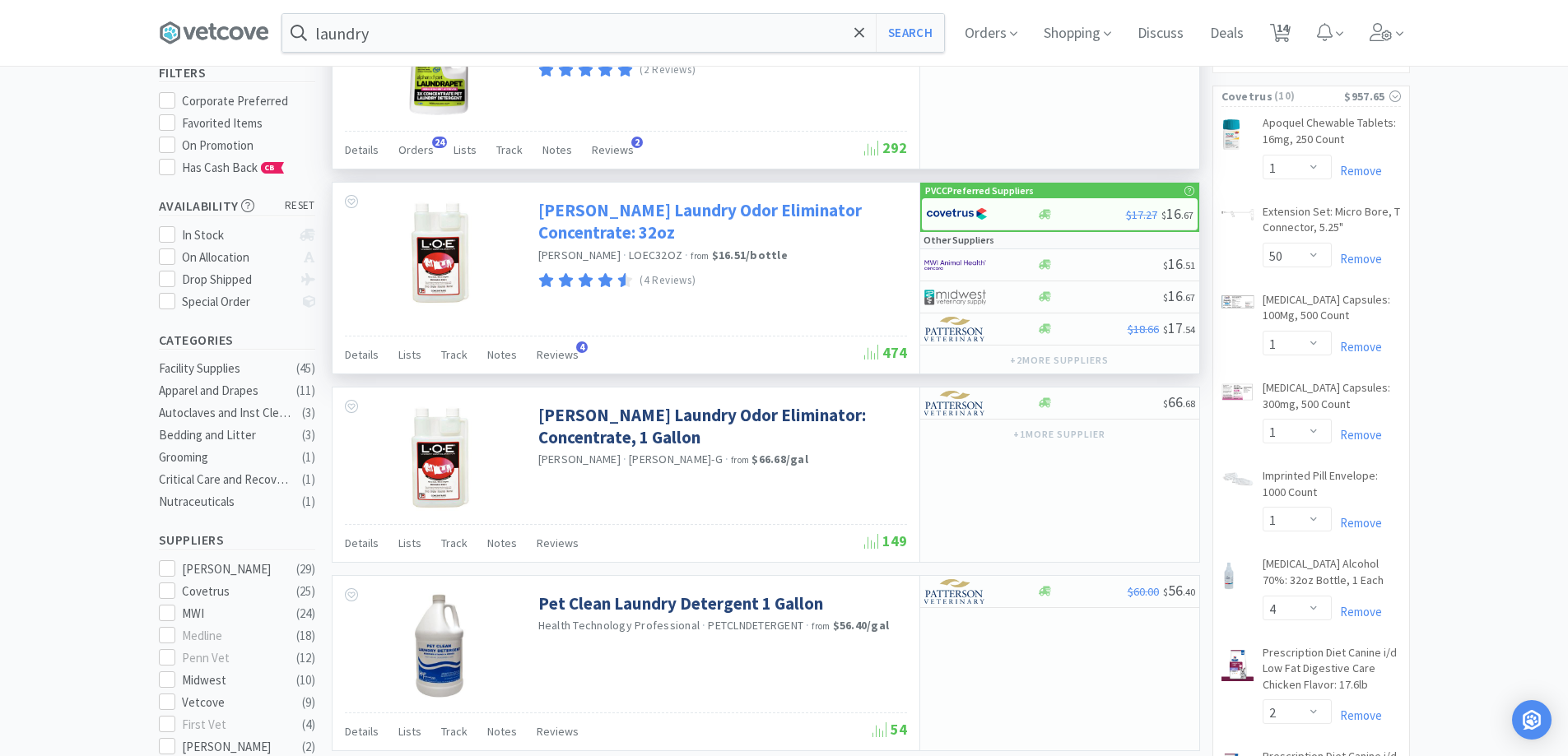
click at [864, 209] on link "[PERSON_NAME] Laundry Odor Eliminator Concentrate: 32oz" at bounding box center [721, 221] width 365 height 46
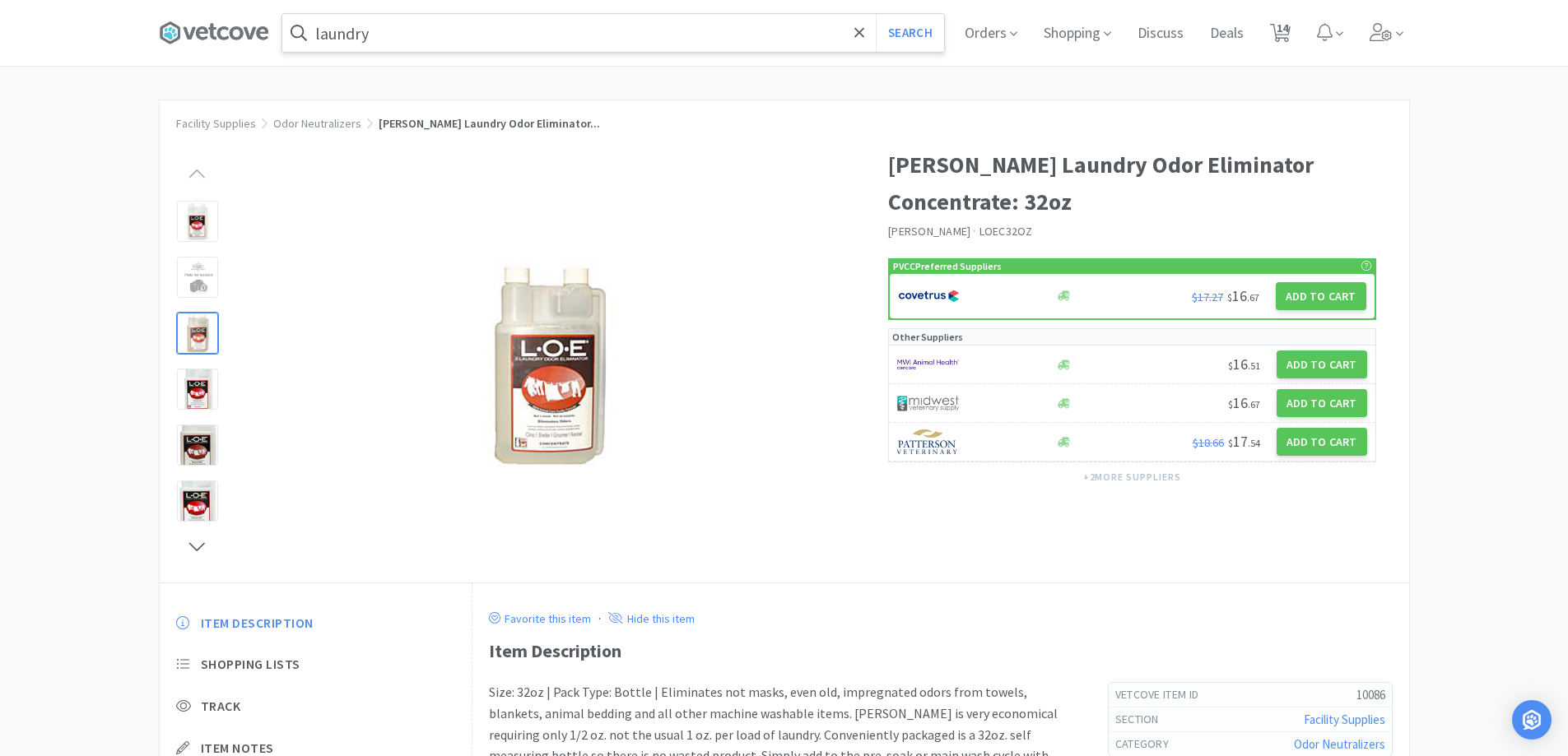
click at [446, 49] on div "laundry Search Orders Shopping Discuss Discuss Deals Deals 14 14" at bounding box center [784, 33] width 1251 height 66
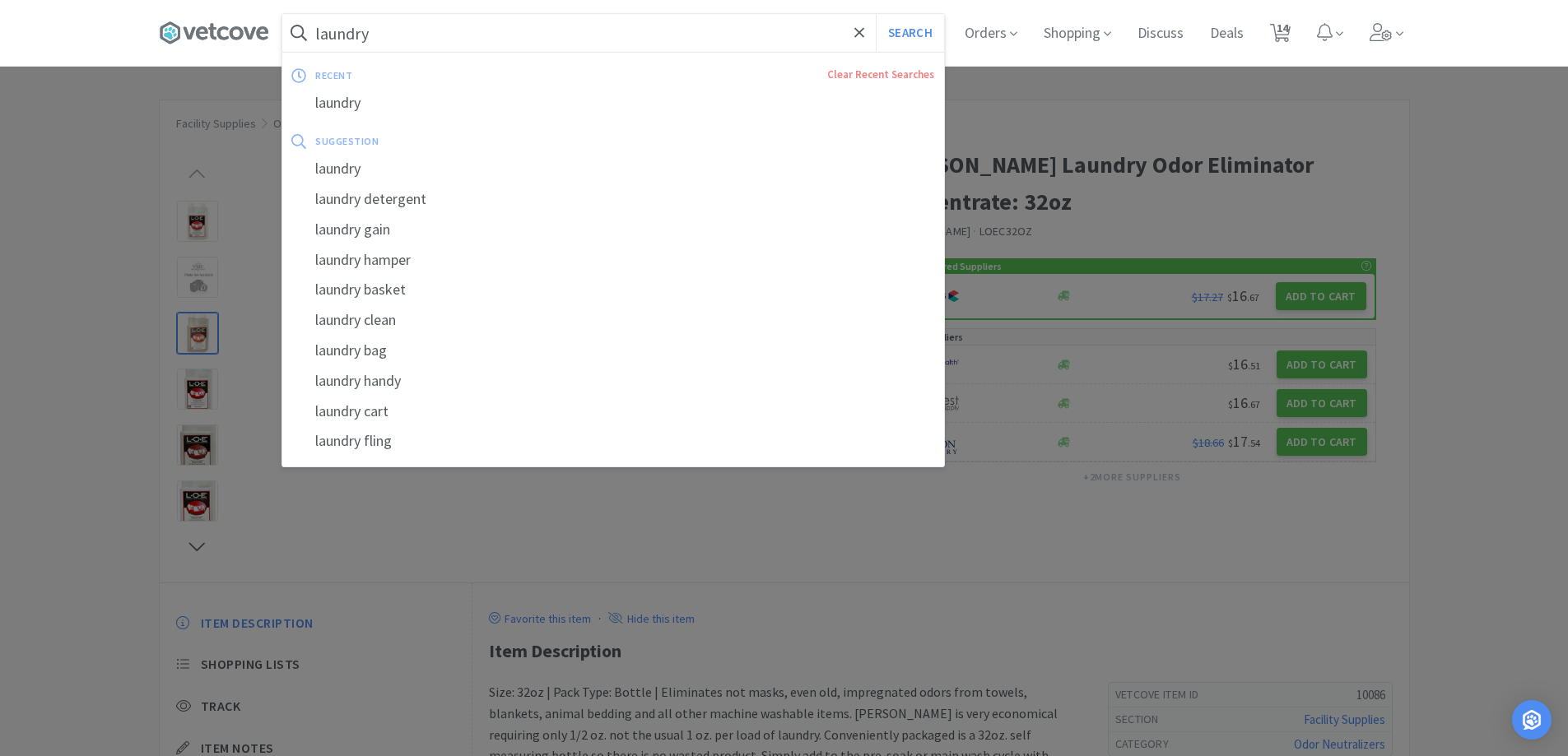
click at [430, 37] on input "laundry" at bounding box center [613, 33] width 661 height 38
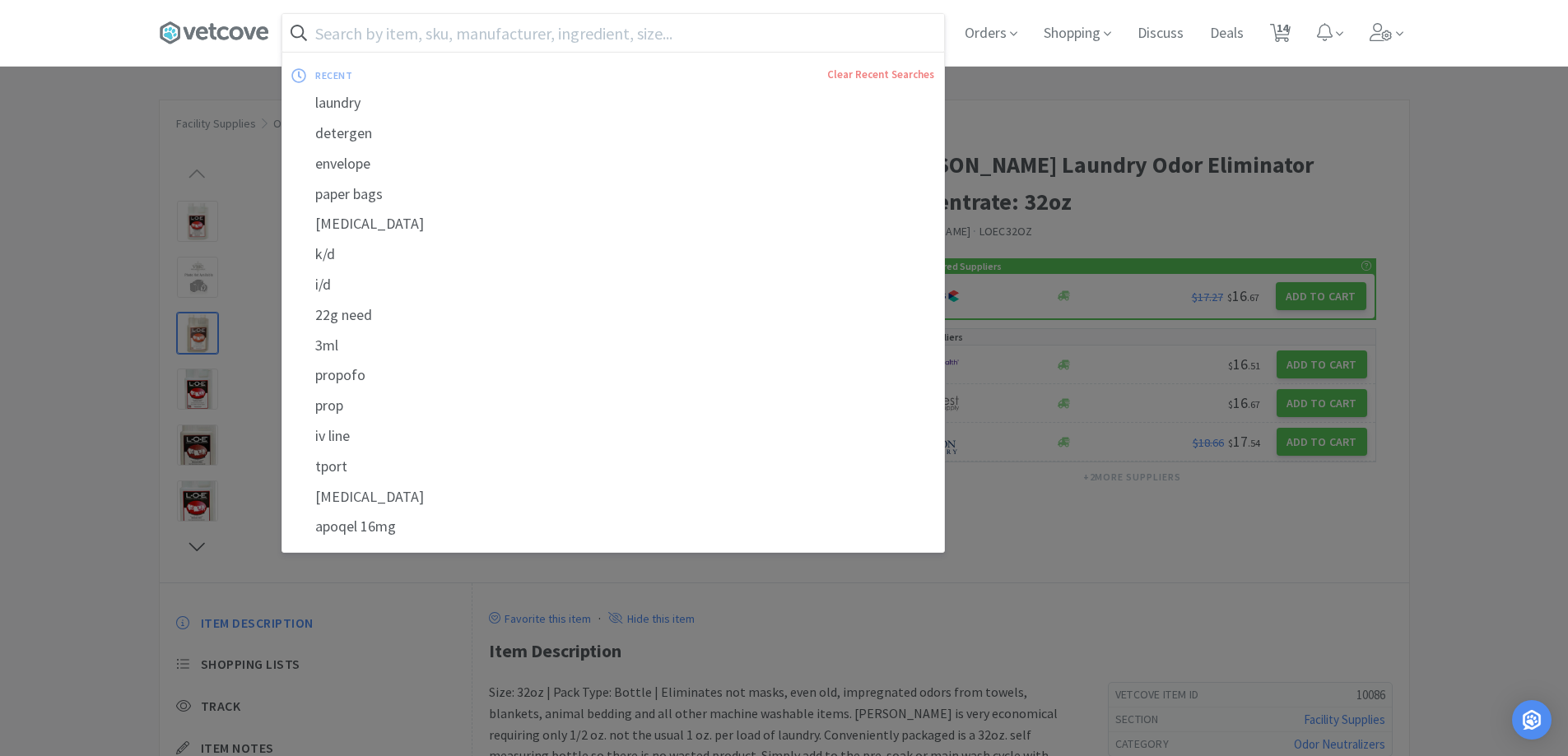
type input "l"
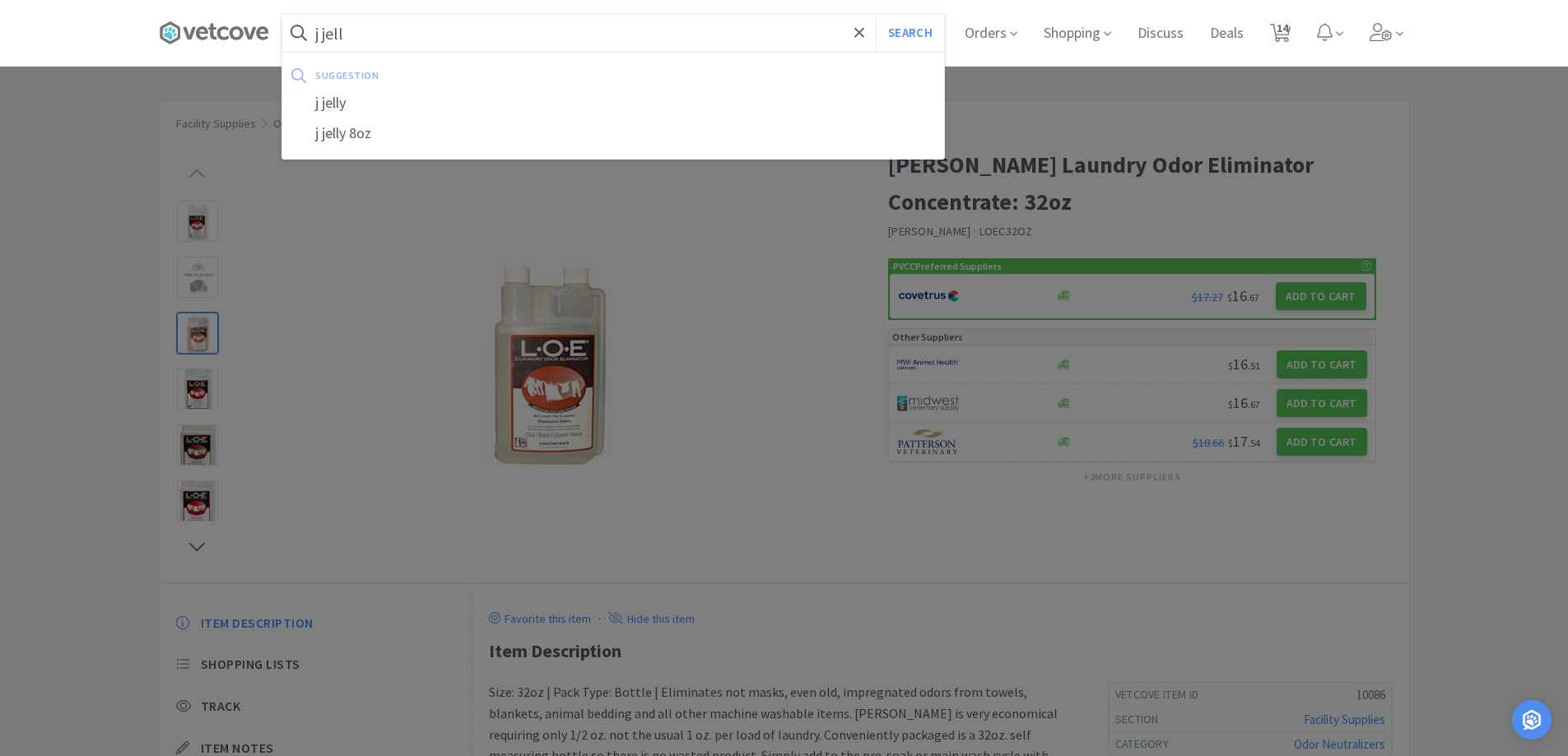
type input "j jell"
click at [876, 14] on button "Search" at bounding box center [910, 33] width 69 height 38
select select "1"
select select "50"
select select "1"
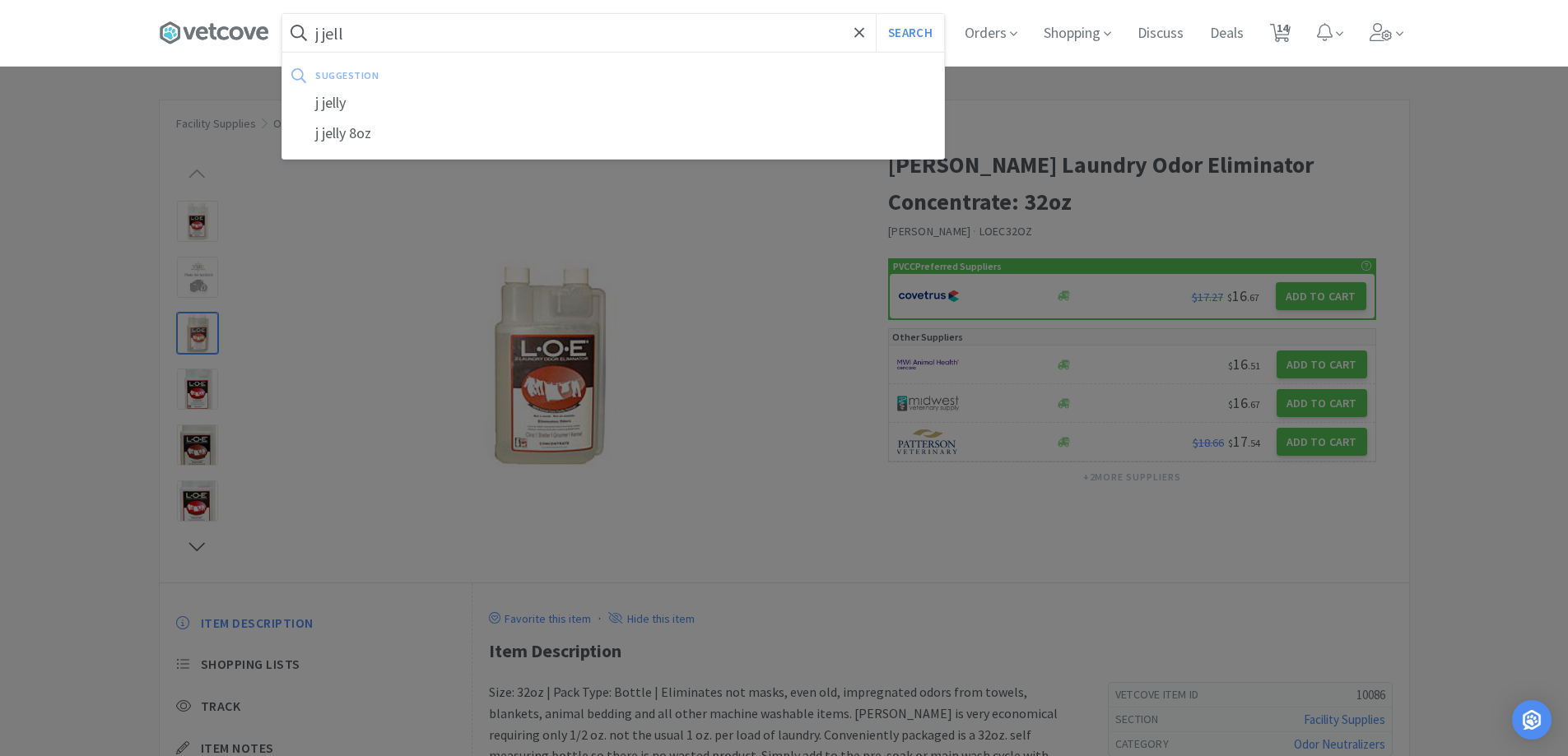
select select "1"
select select "4"
select select "2"
select select "3"
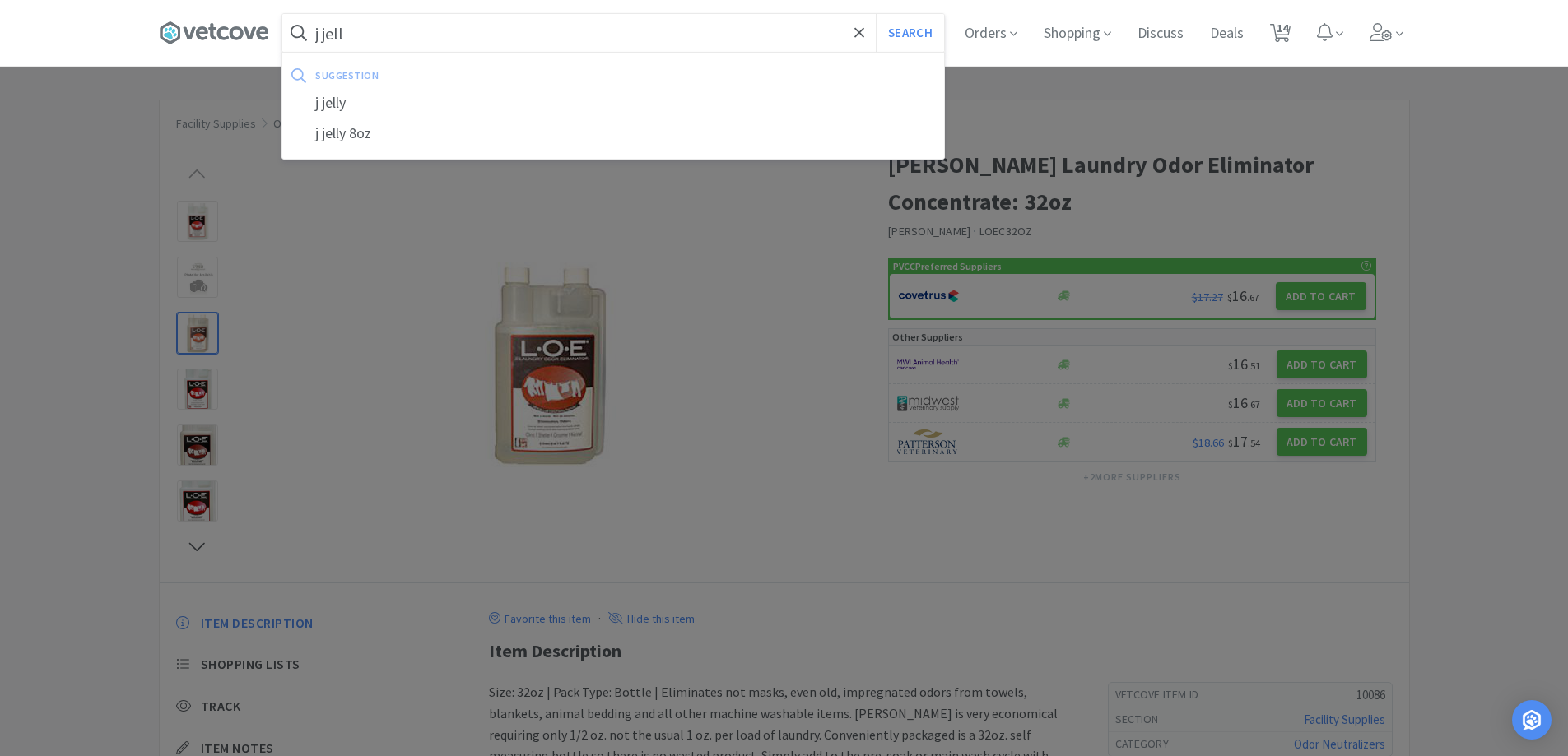
select select "1"
select select "50"
select select "3"
select select "4"
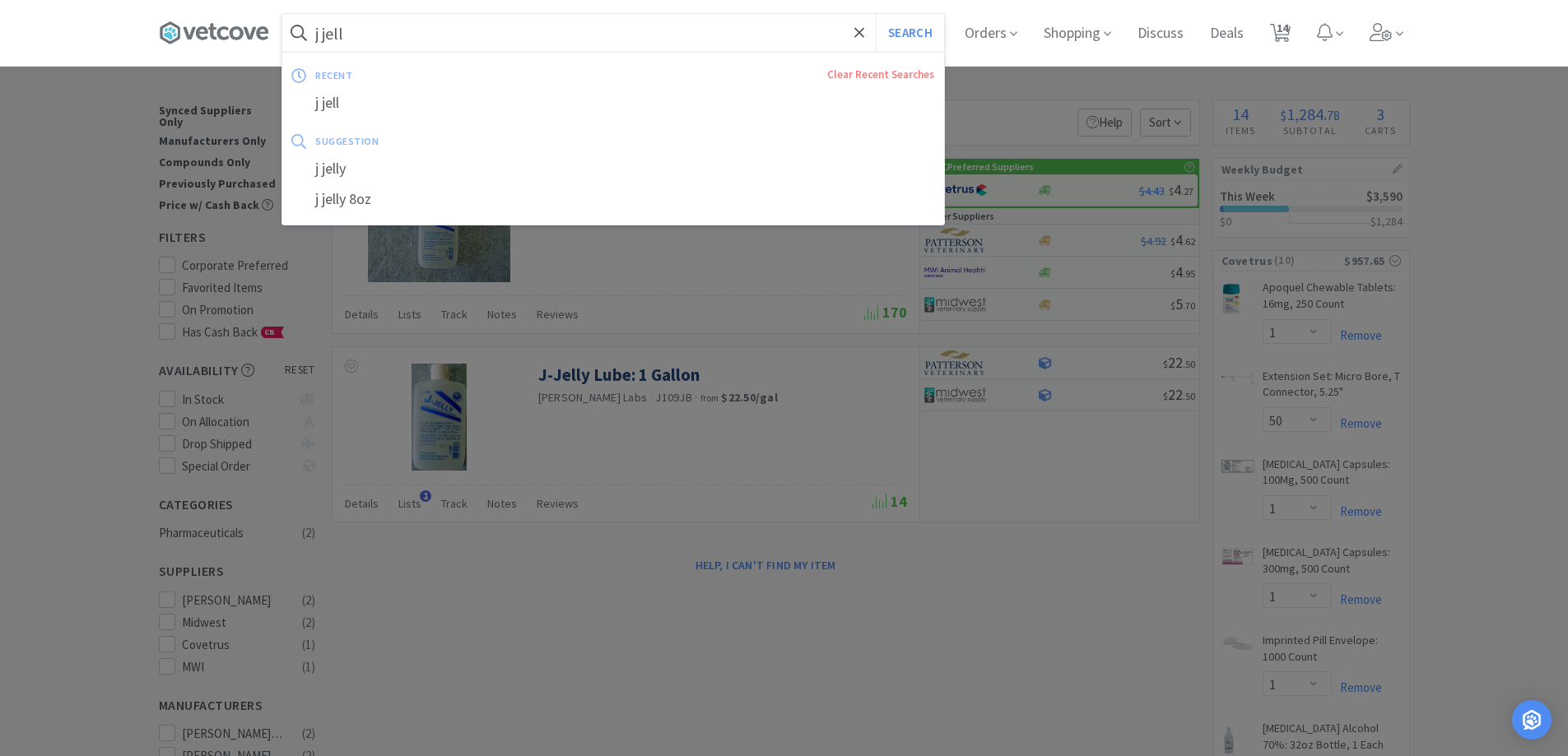
click at [522, 47] on input "j jell" at bounding box center [613, 33] width 661 height 38
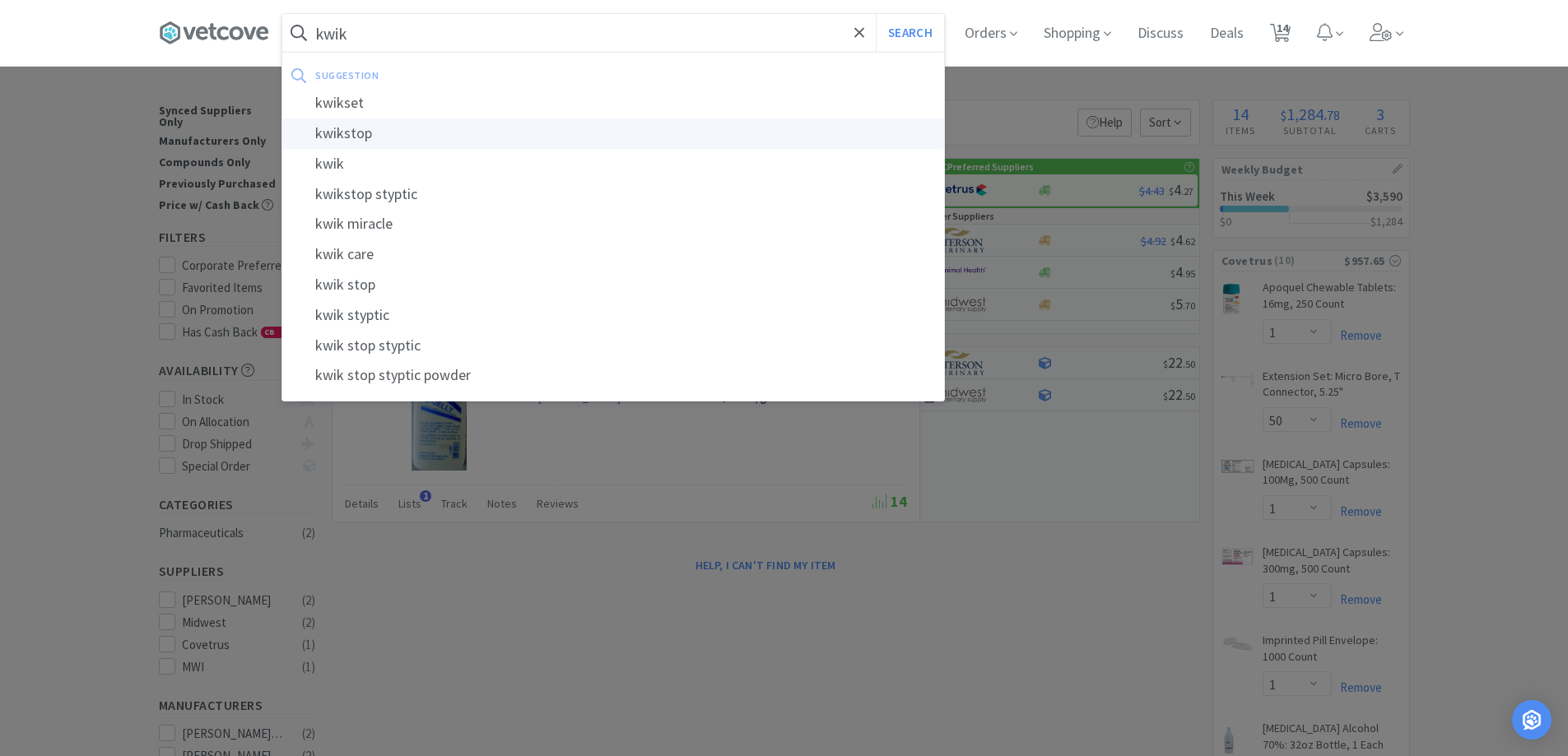
click at [370, 134] on div "kwikstop" at bounding box center [613, 134] width 661 height 31
type input "kwikstop"
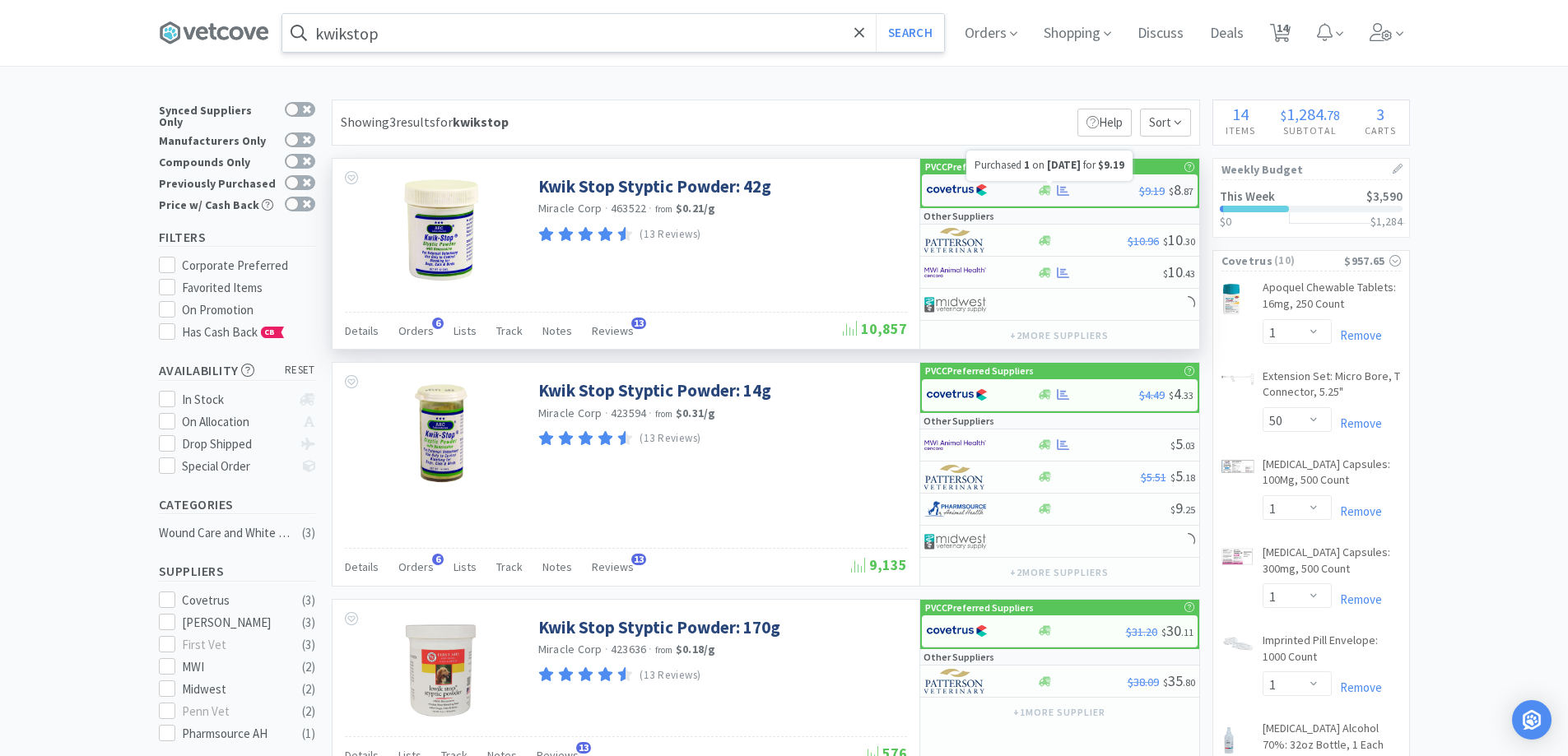
click at [1064, 194] on icon at bounding box center [1063, 190] width 12 height 11
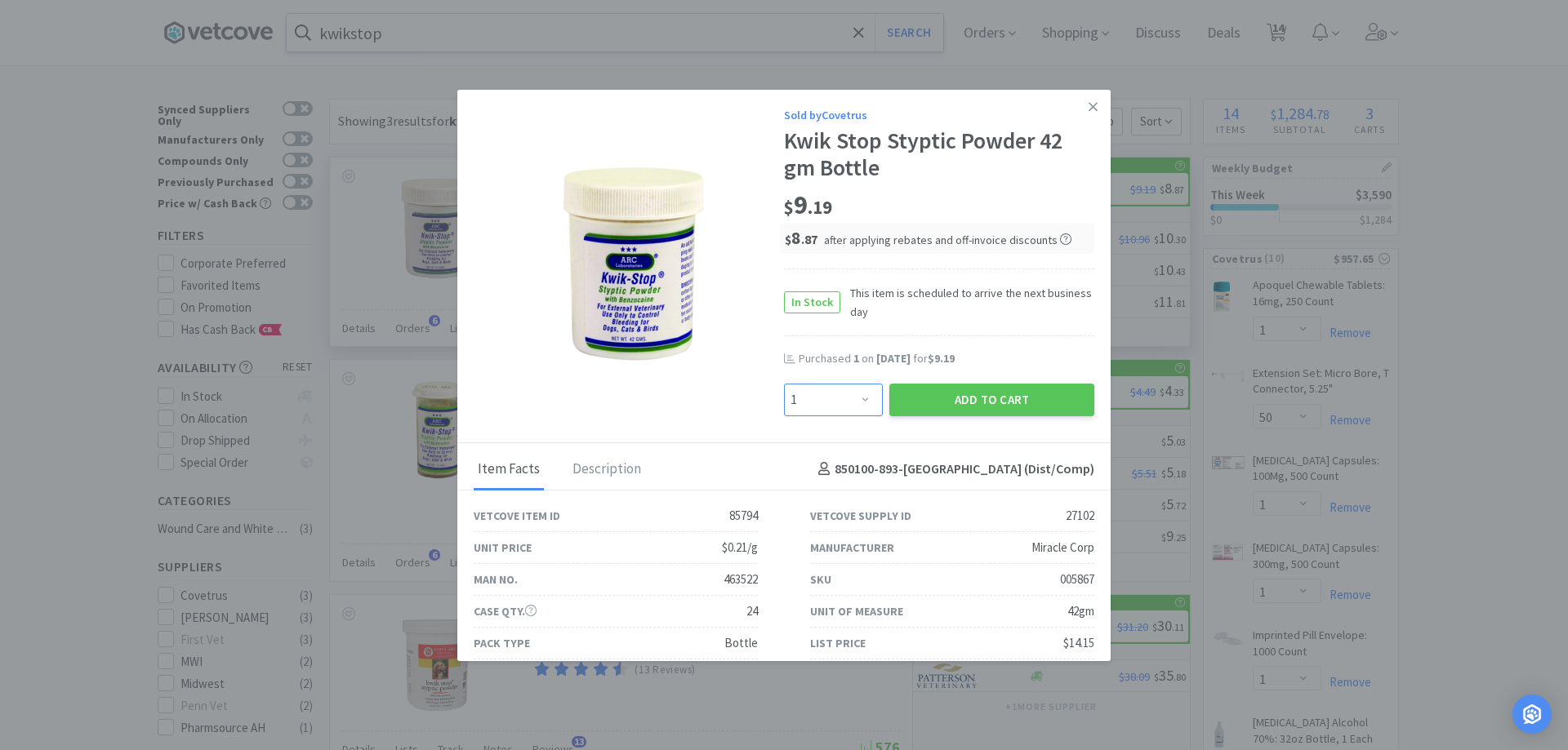
click at [861, 398] on select "Enter Quantity 1 2 3 4 5 6 7 8 9 10 11 12 13 14 15 16 17 18 19 20 Enter Quantity" at bounding box center [833, 400] width 99 height 32
select select "2"
click at [784, 384] on select "Enter Quantity 1 2 3 4 5 6 7 8 9 10 11 12 13 14 15 16 17 18 19 20 Enter Quantity" at bounding box center [833, 400] width 99 height 32
click at [931, 393] on button "Add to Cart" at bounding box center [992, 400] width 205 height 32
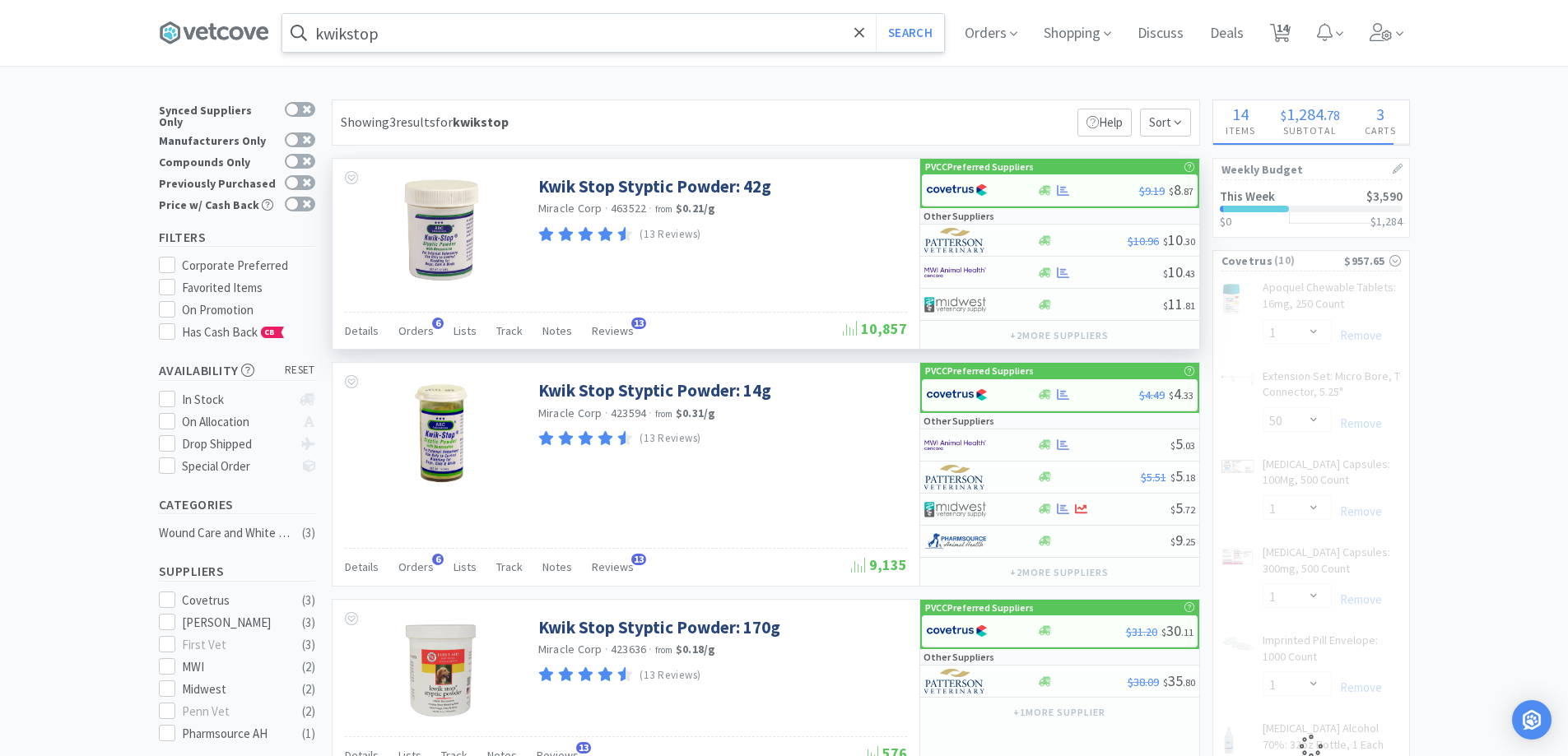
click at [398, 37] on input "kwikstop" at bounding box center [613, 33] width 661 height 38
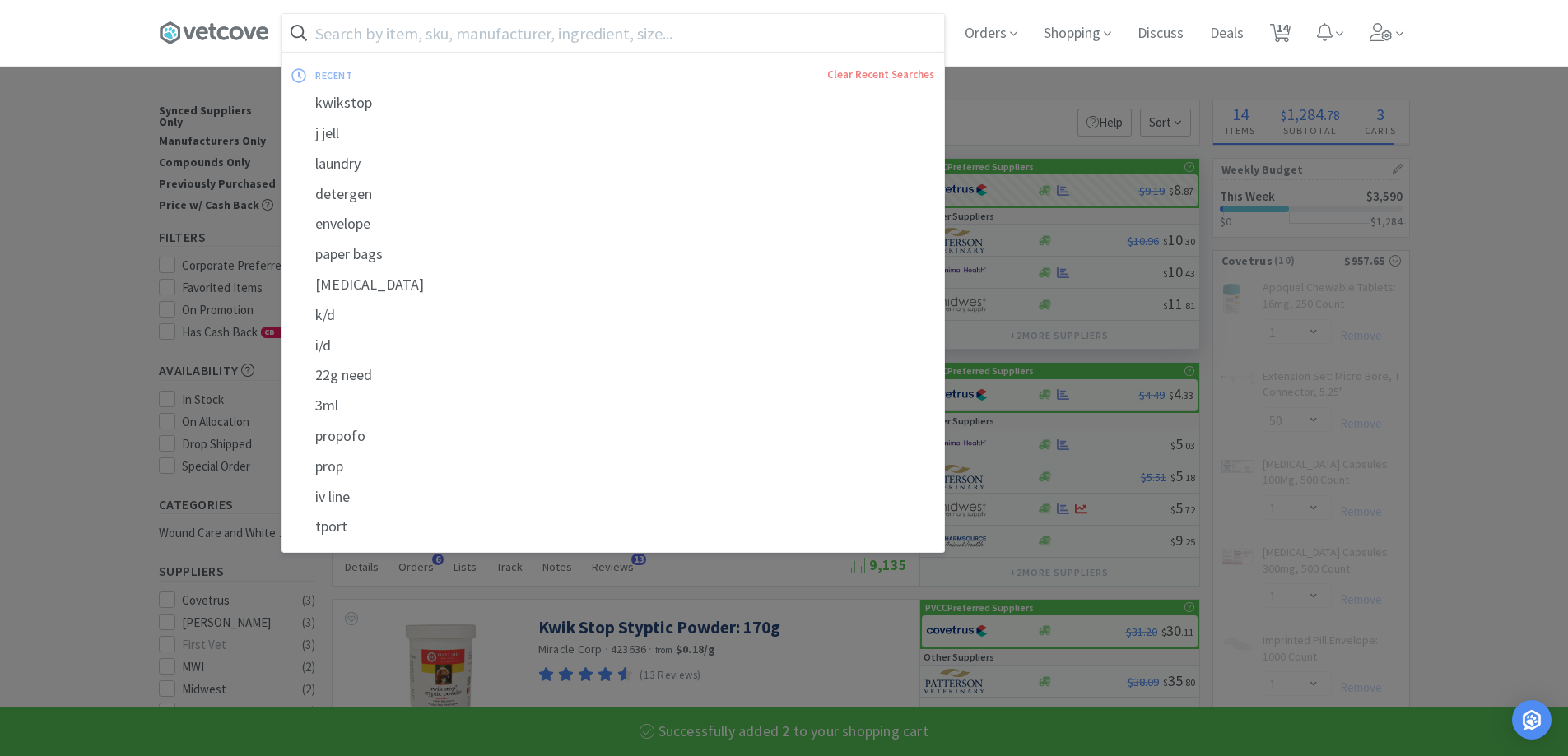
select select "2"
select select "3"
select select "1"
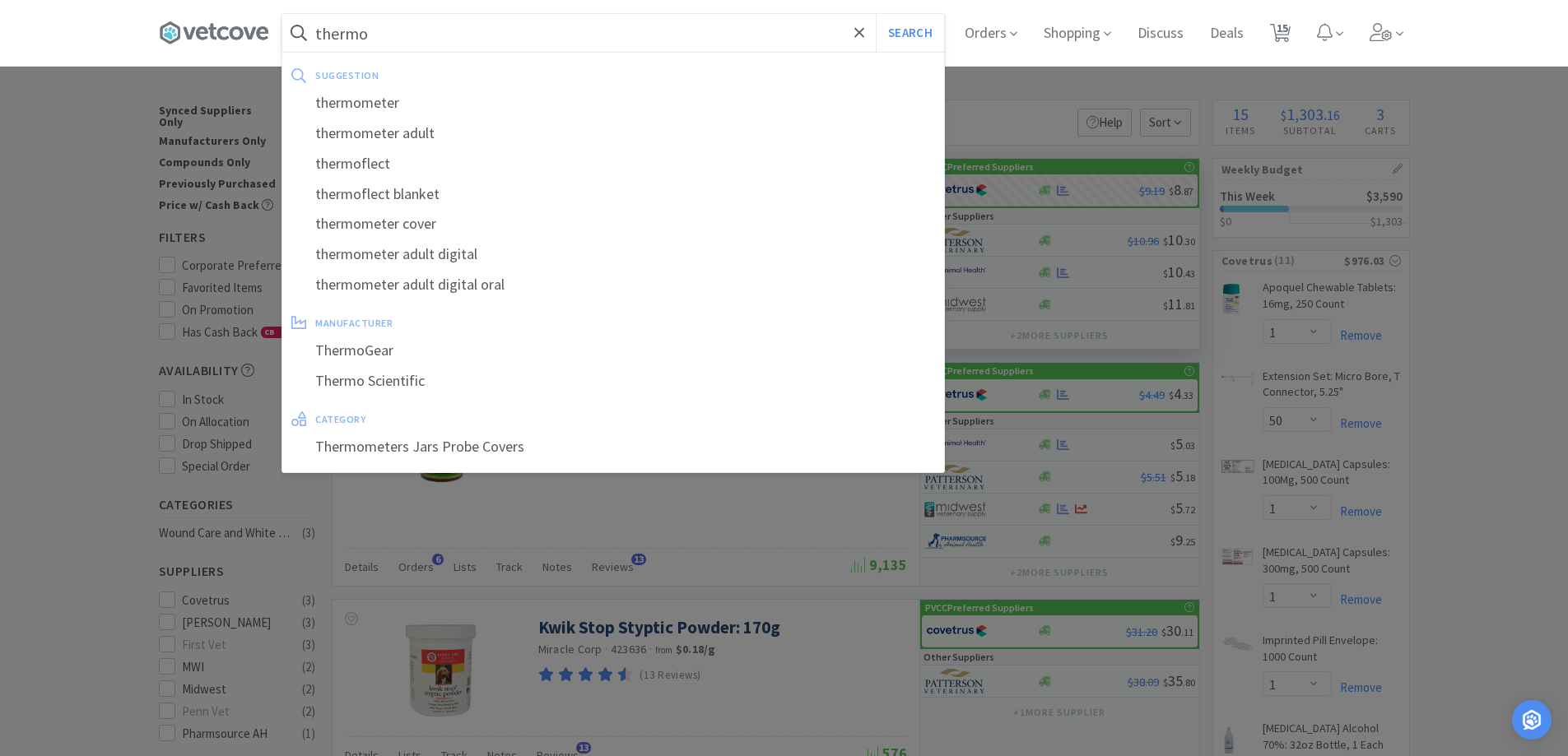
type input "thermo"
click at [876, 14] on button "Search" at bounding box center [910, 33] width 69 height 38
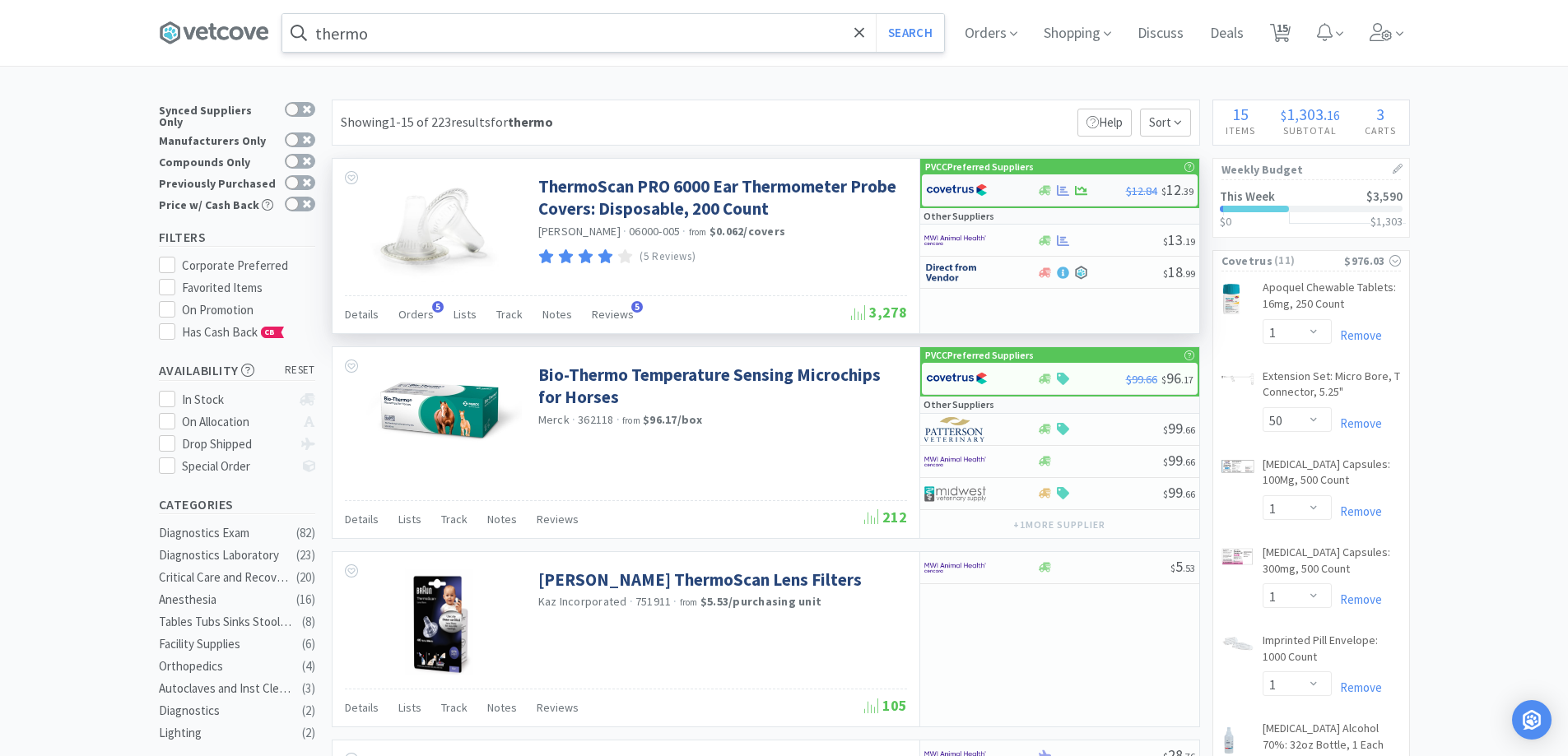
click at [1063, 198] on div "$12.84 $ 12 . 39" at bounding box center [1060, 190] width 276 height 33
select select "1"
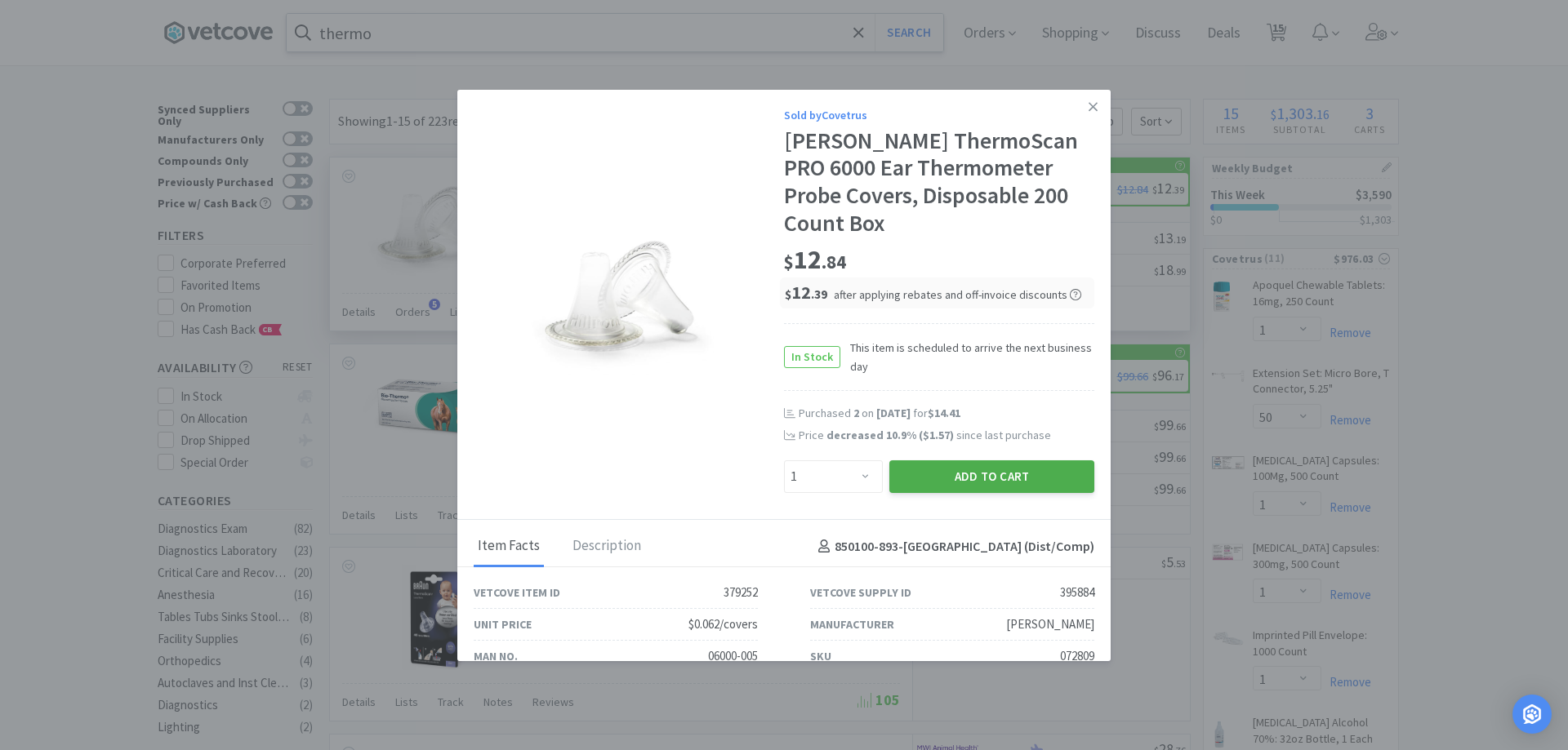
click at [951, 473] on button "Add to Cart" at bounding box center [992, 476] width 205 height 32
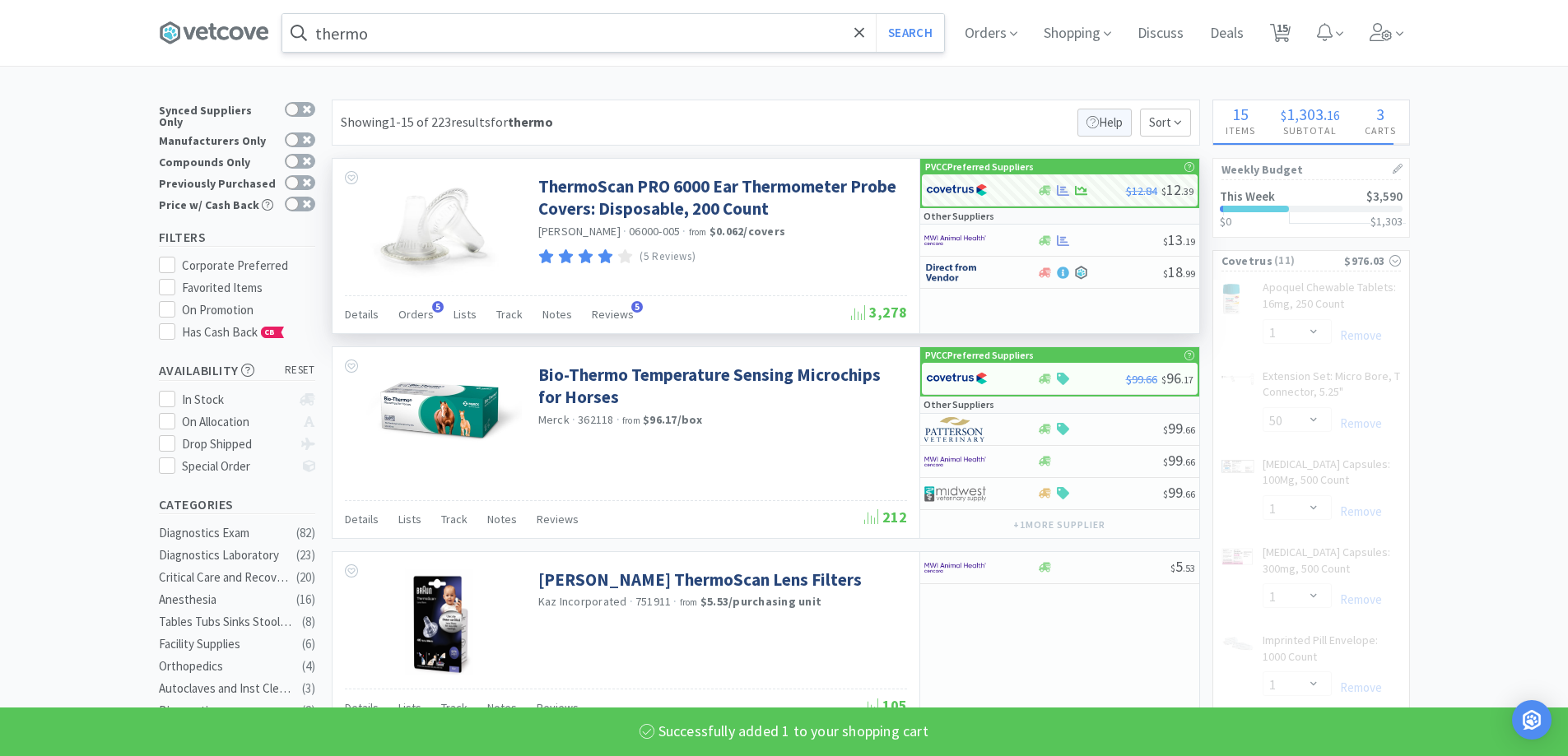
select select "1"
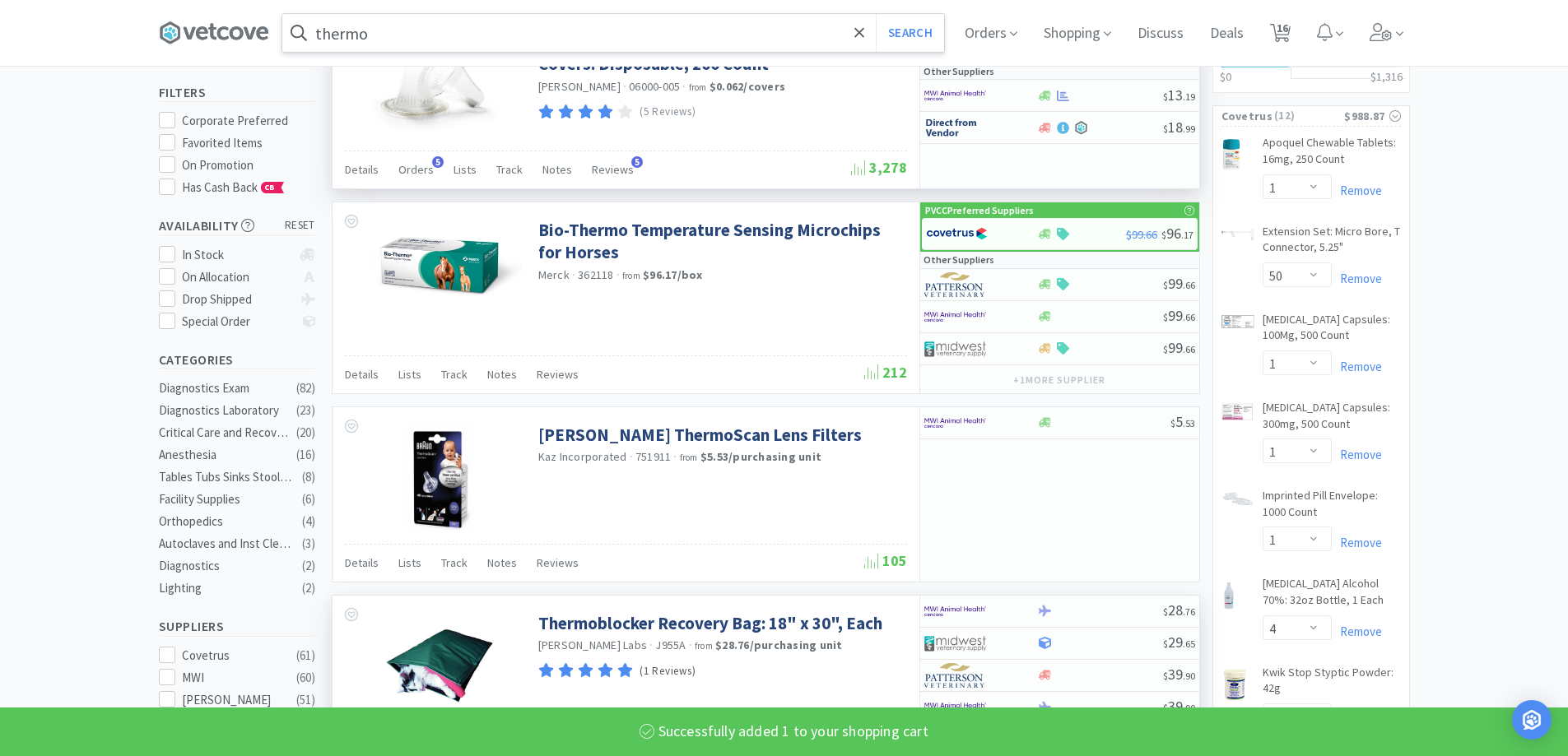
scroll to position [411, 0]
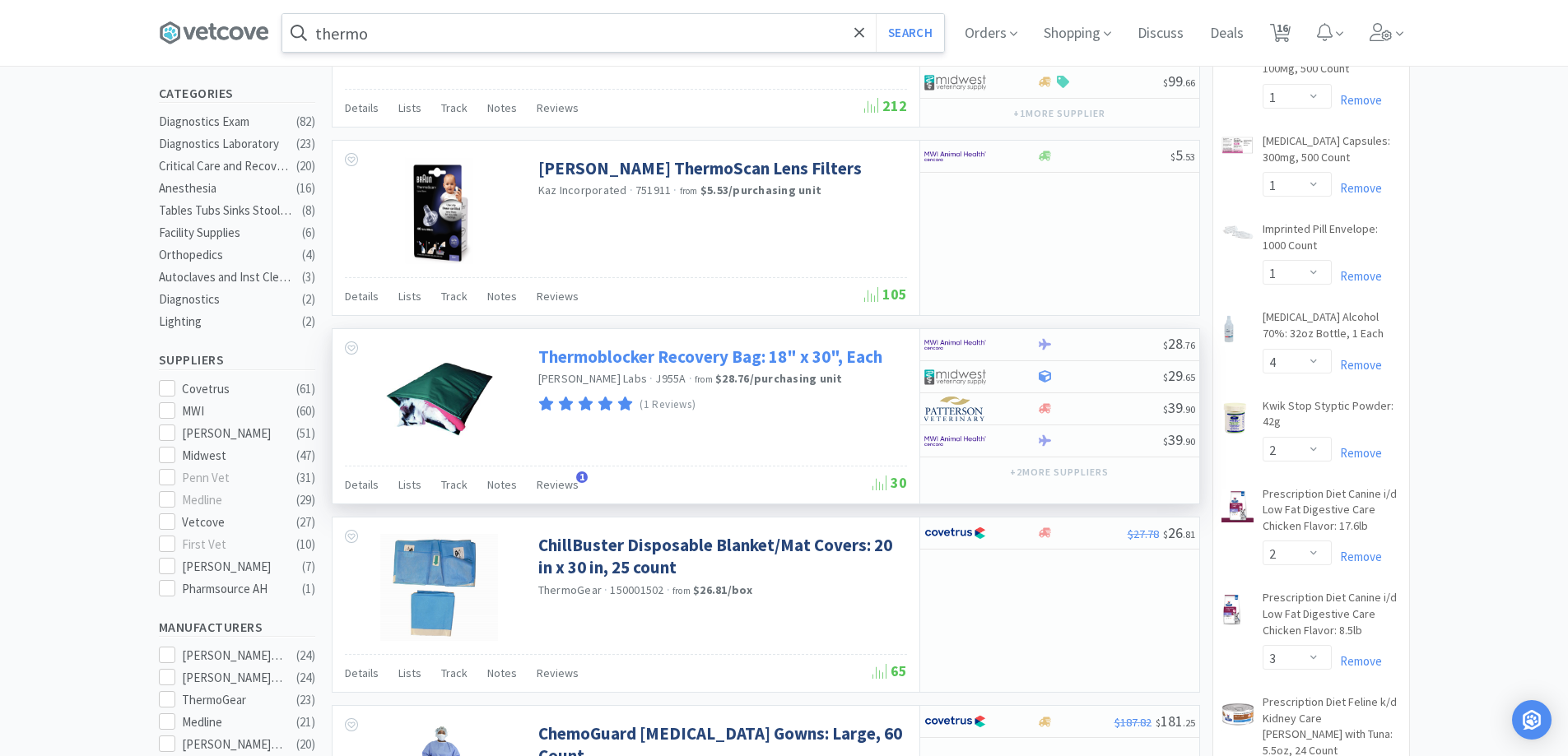
click at [621, 358] on link "Thermoblocker Recovery Bag: 18" x 30", Each" at bounding box center [711, 357] width 344 height 22
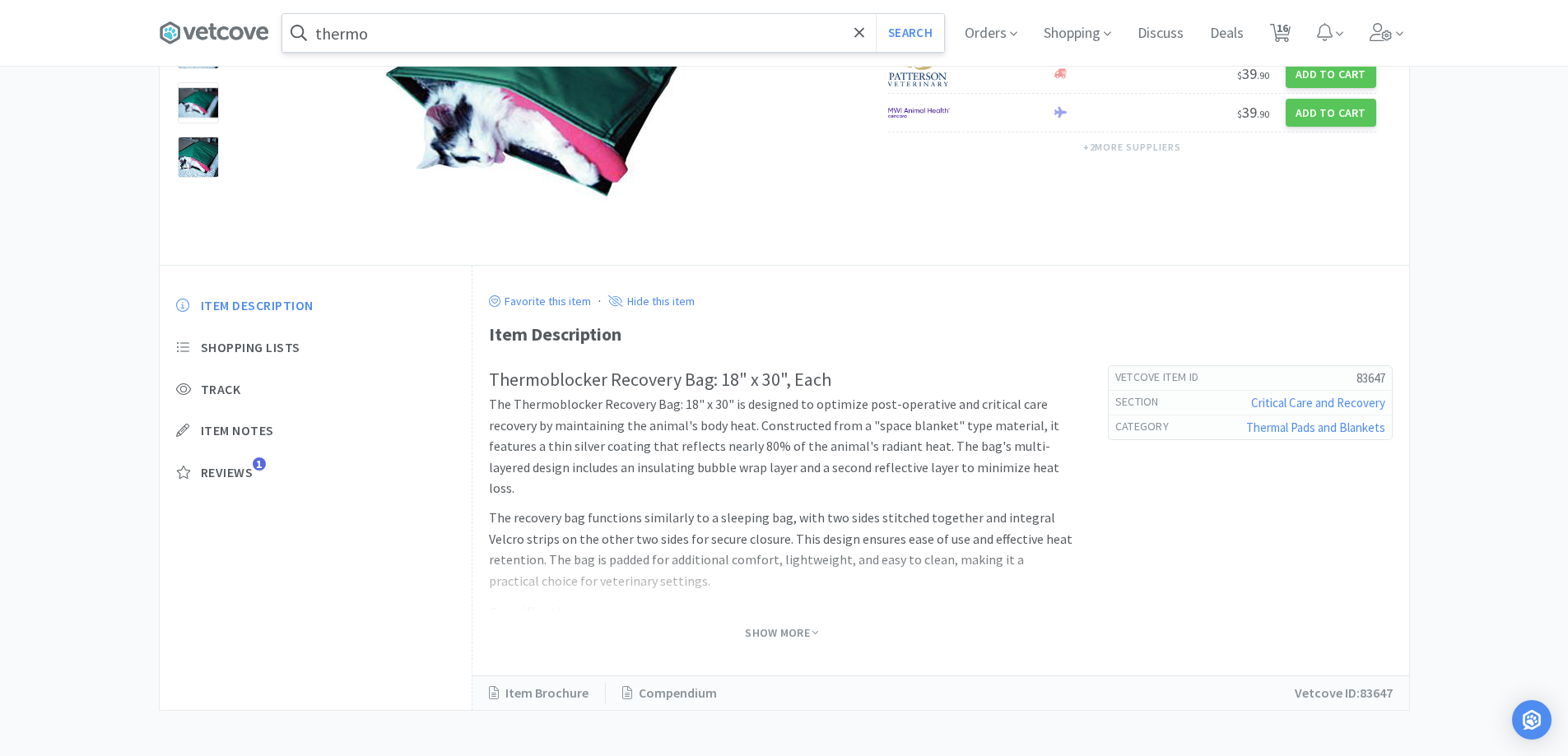
scroll to position [248, 0]
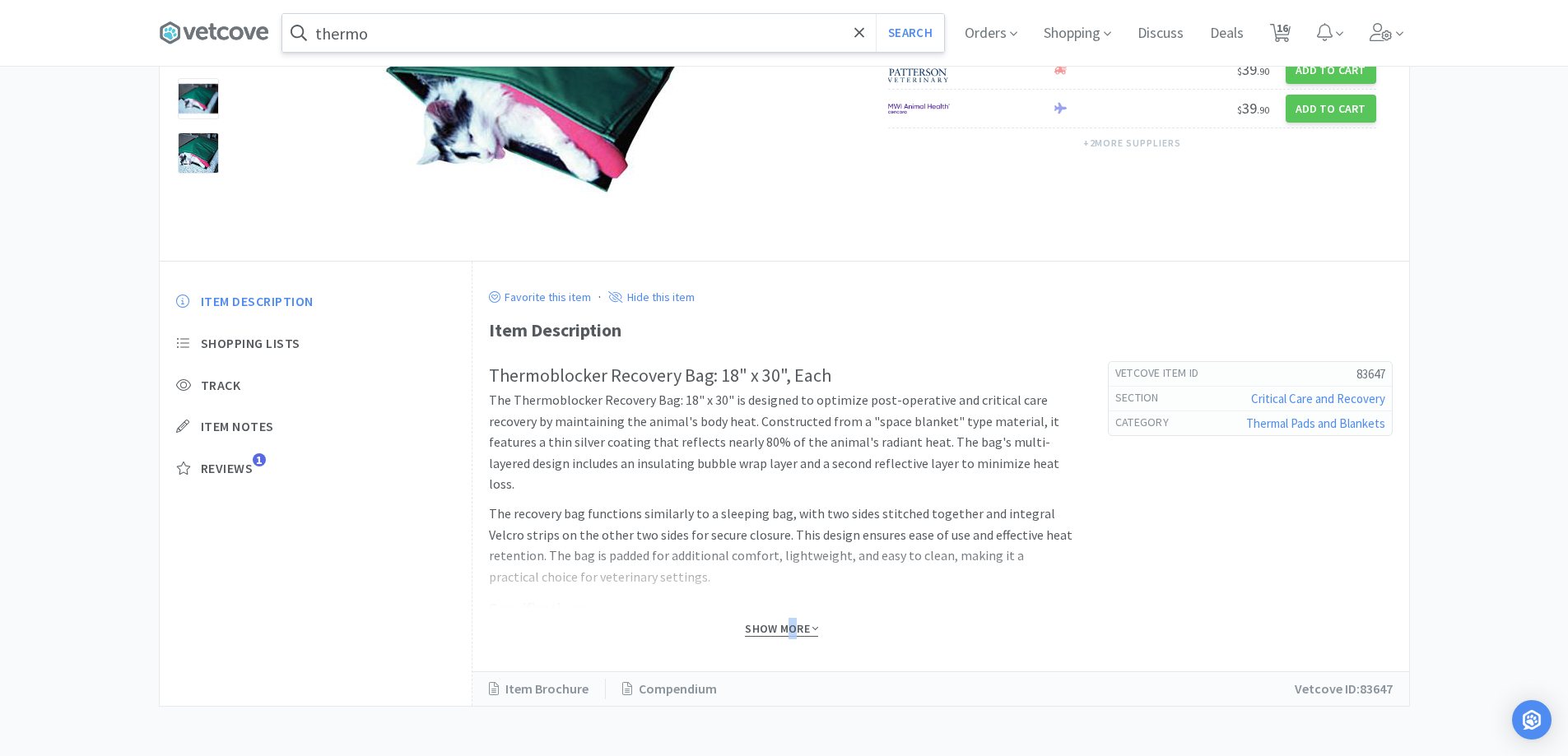
click at [792, 625] on span "Show More" at bounding box center [781, 629] width 73 height 16
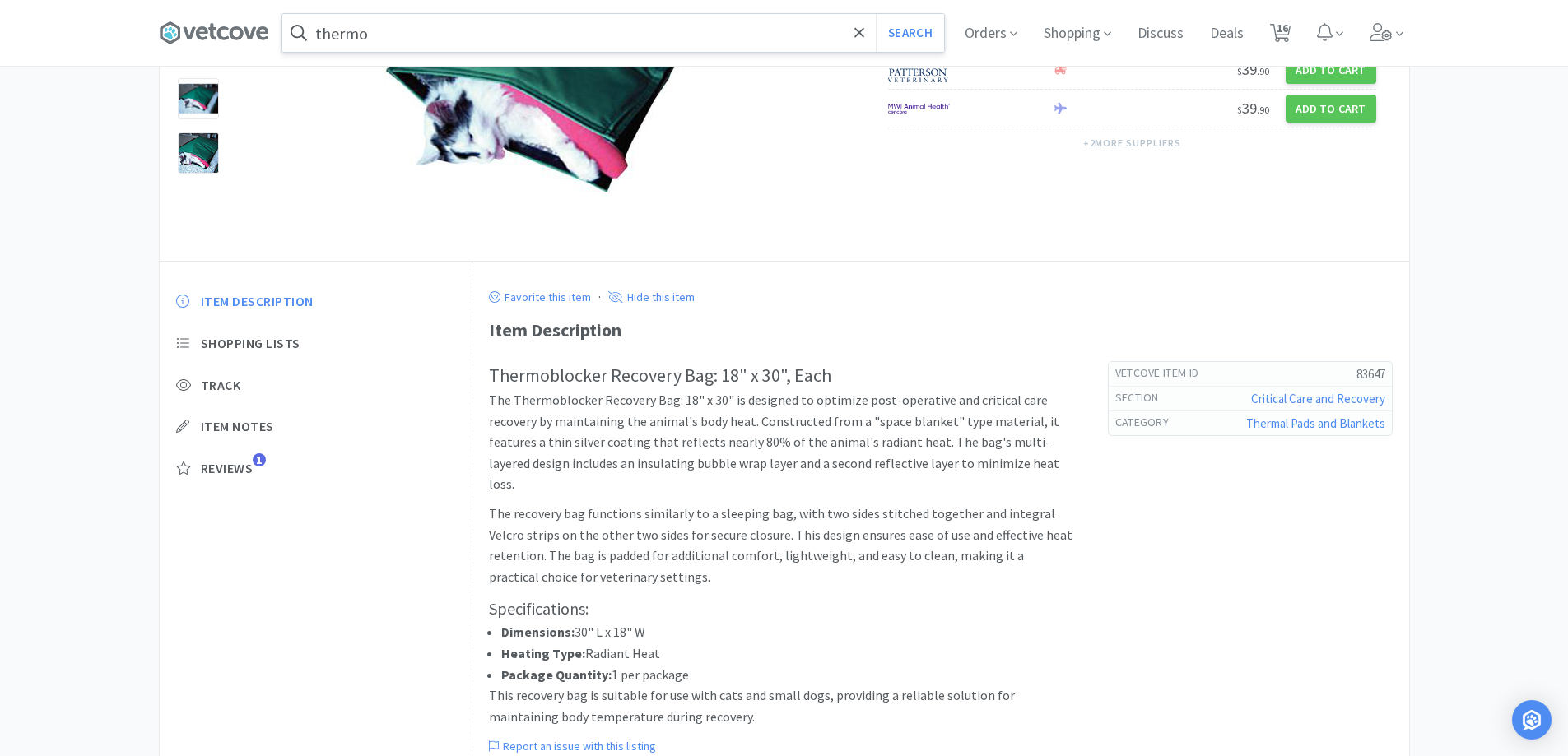
scroll to position [0, 0]
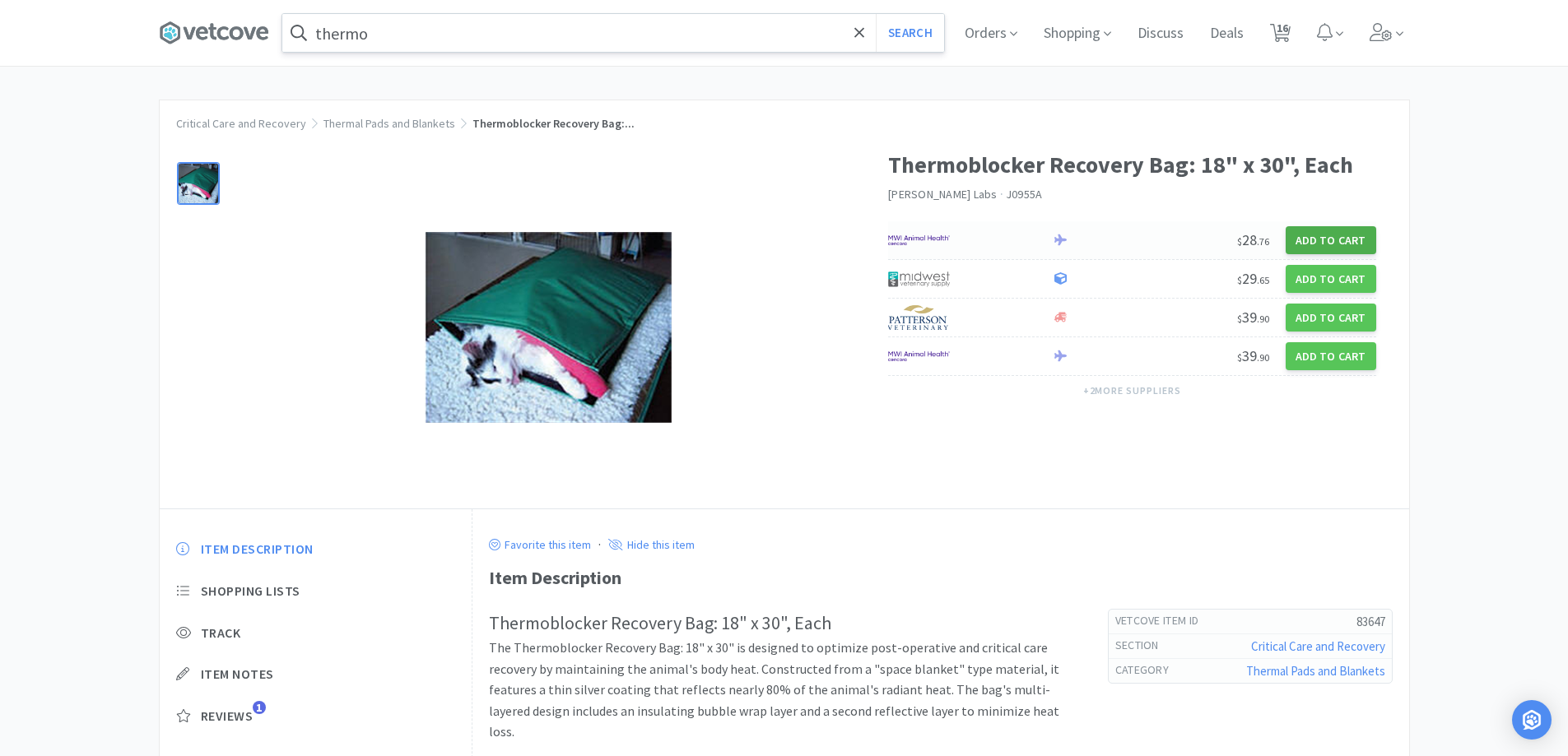
click at [1305, 236] on button "Add to Cart" at bounding box center [1330, 241] width 90 height 28
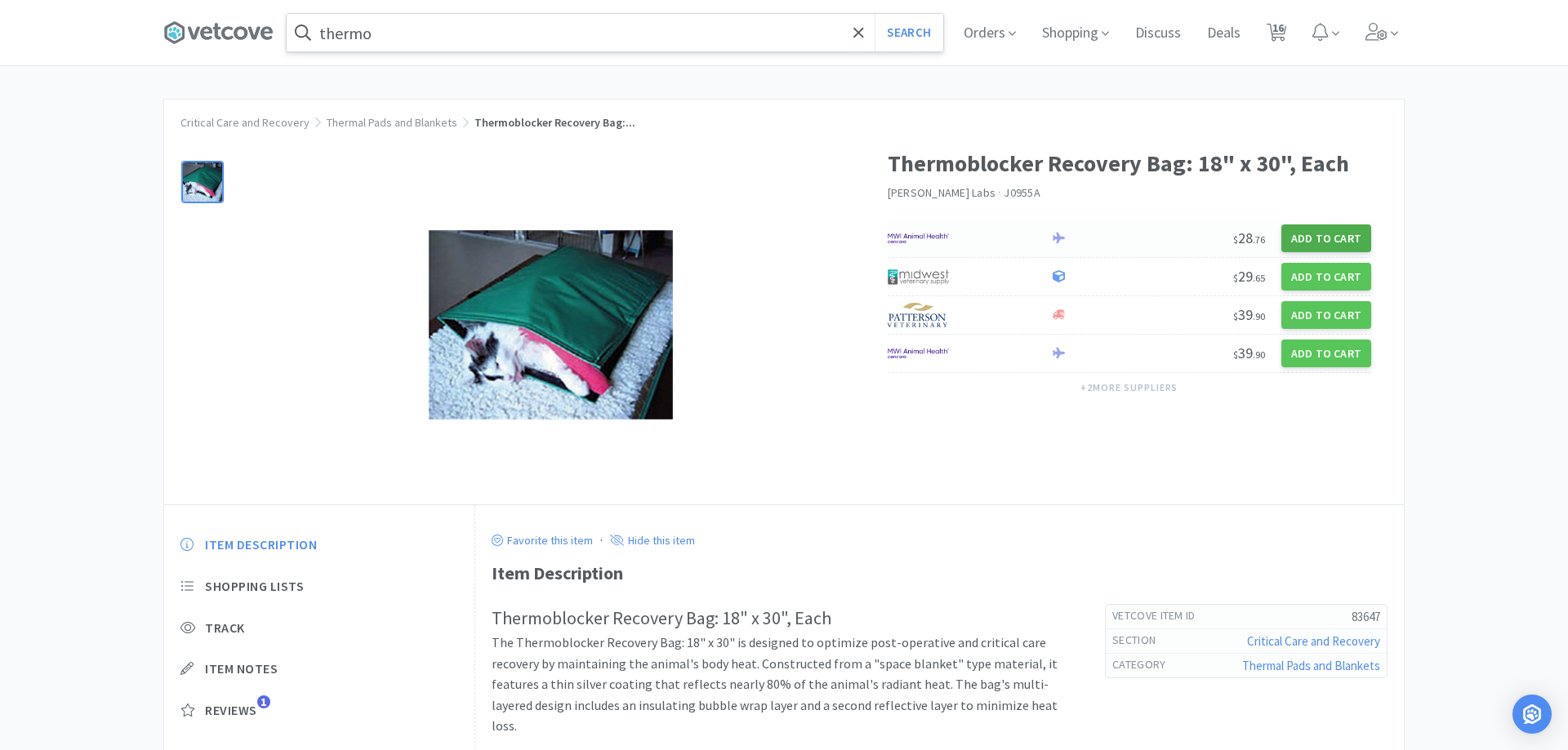
select select "1"
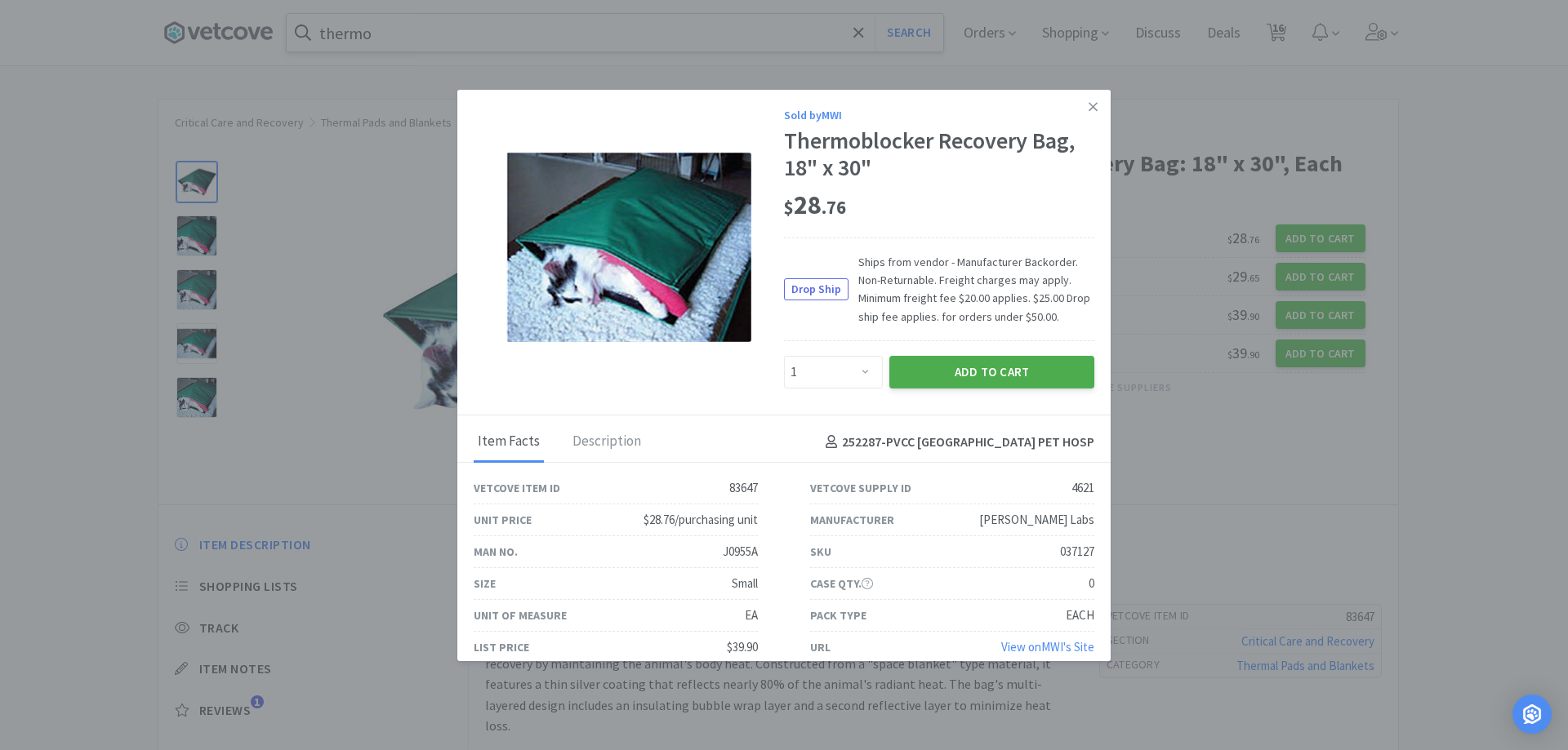
click at [979, 381] on button "Add to Cart" at bounding box center [992, 371] width 205 height 32
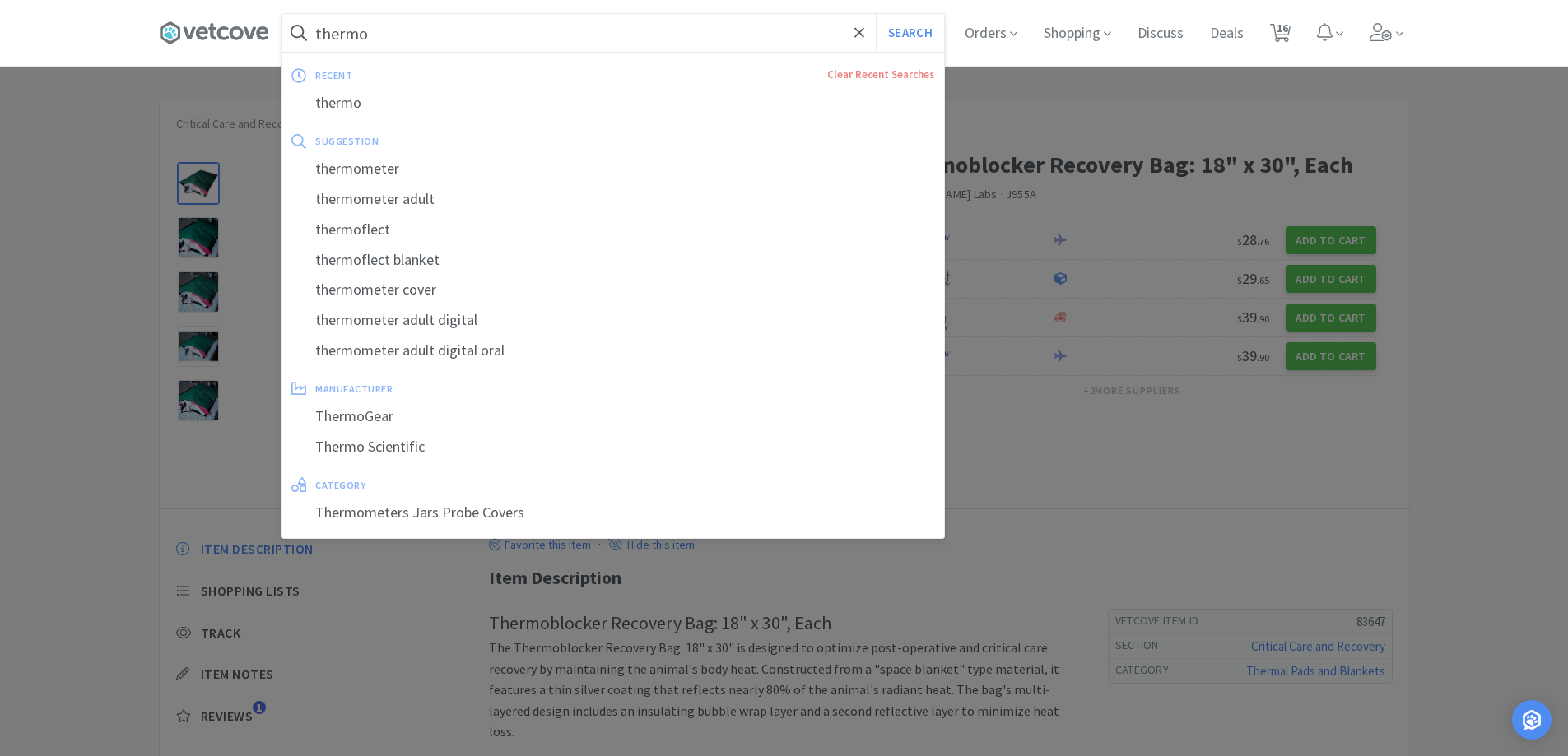
click at [477, 24] on input "thermo" at bounding box center [613, 33] width 661 height 38
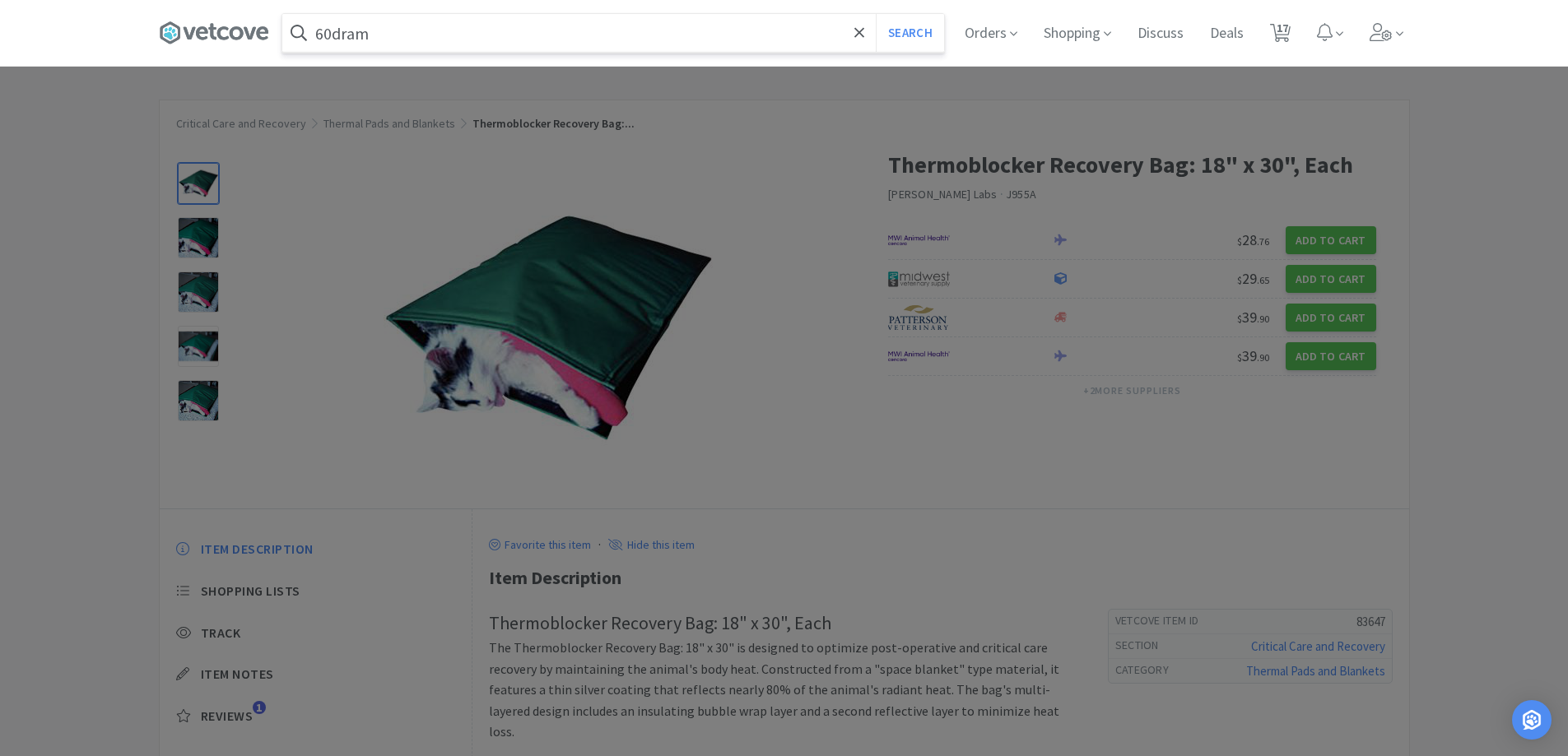
type input "60dram"
click at [876, 14] on button "Search" at bounding box center [910, 33] width 69 height 38
select select "1"
select select "50"
select select "1"
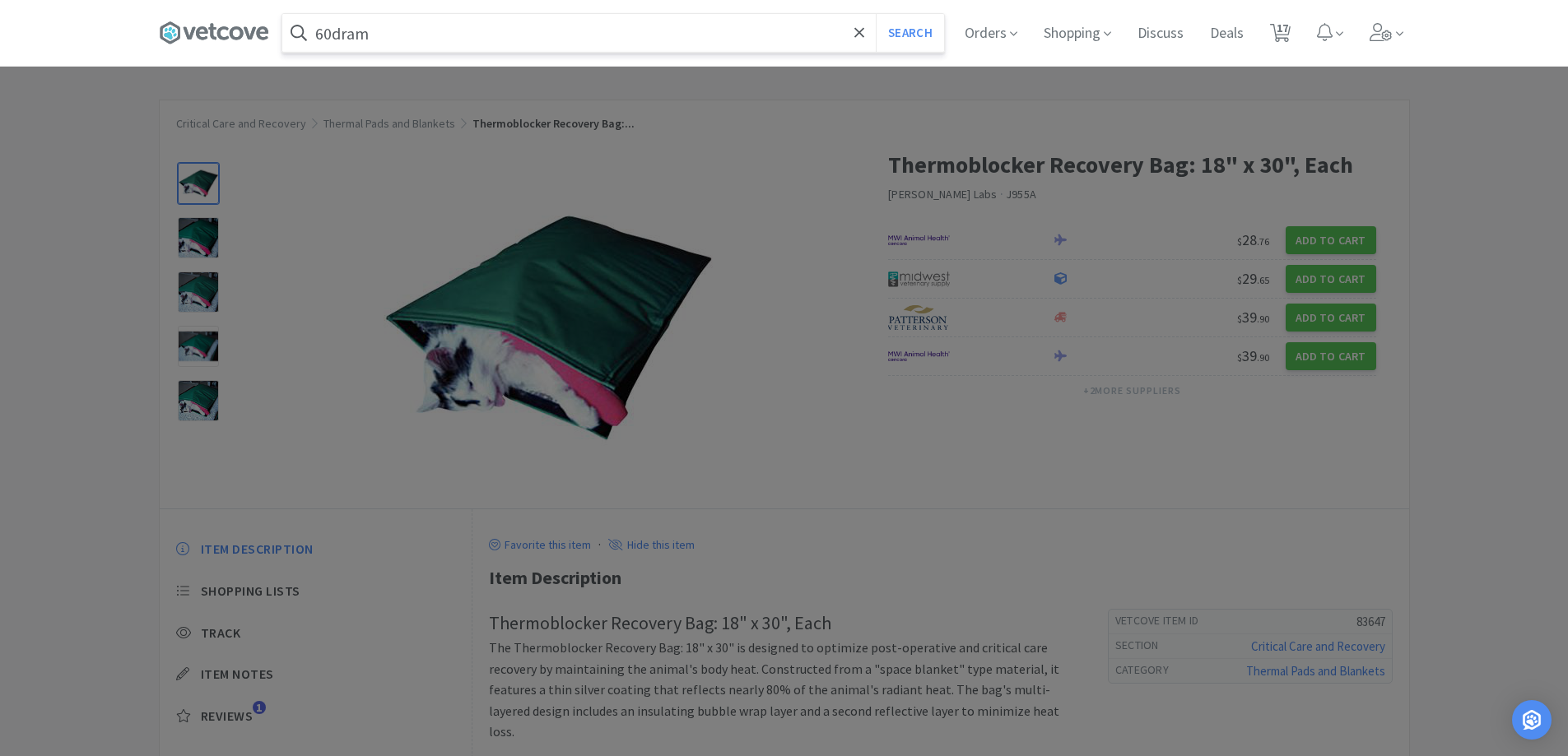
select select "1"
select select "4"
select select "2"
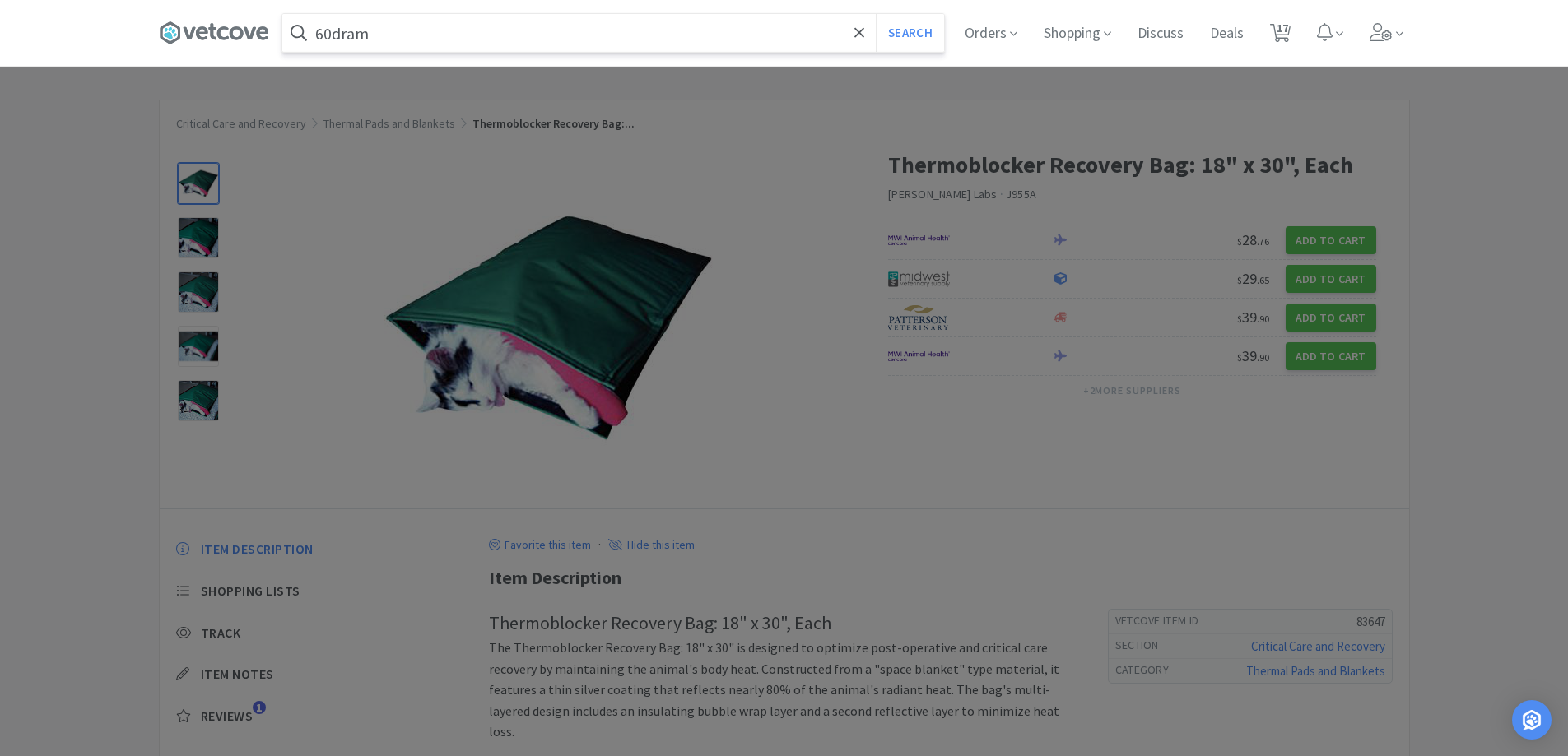
select select "3"
select select "1"
select select "50"
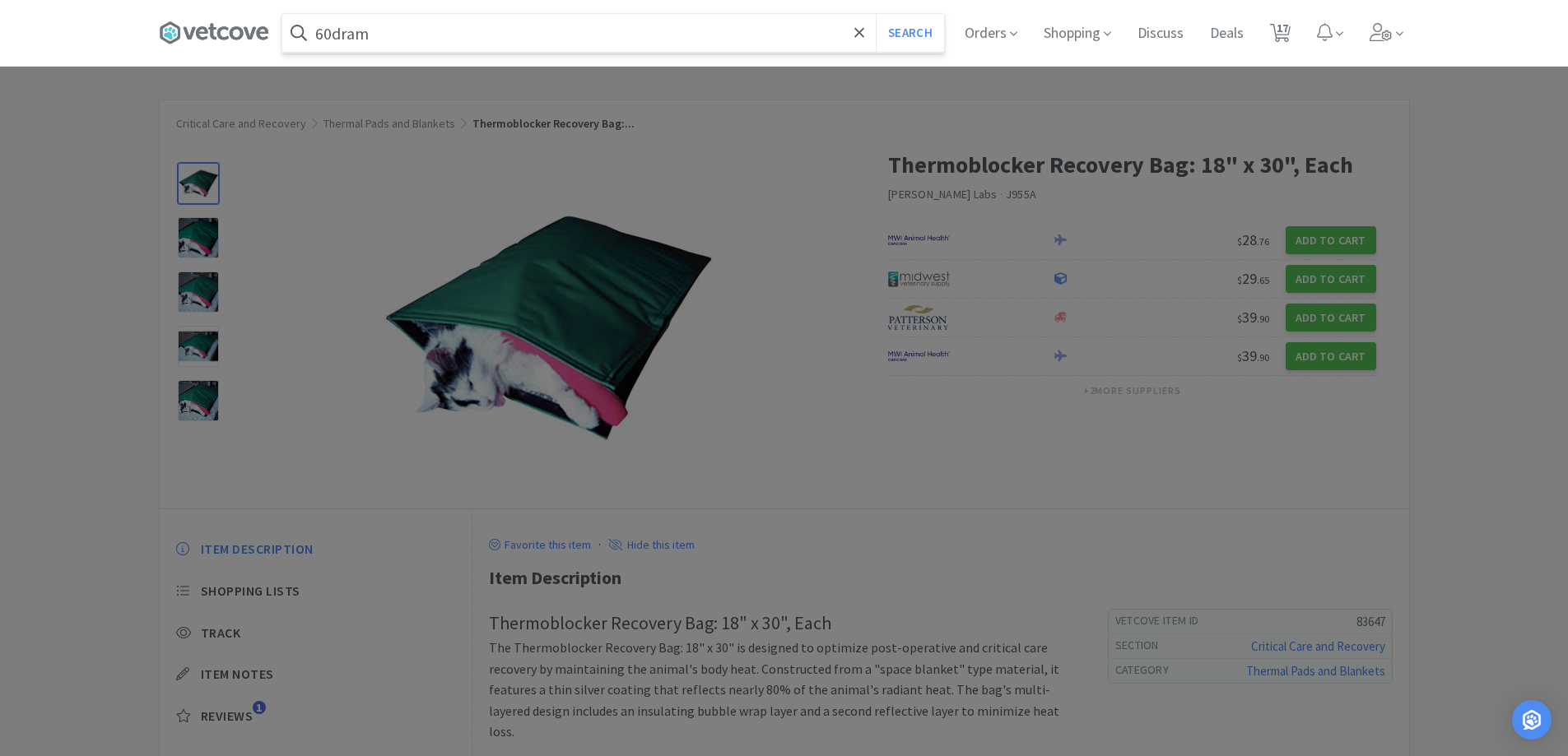
select select "3"
select select "4"
select select "1"
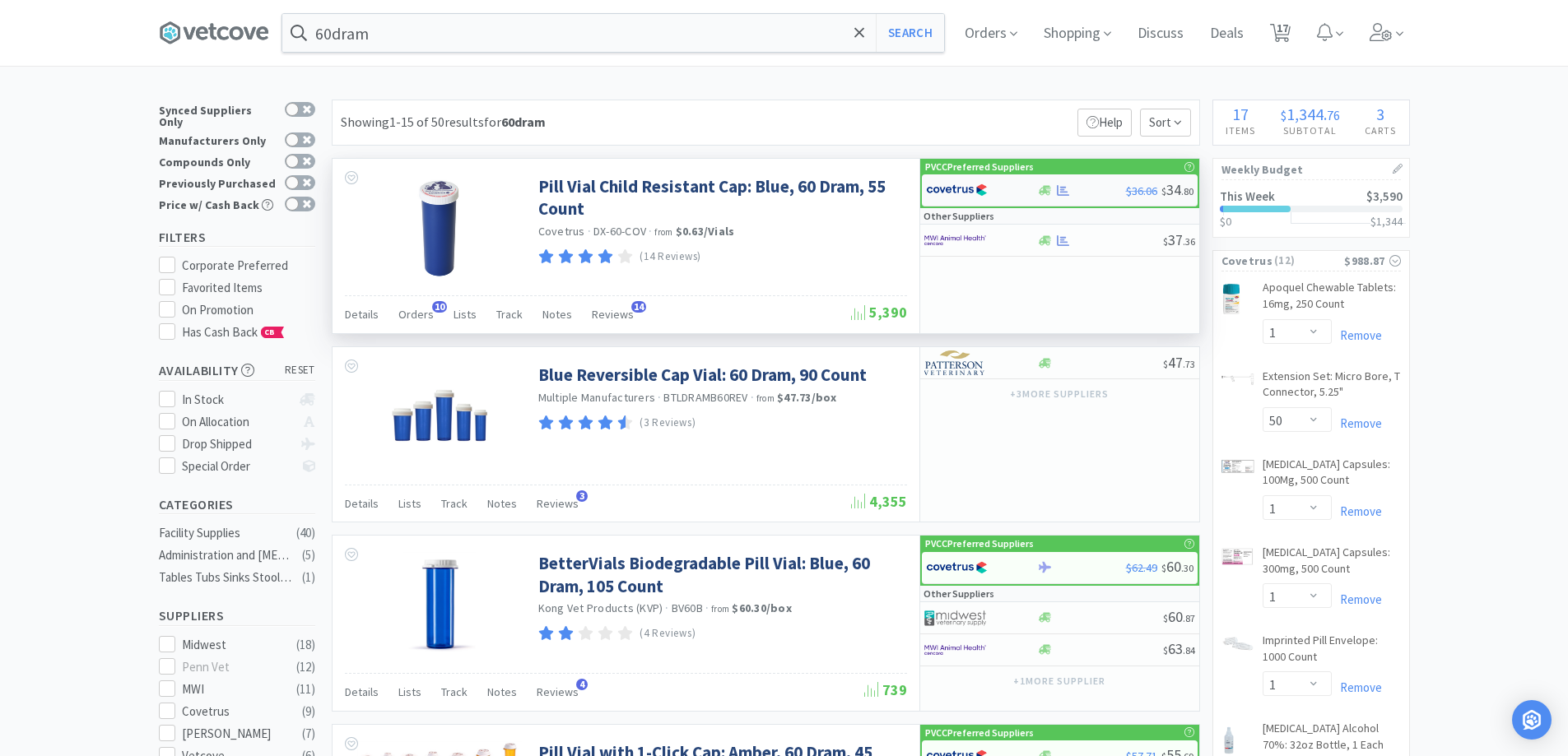
click at [1018, 191] on div at bounding box center [982, 190] width 111 height 28
select select "1"
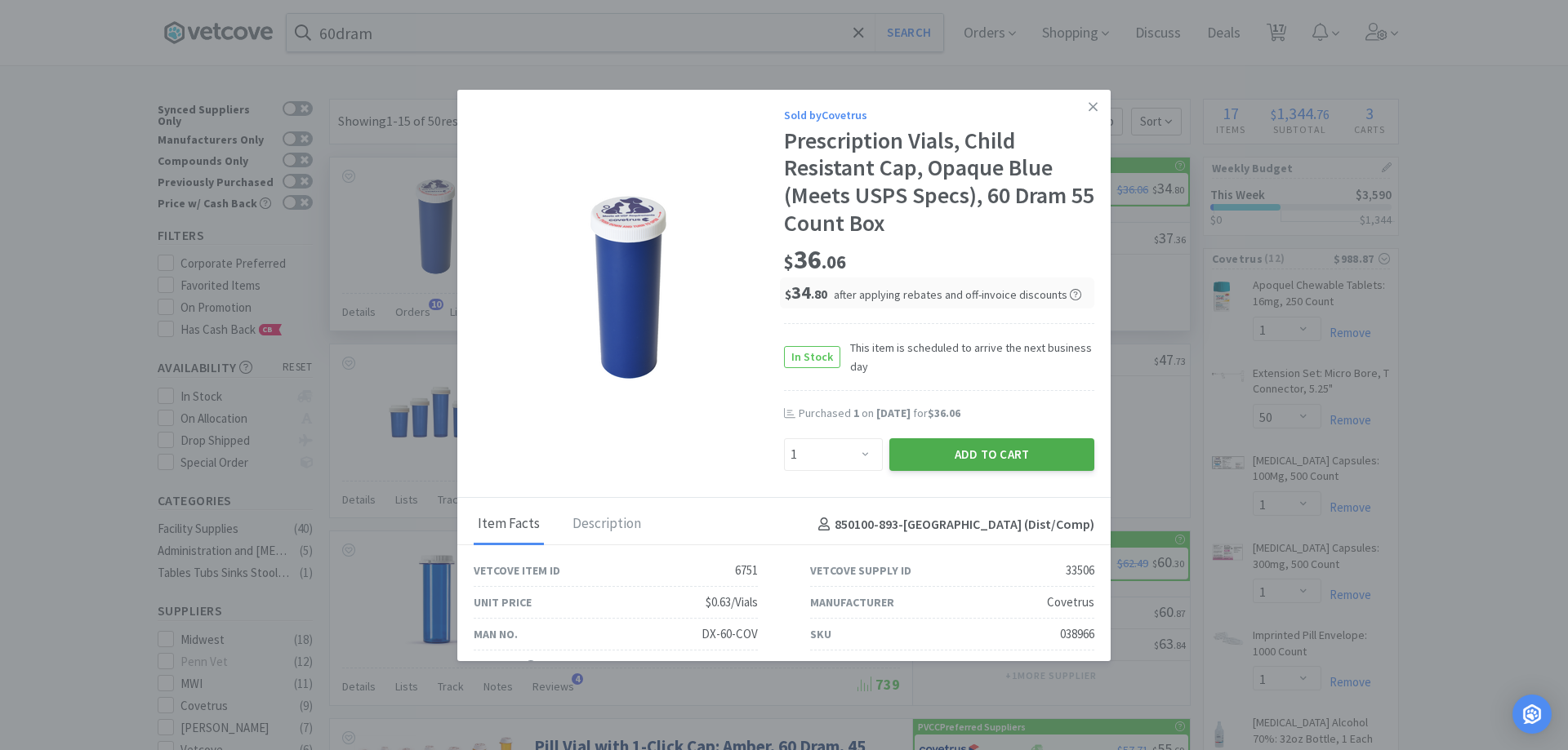
click at [890, 457] on button "Add to Cart" at bounding box center [992, 454] width 205 height 32
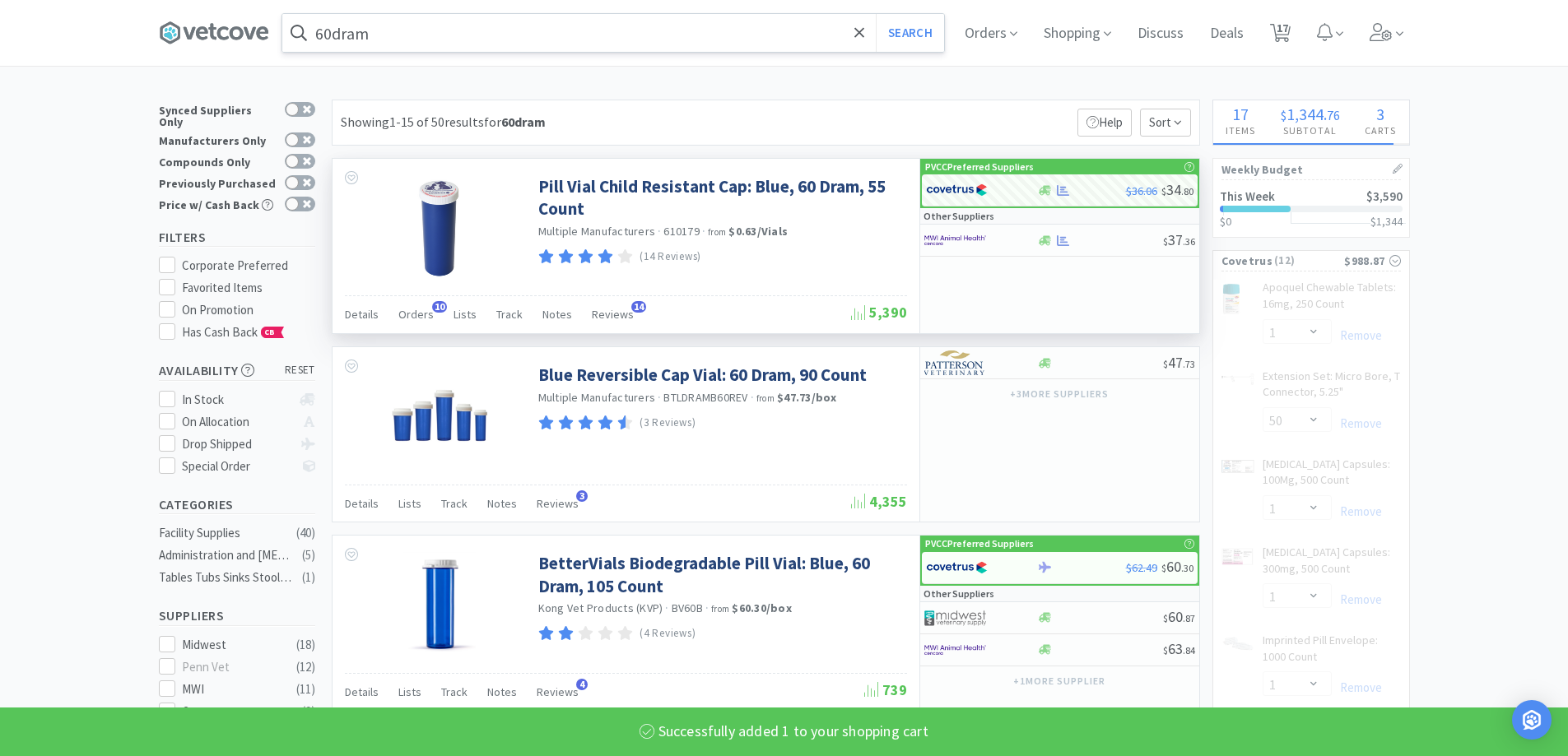
drag, startPoint x: 425, startPoint y: 41, endPoint x: 438, endPoint y: 41, distance: 13.0
click at [425, 40] on input "60dram" at bounding box center [613, 33] width 661 height 38
select select "1"
select select "2"
select select "3"
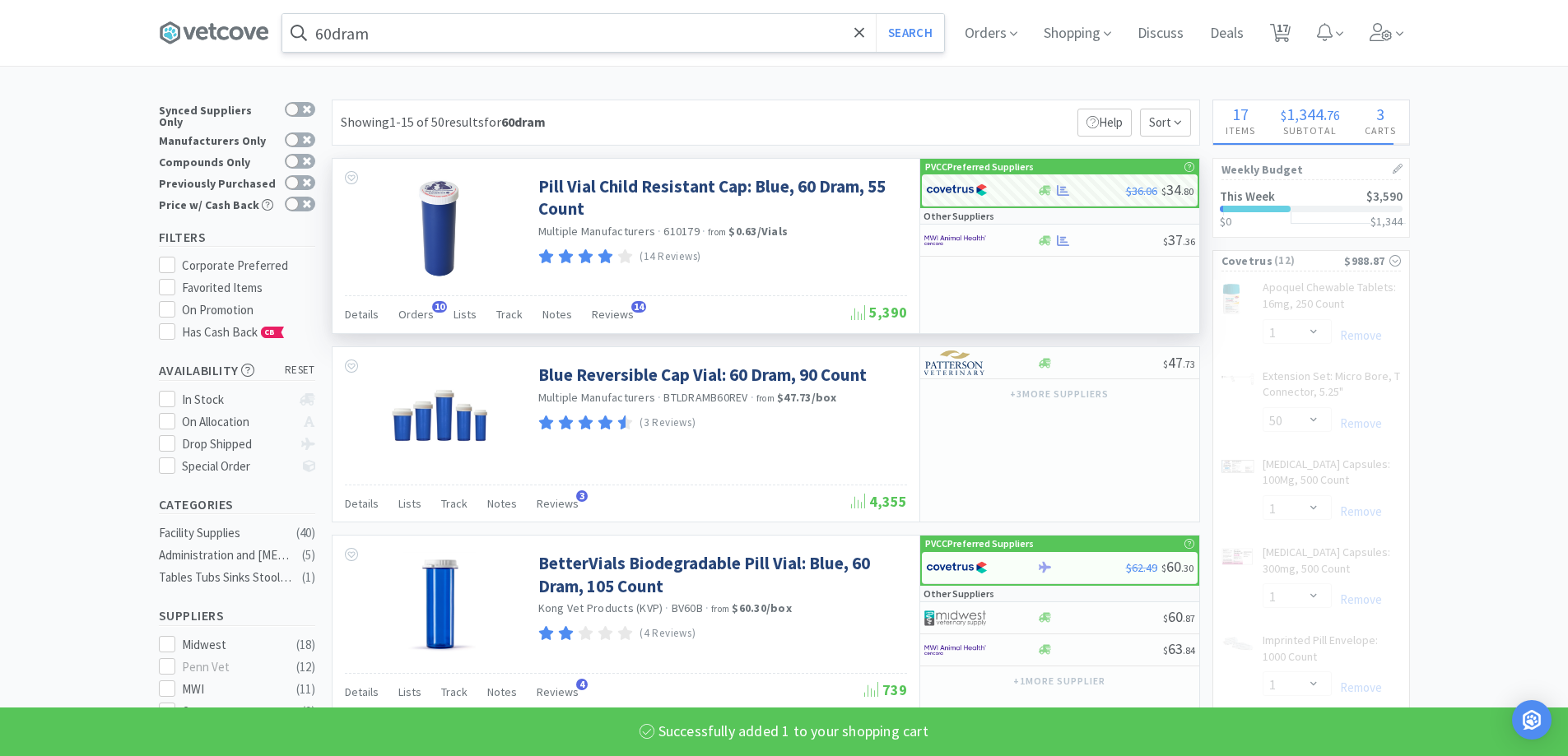
select select "1"
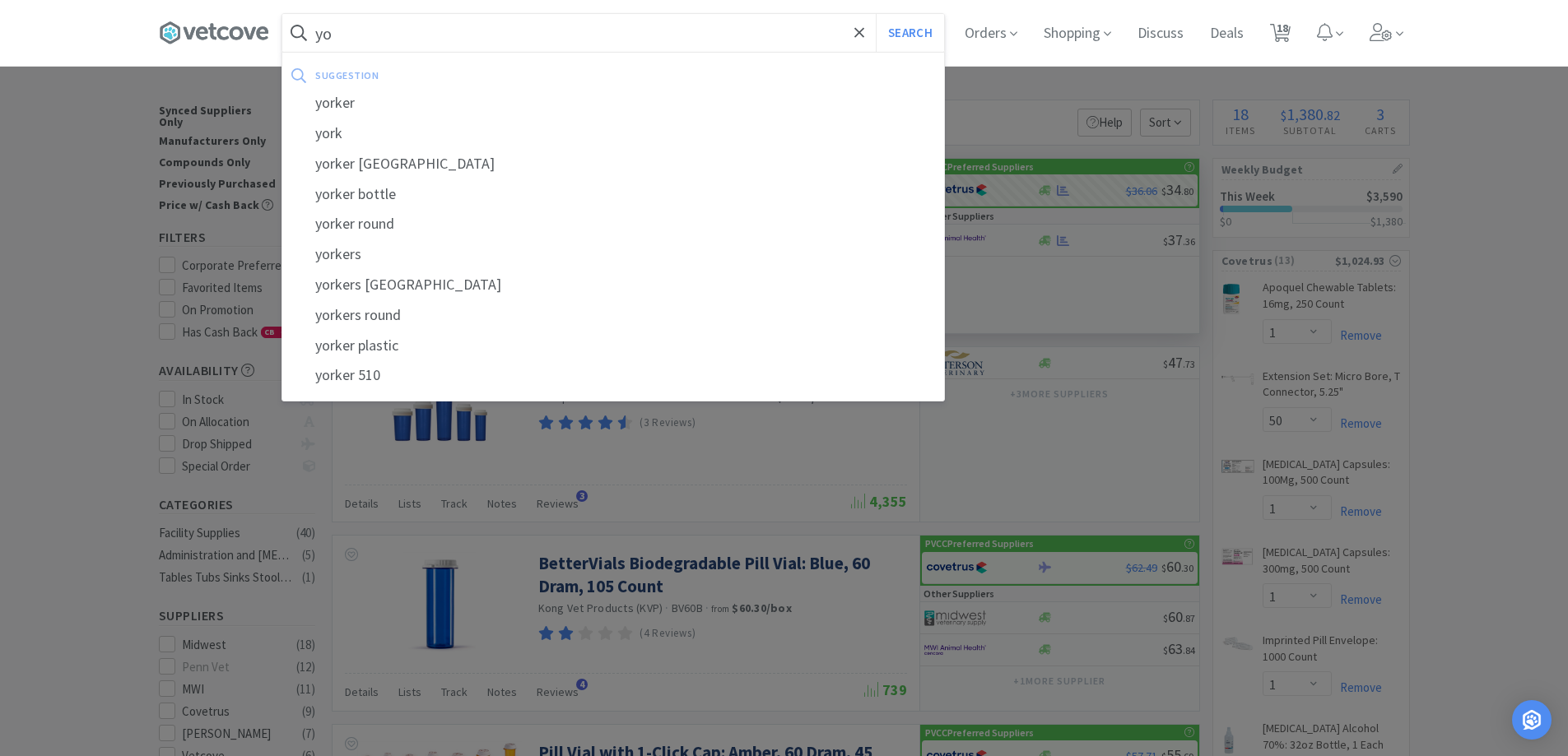
type input "y"
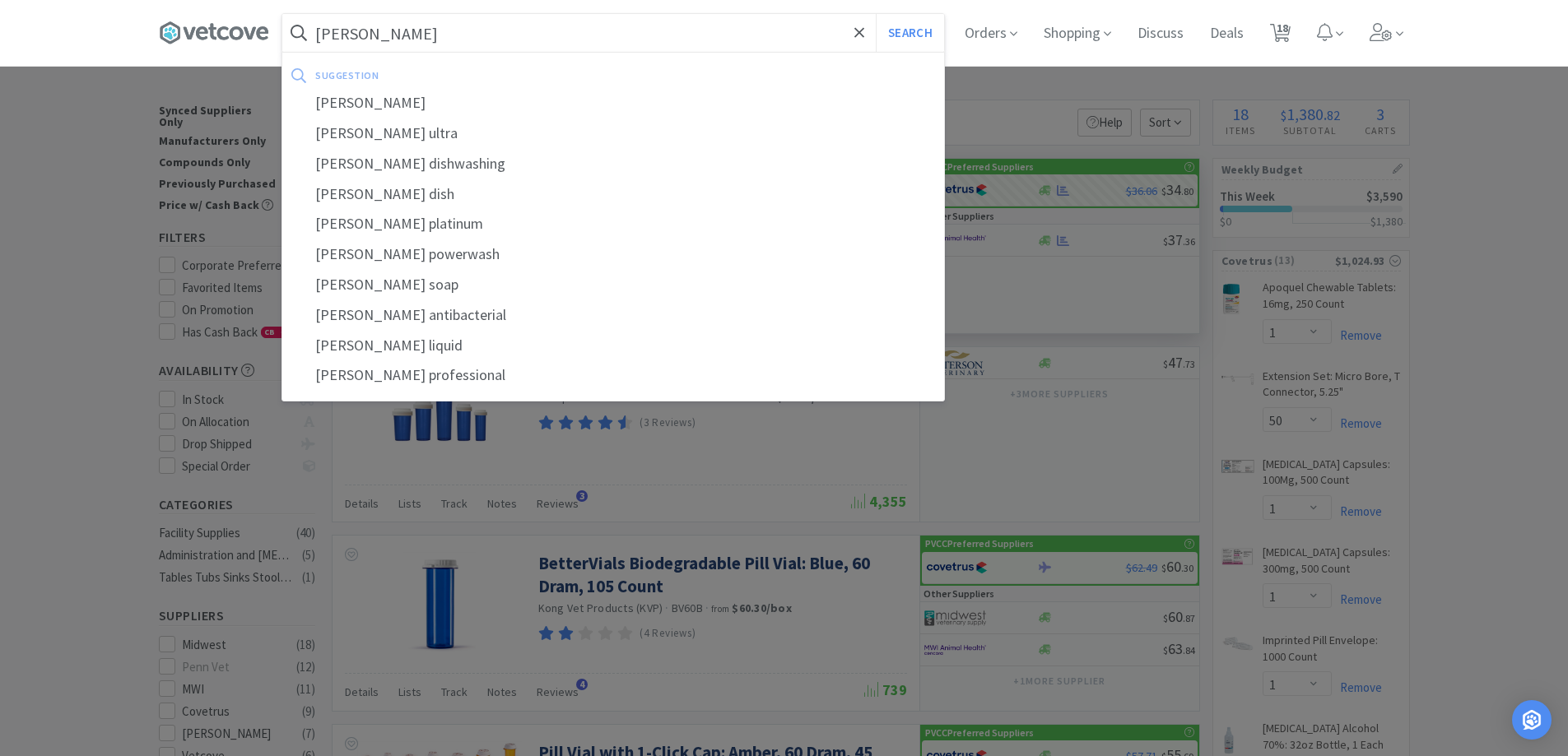
type input "[PERSON_NAME]"
click at [876, 14] on button "Search" at bounding box center [910, 33] width 69 height 38
